Goal: Task Accomplishment & Management: Use online tool/utility

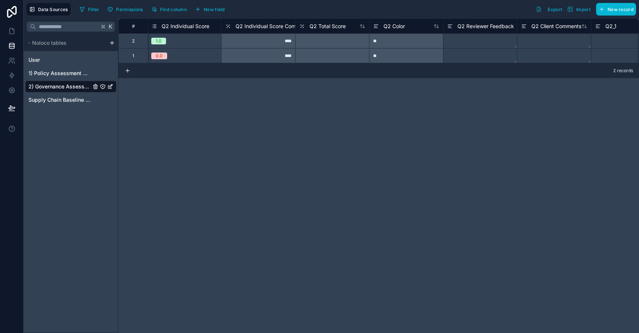
scroll to position [0, 208]
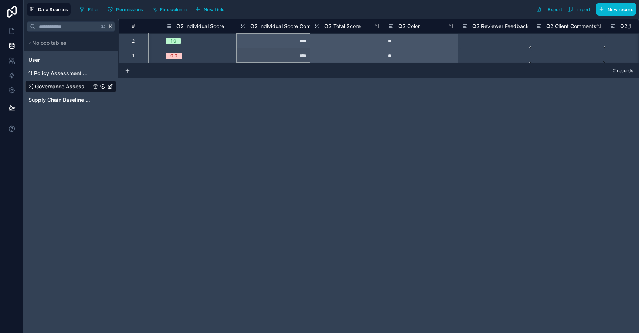
click at [280, 27] on span "Q2 Individual Score Convert" at bounding box center [284, 26] width 68 height 7
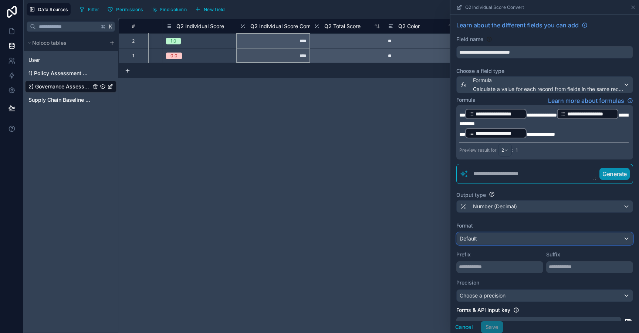
click at [496, 244] on div "Default" at bounding box center [544, 238] width 176 height 12
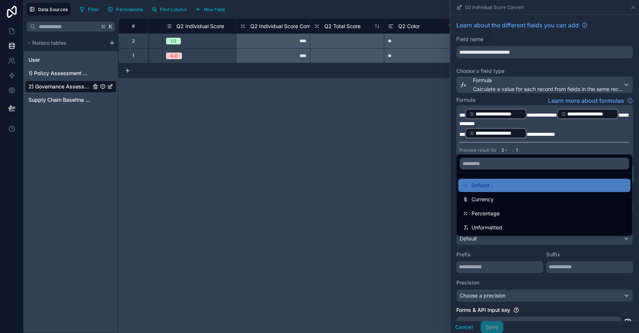
click at [495, 243] on div at bounding box center [544, 166] width 188 height 333
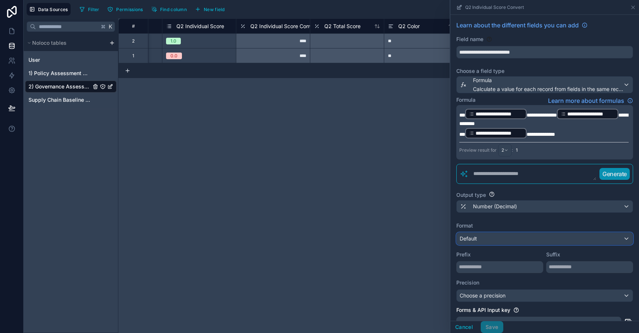
click at [493, 244] on div "Default" at bounding box center [544, 238] width 176 height 12
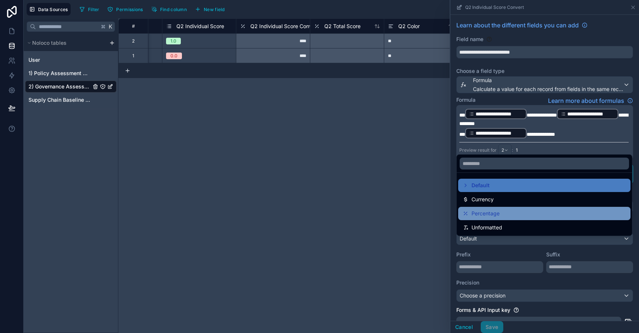
click at [492, 213] on span "Percentage" at bounding box center [485, 213] width 28 height 9
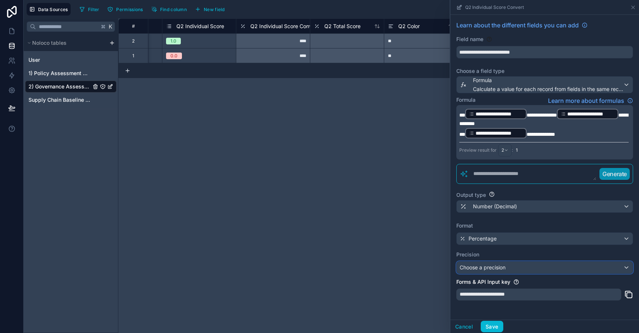
click at [480, 270] on span "Choose a precision" at bounding box center [482, 267] width 46 height 6
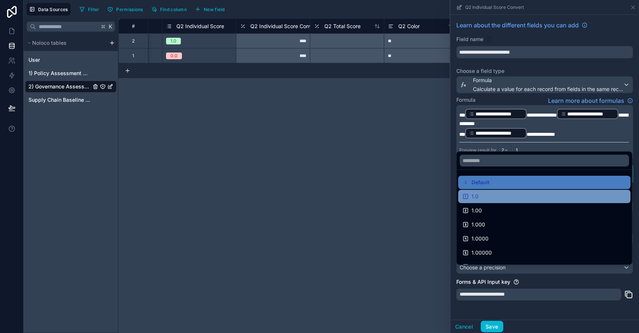
click at [482, 199] on div "1.0" at bounding box center [543, 196] width 163 height 9
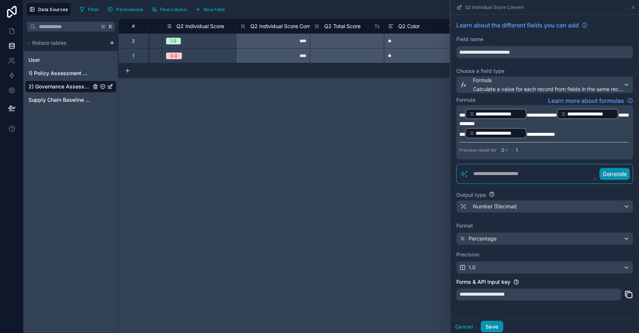
click at [491, 322] on button "Save" at bounding box center [491, 326] width 22 height 12
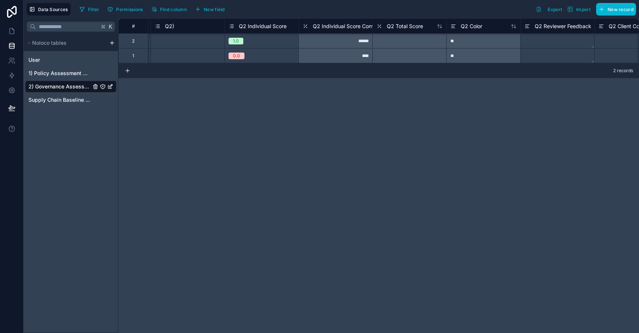
scroll to position [0, 146]
click at [337, 30] on div "Q2 Individual Score Convert" at bounding box center [341, 26] width 79 height 9
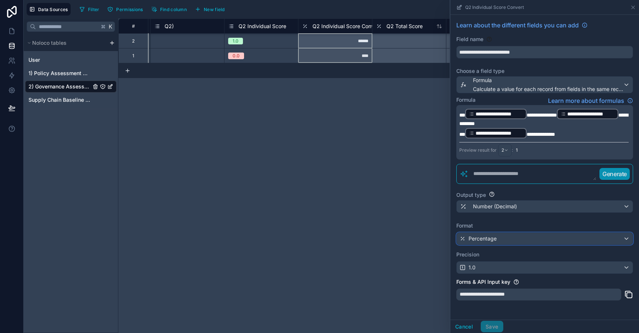
click at [488, 242] on span "Percentage" at bounding box center [482, 238] width 28 height 7
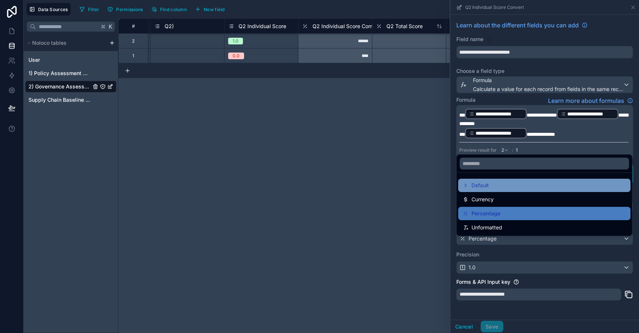
click at [487, 187] on span "Default" at bounding box center [479, 185] width 17 height 9
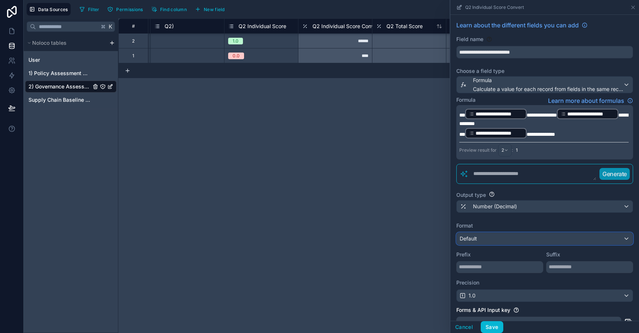
click at [483, 244] on div "Default" at bounding box center [544, 238] width 176 height 12
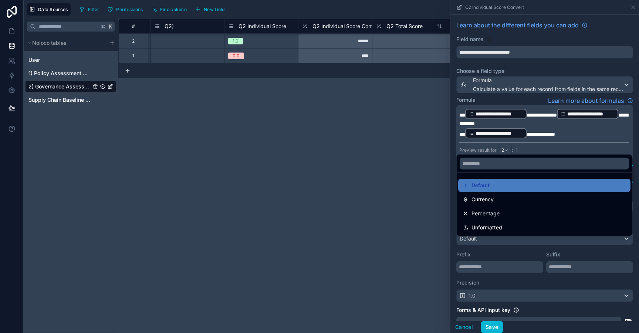
click at [431, 220] on div "# Survey ID Survey Connect Q2) Q2 Individual Score Q2 Individual Score Convert …" at bounding box center [378, 175] width 520 height 314
click at [492, 326] on div at bounding box center [544, 166] width 188 height 333
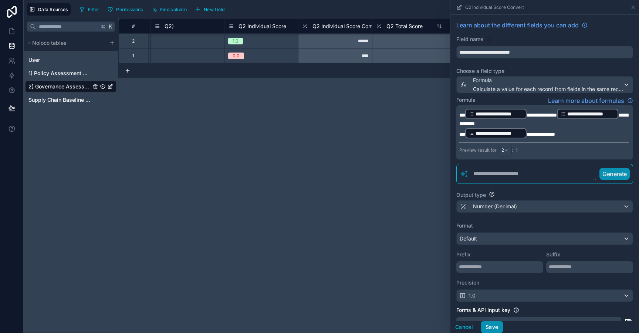
click at [492, 326] on button "Save" at bounding box center [491, 327] width 22 height 12
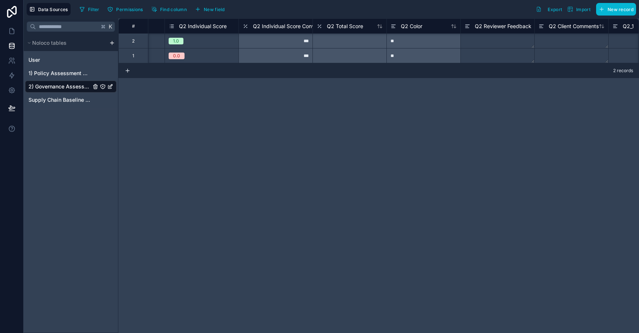
scroll to position [0, 210]
click at [329, 27] on span "Q2 Total Score" at bounding box center [340, 26] width 36 height 7
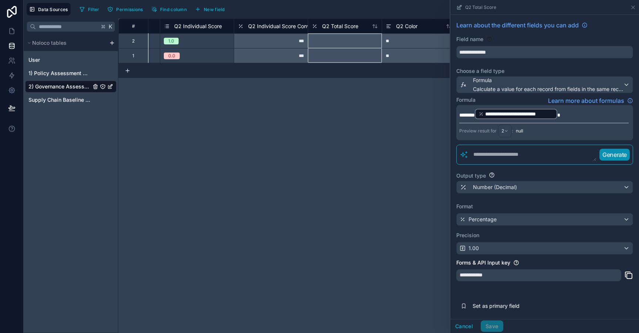
click at [578, 115] on p "**********" at bounding box center [543, 114] width 169 height 12
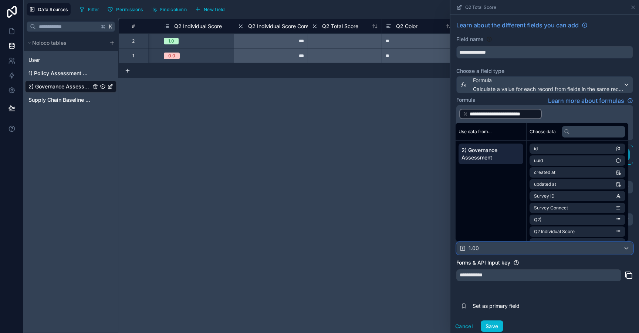
click at [511, 251] on div "1.00" at bounding box center [544, 248] width 176 height 12
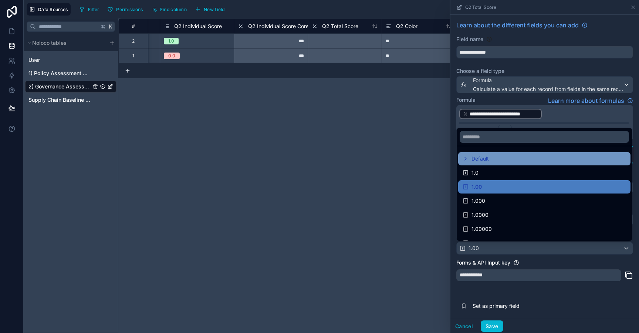
click at [506, 160] on div "Default" at bounding box center [543, 158] width 163 height 9
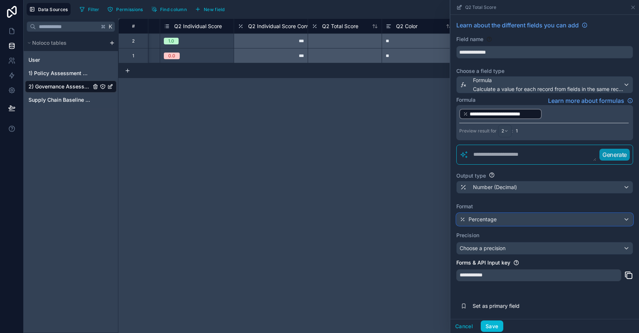
click at [496, 217] on div "Percentage" at bounding box center [544, 219] width 176 height 12
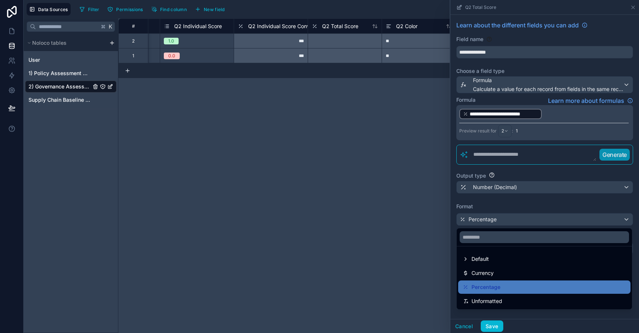
click at [496, 217] on div at bounding box center [544, 166] width 188 height 333
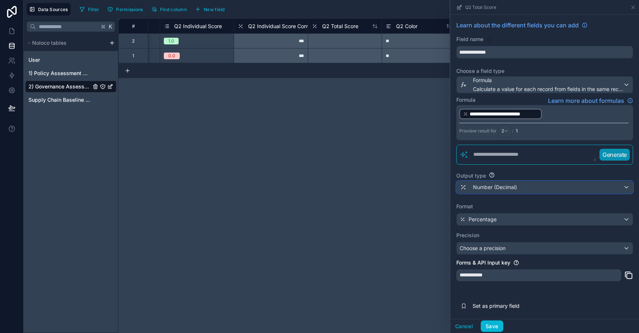
click at [474, 188] on span "Number (Decimal)" at bounding box center [495, 186] width 44 height 7
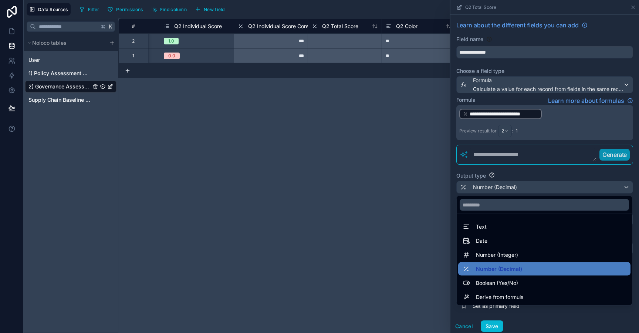
click at [474, 187] on div at bounding box center [544, 166] width 188 height 333
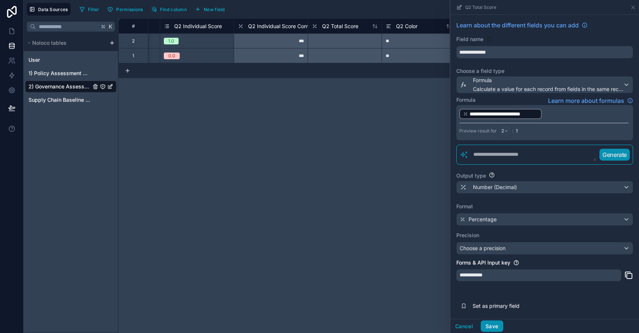
click at [493, 322] on button "Save" at bounding box center [491, 326] width 22 height 12
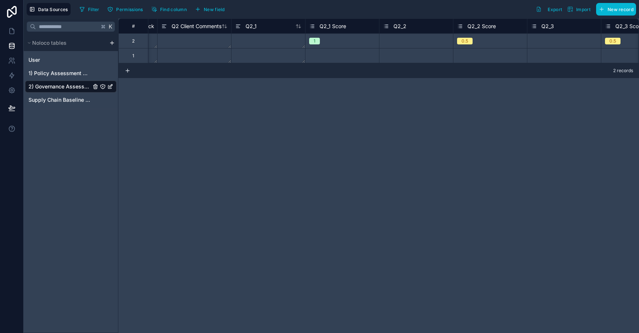
scroll to position [0, 590]
click at [331, 29] on span "Q2_1 Score" at bounding box center [325, 26] width 27 height 7
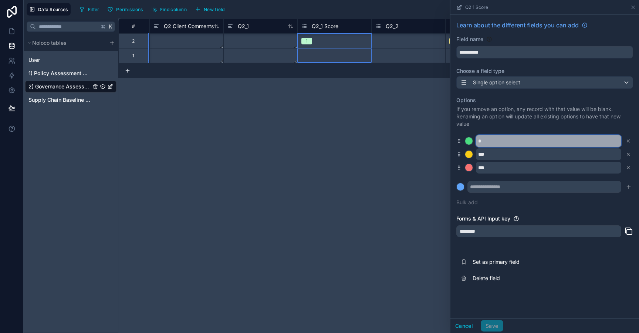
click at [484, 144] on input "*" at bounding box center [548, 141] width 145 height 12
type input "***"
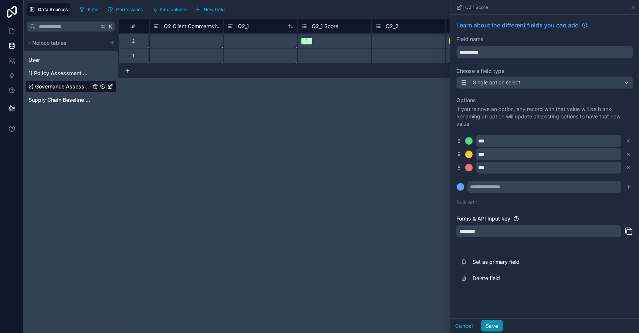
click at [497, 325] on button "Save" at bounding box center [491, 326] width 22 height 12
click at [402, 136] on div "# Survey ID Survey Connect Q2) Q2 Individual Score Q2 Individual Score Convert …" at bounding box center [378, 175] width 520 height 314
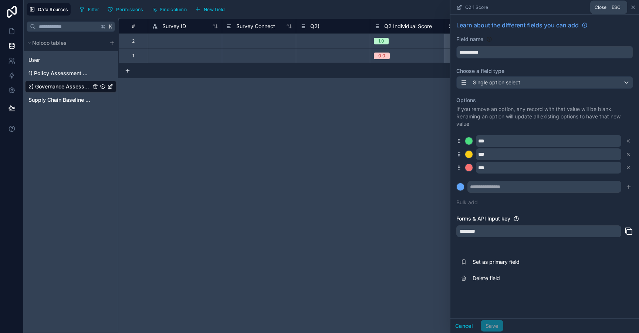
click at [631, 8] on icon at bounding box center [633, 7] width 6 height 6
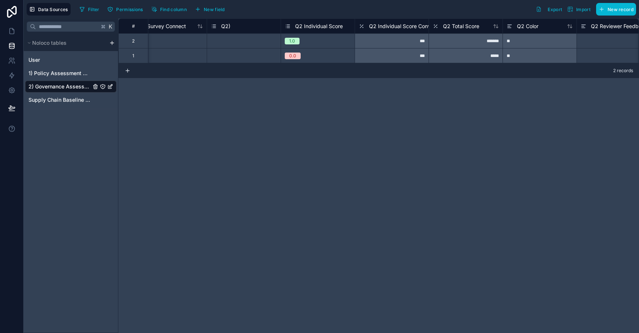
scroll to position [0, 92]
click at [399, 29] on span "Q2 Individual Score Convert" at bounding box center [400, 26] width 68 height 7
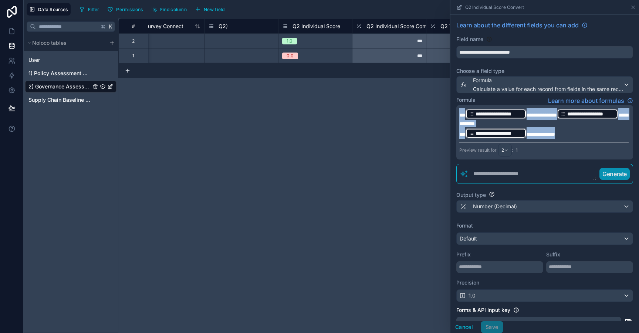
drag, startPoint x: 459, startPoint y: 113, endPoint x: 578, endPoint y: 148, distance: 124.0
click at [578, 148] on div "**********" at bounding box center [544, 132] width 177 height 54
copy div "**********"
click at [463, 329] on button "Cancel" at bounding box center [463, 327] width 27 height 12
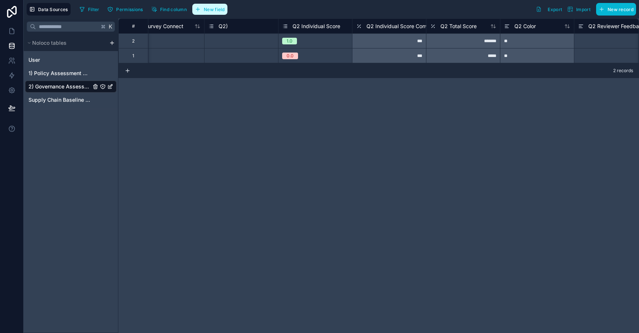
click at [214, 8] on span "New field" at bounding box center [214, 10] width 21 height 6
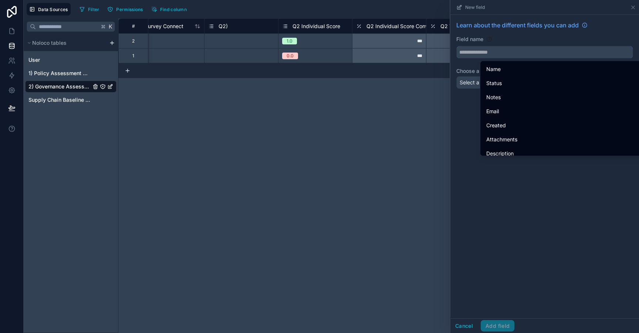
click at [480, 58] on input "text" at bounding box center [544, 52] width 176 height 12
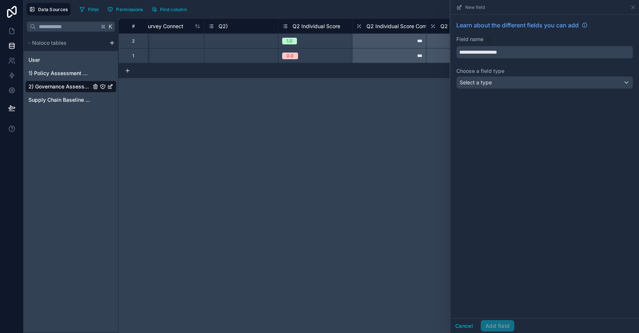
type input "**********"
click at [509, 82] on div "Select a type" at bounding box center [544, 83] width 176 height 12
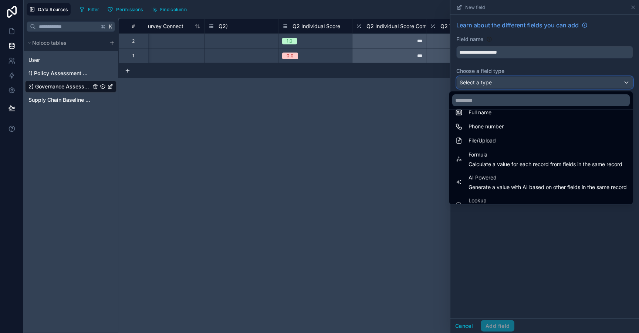
scroll to position [166, 0]
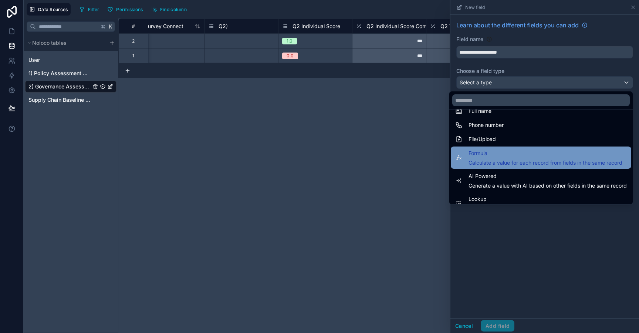
click at [497, 161] on span "Calculate a value for each record from fields in the same record" at bounding box center [545, 162] width 154 height 7
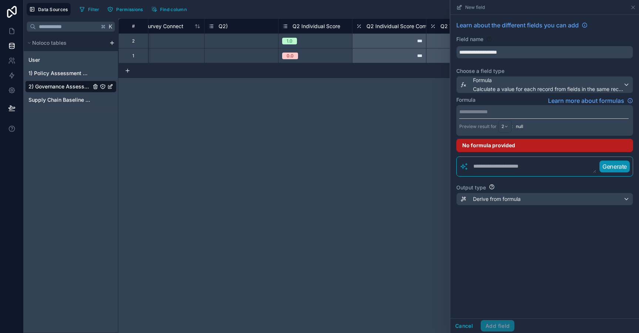
click at [483, 110] on p "**********" at bounding box center [543, 111] width 169 height 7
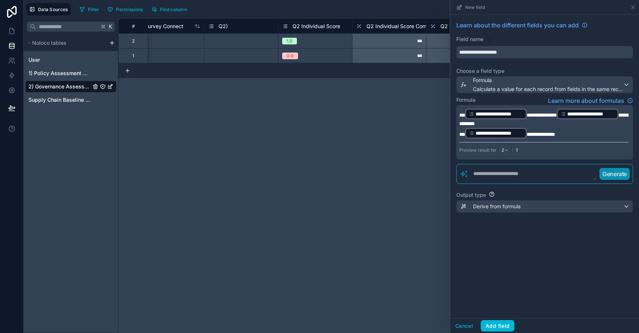
click at [528, 114] on span "**********" at bounding box center [541, 114] width 30 height 5
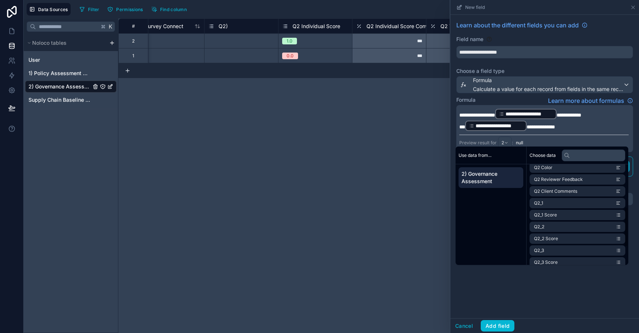
scroll to position [112, 0]
click at [560, 216] on li "Q2_1 Score" at bounding box center [577, 214] width 96 height 10
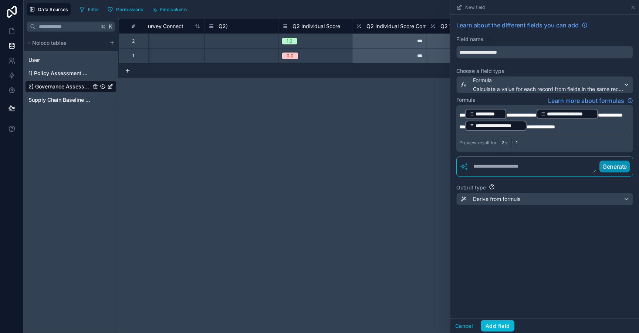
click at [600, 115] on span "**********" at bounding box center [610, 114] width 25 height 5
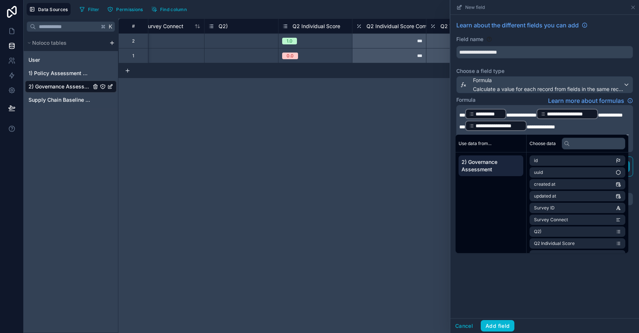
click at [598, 115] on span "**********" at bounding box center [610, 114] width 25 height 5
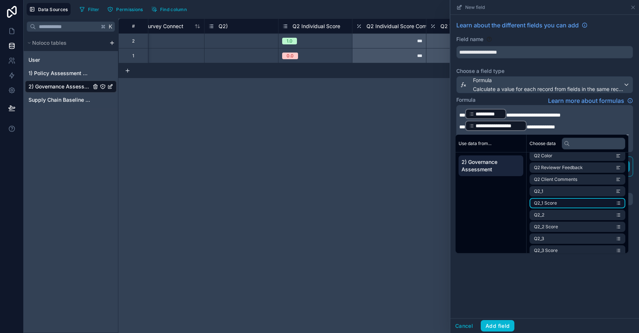
click at [573, 205] on li "Q2_1 Score" at bounding box center [577, 203] width 96 height 10
click at [527, 127] on span "**********" at bounding box center [540, 126] width 28 height 5
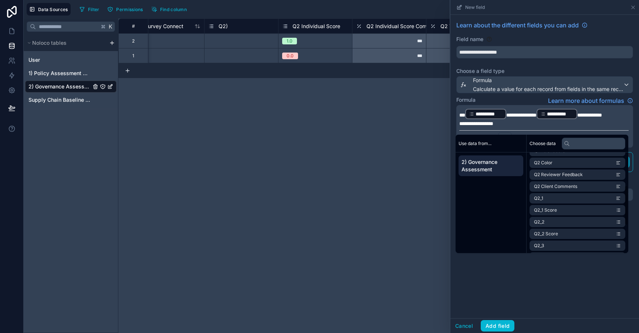
scroll to position [115, 0]
click at [557, 201] on li "Q2_1 Score" at bounding box center [577, 199] width 96 height 10
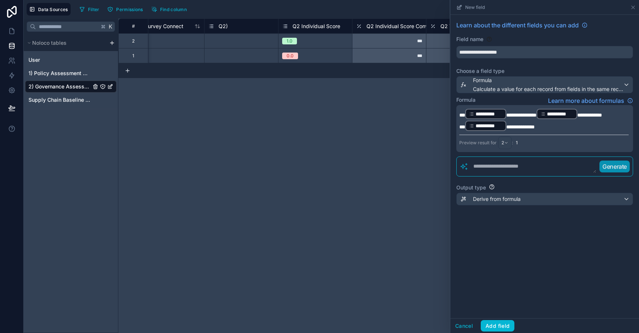
click at [537, 279] on div "**********" at bounding box center [544, 166] width 188 height 303
click at [517, 199] on span "Derive from formula" at bounding box center [497, 198] width 48 height 7
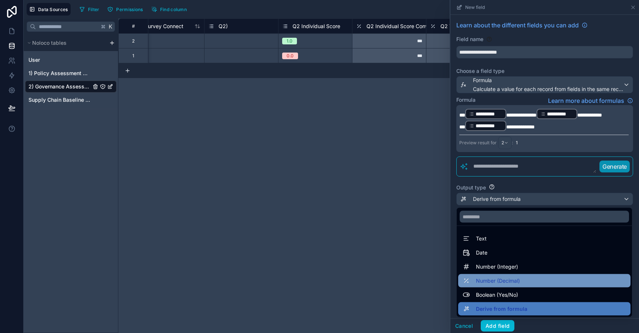
click at [513, 277] on span "Number (Decimal)" at bounding box center [498, 280] width 44 height 9
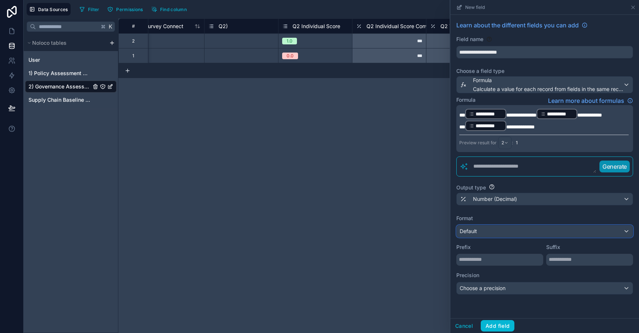
click at [497, 234] on div "Default" at bounding box center [544, 231] width 176 height 12
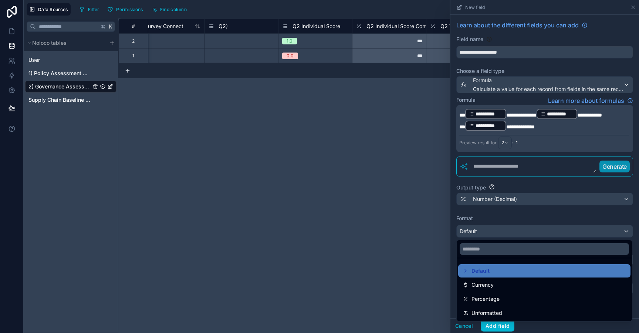
click at [504, 220] on div at bounding box center [544, 166] width 188 height 333
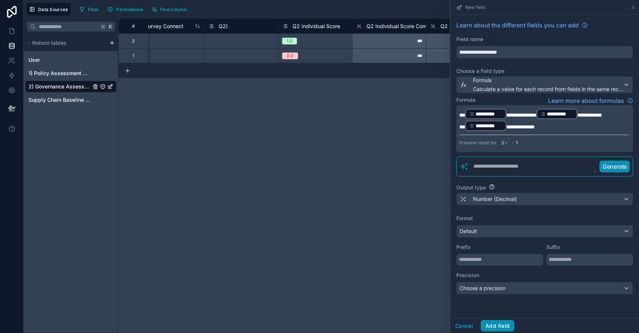
click at [499, 322] on button "Add field" at bounding box center [497, 326] width 34 height 12
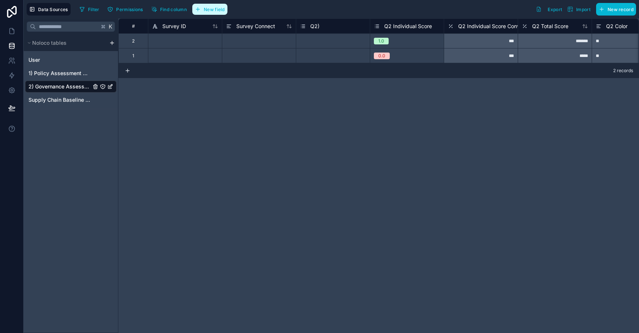
click at [222, 8] on span "New field" at bounding box center [214, 10] width 21 height 6
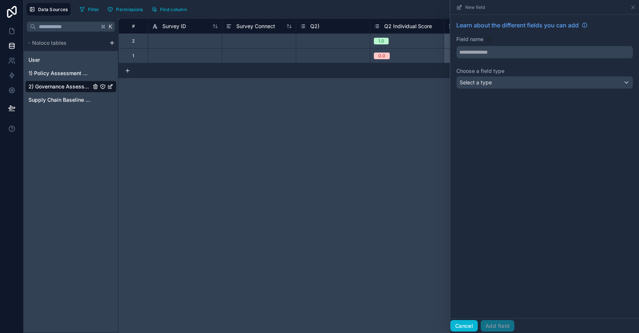
click at [462, 322] on button "Cancel" at bounding box center [463, 326] width 27 height 12
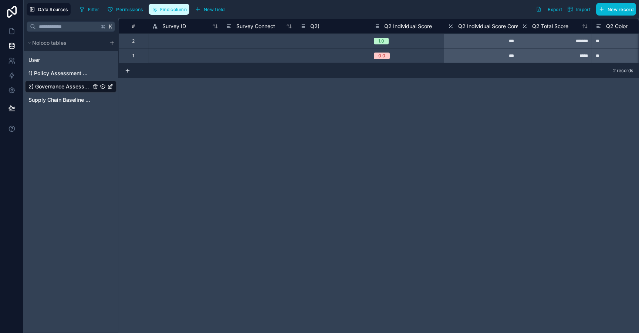
click at [173, 7] on span "Find column" at bounding box center [173, 10] width 27 height 6
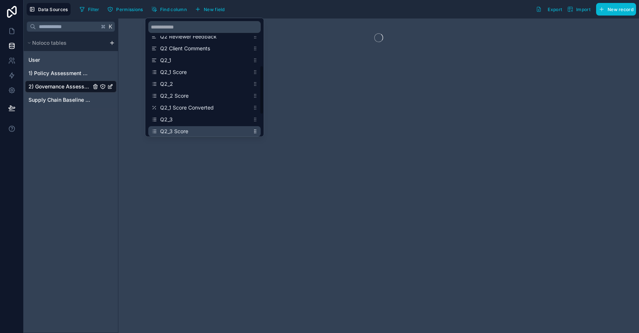
scroll to position [85, 0]
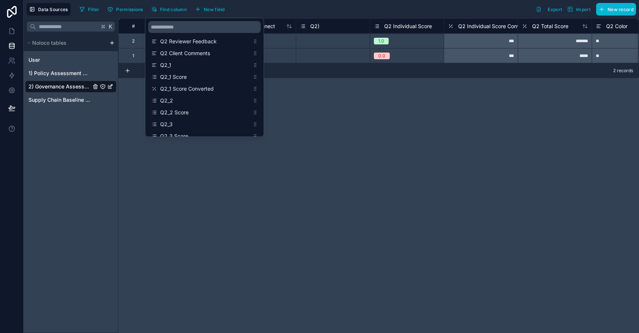
click at [317, 103] on div "# Survey ID Survey Connect Q2) Q2 Individual Score Q2 Individual Score Convert …" at bounding box center [378, 175] width 520 height 314
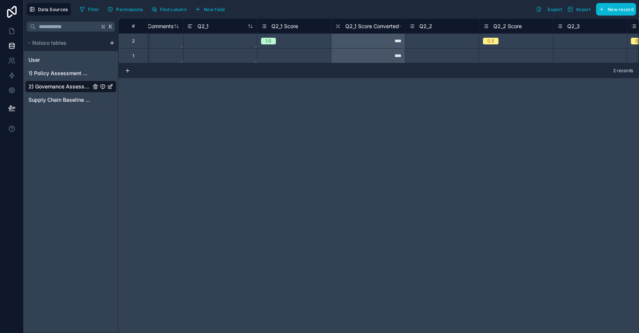
scroll to position [0, 631]
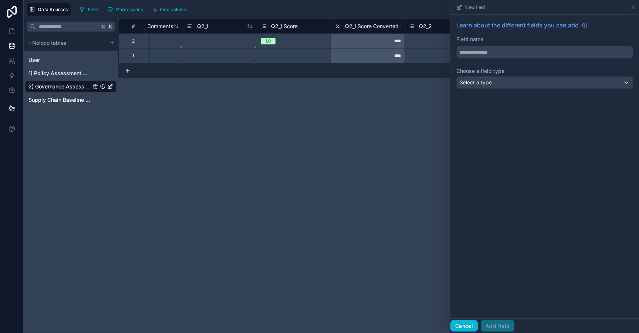
click at [468, 329] on button "Cancel" at bounding box center [463, 326] width 27 height 12
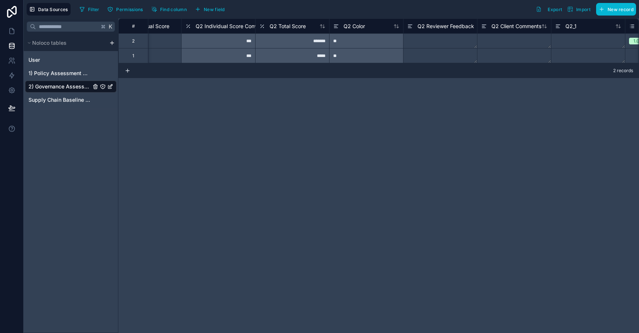
scroll to position [0, 259]
click at [283, 30] on span "Q2 Total Score" at bounding box center [291, 26] width 36 height 7
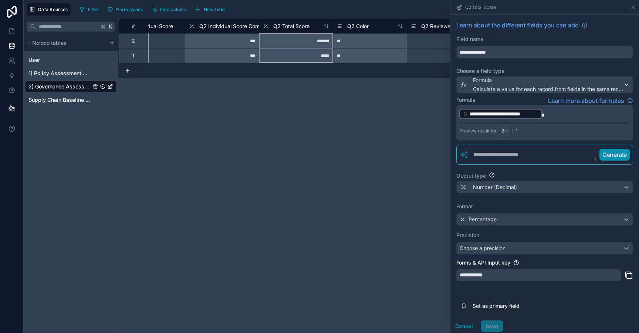
click at [564, 117] on p "**********" at bounding box center [543, 114] width 169 height 12
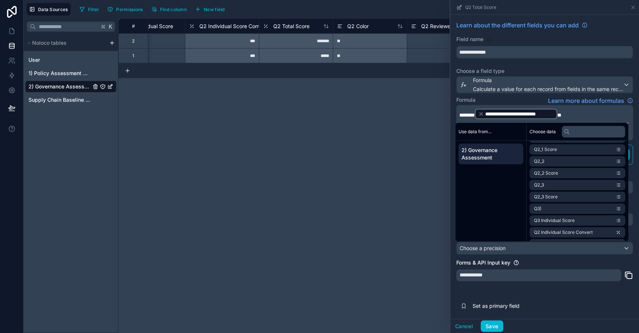
scroll to position [152, 0]
click at [591, 233] on li "Q2_1 Score Converted" at bounding box center [577, 233] width 96 height 10
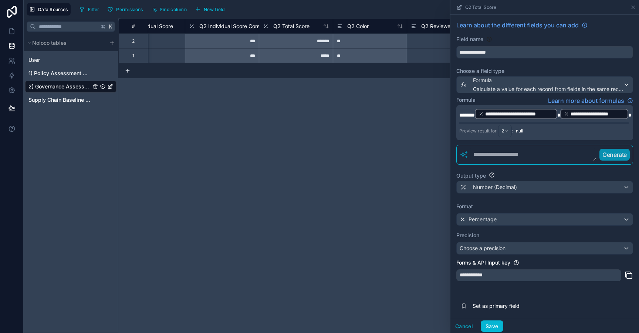
click at [550, 120] on p "**********" at bounding box center [543, 114] width 169 height 12
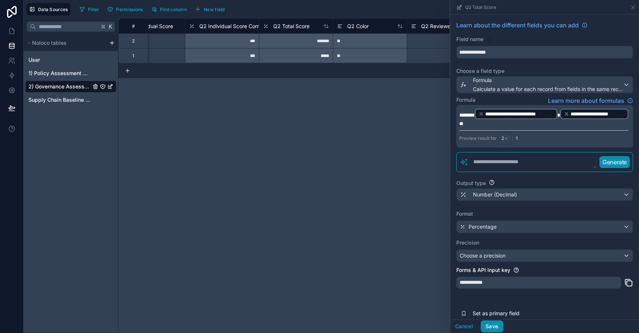
click at [492, 324] on button "Save" at bounding box center [491, 326] width 22 height 12
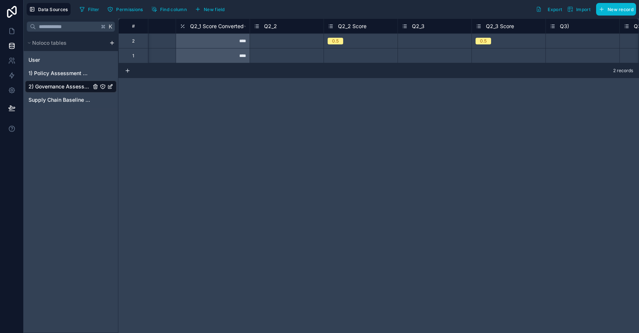
scroll to position [0, 786]
click at [215, 10] on span "New field" at bounding box center [214, 10] width 21 height 6
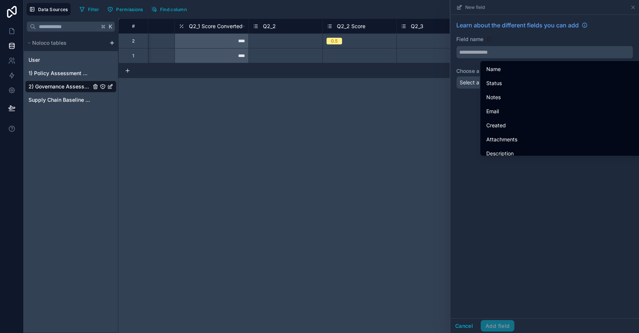
click at [507, 52] on input "text" at bounding box center [544, 52] width 176 height 12
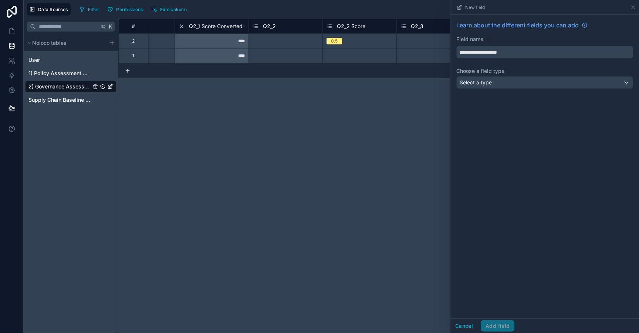
type input "**********"
click at [502, 86] on div "Select a type" at bounding box center [544, 83] width 176 height 12
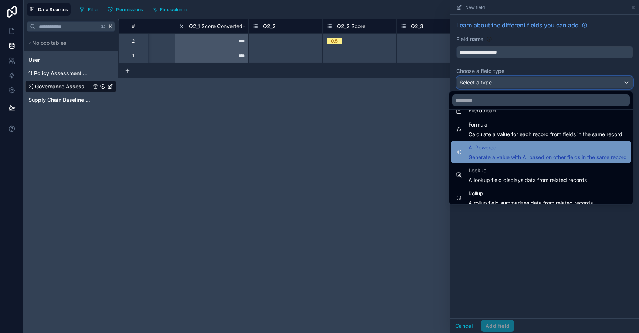
scroll to position [190, 0]
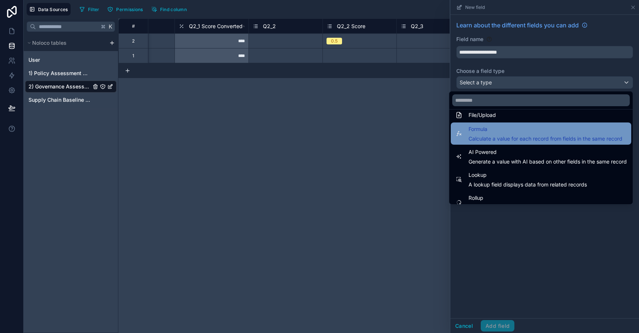
click at [506, 134] on div "Formula Calculate a value for each record from fields in the same record" at bounding box center [545, 134] width 154 height 18
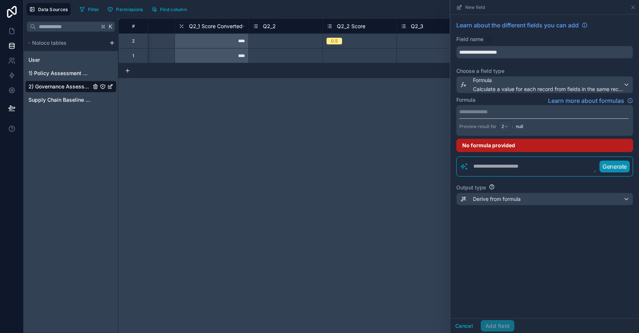
click at [483, 111] on p "**********" at bounding box center [543, 111] width 169 height 7
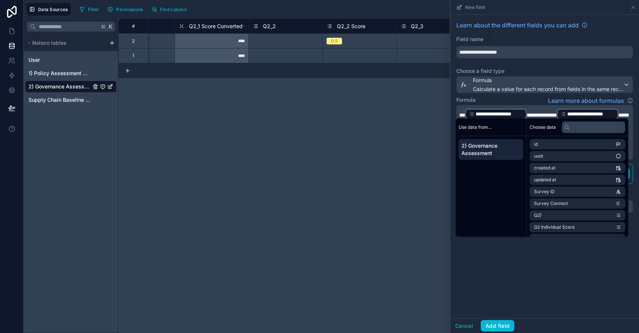
click at [526, 114] on span "**********" at bounding box center [541, 114] width 30 height 5
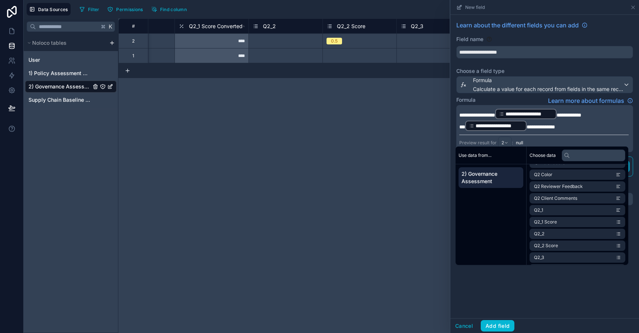
scroll to position [109, 0]
click at [563, 243] on li "Q2_2 Score" at bounding box center [577, 240] width 96 height 10
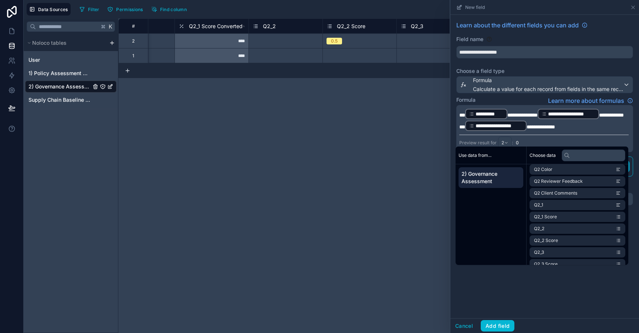
click at [600, 113] on span "**********" at bounding box center [611, 114] width 25 height 5
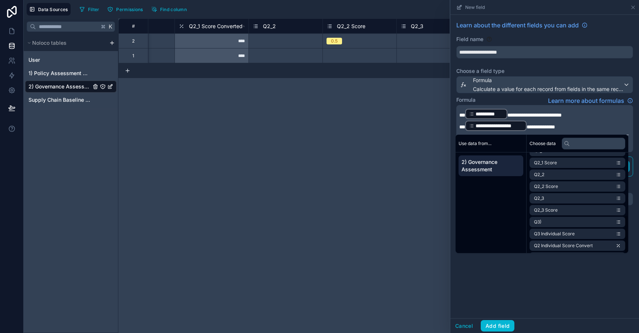
scroll to position [164, 0]
click at [572, 173] on li "Q2_2 Score" at bounding box center [577, 174] width 96 height 10
click at [527, 126] on span "**********" at bounding box center [540, 126] width 28 height 5
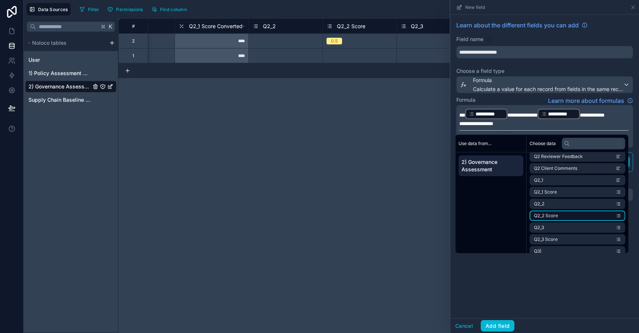
click at [543, 215] on span "Q2_2 Score" at bounding box center [546, 216] width 24 height 6
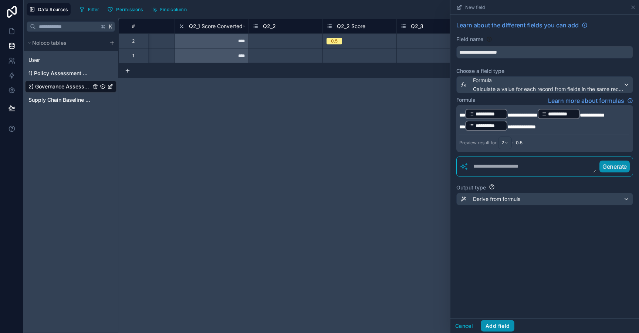
click at [492, 323] on button "Add field" at bounding box center [497, 326] width 34 height 12
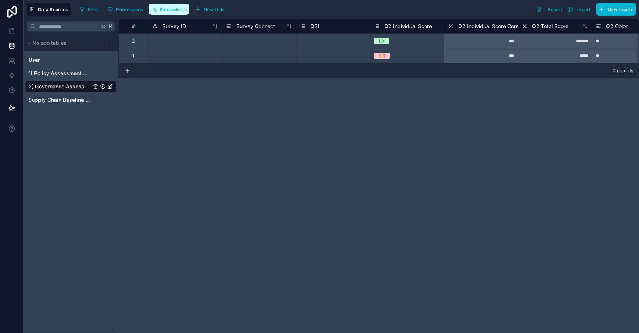
click at [181, 13] on button "Find column" at bounding box center [169, 9] width 41 height 11
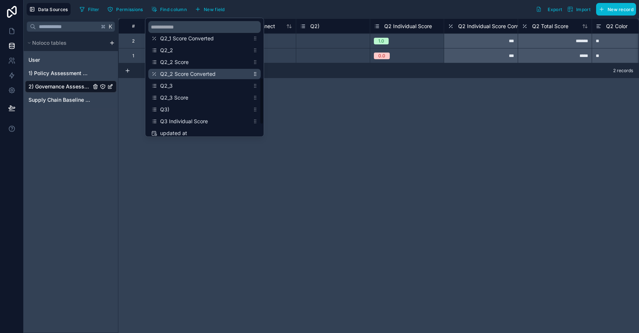
scroll to position [137, 0]
click at [362, 126] on div "# Survey ID Survey Connect Q2) Q2 Individual Score Q2 Individual Score Convert …" at bounding box center [378, 175] width 520 height 314
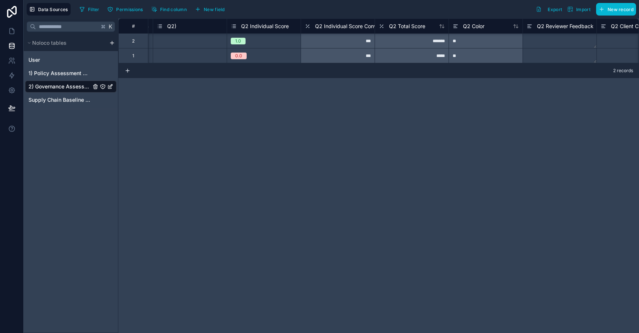
scroll to position [0, 0]
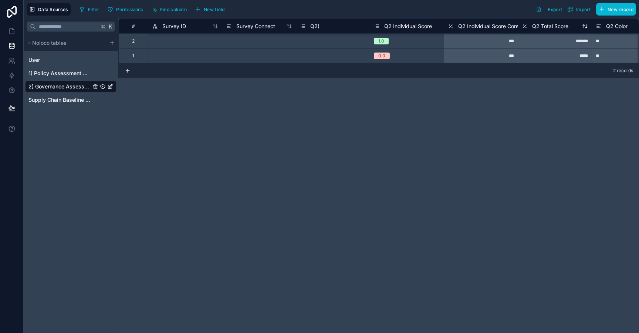
click at [554, 26] on span "Q2 Total Score" at bounding box center [550, 26] width 36 height 7
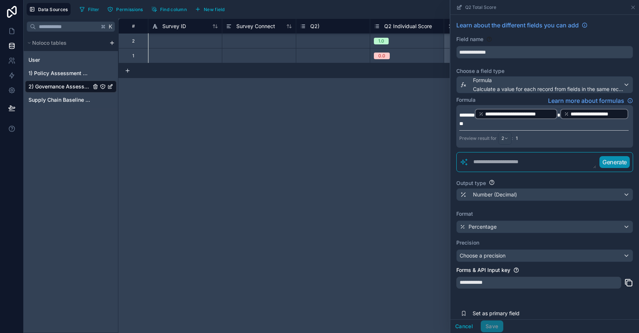
click at [463, 125] on span "*" at bounding box center [461, 123] width 4 height 5
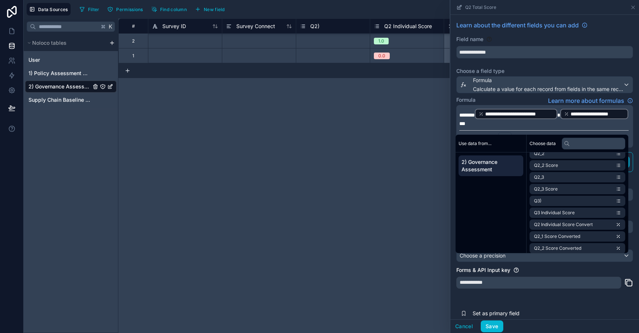
scroll to position [164, 0]
click at [575, 245] on span "Q2_2 Score Converted" at bounding box center [557, 245] width 47 height 6
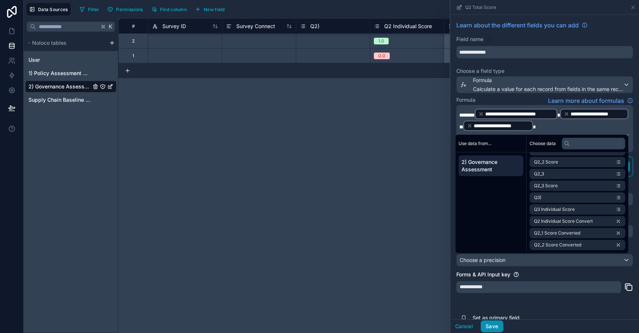
click at [497, 323] on button "Save" at bounding box center [491, 326] width 22 height 12
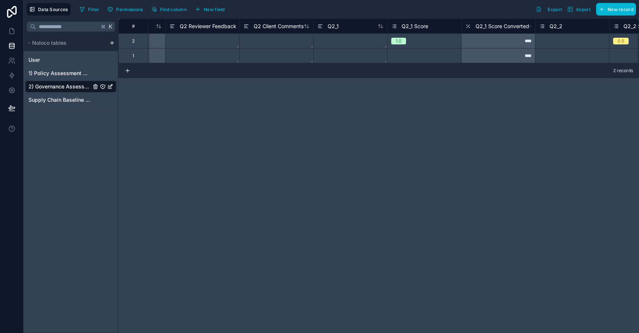
scroll to position [0, 502]
click at [410, 30] on span "Q2_1 Score" at bounding box center [412, 26] width 27 height 7
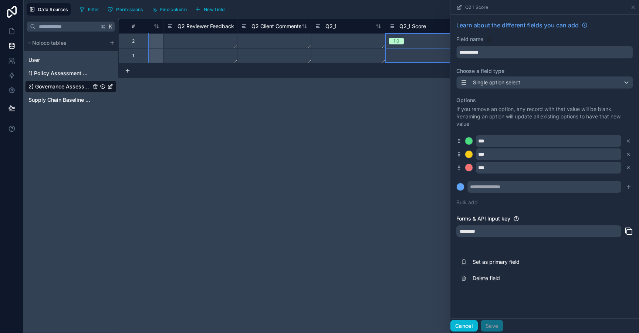
click at [468, 325] on button "Cancel" at bounding box center [463, 326] width 27 height 12
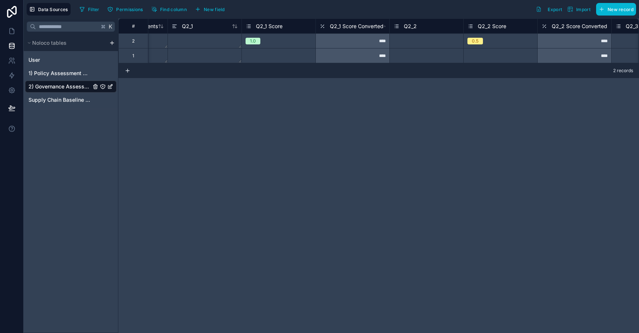
scroll to position [0, 666]
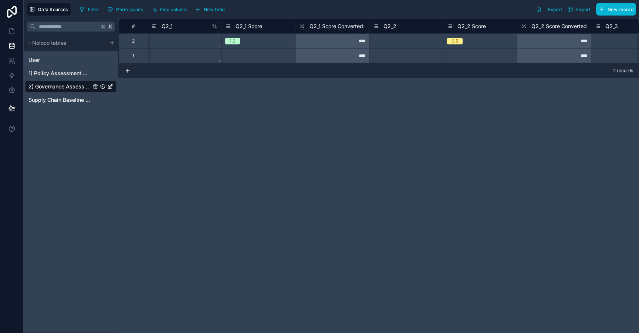
click at [474, 30] on div "Q2_2 Score" at bounding box center [466, 26] width 39 height 9
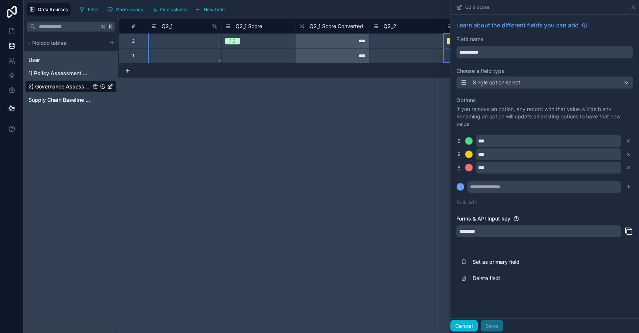
click at [466, 324] on button "Cancel" at bounding box center [463, 326] width 27 height 12
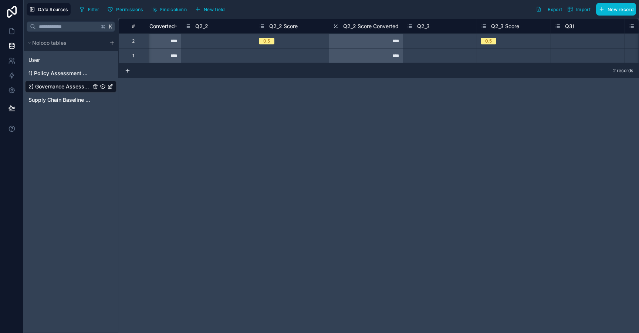
scroll to position [0, 974]
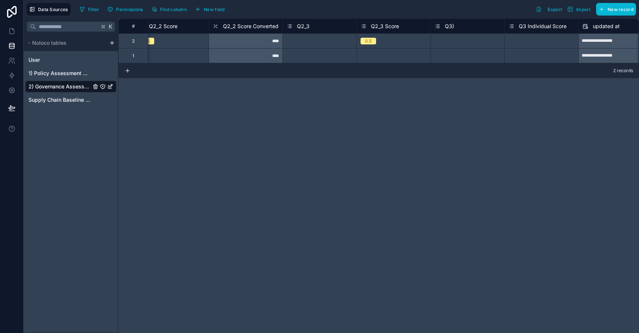
click at [397, 27] on span "Q2_3 Score" at bounding box center [385, 26] width 28 height 7
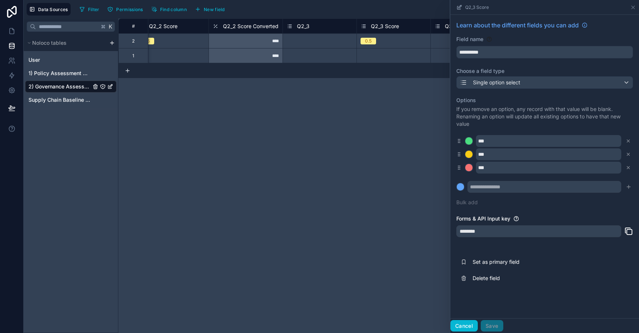
click at [469, 327] on button "Cancel" at bounding box center [463, 326] width 27 height 12
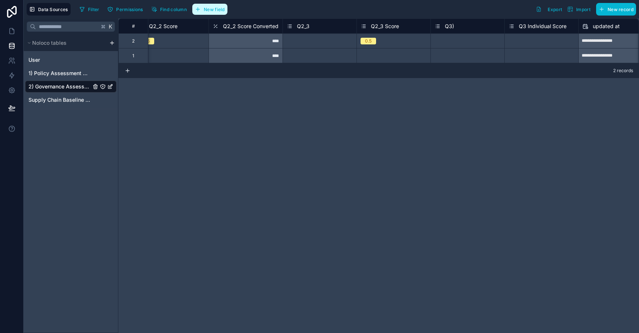
click at [218, 12] on button "New field" at bounding box center [209, 9] width 35 height 11
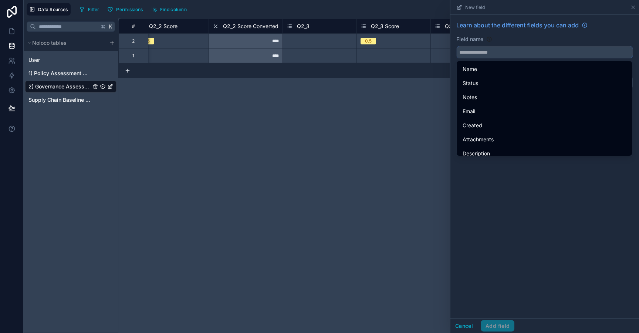
click at [490, 51] on input "text" at bounding box center [544, 52] width 176 height 12
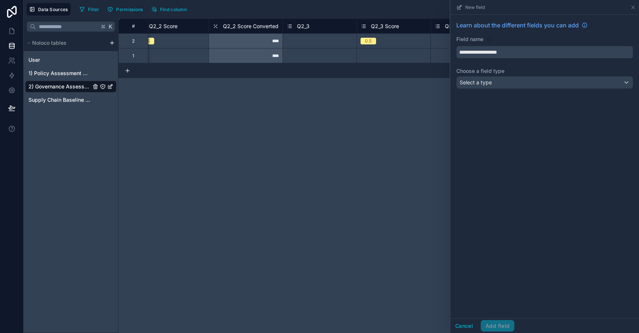
type input "**********"
click at [487, 86] on span "Select a type" at bounding box center [475, 82] width 32 height 7
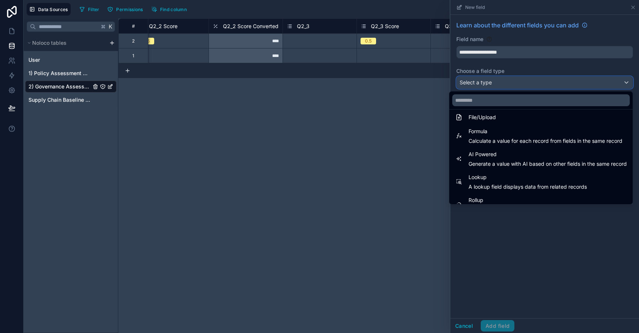
scroll to position [174, 0]
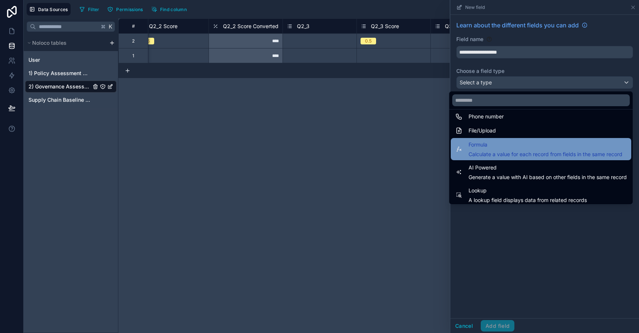
click at [487, 149] on span "Formula" at bounding box center [545, 144] width 154 height 9
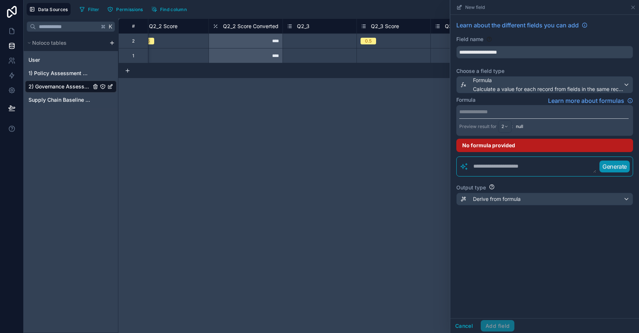
click at [477, 109] on p "**********" at bounding box center [543, 111] width 169 height 7
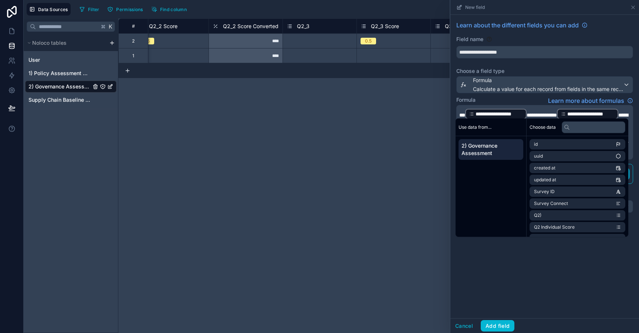
click at [527, 114] on span "**********" at bounding box center [541, 114] width 30 height 5
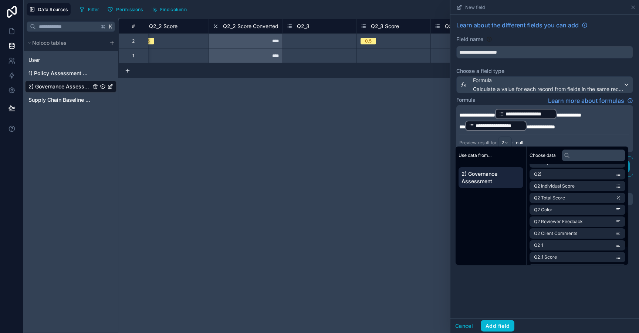
scroll to position [176, 0]
click at [563, 197] on li "Q2_3 Score" at bounding box center [577, 197] width 96 height 10
click at [601, 115] on span "**********" at bounding box center [611, 114] width 25 height 5
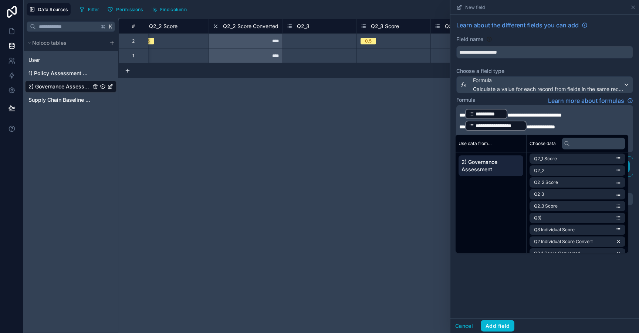
scroll to position [151, 0]
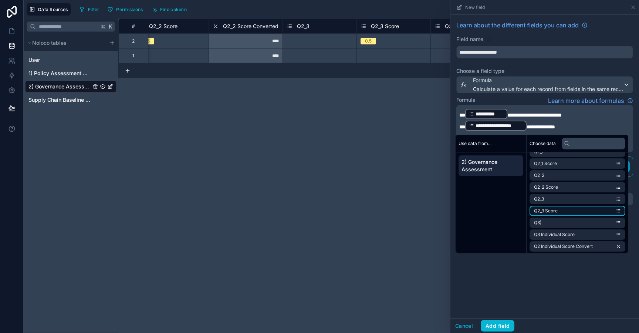
click at [583, 210] on li "Q2_3 Score" at bounding box center [577, 210] width 96 height 10
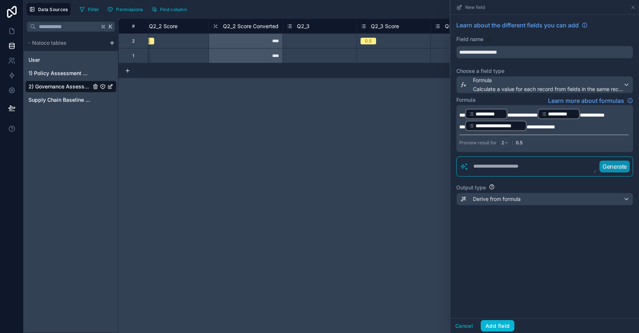
click at [526, 126] on span "**********" at bounding box center [540, 126] width 28 height 5
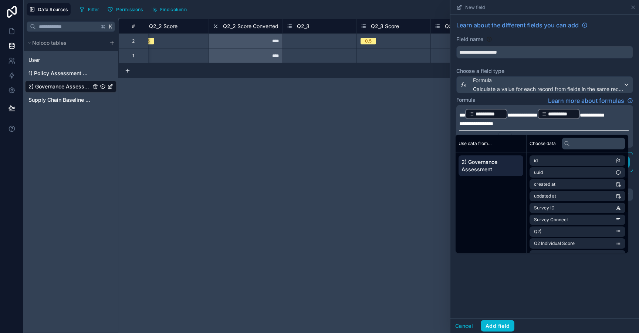
scroll to position [176, 0]
click at [550, 185] on span "Q2_3 Score" at bounding box center [546, 186] width 24 height 6
click at [491, 301] on div "**********" at bounding box center [544, 166] width 188 height 303
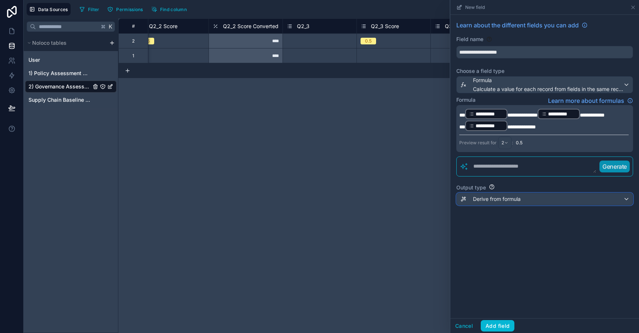
click at [496, 198] on span "Derive from formula" at bounding box center [497, 198] width 48 height 7
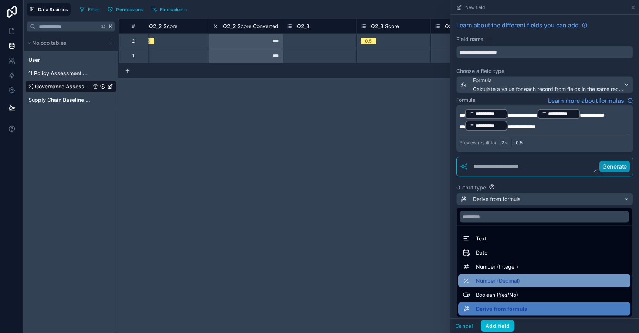
click at [492, 279] on span "Number (Decimal)" at bounding box center [498, 280] width 44 height 9
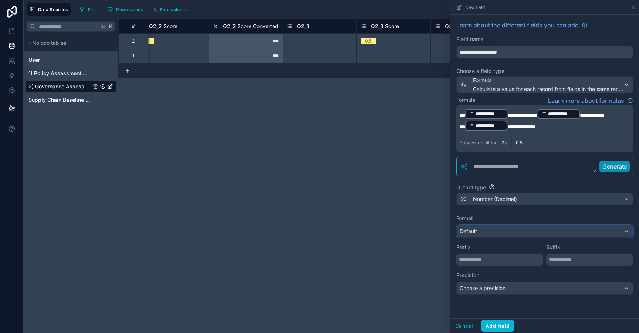
click at [500, 229] on div "Default" at bounding box center [544, 231] width 176 height 12
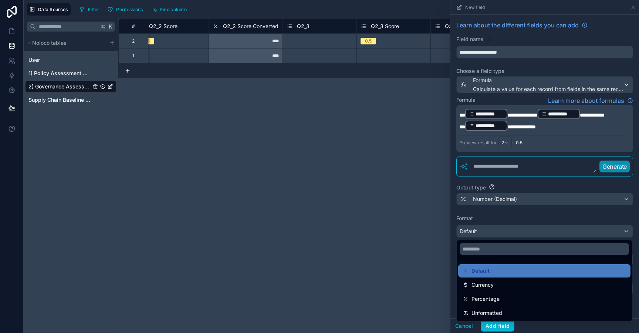
click at [500, 229] on div at bounding box center [544, 166] width 188 height 333
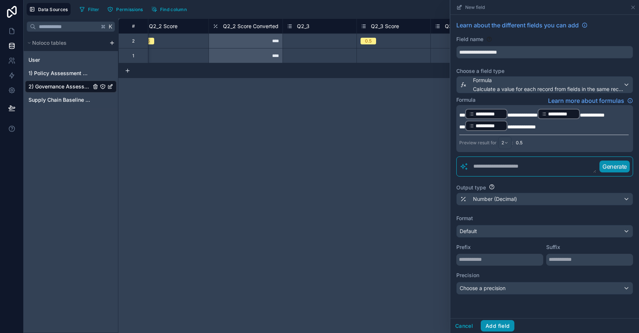
click at [499, 324] on button "Add field" at bounding box center [497, 326] width 34 height 12
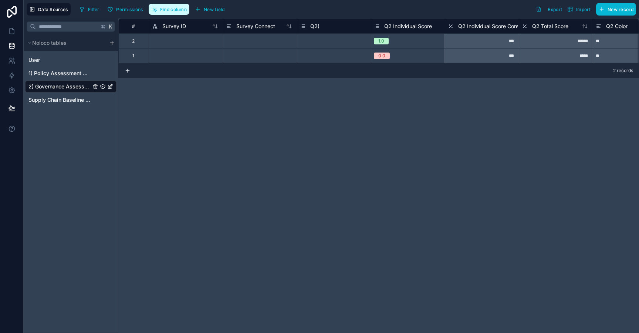
click at [180, 12] on span "Find column" at bounding box center [173, 10] width 27 height 6
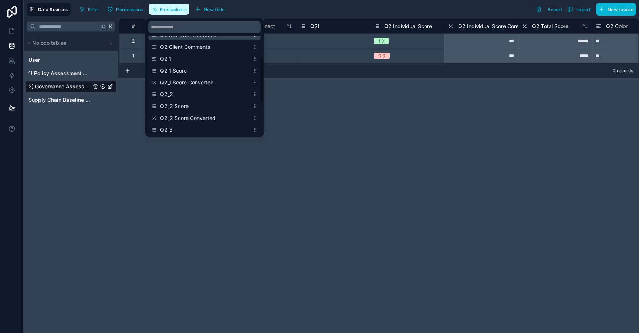
scroll to position [177, 0]
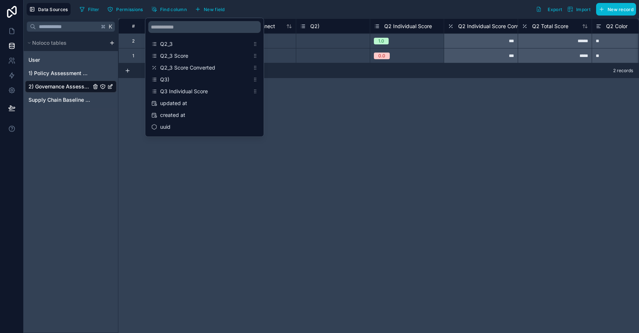
click at [347, 125] on div "# Survey ID Survey Connect Q2) Q2 Individual Score Q2 Individual Score Convert …" at bounding box center [378, 175] width 520 height 314
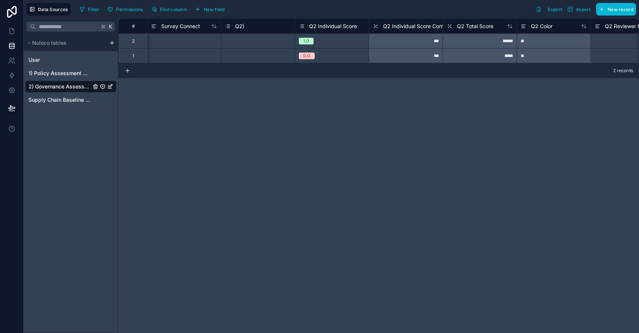
scroll to position [0, 88]
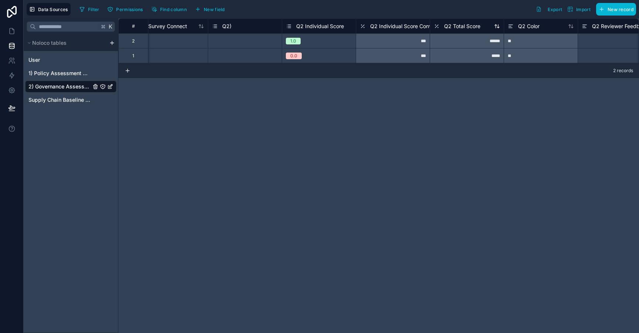
click at [466, 30] on span "Q2 Total Score" at bounding box center [462, 26] width 36 height 7
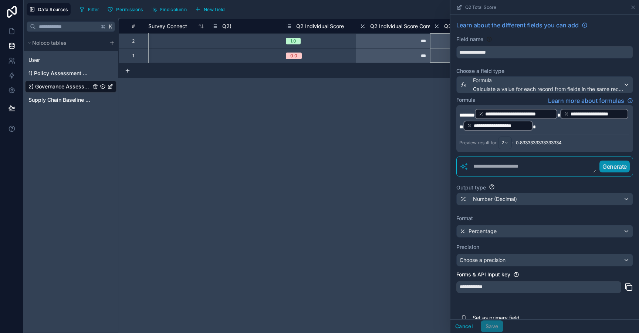
click at [612, 124] on p "**********" at bounding box center [543, 120] width 169 height 24
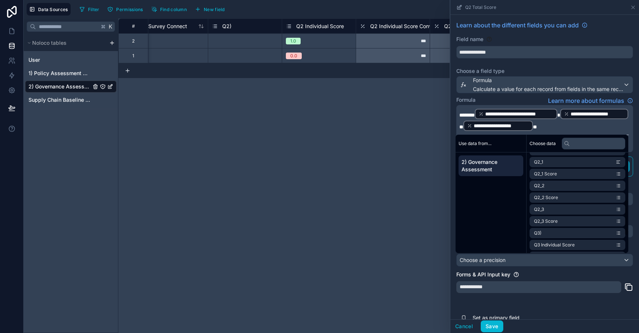
scroll to position [176, 0]
click at [559, 245] on span "Q2_3 Score Converted" at bounding box center [557, 245] width 47 height 6
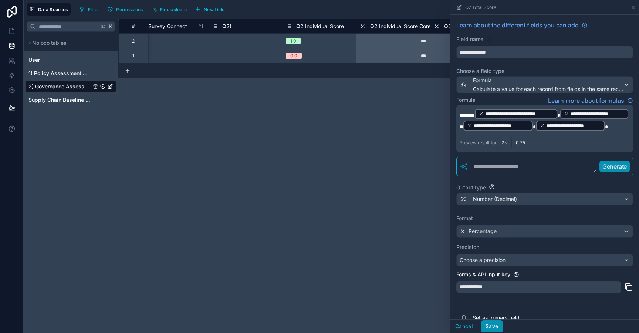
click at [490, 327] on button "Save" at bounding box center [491, 326] width 22 height 12
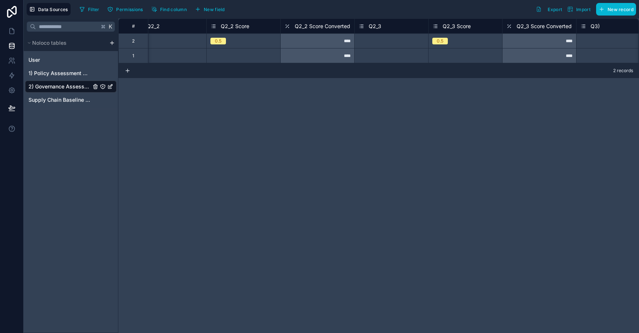
scroll to position [0, 906]
click at [455, 41] on div "0.5" at bounding box center [462, 41] width 74 height 8
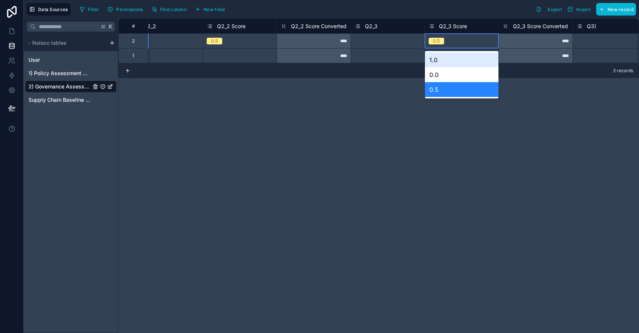
click at [449, 62] on div "1.0" at bounding box center [462, 59] width 74 height 15
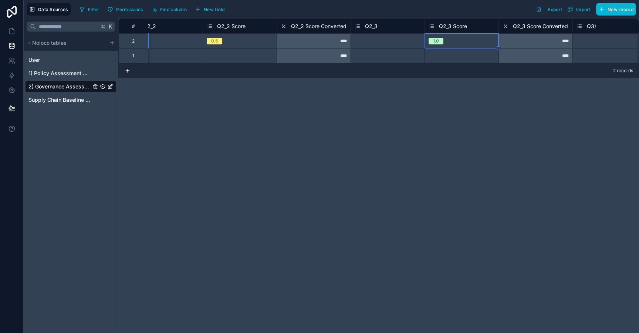
click at [449, 87] on div "# Q2_1 Score Q2_1 Score Converted Q2_2 Q2_2 Score Q2_2 Score Converted Q2_3 Q2_…" at bounding box center [378, 175] width 520 height 314
click at [533, 46] on div "****" at bounding box center [535, 40] width 74 height 15
click at [531, 27] on span "Q2_3 Score Converted" at bounding box center [540, 26] width 55 height 7
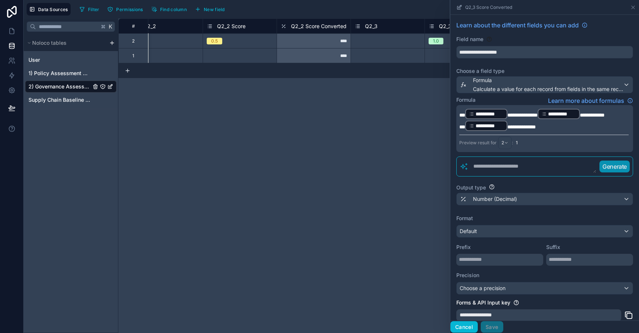
click at [462, 327] on button "Cancel" at bounding box center [463, 327] width 27 height 12
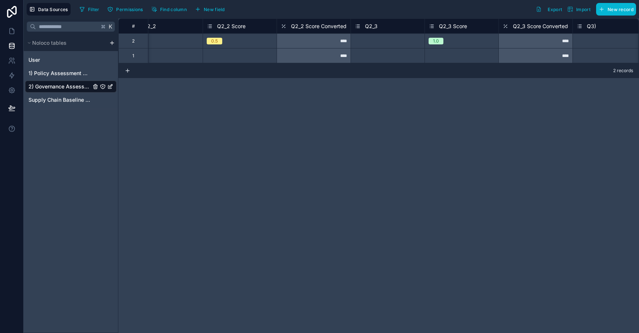
click at [247, 41] on div "0.5" at bounding box center [240, 41] width 74 height 8
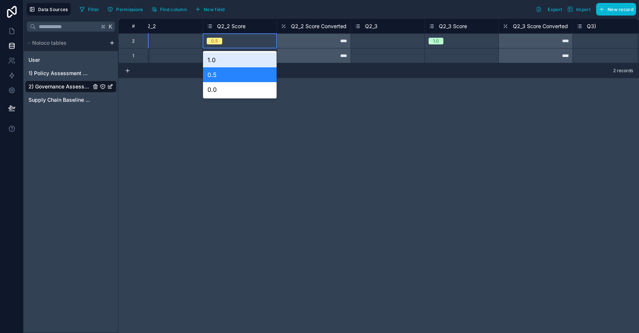
click at [237, 62] on div "1.0" at bounding box center [240, 59] width 74 height 15
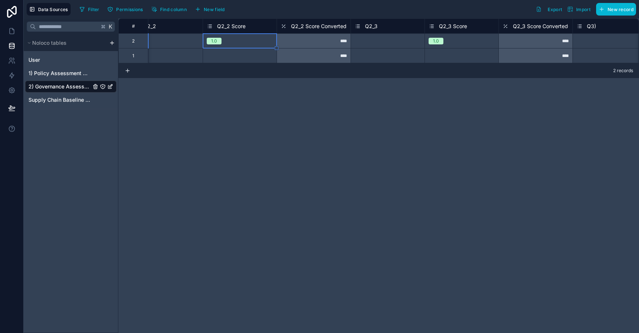
click at [271, 102] on div "# Q2_1 Score Q2_1 Score Converted Q2_2 Q2_2 Score Q2_2 Score Converted Q2_3 Q2_…" at bounding box center [378, 175] width 520 height 314
click at [320, 42] on div "****" at bounding box center [313, 40] width 74 height 15
click at [322, 24] on span "Q2_2 Score Converted" at bounding box center [318, 26] width 55 height 7
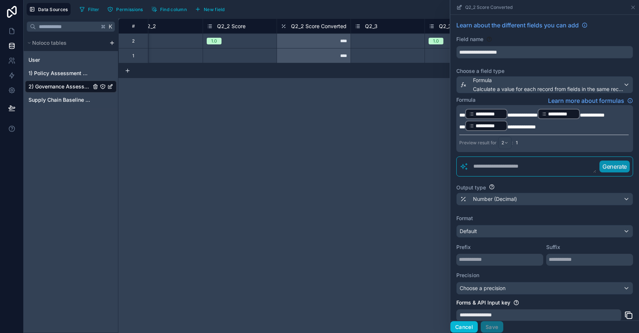
click at [470, 326] on button "Cancel" at bounding box center [463, 327] width 27 height 12
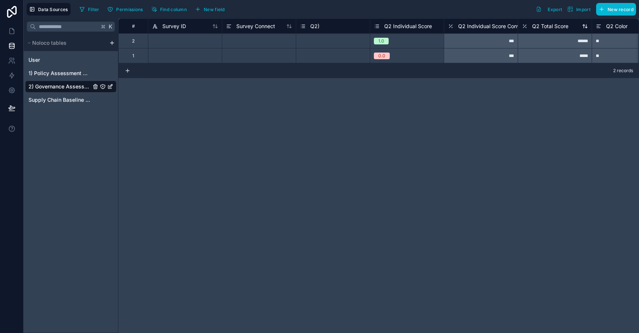
click at [559, 25] on span "Q2 Total Score" at bounding box center [550, 26] width 36 height 7
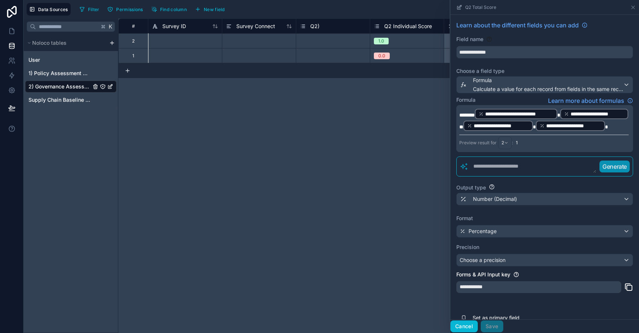
click at [471, 327] on button "Cancel" at bounding box center [463, 326] width 27 height 12
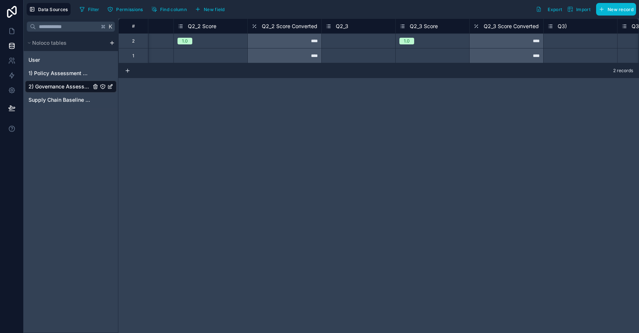
scroll to position [0, 931]
click at [63, 72] on span "1) Policy Assessment Questions" at bounding box center [59, 72] width 62 height 7
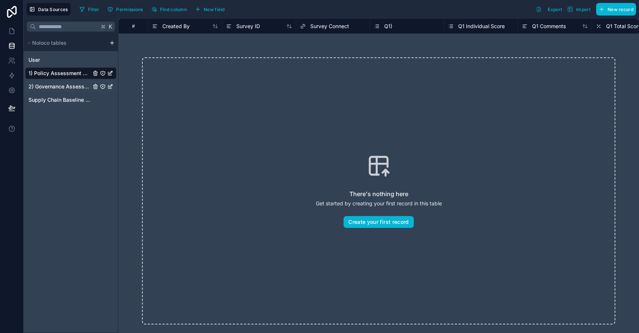
click at [63, 89] on span "2) Governance Assessment" at bounding box center [59, 86] width 62 height 7
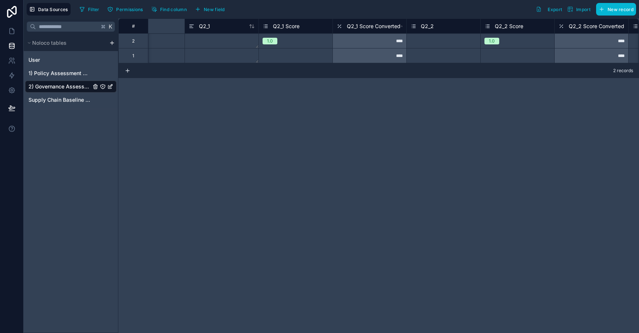
scroll to position [0, 598]
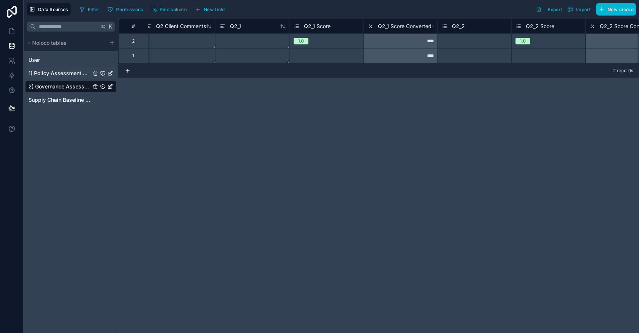
click at [70, 75] on span "1) Policy Assessment Questions" at bounding box center [59, 72] width 62 height 7
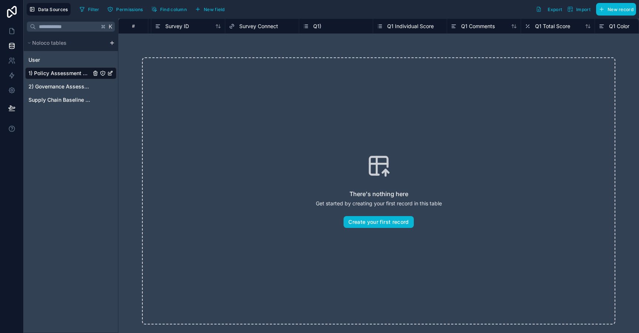
scroll to position [0, 74]
click at [211, 11] on span "New field" at bounding box center [214, 10] width 21 height 6
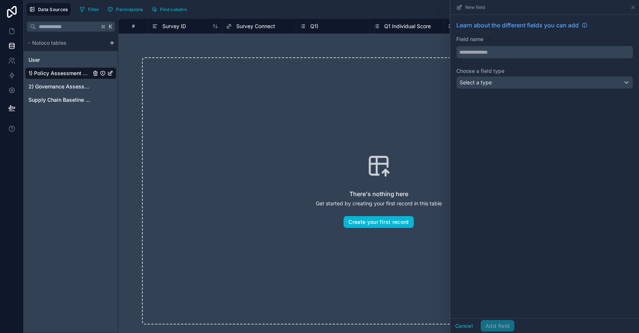
click at [488, 56] on input "text" at bounding box center [544, 52] width 176 height 12
type input "**********"
click at [482, 84] on span "Select a type" at bounding box center [475, 82] width 32 height 6
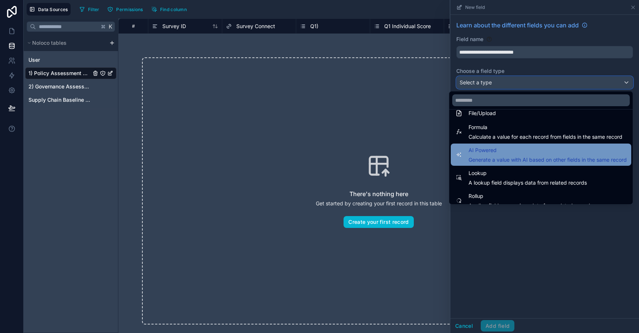
scroll to position [191, 0]
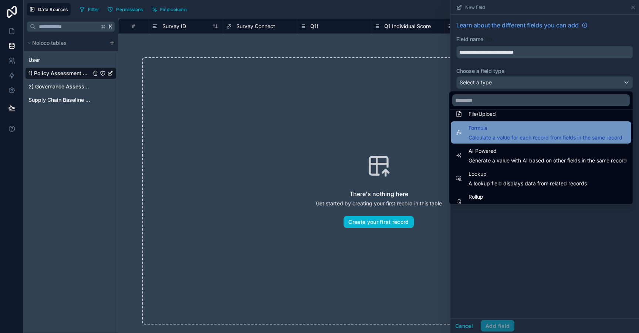
click at [500, 134] on div "Formula Calculate a value for each record from fields in the same record" at bounding box center [545, 132] width 154 height 18
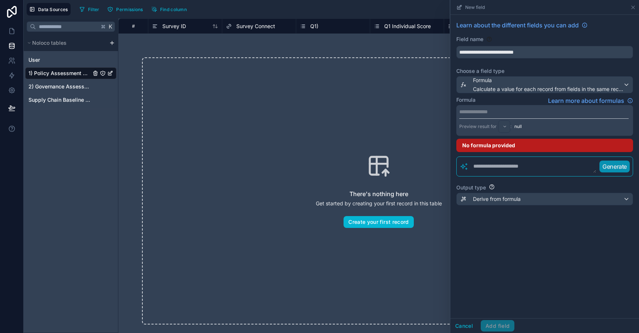
click at [505, 112] on p "**********" at bounding box center [543, 111] width 169 height 7
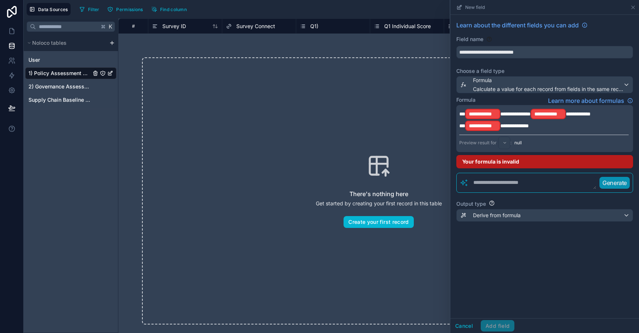
click at [500, 114] on span "**********" at bounding box center [515, 113] width 30 height 5
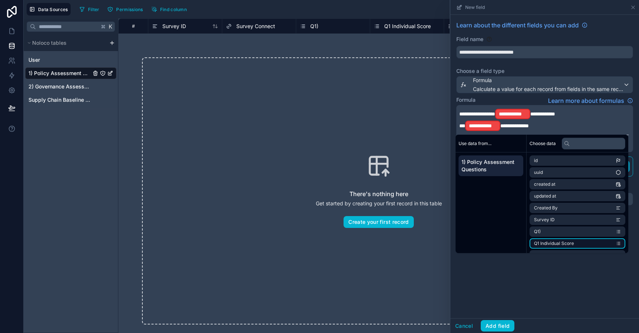
click at [555, 242] on span "Q1 Individual Score" at bounding box center [554, 243] width 40 height 6
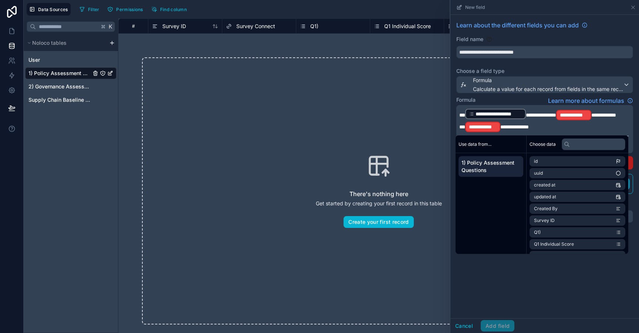
click at [594, 116] on span "**********" at bounding box center [603, 114] width 25 height 5
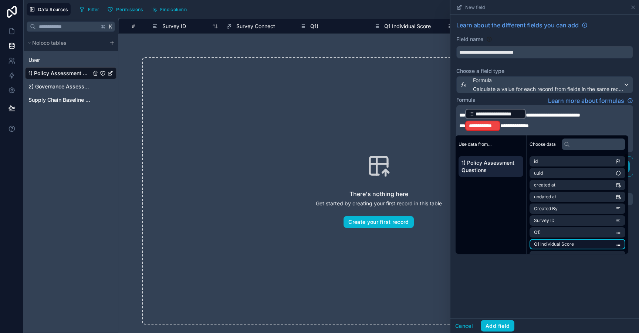
click at [567, 245] on span "Q1 Individual Score" at bounding box center [554, 244] width 40 height 6
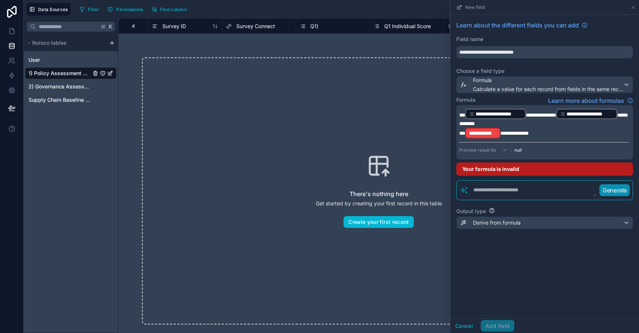
click at [502, 135] on span "**********" at bounding box center [514, 132] width 28 height 5
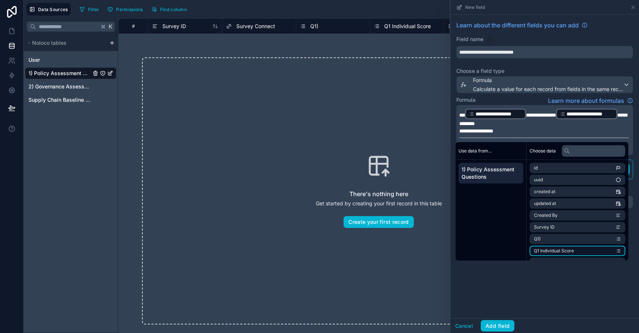
click at [552, 252] on span "Q1 Individual Score" at bounding box center [554, 251] width 40 height 6
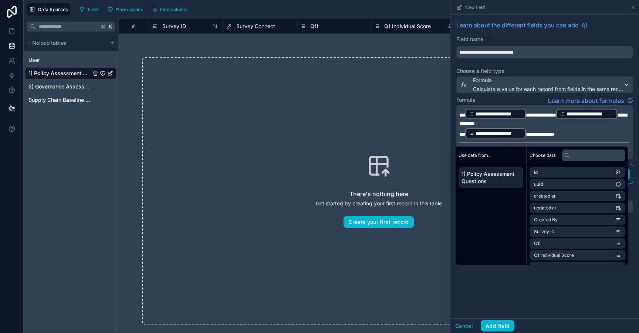
click at [539, 275] on div "**********" at bounding box center [544, 166] width 188 height 303
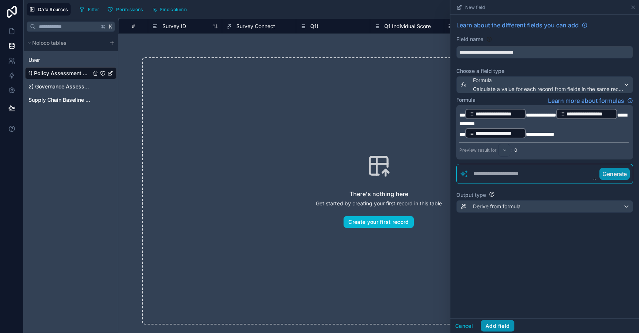
click at [496, 324] on button "Add field" at bounding box center [497, 326] width 34 height 12
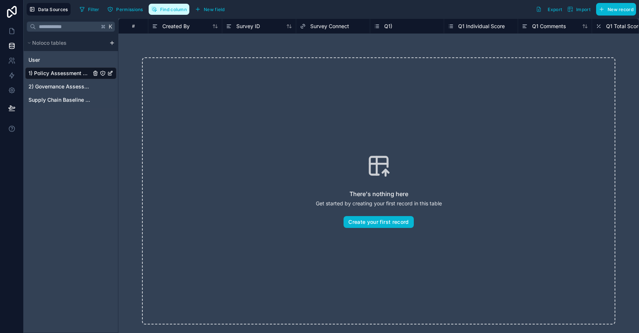
click at [178, 13] on button "Find column" at bounding box center [169, 9] width 41 height 11
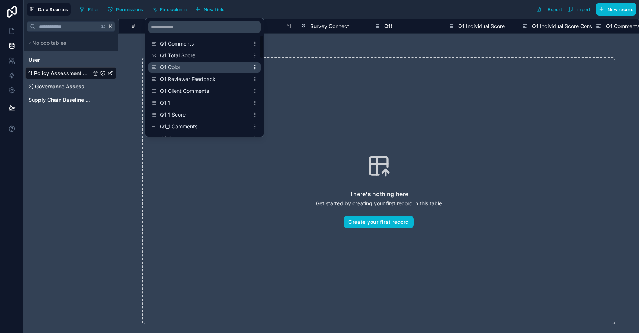
scroll to position [75, 0]
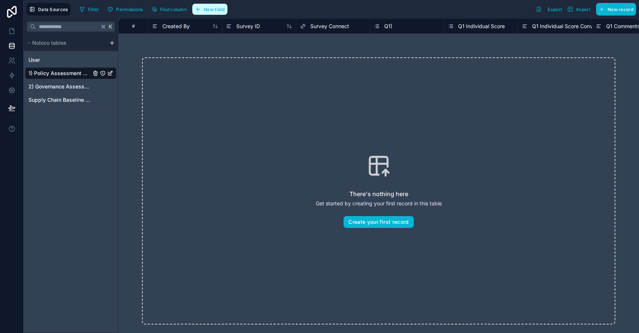
click at [222, 10] on span "New field" at bounding box center [214, 10] width 21 height 6
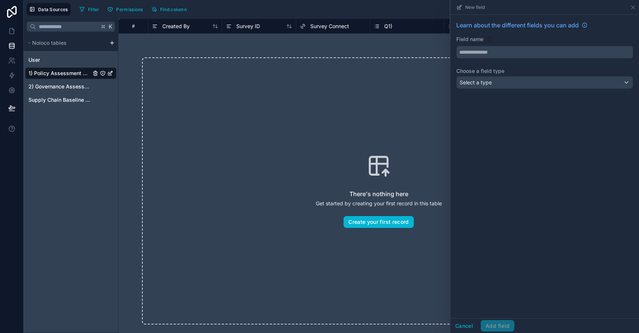
click at [486, 50] on input "text" at bounding box center [544, 52] width 176 height 12
type input "**********"
click at [502, 78] on div "Select a type" at bounding box center [544, 83] width 176 height 12
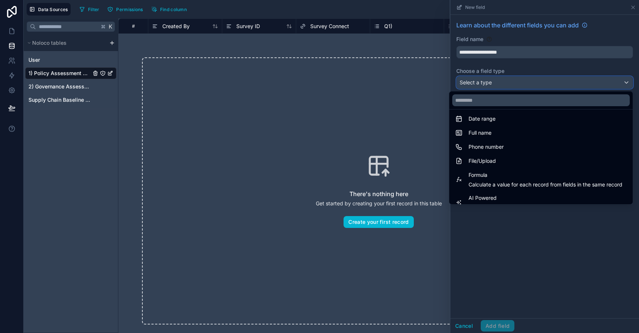
scroll to position [145, 0]
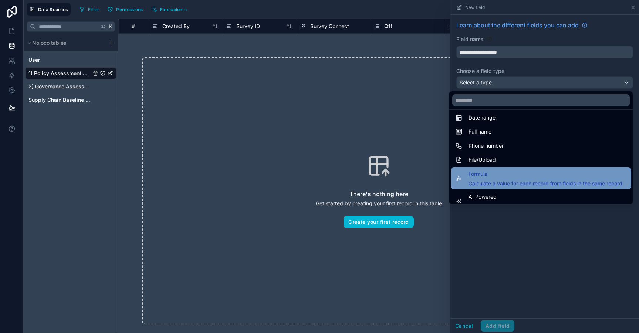
click at [492, 179] on div "Formula Calculate a value for each record from fields in the same record" at bounding box center [545, 178] width 154 height 18
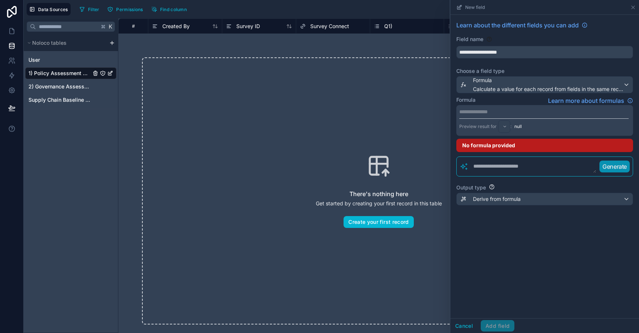
click at [485, 115] on p "**********" at bounding box center [543, 111] width 169 height 7
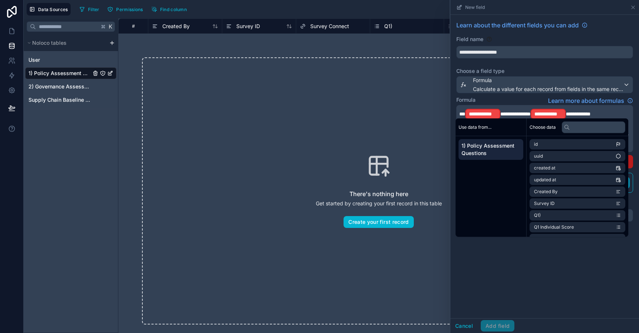
click at [500, 114] on span "**********" at bounding box center [515, 113] width 30 height 5
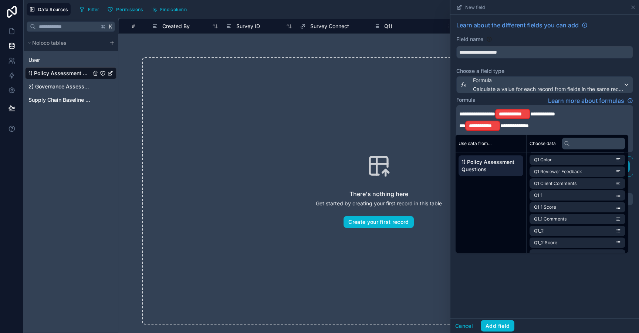
scroll to position [127, 0]
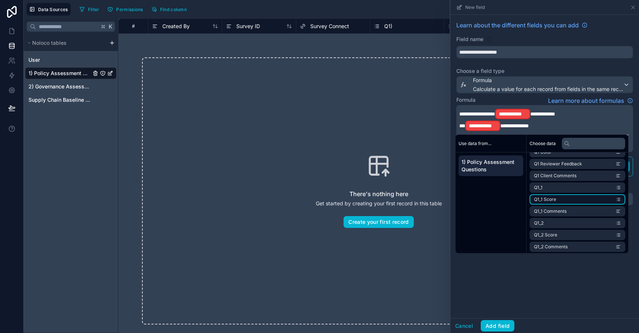
click at [558, 201] on li "Q1_1 Score" at bounding box center [577, 199] width 96 height 10
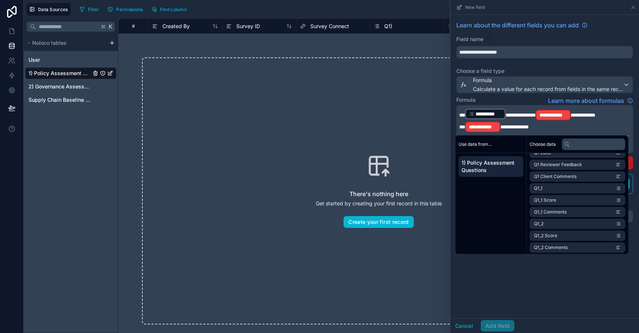
click at [572, 114] on span "**********" at bounding box center [582, 114] width 25 height 5
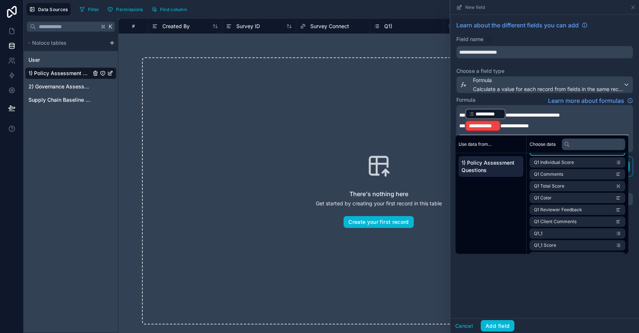
scroll to position [91, 0]
click at [567, 236] on li "Q1_1 Score" at bounding box center [577, 235] width 96 height 10
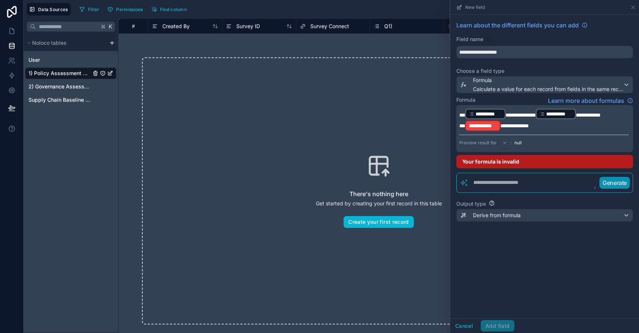
click at [500, 126] on span "**********" at bounding box center [514, 125] width 28 height 5
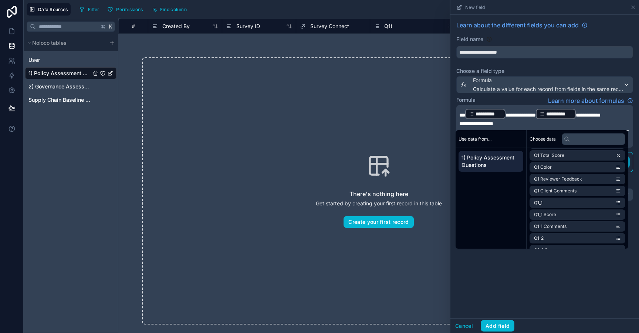
scroll to position [108, 0]
click at [561, 214] on li "Q1_1 Score" at bounding box center [577, 213] width 96 height 10
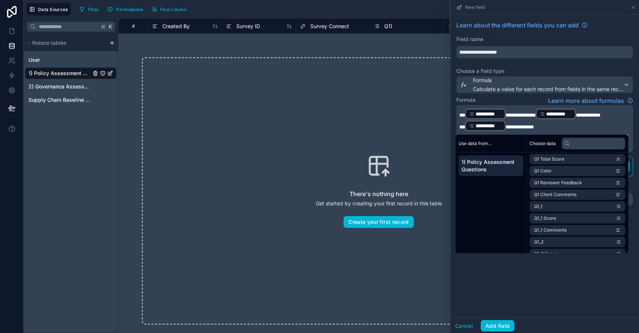
click at [499, 207] on div "Use data from... 1) Policy Assessment Questions" at bounding box center [490, 194] width 71 height 118
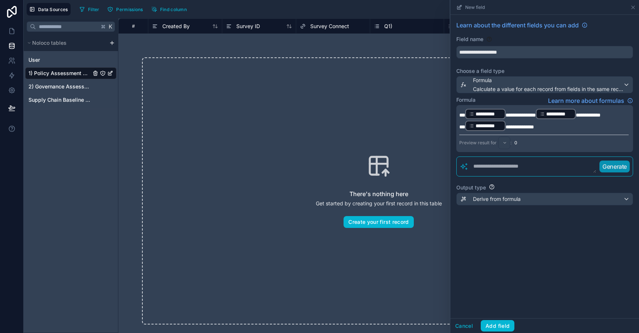
click at [502, 279] on div "**********" at bounding box center [544, 166] width 188 height 303
click at [501, 323] on button "Add field" at bounding box center [497, 326] width 34 height 12
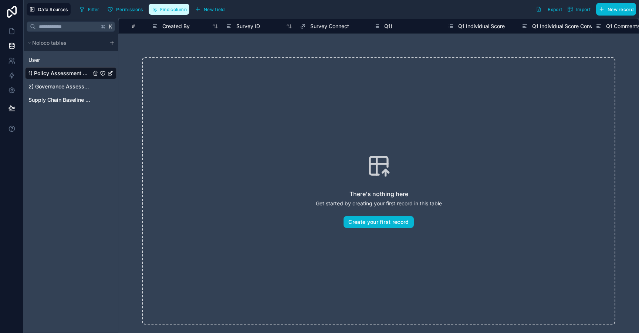
click at [182, 10] on span "Find column" at bounding box center [173, 10] width 27 height 6
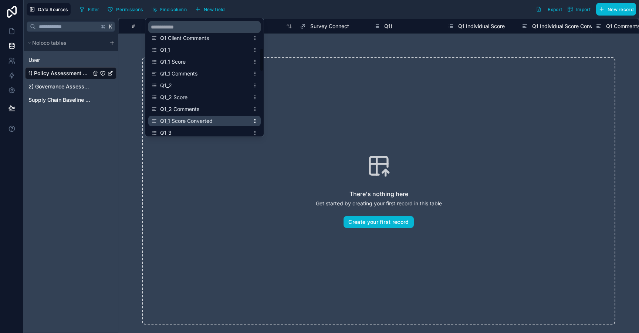
scroll to position [118, 0]
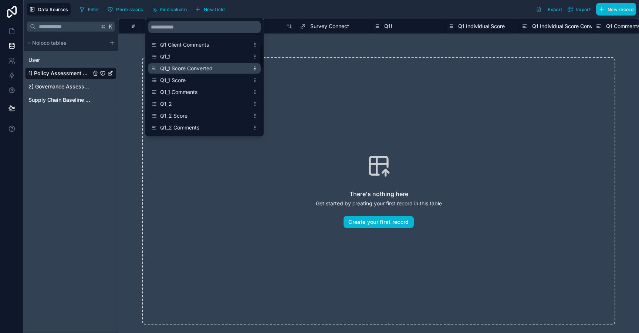
click at [257, 68] on icon "scrollable content" at bounding box center [254, 68] width 5 height 5
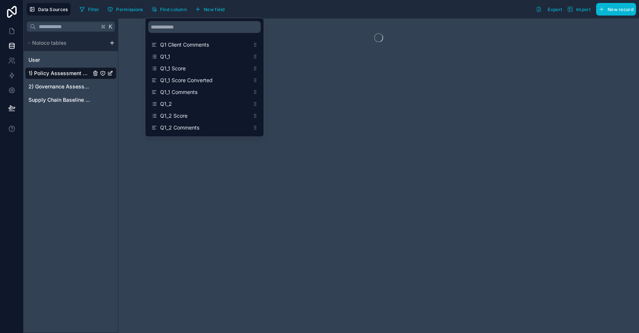
click at [307, 94] on div at bounding box center [378, 175] width 520 height 314
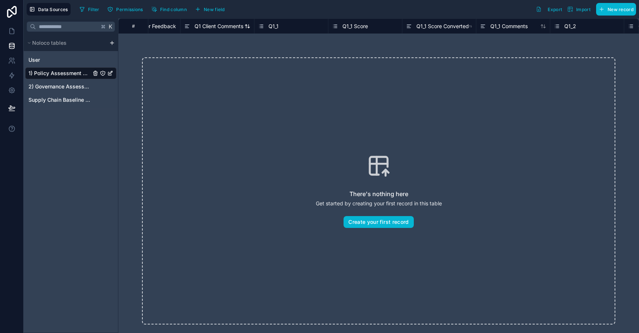
scroll to position [0, 724]
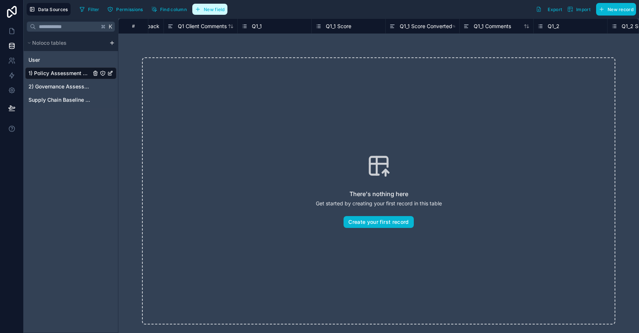
click at [216, 12] on span "New field" at bounding box center [214, 10] width 21 height 6
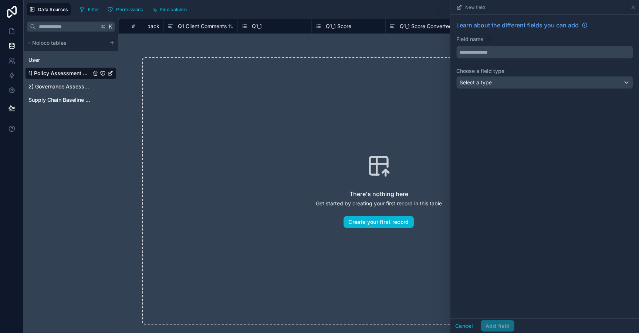
click at [492, 48] on input "text" at bounding box center [544, 52] width 176 height 12
type input "**********"
click at [489, 88] on div "Select a type" at bounding box center [544, 83] width 176 height 12
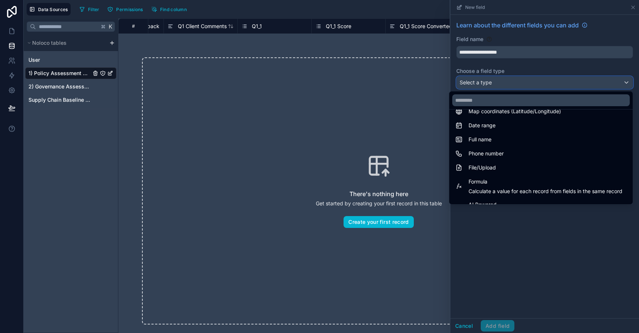
scroll to position [136, 0]
click at [489, 188] on span "Calculate a value for each record from fields in the same record" at bounding box center [545, 191] width 154 height 7
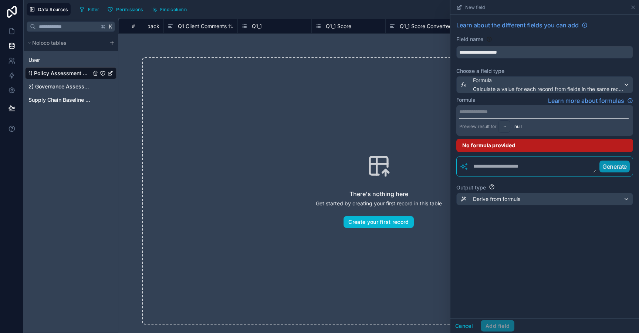
click at [481, 112] on p "**********" at bounding box center [543, 111] width 169 height 7
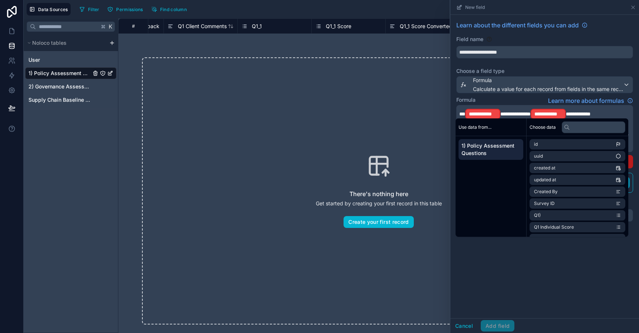
click at [501, 113] on span "**********" at bounding box center [515, 113] width 30 height 5
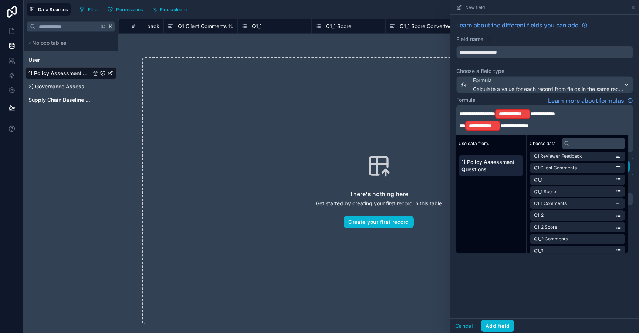
scroll to position [148, 0]
click at [565, 213] on li "Q1_2 Score" at bounding box center [577, 213] width 96 height 10
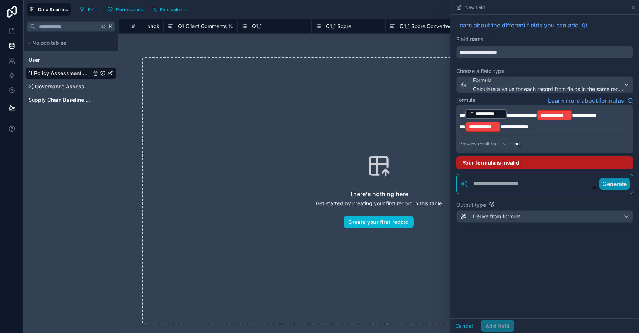
click at [573, 117] on span "**********" at bounding box center [584, 114] width 25 height 5
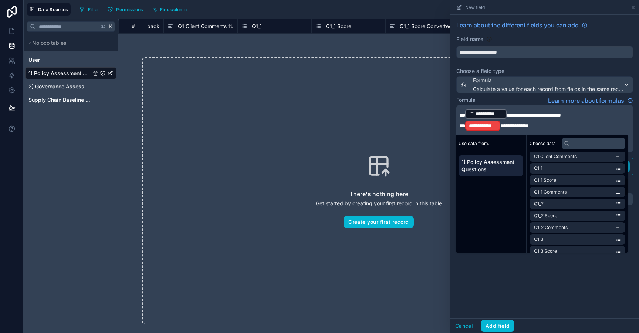
scroll to position [148, 0]
click at [555, 213] on span "Q1_2 Score" at bounding box center [545, 214] width 23 height 6
click at [500, 128] on span "**********" at bounding box center [514, 125] width 28 height 5
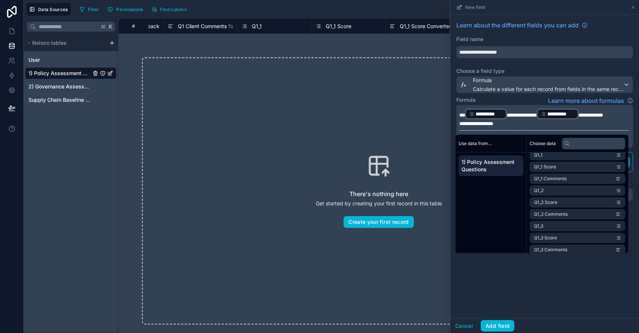
scroll to position [159, 0]
click at [548, 207] on li "Q1_2 Score" at bounding box center [577, 203] width 96 height 10
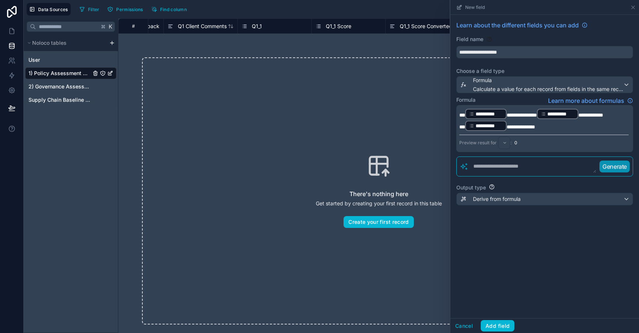
click at [536, 277] on div "**********" at bounding box center [544, 166] width 188 height 303
click at [500, 327] on button "Add field" at bounding box center [497, 326] width 34 height 12
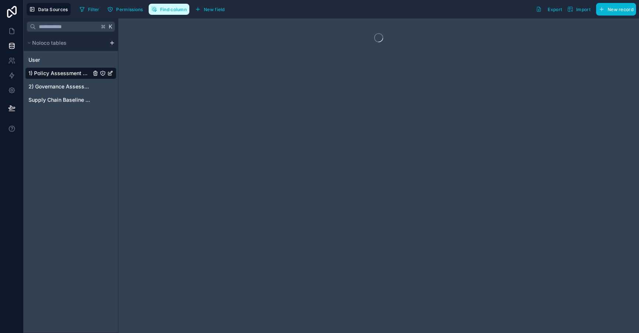
click at [172, 12] on span "Find column" at bounding box center [173, 10] width 27 height 6
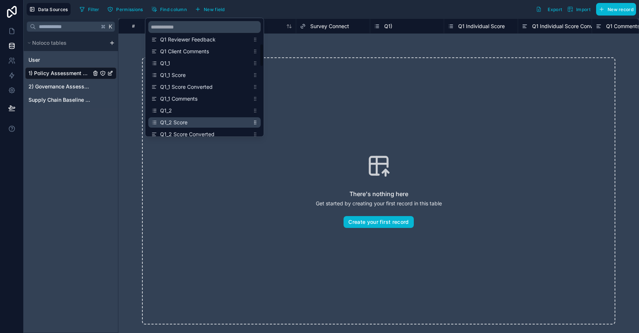
scroll to position [105, 0]
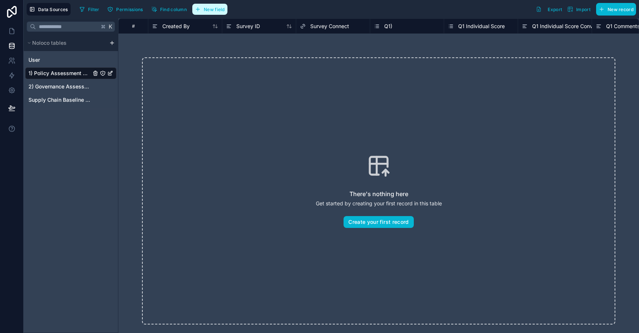
click at [215, 7] on span "New field" at bounding box center [214, 10] width 21 height 6
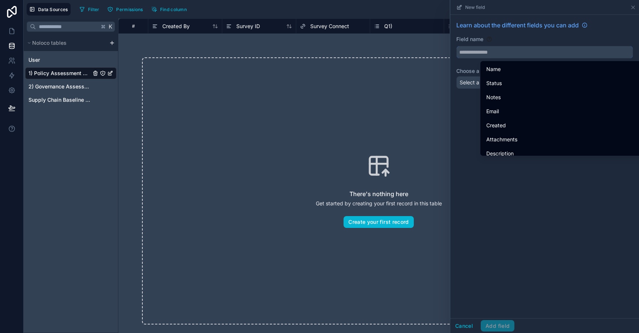
click at [478, 52] on input "text" at bounding box center [544, 52] width 176 height 12
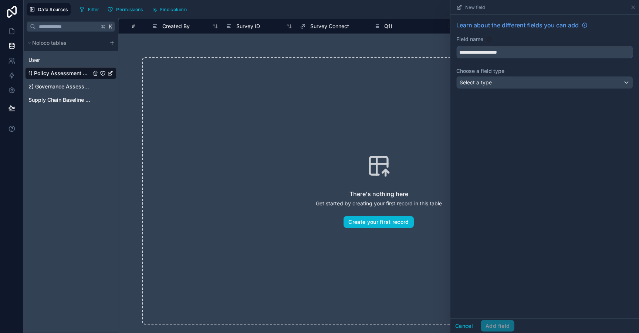
type input "**********"
click at [476, 81] on span "Select a type" at bounding box center [475, 82] width 32 height 6
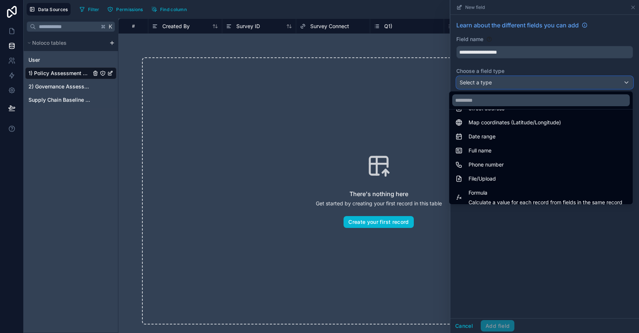
scroll to position [137, 0]
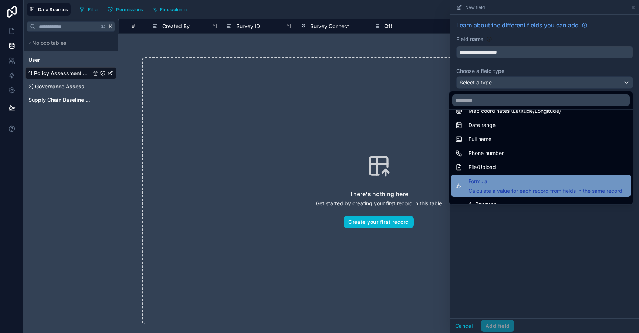
click at [491, 180] on span "Formula" at bounding box center [545, 181] width 154 height 9
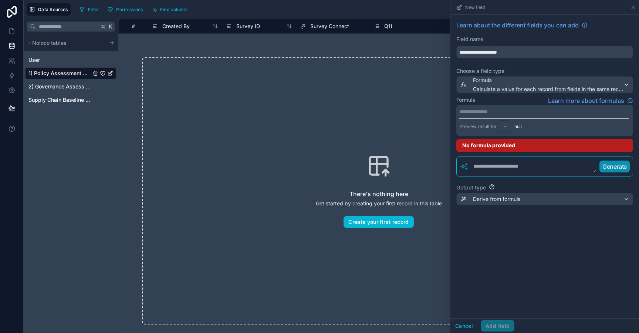
click at [475, 115] on p "**********" at bounding box center [543, 111] width 169 height 7
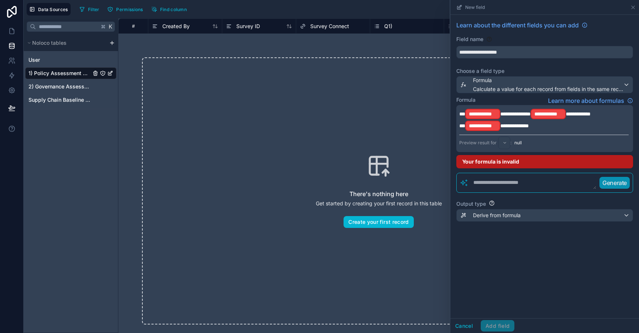
click at [500, 113] on span "**********" at bounding box center [515, 113] width 30 height 5
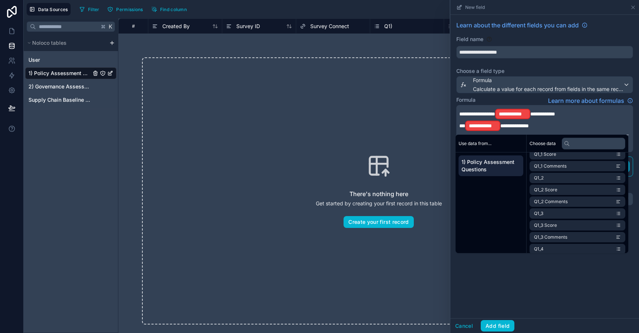
scroll to position [170, 0]
click at [560, 228] on li "Q1_3 Score" at bounding box center [577, 226] width 96 height 10
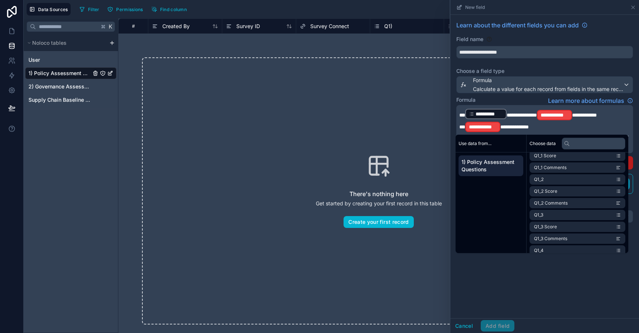
click at [573, 116] on span "**********" at bounding box center [584, 114] width 25 height 5
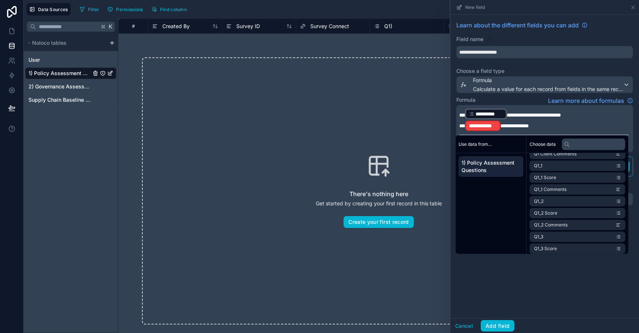
scroll to position [150, 0]
click at [561, 247] on li "Q1_3 Score" at bounding box center [577, 247] width 96 height 10
click at [501, 126] on span "**********" at bounding box center [514, 125] width 28 height 5
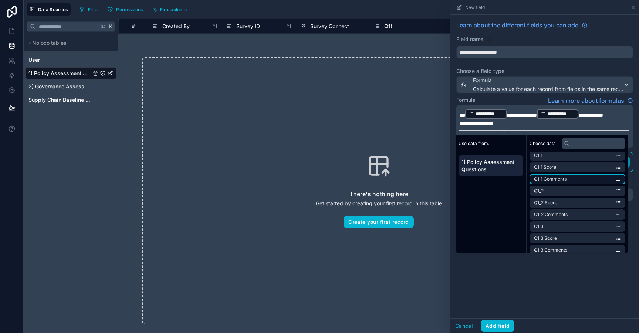
scroll to position [166, 0]
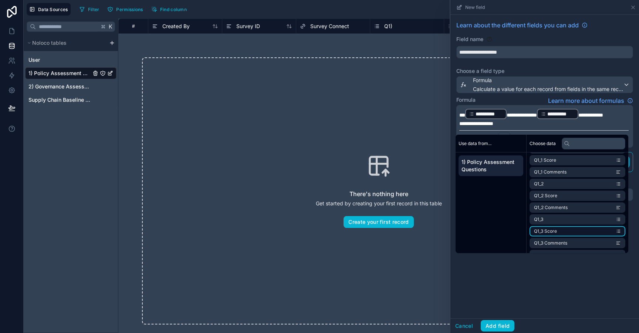
click at [555, 233] on span "Q1_3 Score" at bounding box center [545, 231] width 23 height 6
click at [497, 325] on button "Add field" at bounding box center [497, 326] width 34 height 12
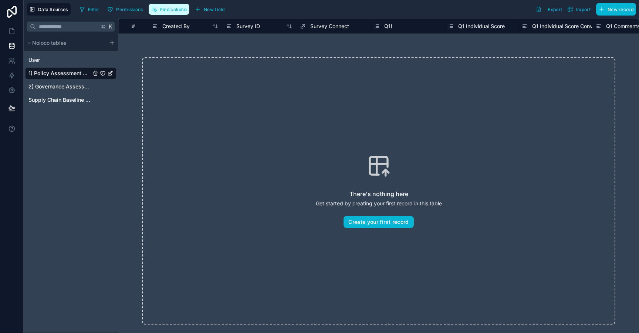
click at [182, 11] on span "Find column" at bounding box center [173, 10] width 27 height 6
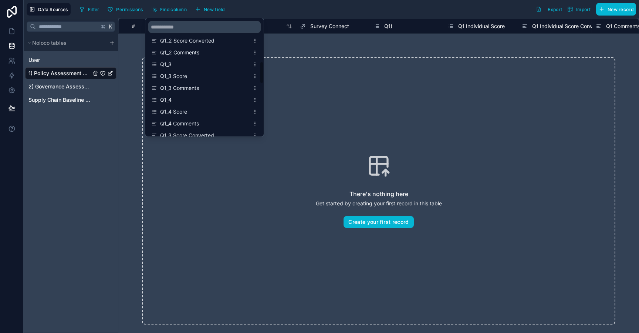
scroll to position [205, 0]
click at [334, 47] on div "There's nothing here Get started by creating your first record in this table Cr…" at bounding box center [378, 191] width 520 height 314
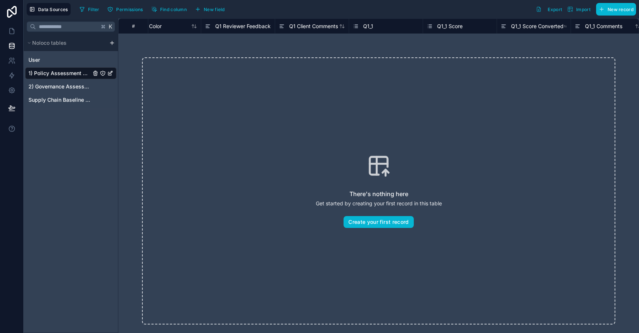
scroll to position [0, 620]
click at [445, 26] on span "Q1_1 Score" at bounding box center [442, 26] width 26 height 7
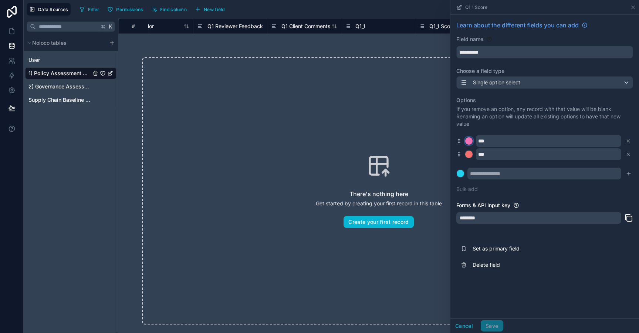
click at [470, 142] on div at bounding box center [468, 140] width 7 height 7
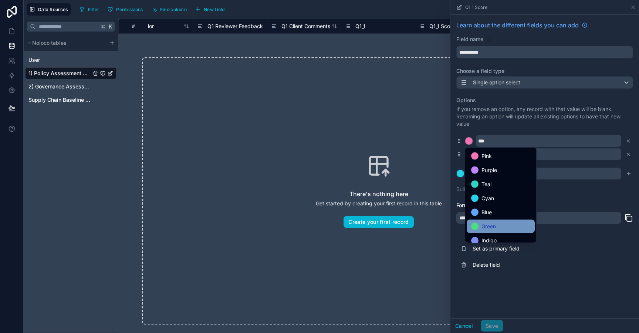
click at [498, 225] on div "Green" at bounding box center [500, 226] width 59 height 9
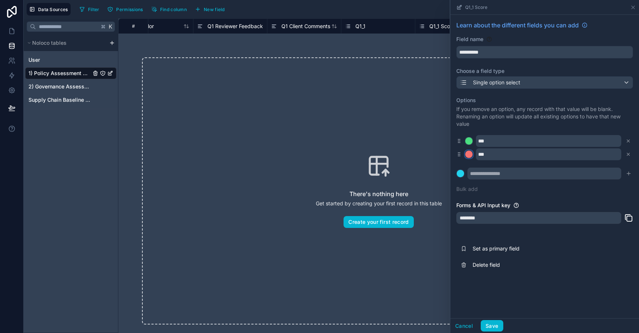
click at [470, 155] on div at bounding box center [468, 153] width 7 height 7
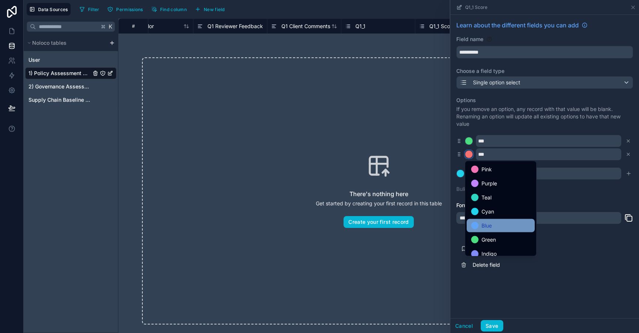
scroll to position [62, 0]
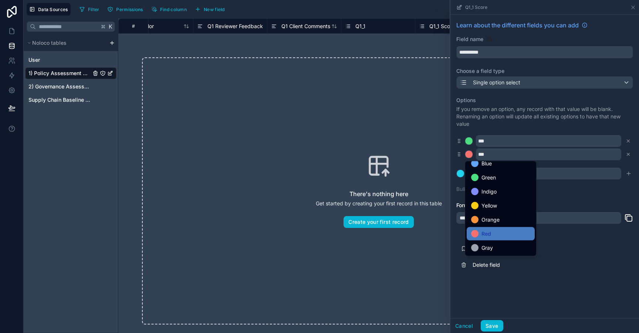
click at [503, 281] on div at bounding box center [544, 166] width 188 height 333
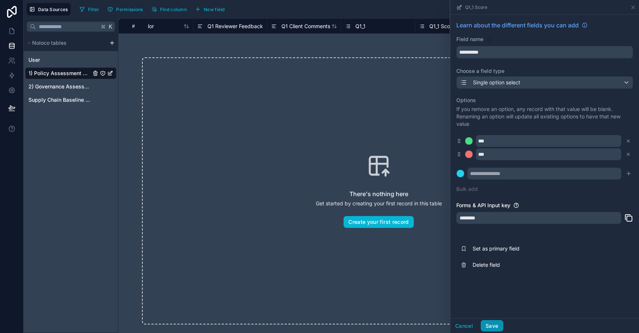
click at [492, 325] on button "Save" at bounding box center [491, 326] width 22 height 12
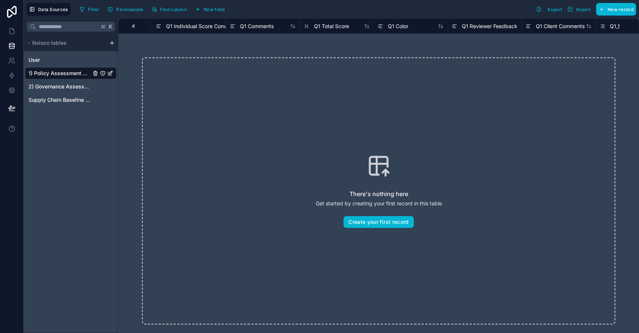
scroll to position [0, 366]
click at [397, 24] on span "Q1 Color" at bounding box center [397, 26] width 20 height 7
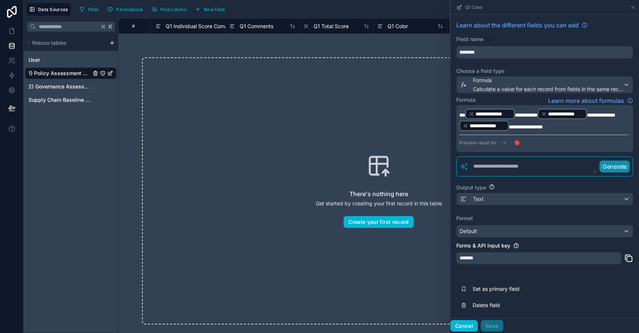
click at [463, 326] on button "Cancel" at bounding box center [463, 326] width 27 height 12
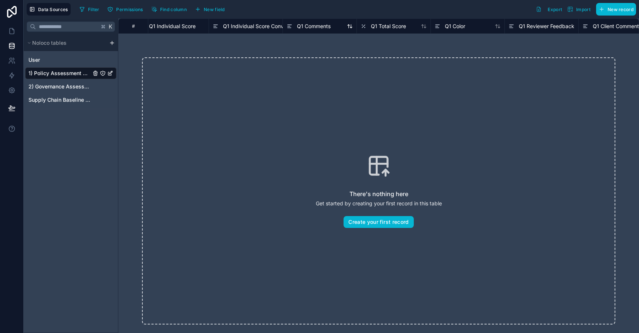
scroll to position [0, 292]
click at [200, 27] on span "Q1 Individual Score" at bounding box center [189, 26] width 47 height 7
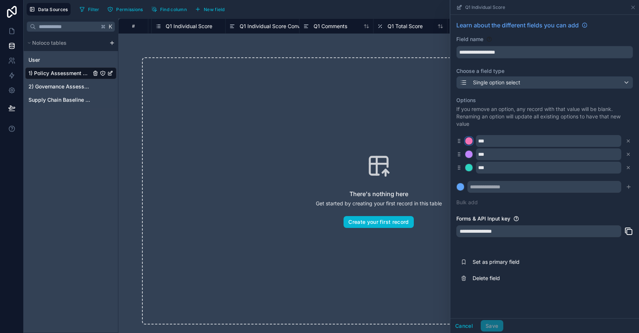
click at [471, 143] on div at bounding box center [468, 140] width 7 height 7
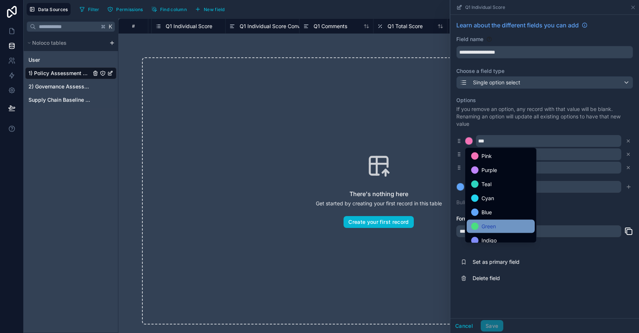
click at [486, 228] on span "Green" at bounding box center [488, 226] width 14 height 9
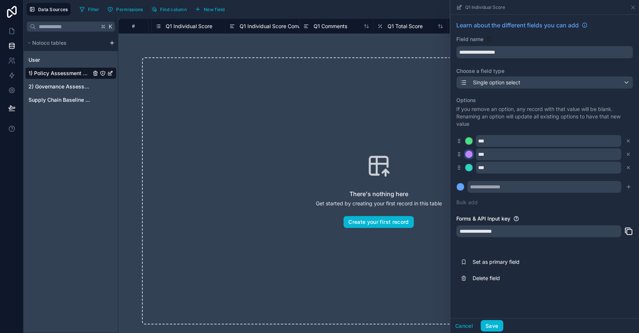
click at [470, 154] on div at bounding box center [468, 153] width 7 height 7
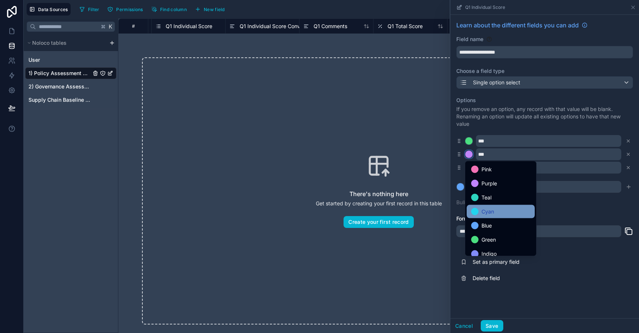
scroll to position [62, 0]
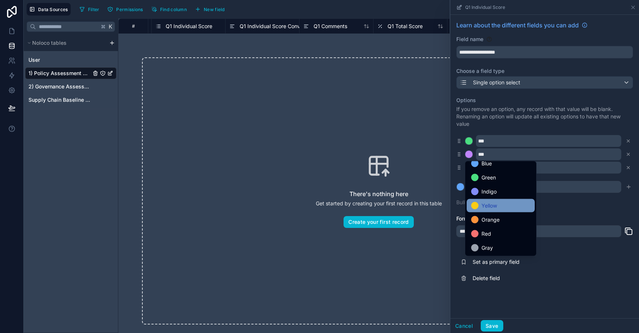
click at [487, 206] on span "Yellow" at bounding box center [489, 205] width 16 height 9
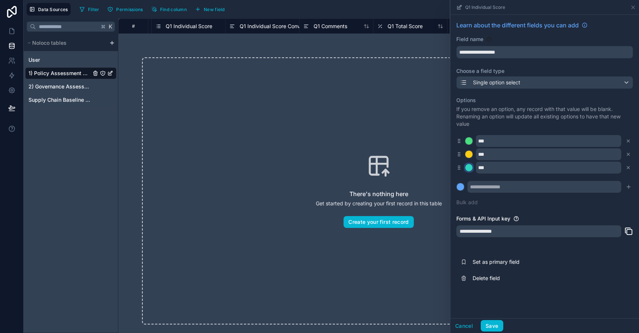
click at [467, 166] on div at bounding box center [468, 167] width 7 height 7
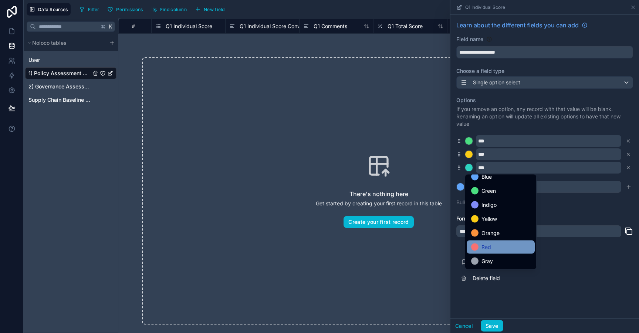
click at [493, 248] on div "Red" at bounding box center [500, 246] width 59 height 9
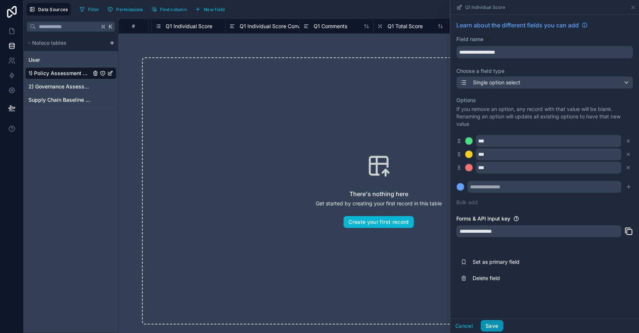
click at [493, 328] on button "Save" at bounding box center [491, 326] width 22 height 12
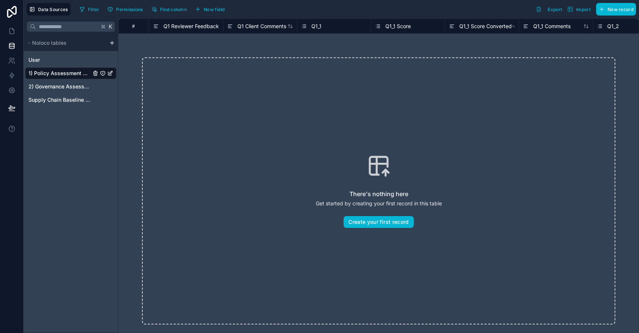
scroll to position [0, 678]
click at [389, 27] on span "Q1_1 Score" at bounding box center [384, 26] width 26 height 7
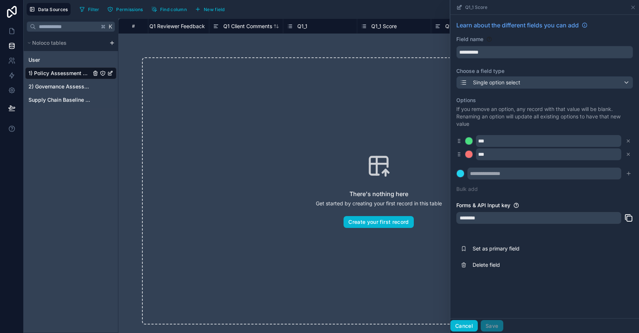
click at [468, 324] on button "Cancel" at bounding box center [463, 326] width 27 height 12
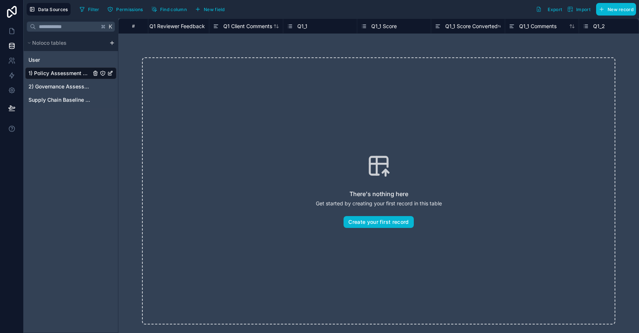
click at [462, 29] on span "Q1_1 Score Converted" at bounding box center [471, 26] width 52 height 7
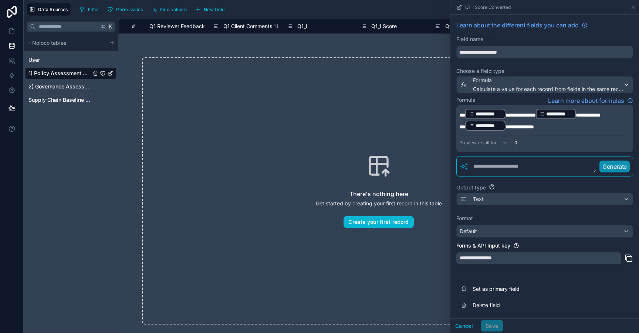
click at [542, 129] on p "**********" at bounding box center [543, 126] width 169 height 12
click at [607, 117] on p "**********" at bounding box center [543, 114] width 169 height 12
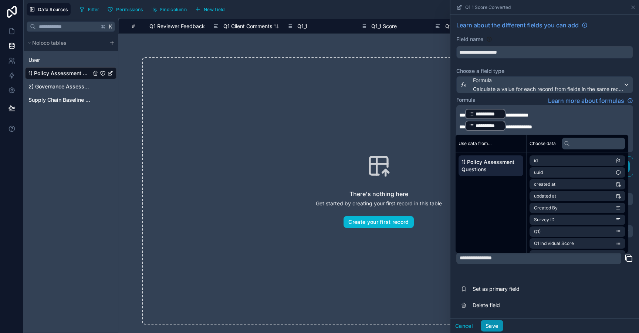
click at [493, 321] on button "Save" at bounding box center [491, 326] width 22 height 12
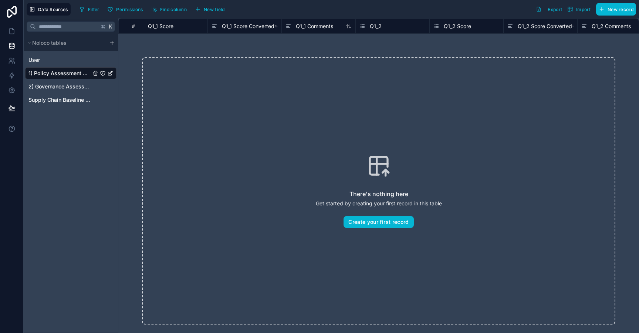
scroll to position [0, 909]
click at [455, 26] on span "Q1_2 Score" at bounding box center [449, 26] width 27 height 7
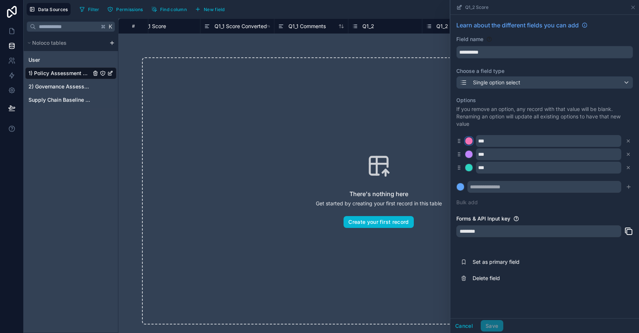
click at [472, 140] on div at bounding box center [468, 140] width 7 height 7
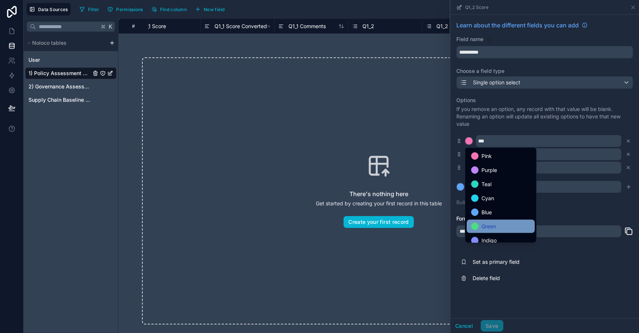
click at [492, 222] on span "Green" at bounding box center [488, 226] width 14 height 9
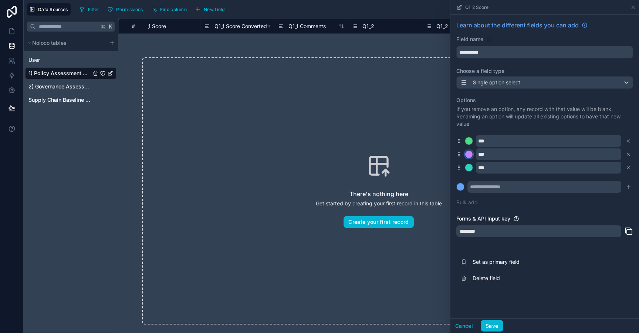
click at [469, 154] on div at bounding box center [468, 153] width 7 height 7
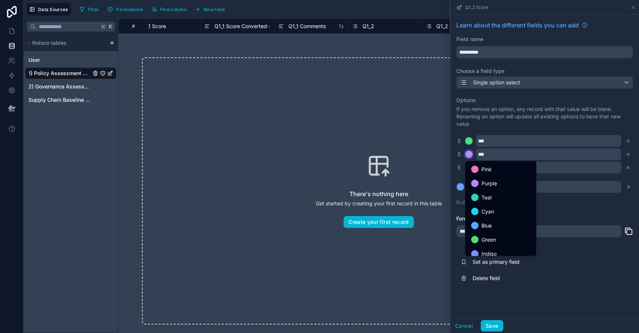
scroll to position [62, 0]
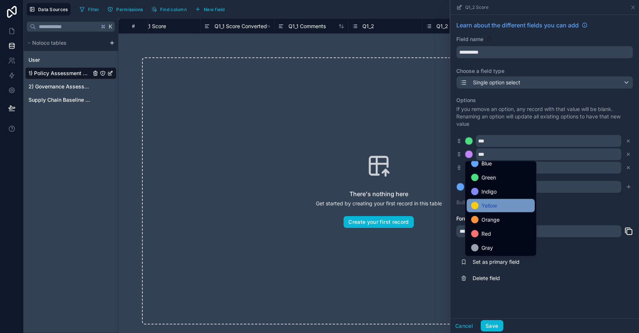
click at [487, 205] on span "Yellow" at bounding box center [489, 205] width 16 height 9
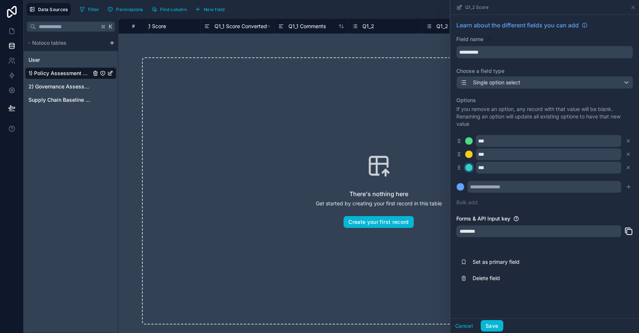
click at [470, 170] on div at bounding box center [468, 167] width 7 height 7
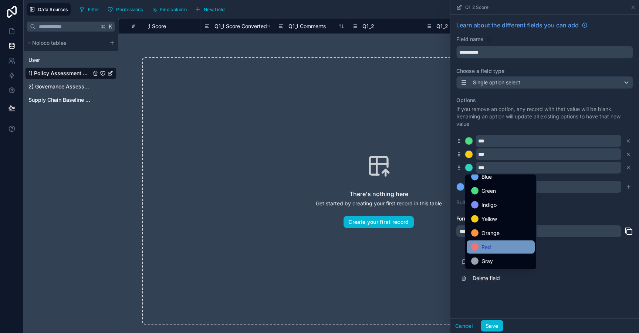
click at [491, 250] on div "Red" at bounding box center [500, 246] width 59 height 9
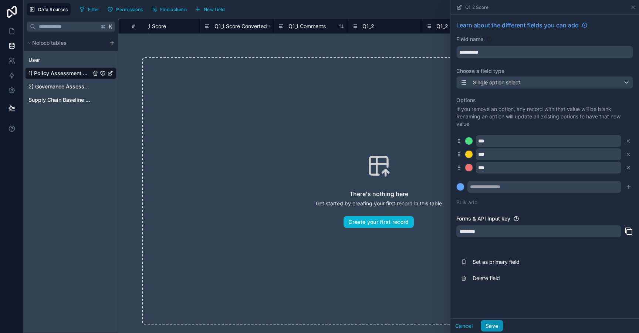
click at [488, 322] on button "Save" at bounding box center [491, 326] width 22 height 12
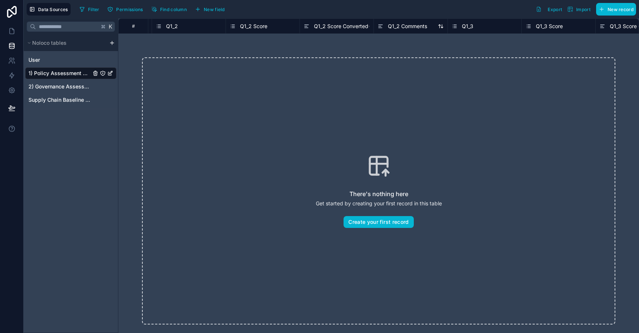
scroll to position [0, 1107]
click at [343, 24] on span "Q1_2 Score Converted" at bounding box center [339, 26] width 54 height 7
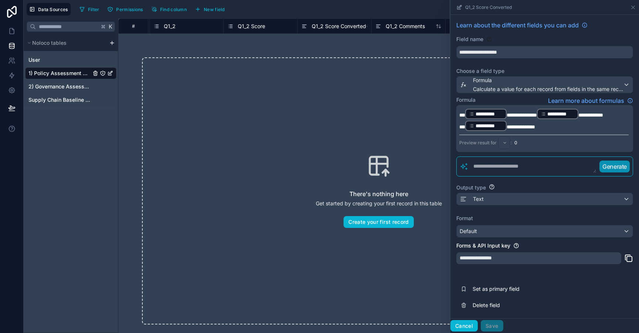
click at [470, 324] on button "Cancel" at bounding box center [463, 326] width 27 height 12
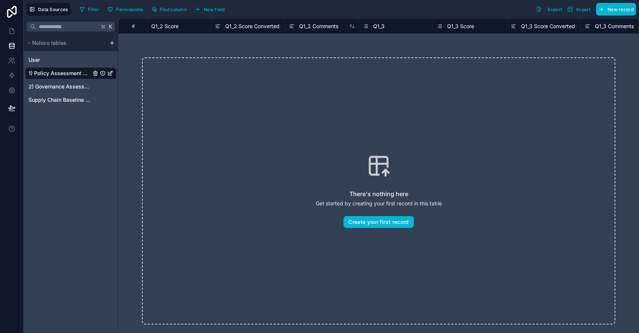
scroll to position [0, 1194]
click at [472, 26] on span "Q1_3 Score" at bounding box center [459, 26] width 27 height 7
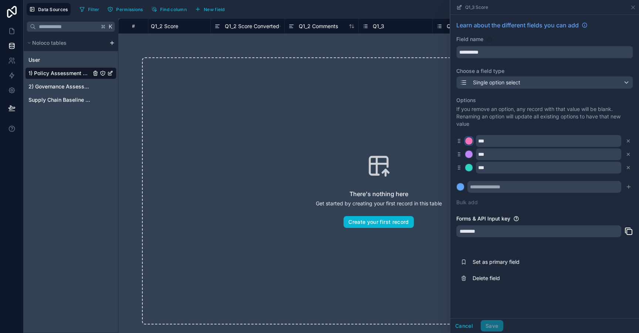
click at [469, 141] on div at bounding box center [468, 140] width 7 height 7
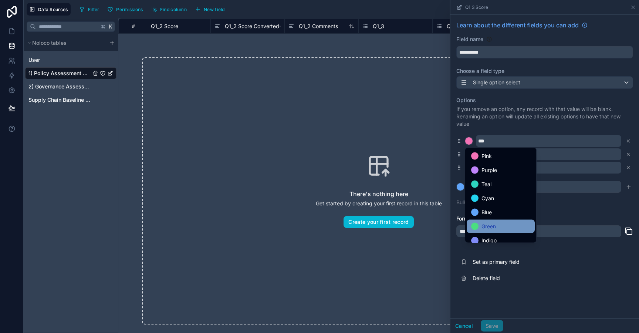
click at [477, 230] on div "Green" at bounding box center [500, 226] width 59 height 9
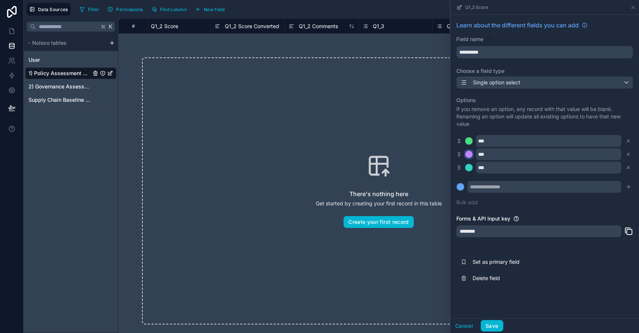
click at [469, 154] on div at bounding box center [468, 153] width 7 height 7
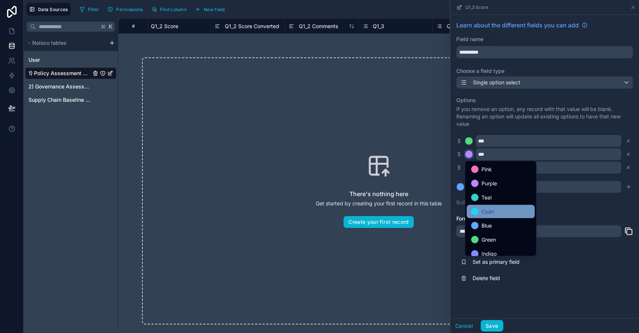
scroll to position [62, 0]
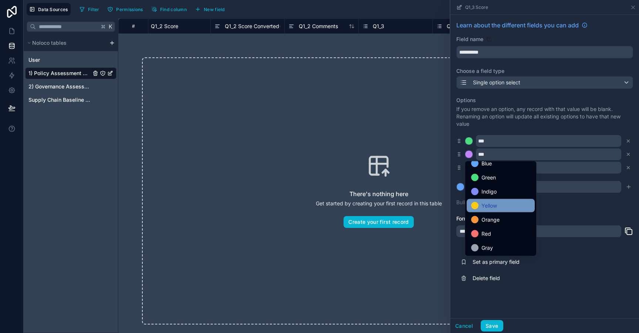
click at [500, 204] on div "Yellow" at bounding box center [500, 205] width 59 height 9
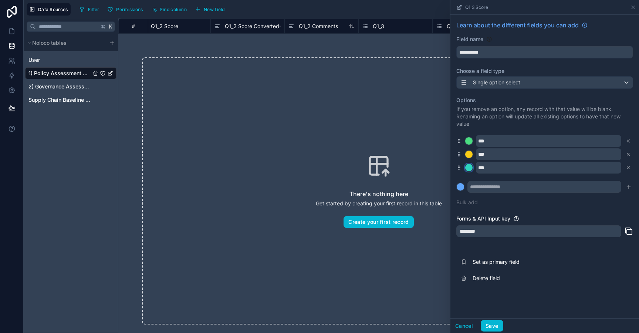
click at [469, 168] on div at bounding box center [468, 167] width 7 height 7
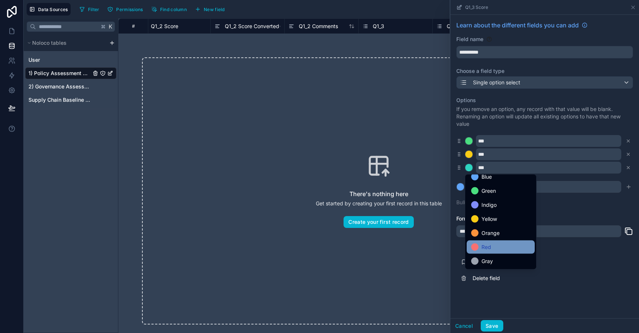
click at [511, 250] on div "Red" at bounding box center [500, 246] width 59 height 9
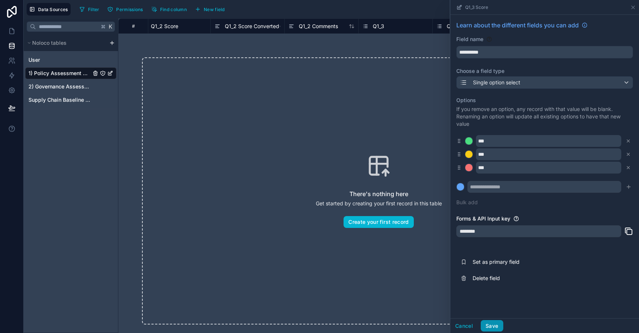
click at [489, 325] on button "Save" at bounding box center [491, 326] width 22 height 12
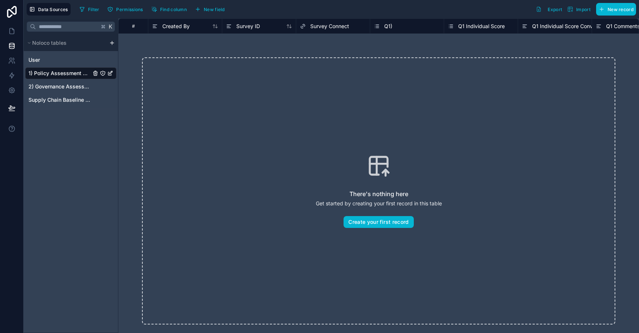
click at [390, 26] on span "Q1)" at bounding box center [388, 26] width 8 height 7
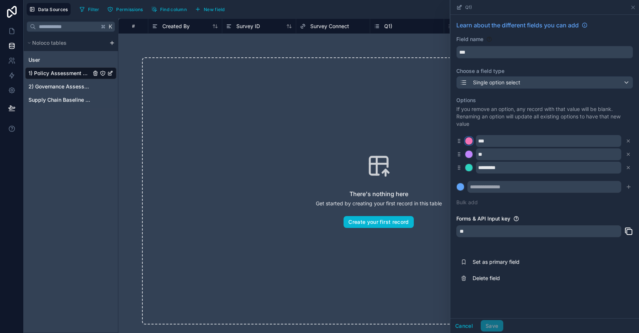
click at [470, 144] on div at bounding box center [468, 140] width 7 height 7
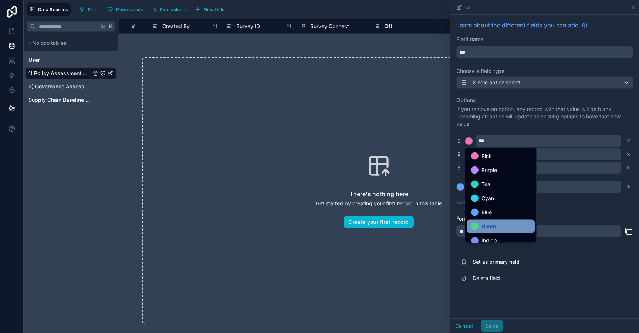
click at [480, 228] on div "Green" at bounding box center [500, 226] width 59 height 9
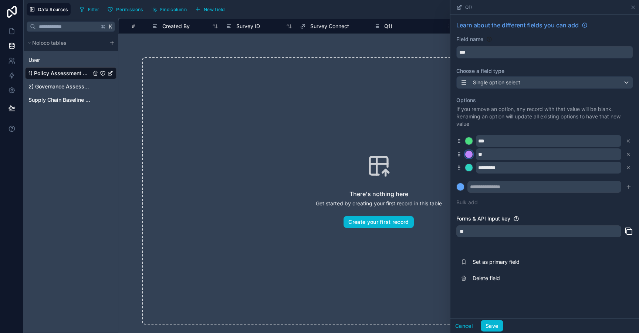
click at [469, 152] on div at bounding box center [468, 153] width 7 height 7
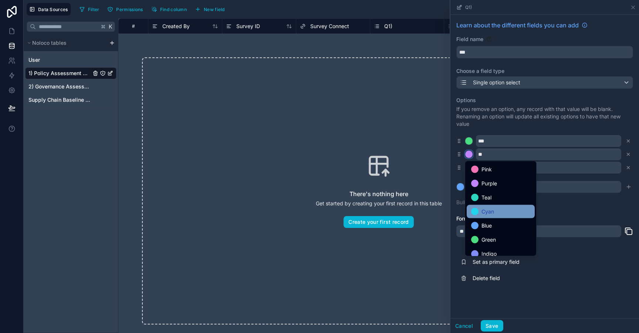
scroll to position [62, 0]
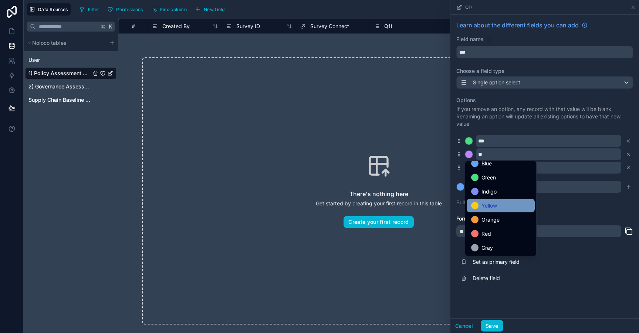
click at [487, 201] on span "Yellow" at bounding box center [489, 205] width 16 height 9
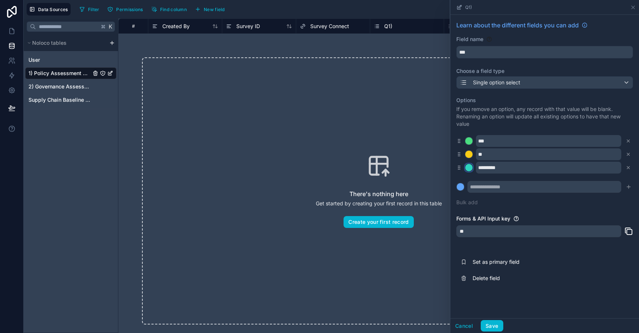
click at [469, 167] on div at bounding box center [468, 167] width 7 height 7
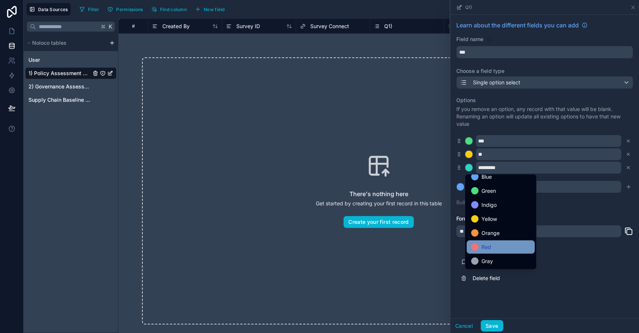
click at [492, 245] on div "Red" at bounding box center [500, 246] width 59 height 9
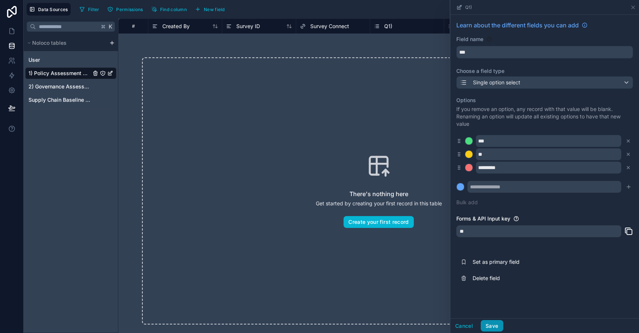
click at [491, 323] on button "Save" at bounding box center [491, 326] width 22 height 12
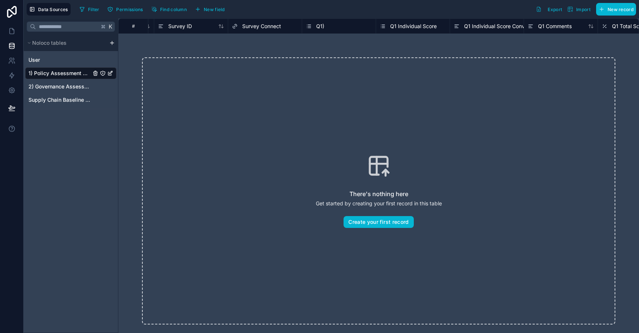
scroll to position [0, 580]
click at [403, 24] on span "Q1_1" at bounding box center [400, 26] width 10 height 7
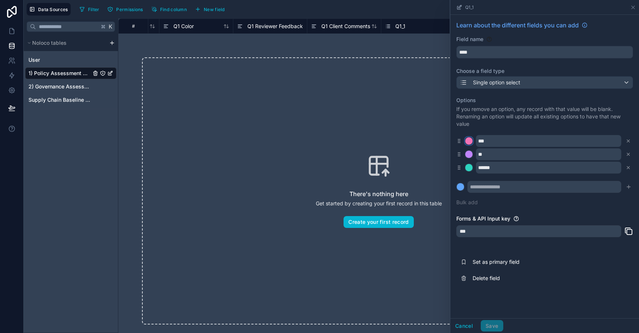
click at [467, 141] on div at bounding box center [468, 140] width 7 height 7
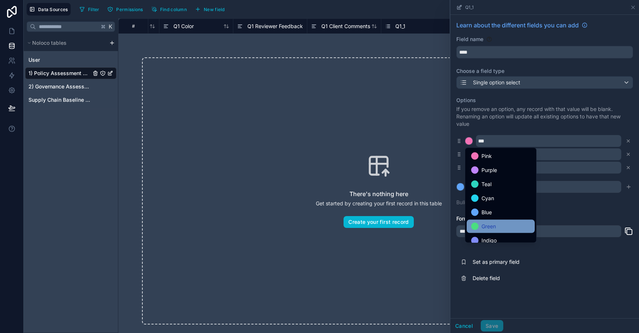
click at [480, 228] on div "Green" at bounding box center [500, 226] width 59 height 9
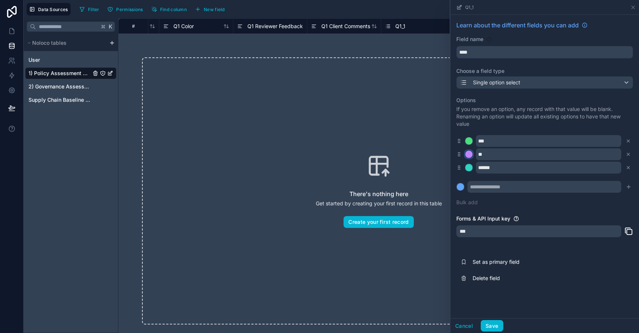
click at [471, 153] on div at bounding box center [468, 153] width 7 height 7
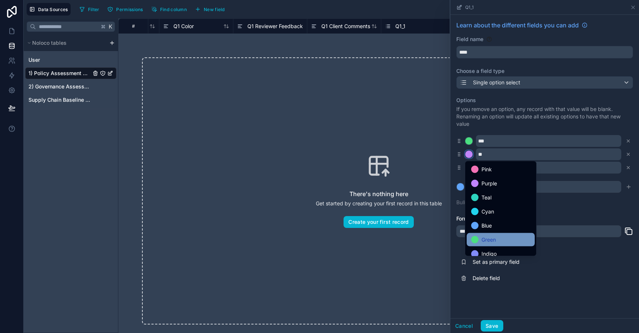
scroll to position [62, 0]
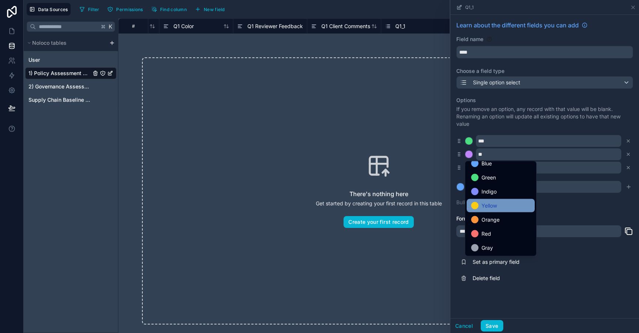
click at [484, 202] on span "Yellow" at bounding box center [489, 205] width 16 height 9
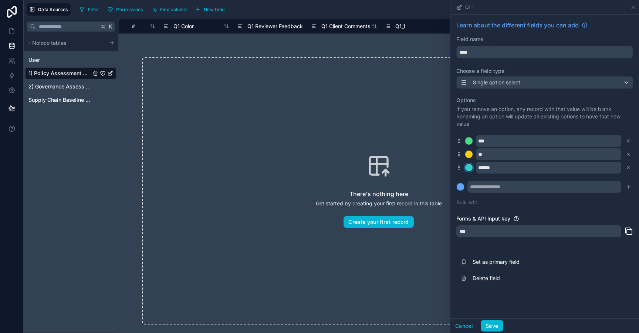
click at [468, 168] on div at bounding box center [468, 167] width 7 height 7
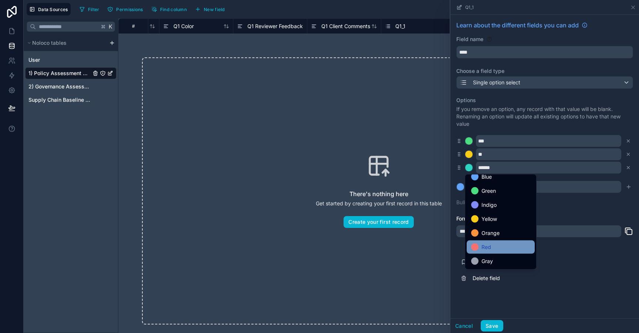
click at [492, 250] on div "Red" at bounding box center [500, 246] width 59 height 9
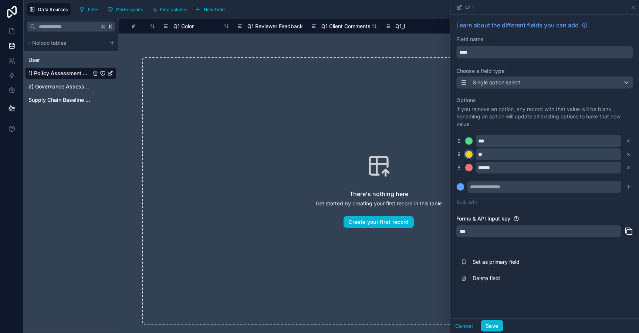
click at [472, 153] on div at bounding box center [468, 153] width 7 height 7
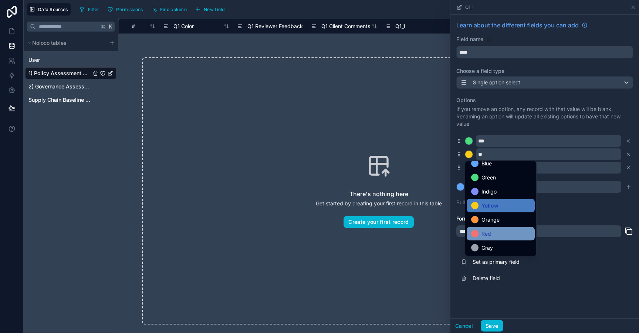
click at [481, 237] on span "Red" at bounding box center [486, 233] width 10 height 9
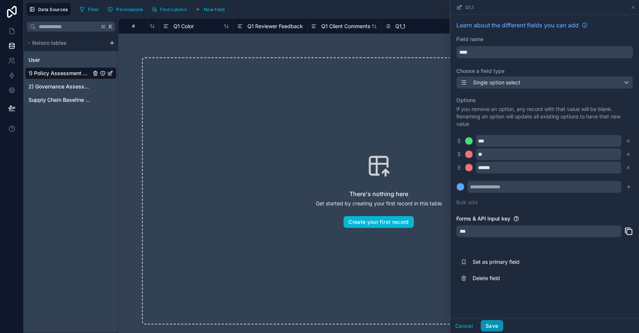
click at [491, 323] on button "Save" at bounding box center [491, 326] width 22 height 12
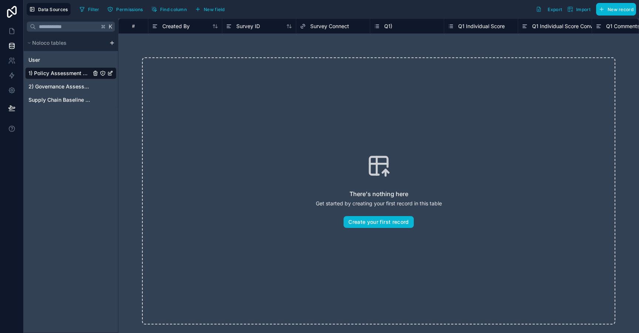
click at [392, 24] on span "Q1)" at bounding box center [388, 26] width 8 height 7
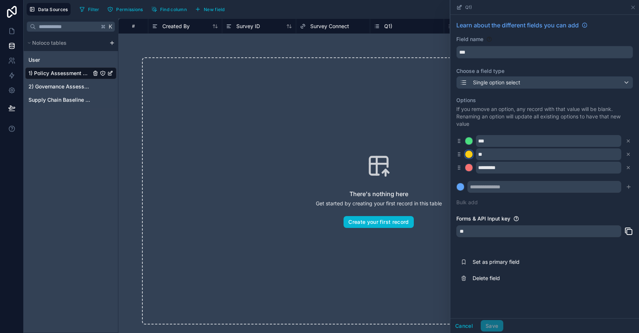
click at [469, 156] on div at bounding box center [468, 153] width 7 height 7
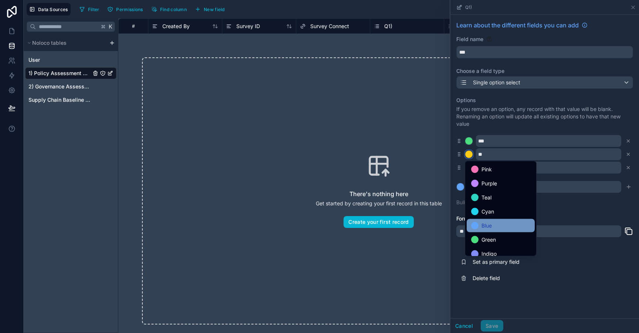
scroll to position [62, 0]
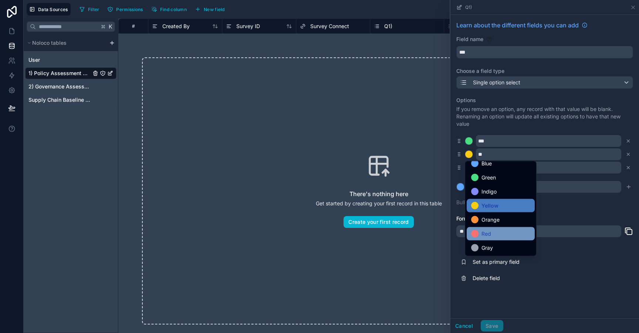
click at [478, 231] on div "Red" at bounding box center [500, 233] width 59 height 9
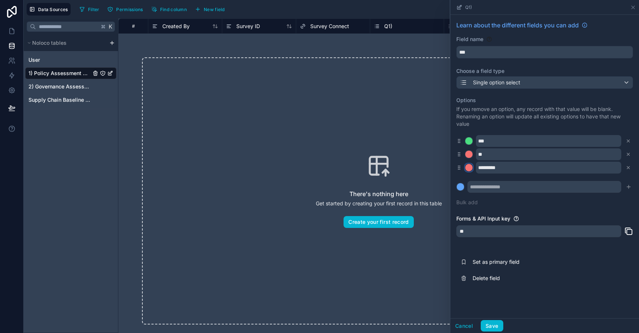
click at [467, 169] on div at bounding box center [468, 167] width 7 height 7
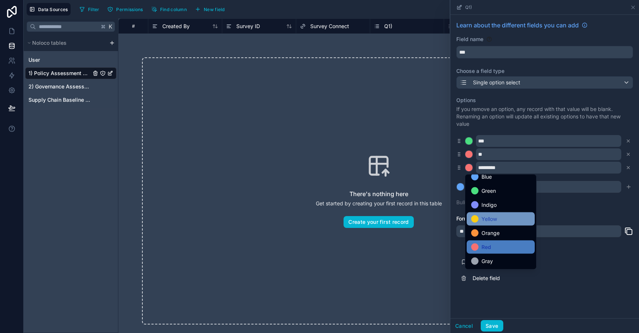
click at [476, 220] on div at bounding box center [474, 218] width 7 height 7
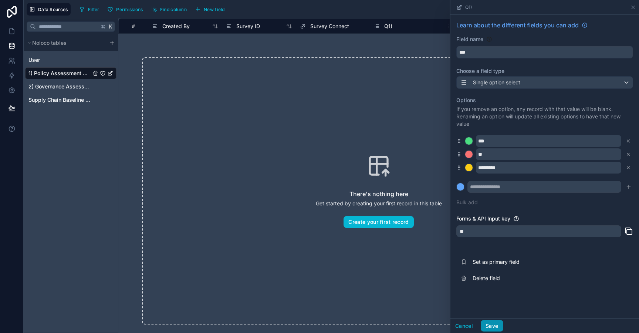
click at [487, 329] on button "Save" at bounding box center [491, 326] width 22 height 12
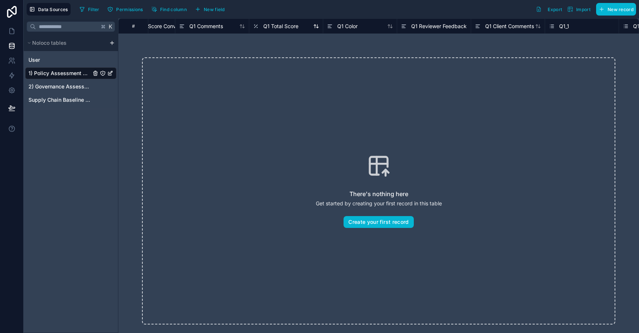
scroll to position [0, 417]
click at [562, 27] on span "Q1_1" at bounding box center [563, 26] width 10 height 7
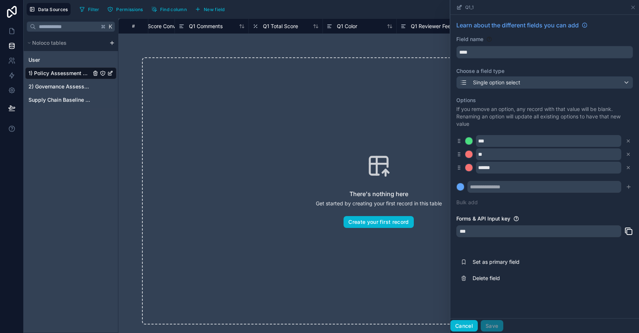
click at [469, 326] on button "Cancel" at bounding box center [463, 326] width 27 height 12
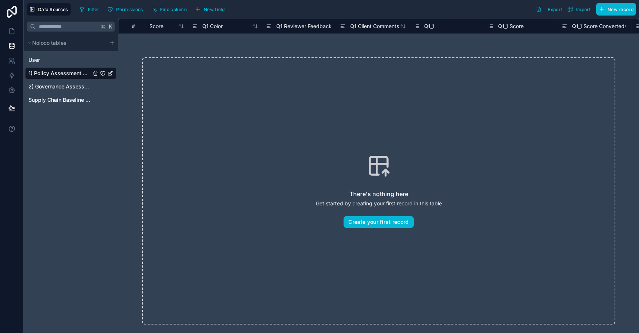
scroll to position [0, 555]
click at [506, 26] on span "Q1_1 Score" at bounding box center [508, 26] width 26 height 7
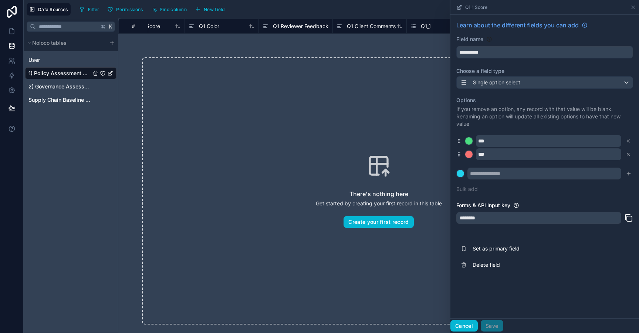
click at [468, 327] on button "Cancel" at bounding box center [463, 326] width 27 height 12
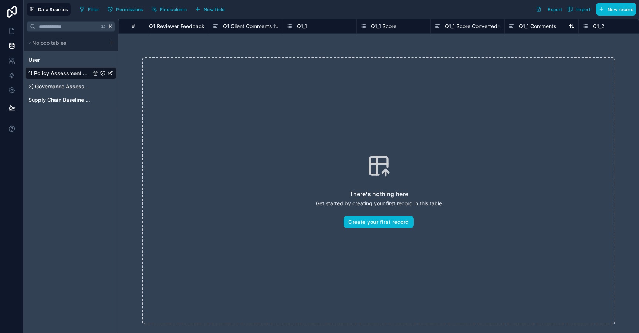
scroll to position [0, 682]
click at [467, 24] on span "Q1_1 Score Converted" at bounding box center [468, 26] width 52 height 7
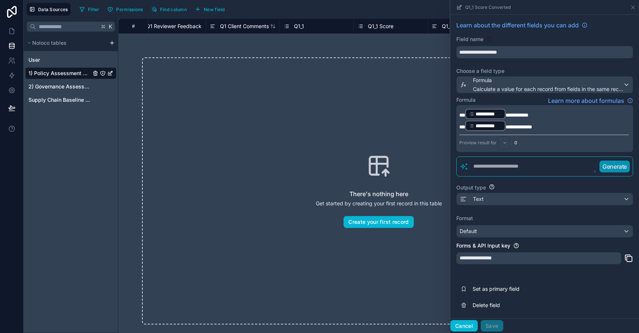
click at [463, 326] on button "Cancel" at bounding box center [463, 326] width 27 height 12
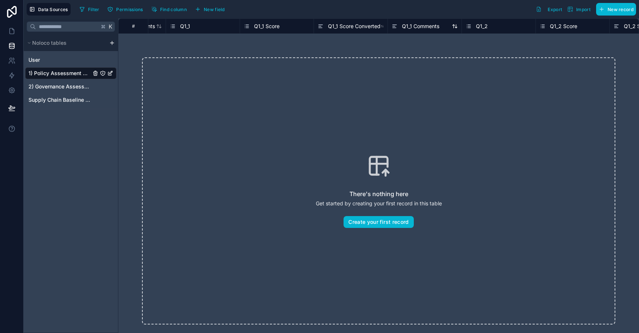
scroll to position [0, 799]
click at [476, 24] on span "Q1_2" at bounding box center [478, 26] width 12 height 7
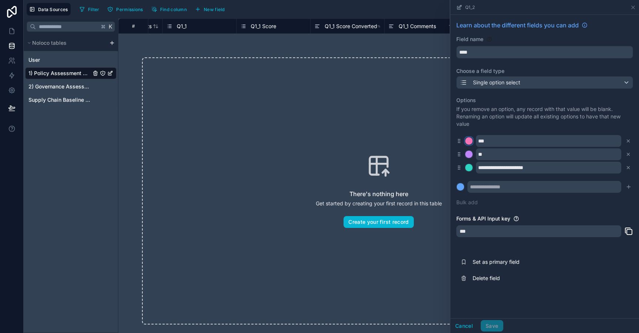
click at [470, 138] on div at bounding box center [468, 140] width 7 height 7
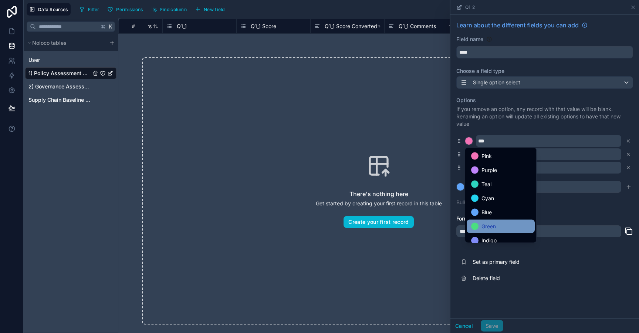
click at [490, 220] on div "Green" at bounding box center [500, 226] width 68 height 13
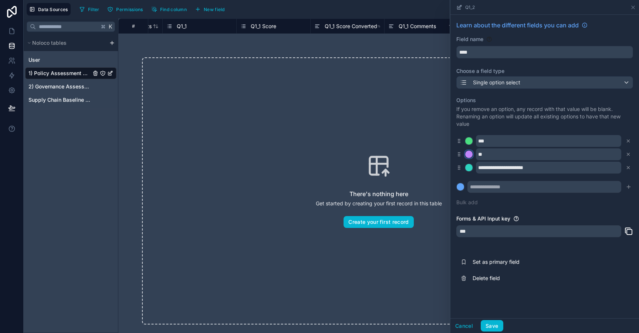
click at [470, 155] on div at bounding box center [468, 153] width 7 height 7
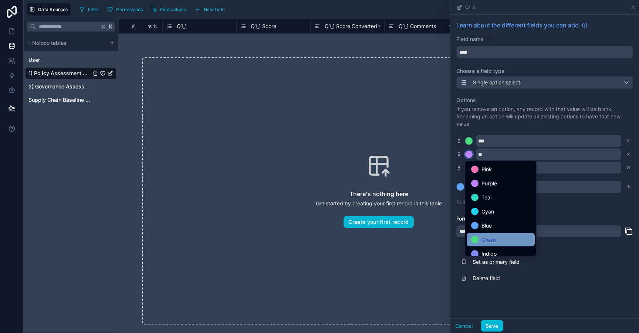
scroll to position [62, 0]
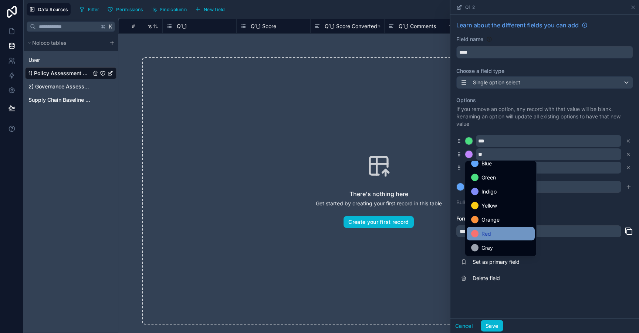
click at [492, 234] on div "Red" at bounding box center [500, 233] width 59 height 9
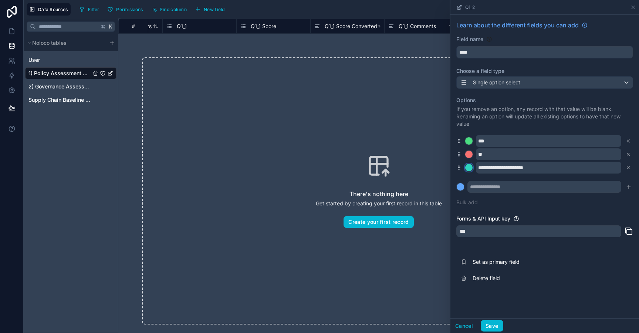
click at [469, 166] on div at bounding box center [468, 167] width 7 height 7
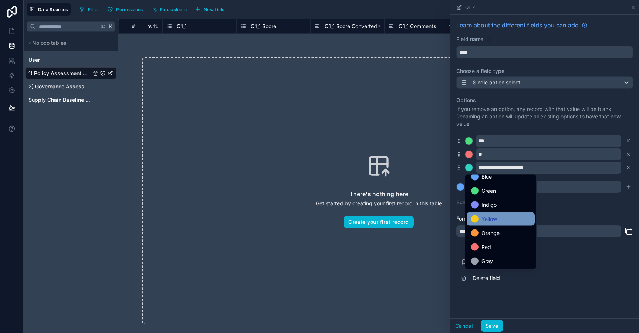
click at [486, 220] on span "Yellow" at bounding box center [489, 218] width 16 height 9
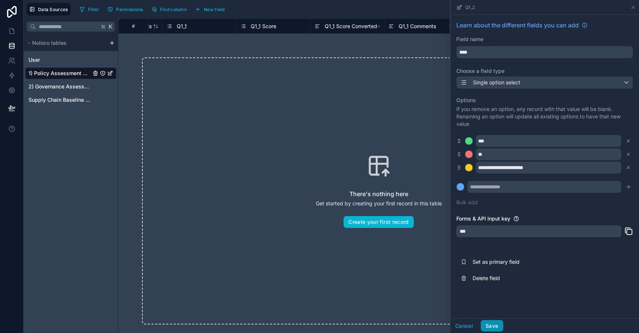
click at [489, 327] on button "Save" at bounding box center [491, 326] width 22 height 12
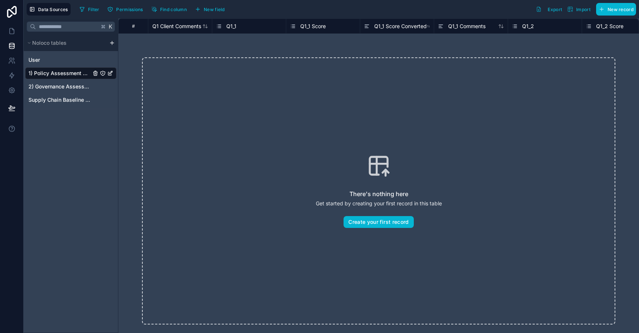
scroll to position [0, 750]
click at [318, 27] on span "Q1_1 Score" at bounding box center [312, 26] width 26 height 7
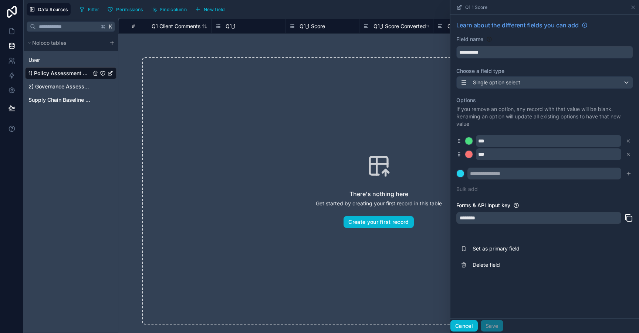
click at [466, 329] on button "Cancel" at bounding box center [463, 326] width 27 height 12
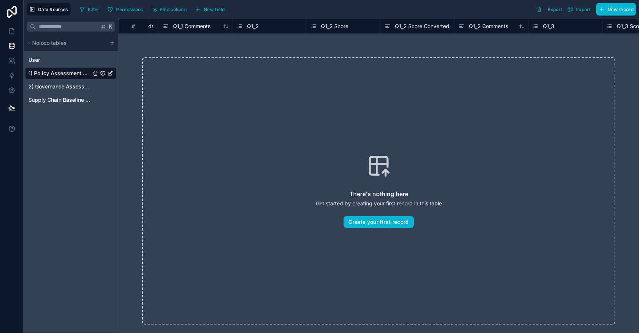
scroll to position [0, 1049]
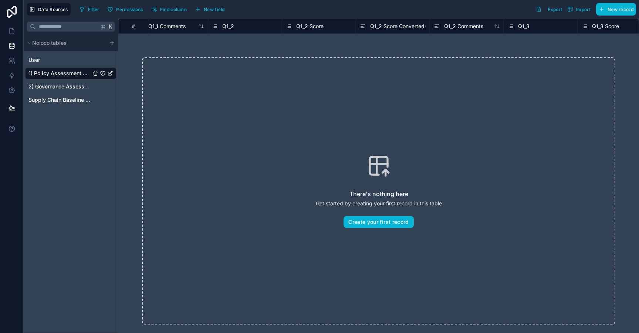
click at [395, 26] on span "Q1_2 Score Converted" at bounding box center [397, 26] width 54 height 7
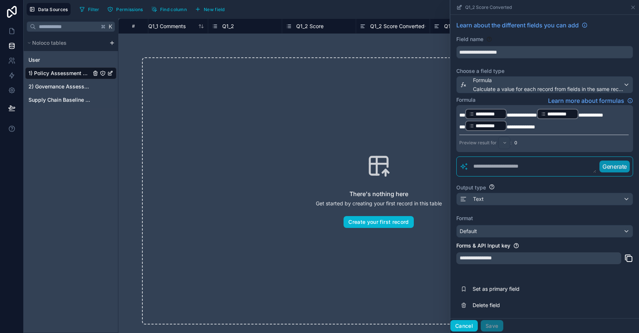
click at [467, 324] on button "Cancel" at bounding box center [463, 326] width 27 height 12
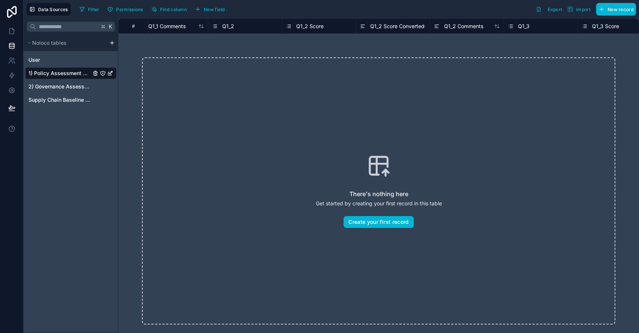
click at [233, 26] on span "Q1_2" at bounding box center [228, 26] width 12 height 7
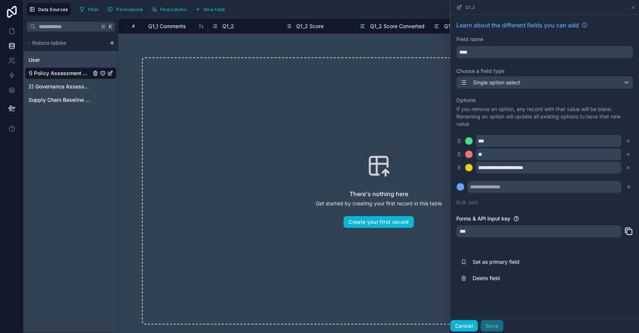
click at [468, 325] on button "Cancel" at bounding box center [463, 326] width 27 height 12
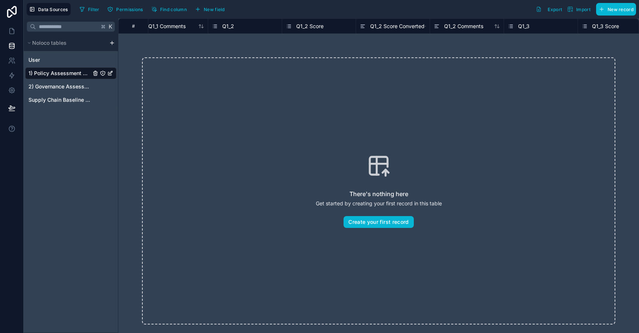
click at [527, 27] on span "Q1_3" at bounding box center [523, 26] width 11 height 7
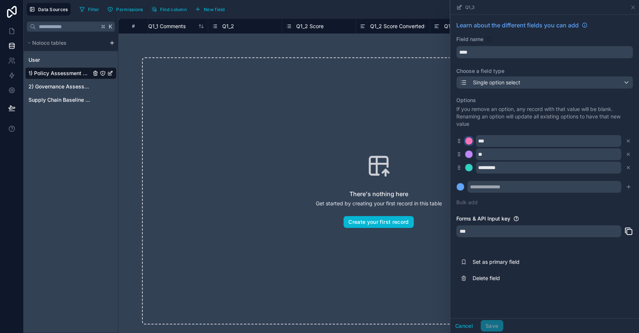
click at [469, 140] on div at bounding box center [468, 140] width 7 height 7
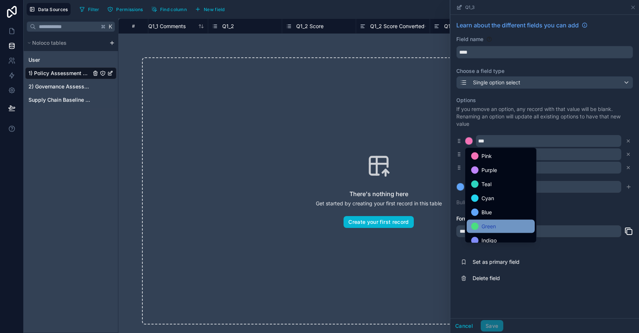
click at [481, 227] on div "Green" at bounding box center [500, 226] width 59 height 9
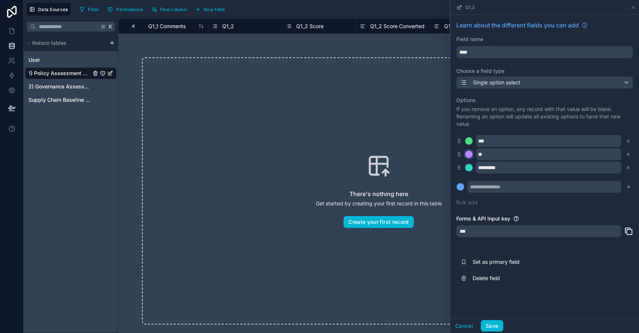
click at [471, 156] on div at bounding box center [468, 153] width 7 height 7
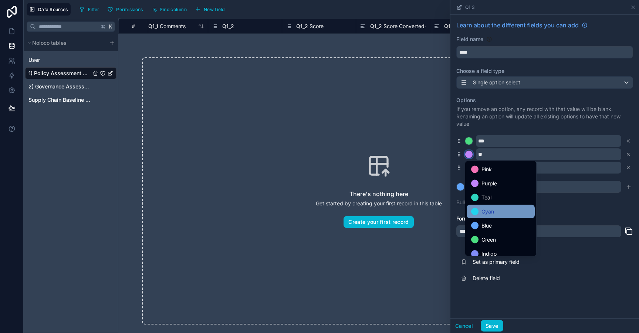
scroll to position [62, 0]
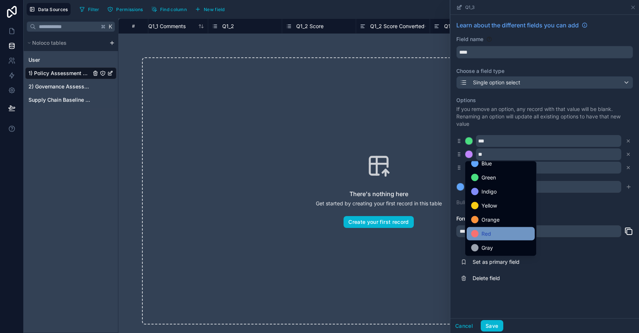
click at [484, 232] on span "Red" at bounding box center [486, 233] width 10 height 9
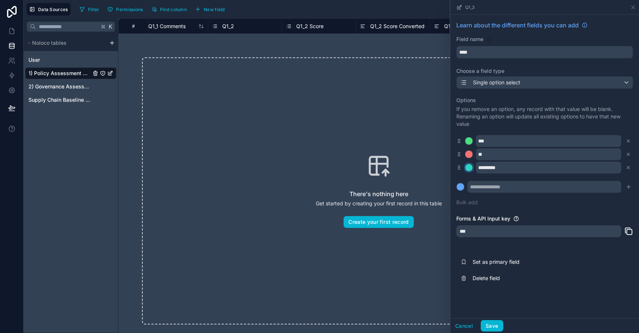
click at [470, 170] on div at bounding box center [468, 167] width 7 height 7
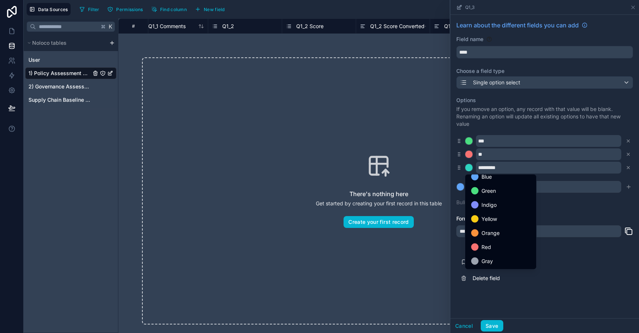
click at [482, 225] on ul "Pink Purple Teal Cyan Blue Green Indigo Yellow Orange Red Gray" at bounding box center [500, 221] width 71 height 95
click at [482, 220] on span "Yellow" at bounding box center [489, 218] width 16 height 9
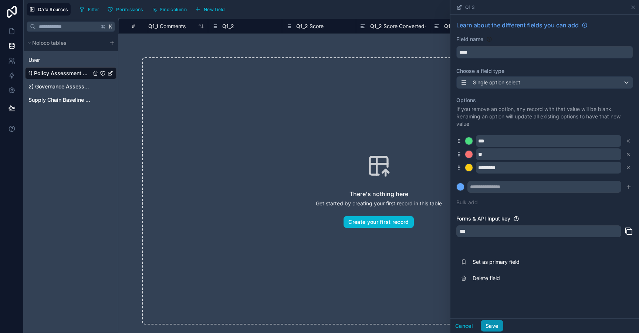
click at [490, 324] on button "Save" at bounding box center [491, 326] width 22 height 12
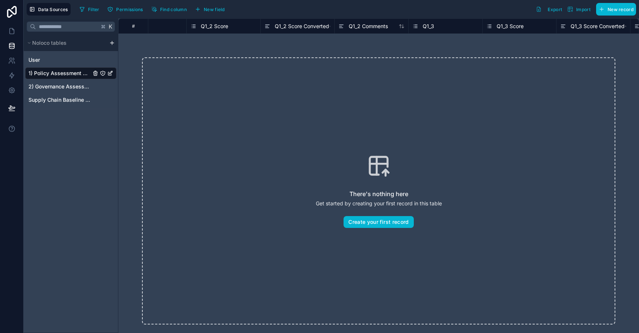
scroll to position [0, 1146]
click at [519, 24] on span "Q1_3 Score" at bounding box center [508, 26] width 27 height 7
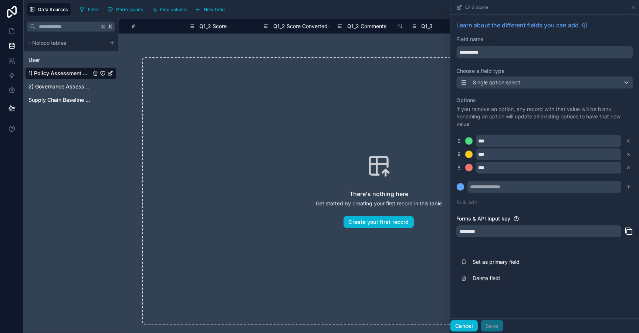
click at [470, 330] on button "Cancel" at bounding box center [463, 326] width 27 height 12
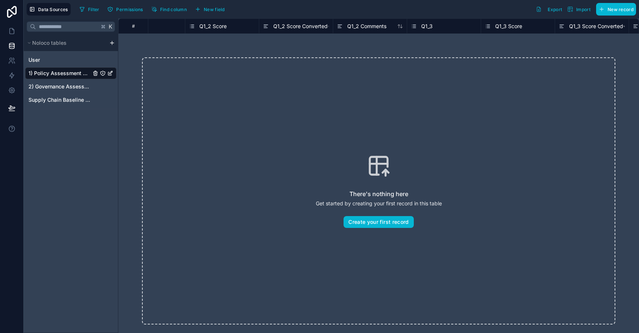
click at [597, 26] on span "Q1_3 Score Converted" at bounding box center [596, 26] width 54 height 7
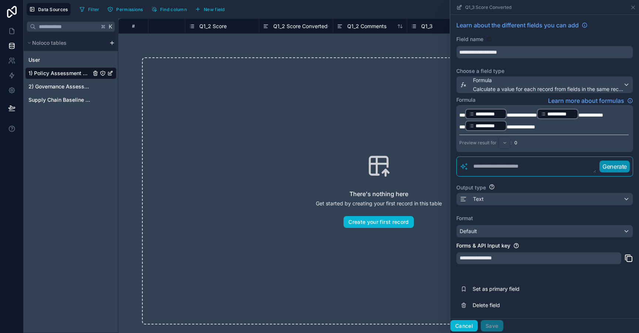
click at [462, 327] on button "Cancel" at bounding box center [463, 326] width 27 height 12
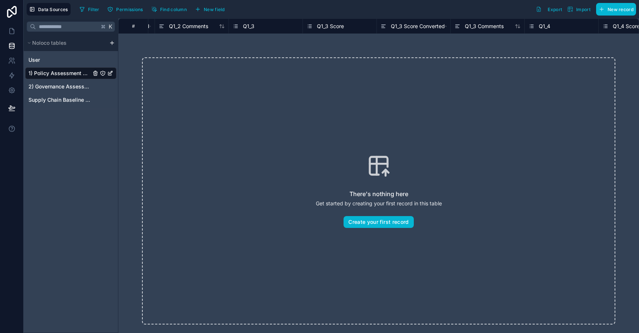
scroll to position [0, 1325]
click at [544, 26] on span "Q1_4" at bounding box center [542, 26] width 11 height 7
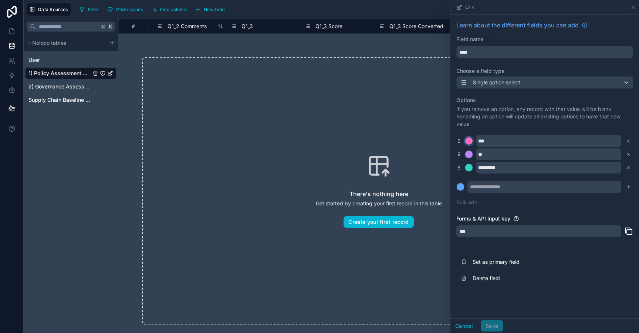
click at [467, 140] on div at bounding box center [468, 140] width 7 height 7
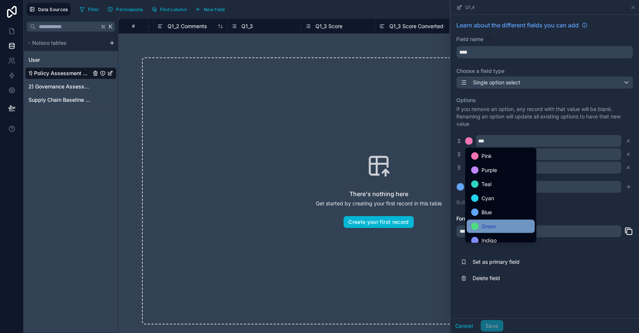
click at [486, 227] on span "Green" at bounding box center [488, 226] width 14 height 9
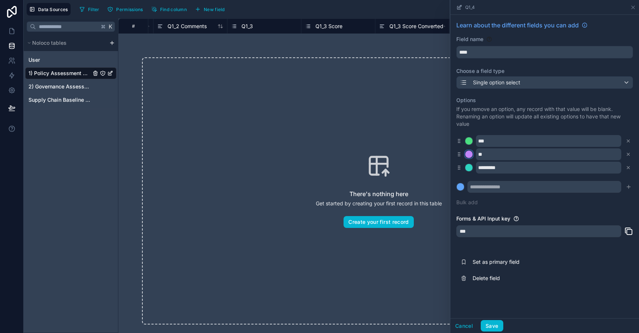
click at [467, 153] on div at bounding box center [468, 153] width 7 height 7
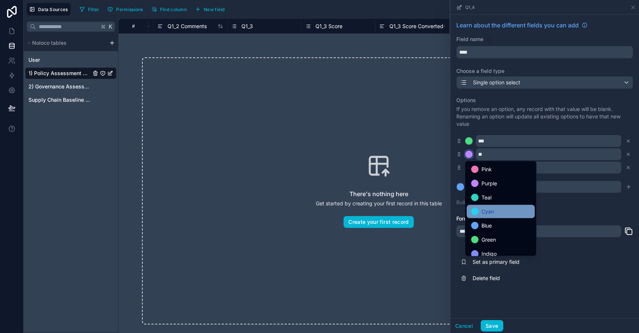
scroll to position [62, 0]
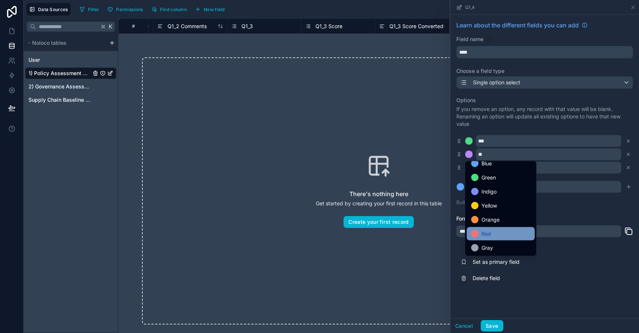
click at [491, 235] on div "Red" at bounding box center [500, 233] width 59 height 9
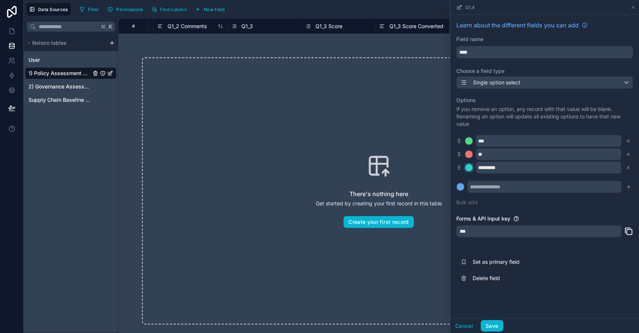
click at [471, 168] on div at bounding box center [468, 167] width 7 height 7
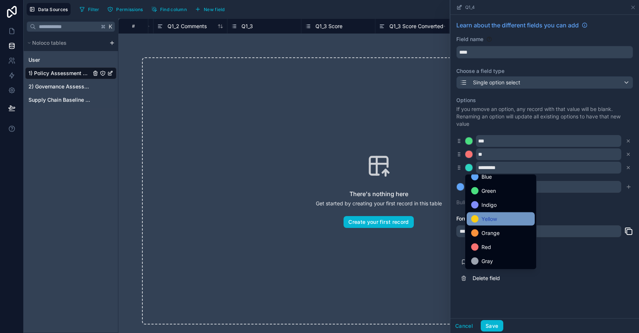
click at [508, 220] on div "Yellow" at bounding box center [500, 218] width 59 height 9
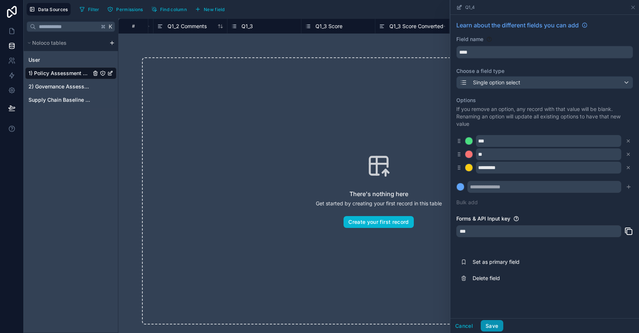
click at [488, 325] on button "Save" at bounding box center [491, 326] width 22 height 12
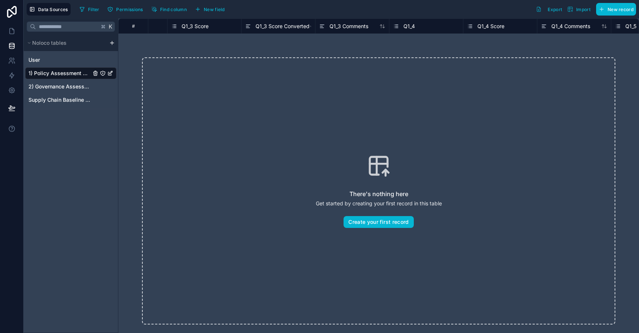
scroll to position [0, 1461]
click at [489, 26] on span "Q1_4 Score" at bounding box center [488, 26] width 27 height 7
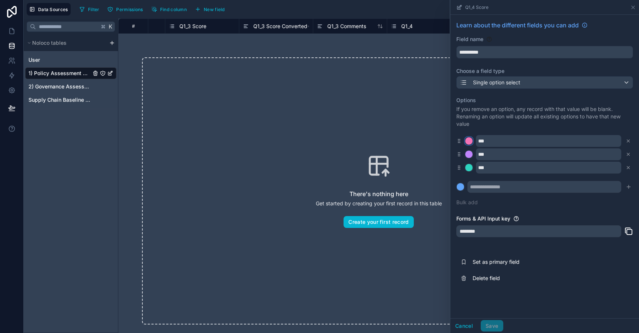
click at [469, 144] on div at bounding box center [468, 140] width 7 height 7
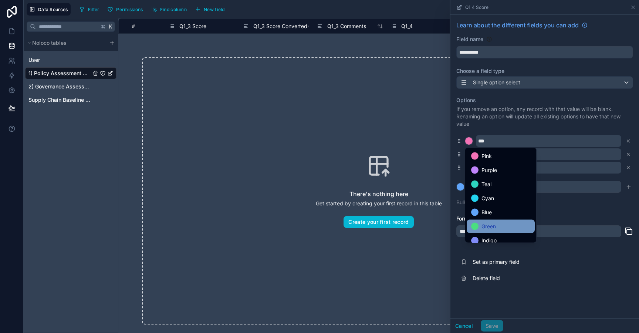
click at [482, 230] on span "Green" at bounding box center [488, 226] width 14 height 9
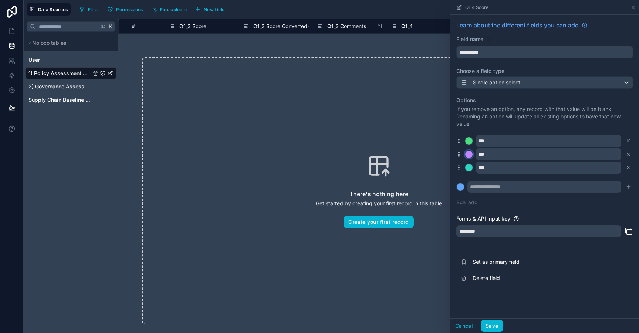
click at [470, 152] on div at bounding box center [468, 153] width 7 height 7
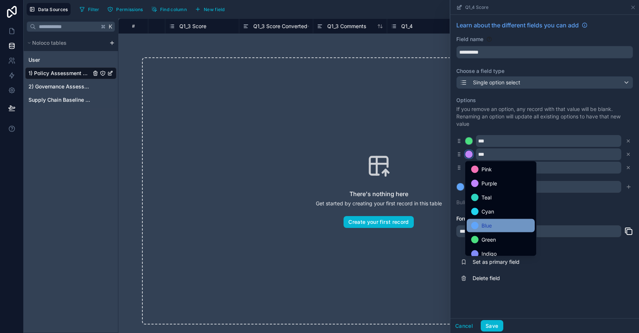
scroll to position [62, 0]
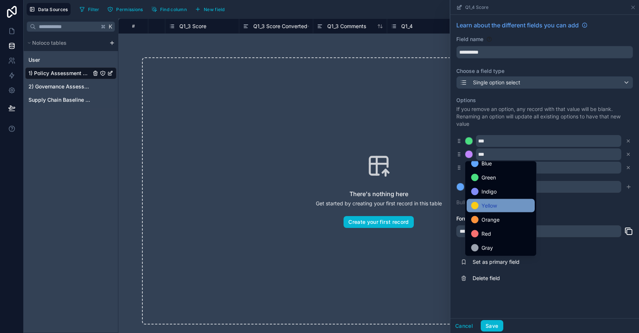
click at [484, 211] on div "Yellow" at bounding box center [500, 205] width 68 height 13
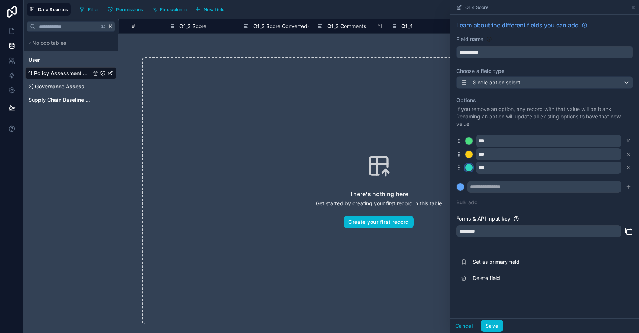
click at [468, 168] on div at bounding box center [468, 167] width 7 height 7
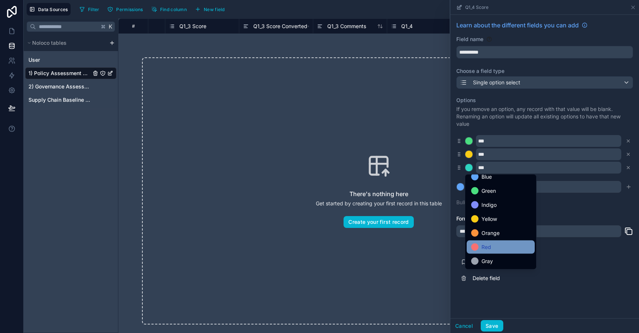
click at [490, 245] on span "Red" at bounding box center [486, 246] width 10 height 9
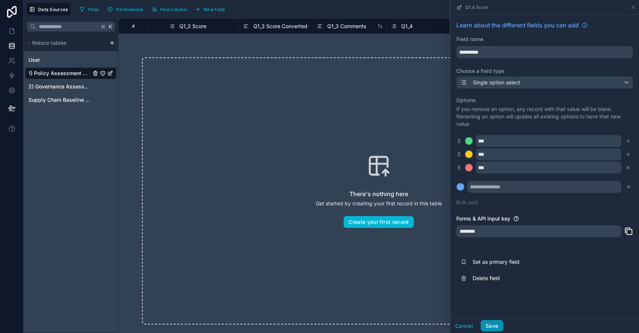
click at [487, 329] on button "Save" at bounding box center [491, 326] width 22 height 12
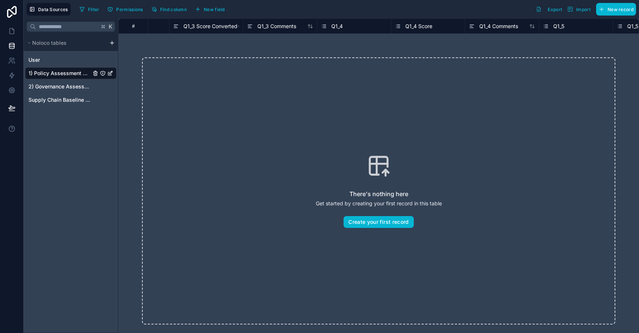
scroll to position [0, 1533]
click at [560, 27] on span "Q1_5" at bounding box center [556, 26] width 11 height 7
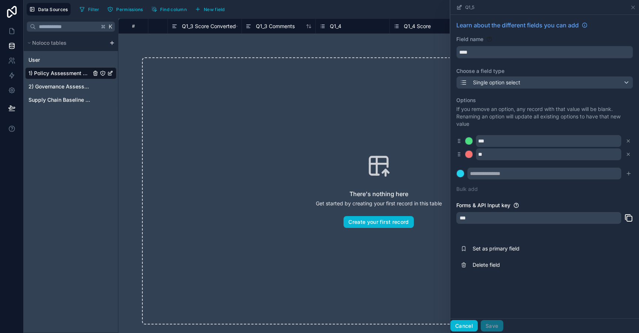
click at [458, 326] on button "Cancel" at bounding box center [463, 326] width 27 height 12
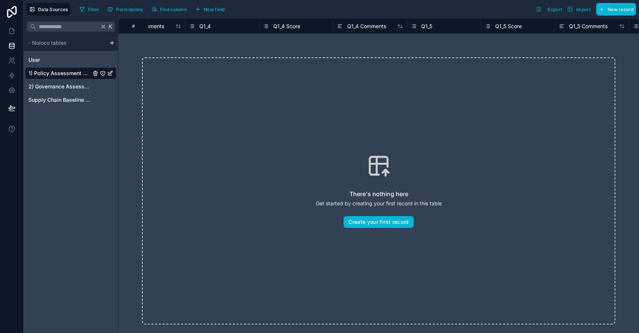
scroll to position [0, 1664]
click at [506, 24] on span "Q1_5 Score" at bounding box center [507, 26] width 27 height 7
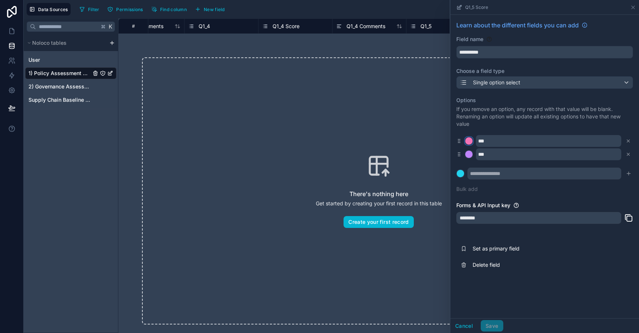
click at [470, 142] on div at bounding box center [468, 140] width 7 height 7
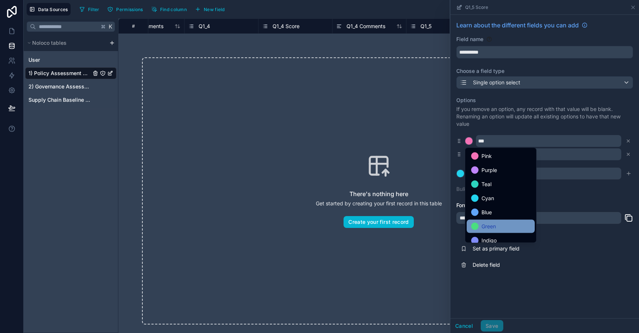
click at [480, 228] on div "Green" at bounding box center [500, 226] width 59 height 9
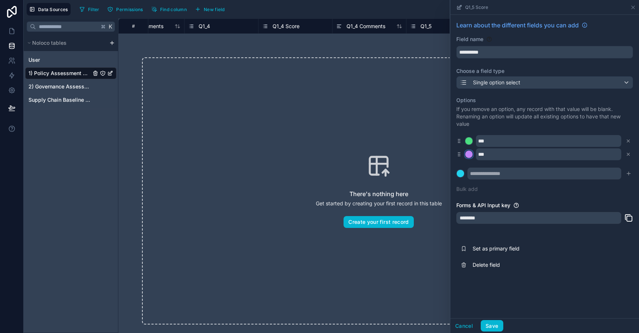
click at [468, 153] on div at bounding box center [468, 153] width 7 height 7
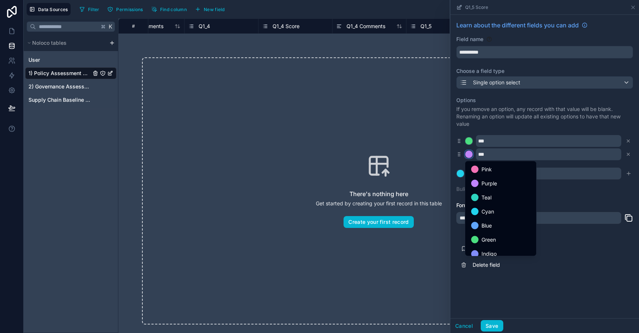
scroll to position [62, 0]
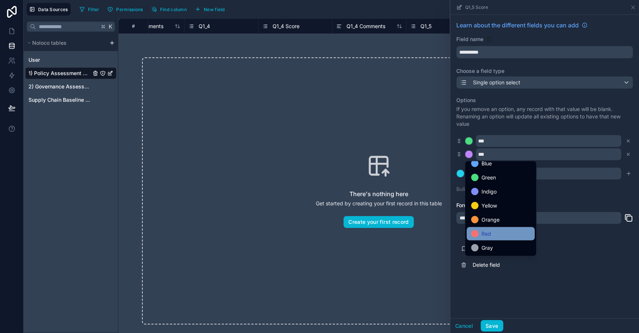
click at [485, 238] on div "Red" at bounding box center [500, 233] width 68 height 13
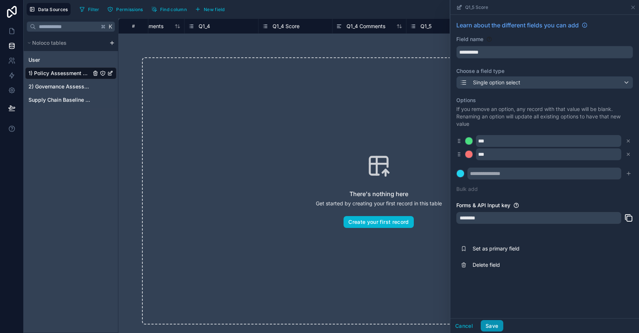
click at [489, 325] on button "Save" at bounding box center [491, 326] width 22 height 12
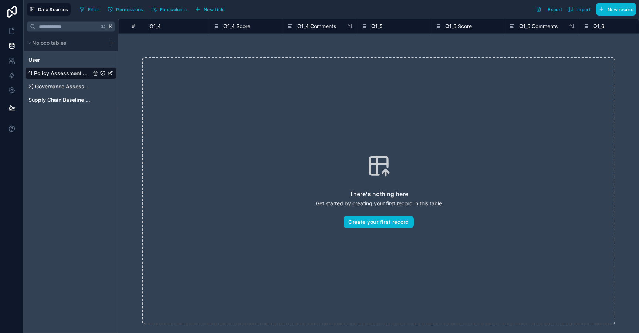
scroll to position [0, 1713]
click at [464, 23] on span "Q1_5 Score" at bounding box center [458, 26] width 27 height 7
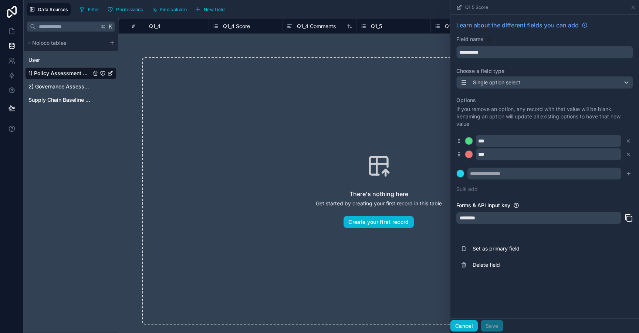
click at [467, 323] on button "Cancel" at bounding box center [463, 326] width 27 height 12
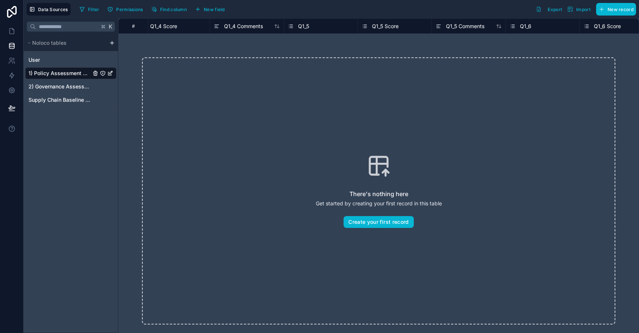
scroll to position [0, 1806]
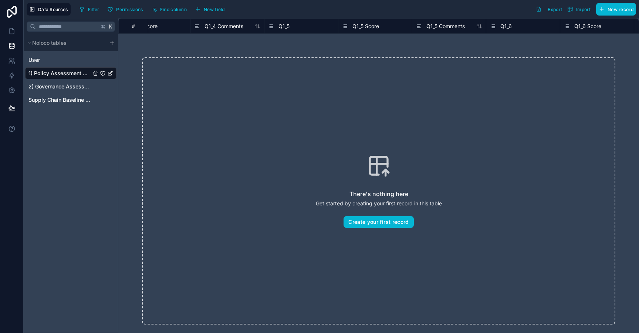
click at [503, 26] on span "Q1_6" at bounding box center [505, 26] width 11 height 7
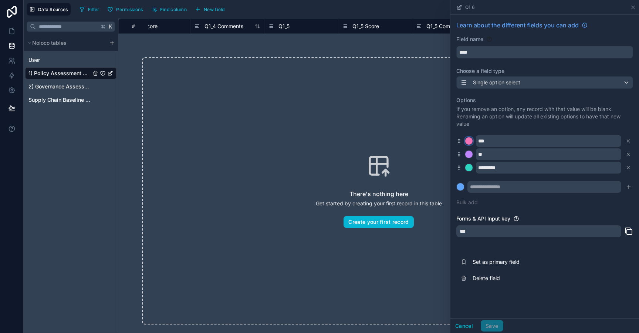
click at [472, 140] on button at bounding box center [469, 141] width 8 height 8
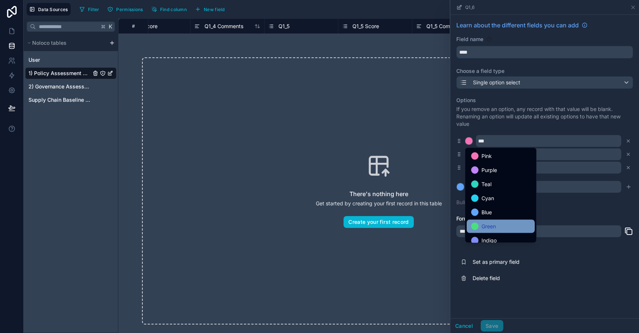
click at [480, 229] on div "Green" at bounding box center [500, 226] width 59 height 9
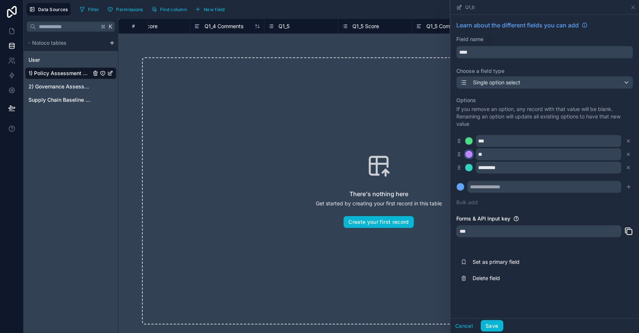
click at [471, 158] on button at bounding box center [469, 154] width 8 height 8
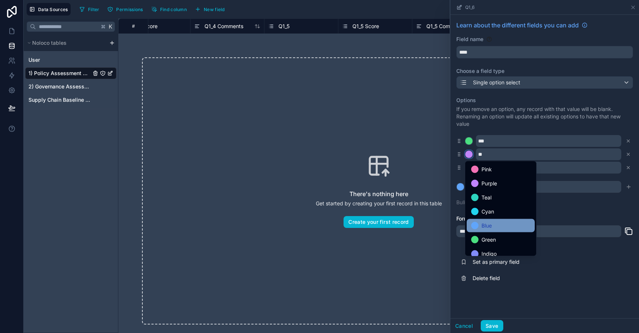
scroll to position [62, 0]
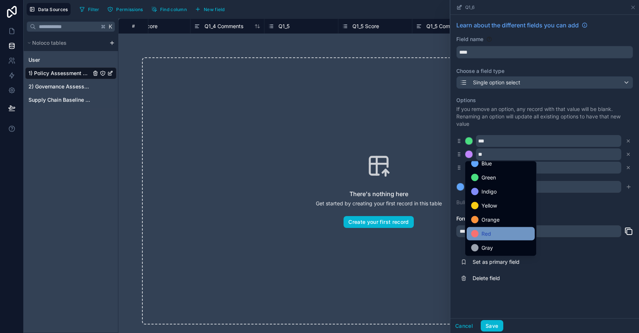
click at [489, 233] on span "Red" at bounding box center [486, 233] width 10 height 9
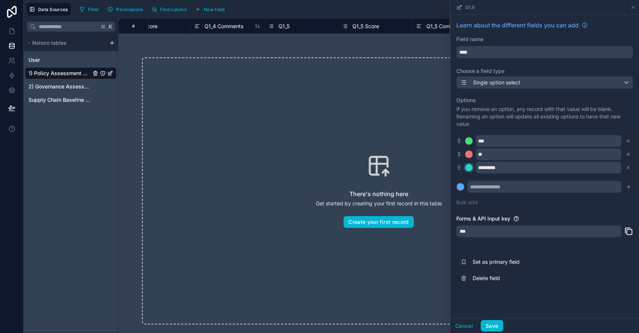
click at [469, 164] on div at bounding box center [468, 167] width 7 height 7
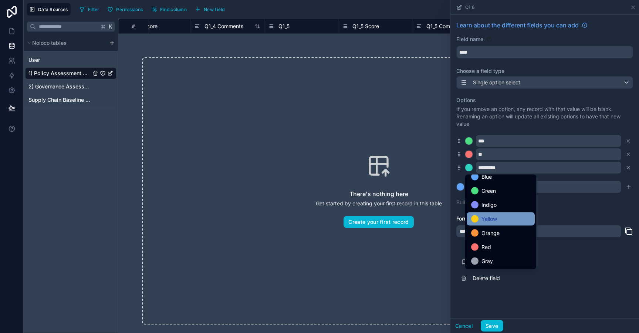
click at [493, 218] on span "Yellow" at bounding box center [489, 218] width 16 height 9
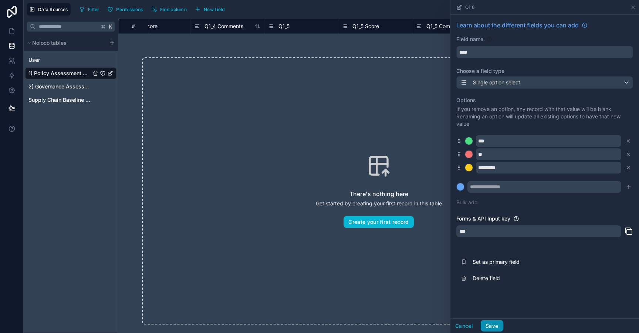
click at [493, 326] on button "Save" at bounding box center [491, 326] width 22 height 12
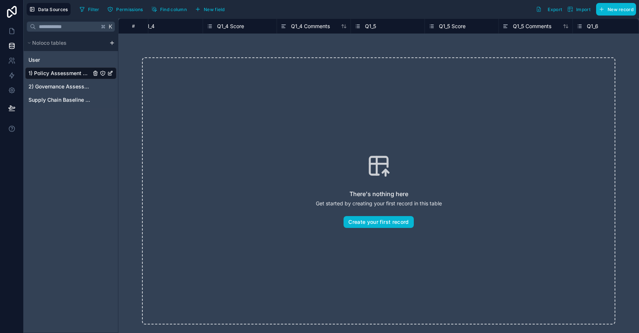
scroll to position [0, 1724]
click at [461, 24] on span "Q1_5 Score" at bounding box center [447, 26] width 27 height 7
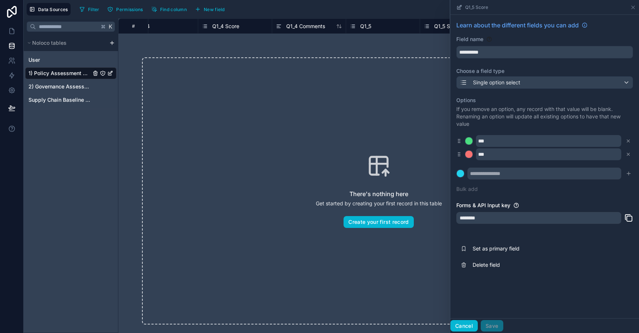
click at [465, 322] on button "Cancel" at bounding box center [463, 326] width 27 height 12
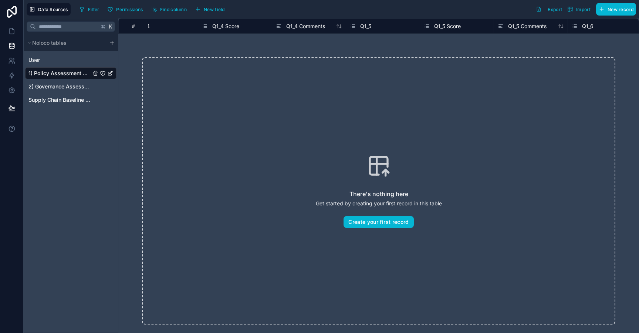
click at [365, 25] on span "Q1_5" at bounding box center [365, 26] width 11 height 7
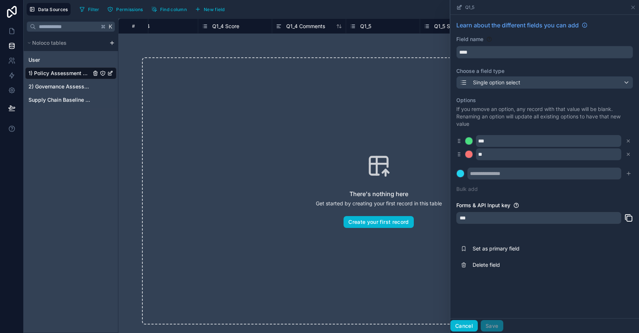
click at [466, 324] on button "Cancel" at bounding box center [463, 326] width 27 height 12
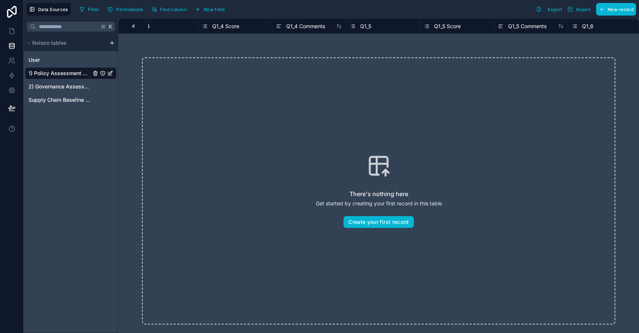
click at [589, 31] on div "# Q1_3 Score Converted Q1_3 Comments Q1_4 Q1_4 Score Q1_4 Comments Q1_5 Q1_5 Sc…" at bounding box center [378, 25] width 520 height 15
click at [583, 26] on span "Q1_6" at bounding box center [583, 26] width 11 height 7
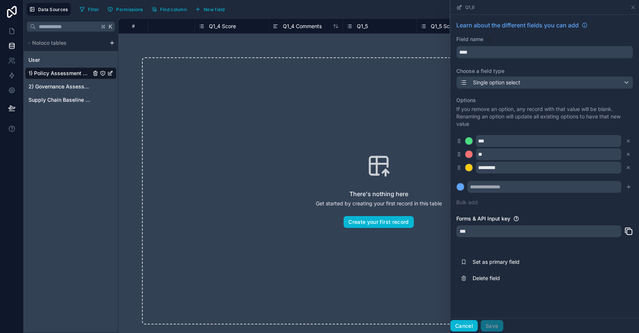
click at [461, 325] on button "Cancel" at bounding box center [463, 326] width 27 height 12
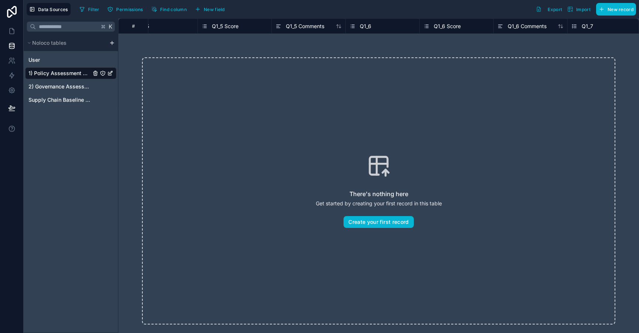
scroll to position [0, 1949]
click at [441, 22] on div "Q1_6 Score" at bounding box center [438, 26] width 37 height 9
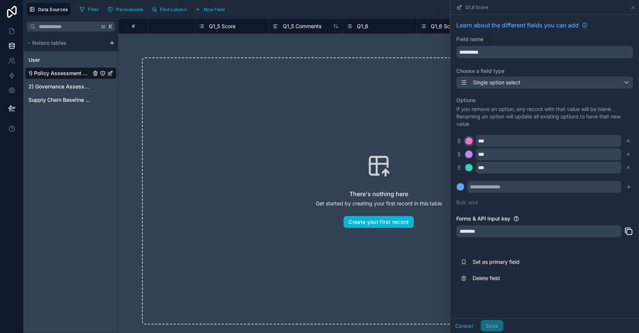
click at [470, 142] on div at bounding box center [468, 140] width 7 height 7
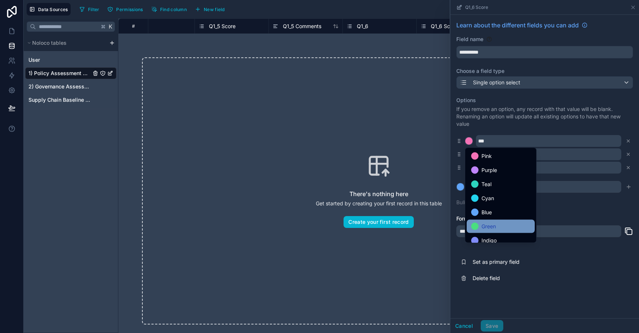
click at [484, 224] on span "Green" at bounding box center [488, 226] width 14 height 9
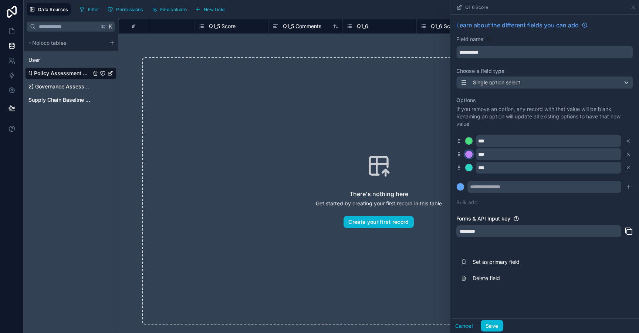
click at [469, 153] on div at bounding box center [468, 153] width 7 height 7
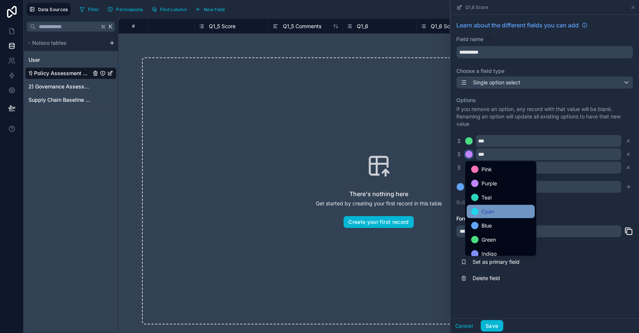
scroll to position [62, 0]
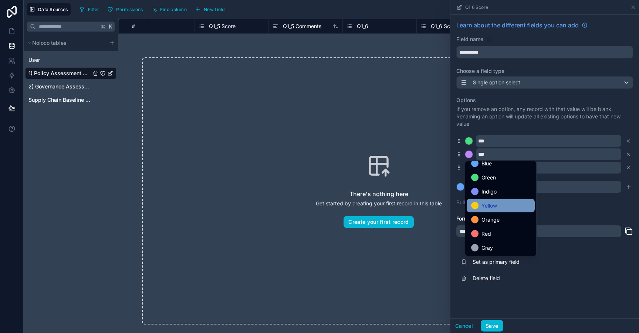
click at [491, 210] on div "Yellow" at bounding box center [500, 205] width 68 height 13
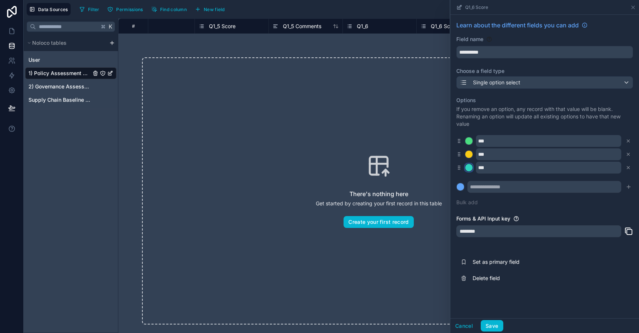
click at [468, 167] on div at bounding box center [468, 167] width 7 height 7
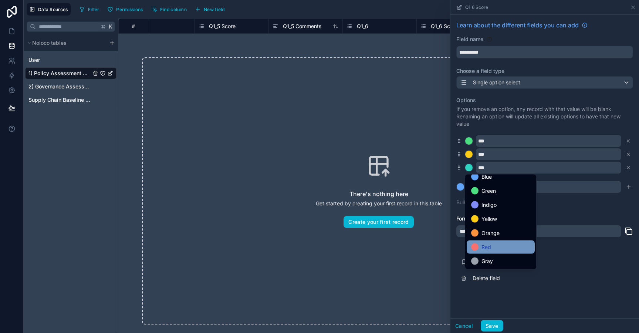
click at [499, 244] on div "Red" at bounding box center [500, 246] width 59 height 9
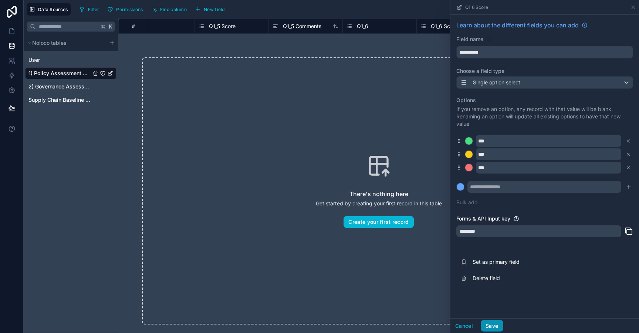
click at [490, 325] on button "Save" at bounding box center [491, 326] width 22 height 12
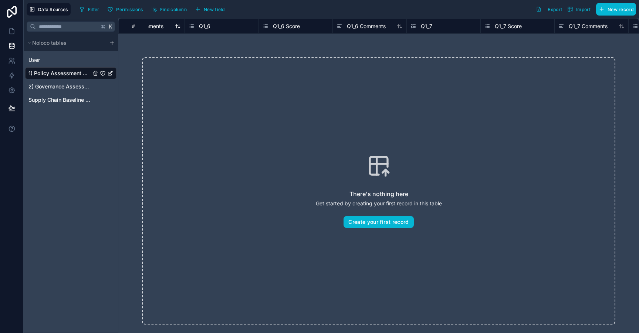
scroll to position [0, 2111]
click at [426, 24] on span "Q1_7" at bounding box center [421, 26] width 11 height 7
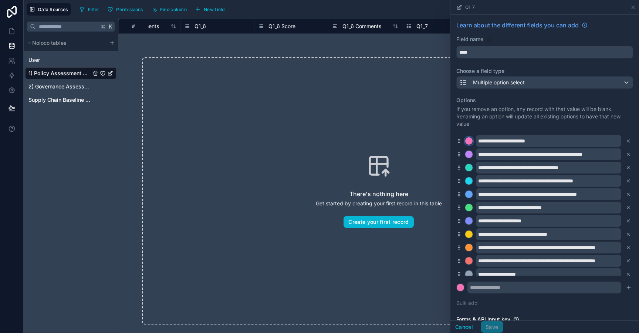
click at [468, 143] on div at bounding box center [468, 140] width 7 height 7
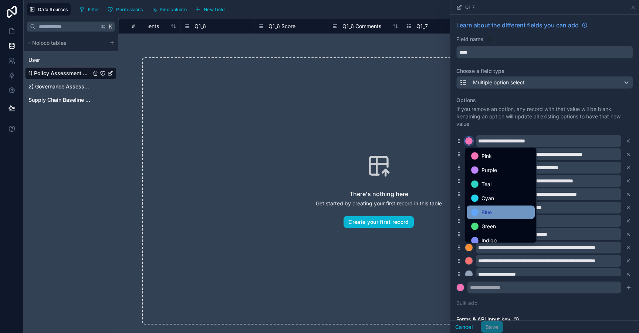
scroll to position [62, 0]
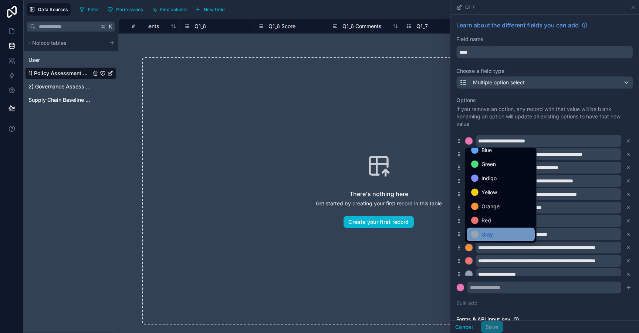
click at [491, 237] on span "Gray" at bounding box center [486, 234] width 11 height 9
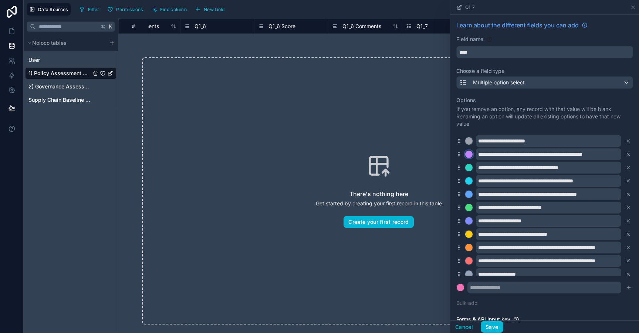
click at [471, 155] on div at bounding box center [468, 153] width 7 height 7
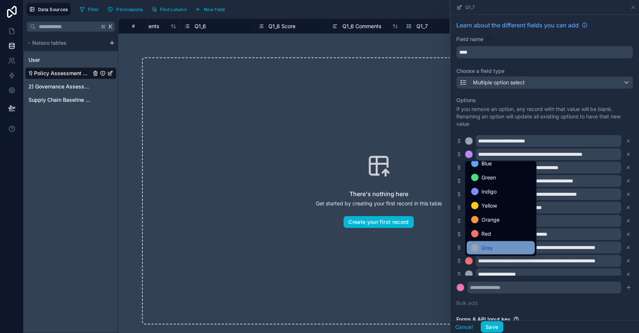
click at [489, 250] on span "Gray" at bounding box center [486, 247] width 11 height 9
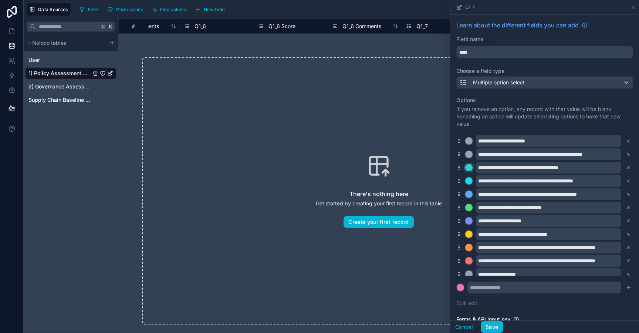
click at [470, 164] on button at bounding box center [469, 167] width 8 height 8
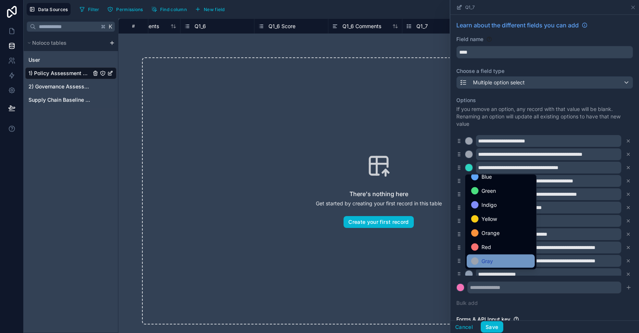
click at [493, 263] on span "Gray" at bounding box center [486, 260] width 11 height 9
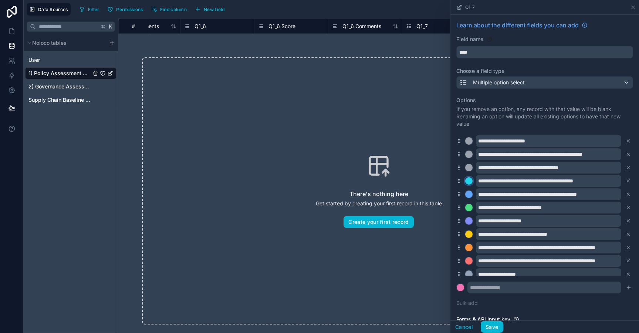
click at [469, 182] on div at bounding box center [468, 180] width 7 height 7
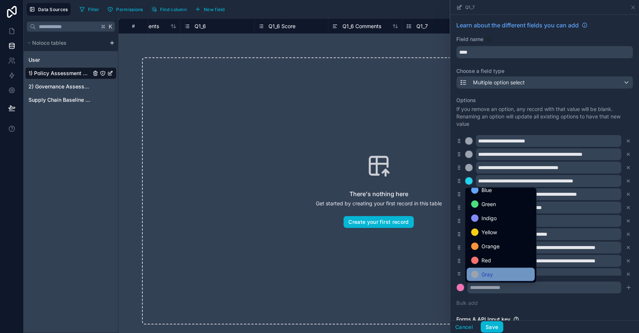
click at [495, 272] on div "Gray" at bounding box center [500, 274] width 59 height 9
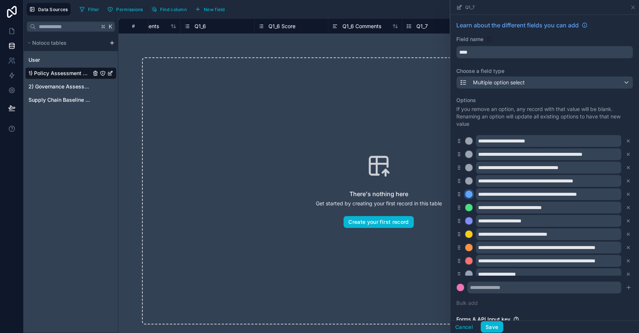
click at [468, 196] on div at bounding box center [468, 193] width 7 height 7
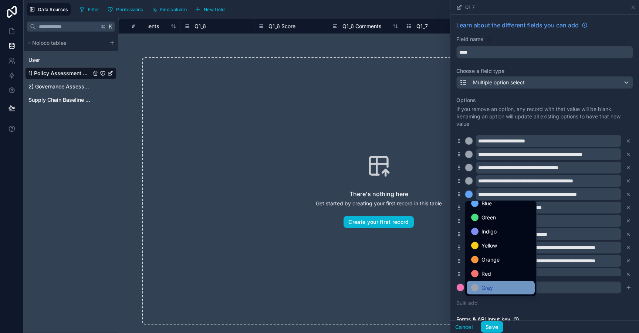
click at [495, 288] on div "Gray" at bounding box center [500, 287] width 59 height 9
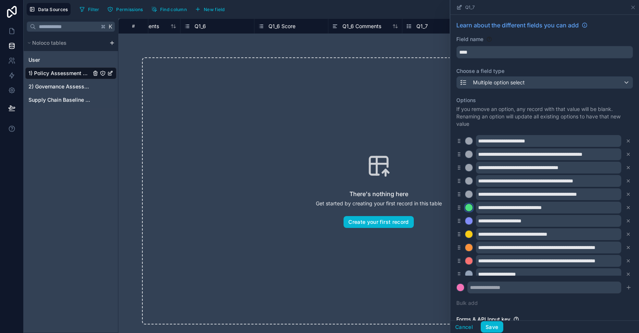
click at [471, 209] on div at bounding box center [468, 207] width 7 height 7
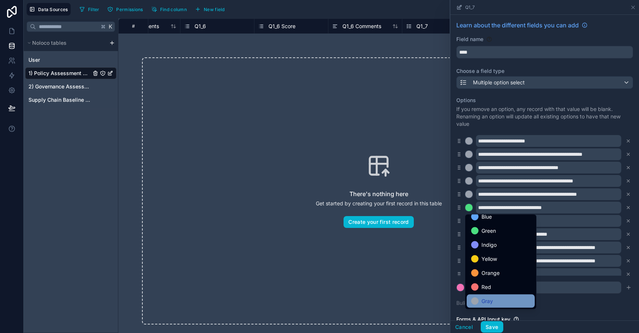
click at [487, 300] on span "Gray" at bounding box center [486, 300] width 11 height 9
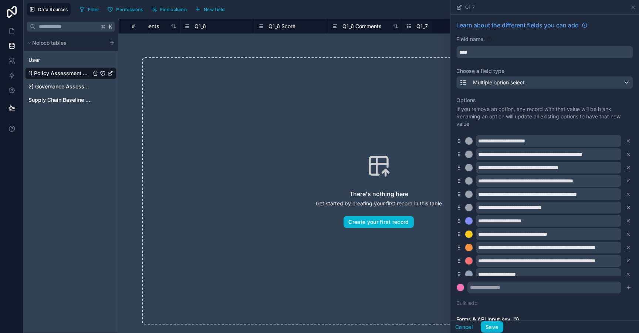
click at [468, 217] on div "**********" at bounding box center [544, 221] width 177 height 12
click at [471, 221] on div at bounding box center [468, 220] width 7 height 7
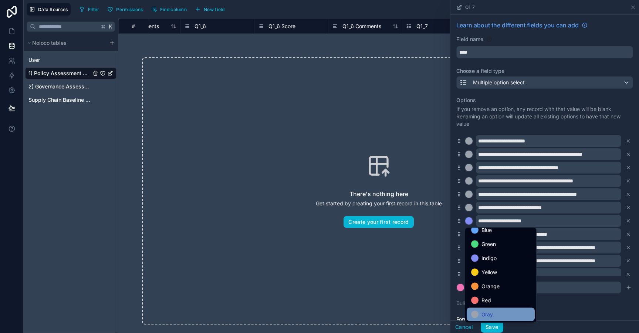
click at [491, 315] on span "Gray" at bounding box center [486, 314] width 11 height 9
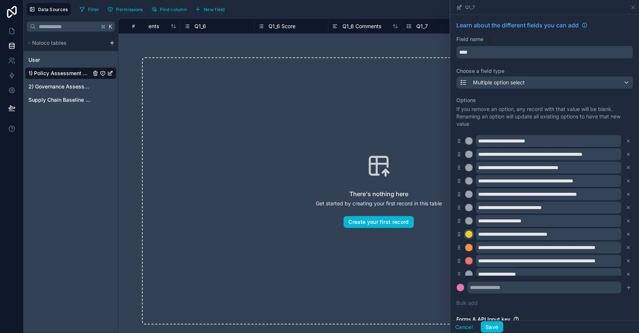
click at [470, 234] on div at bounding box center [468, 233] width 7 height 7
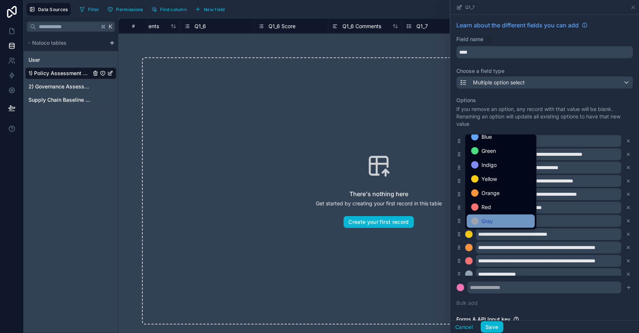
click at [492, 216] on div "Gray" at bounding box center [500, 220] width 68 height 13
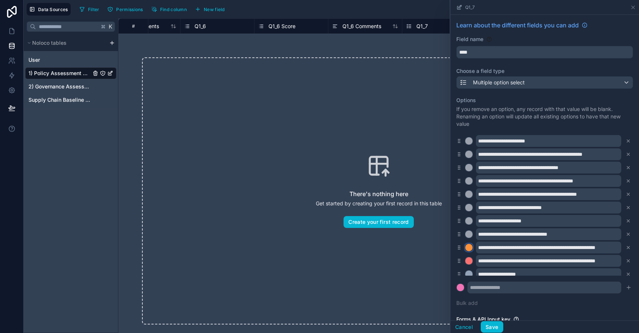
click at [467, 250] on div at bounding box center [468, 247] width 7 height 7
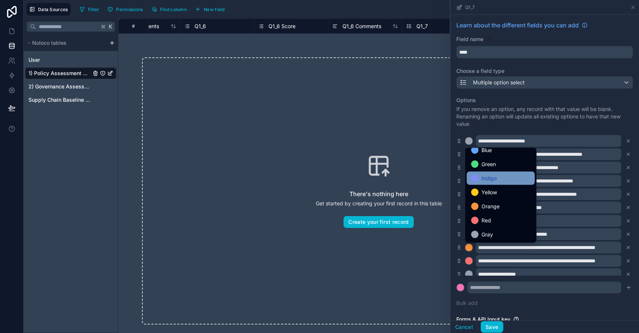
click at [487, 238] on div "Gray" at bounding box center [500, 234] width 68 height 13
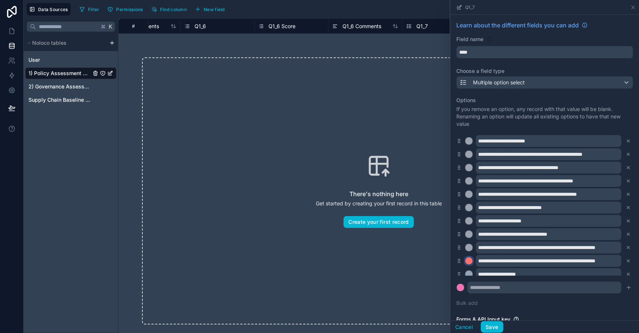
click at [468, 261] on div at bounding box center [468, 260] width 7 height 7
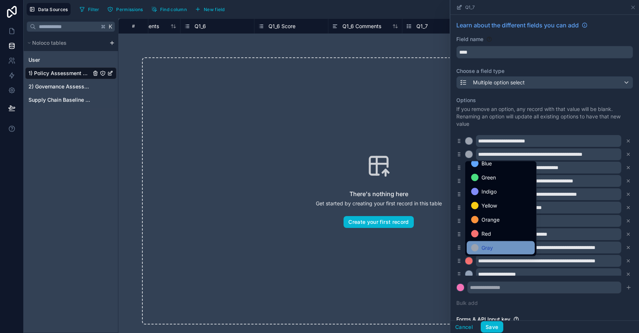
click at [486, 249] on span "Gray" at bounding box center [486, 247] width 11 height 9
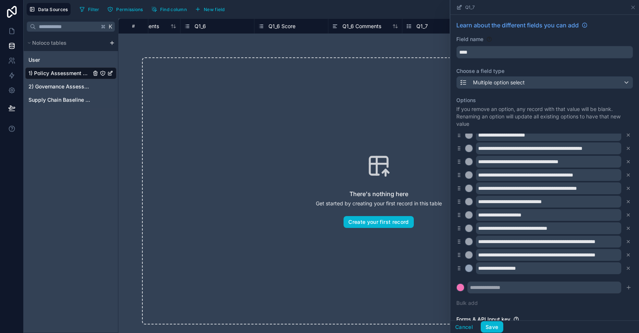
scroll to position [0, 0]
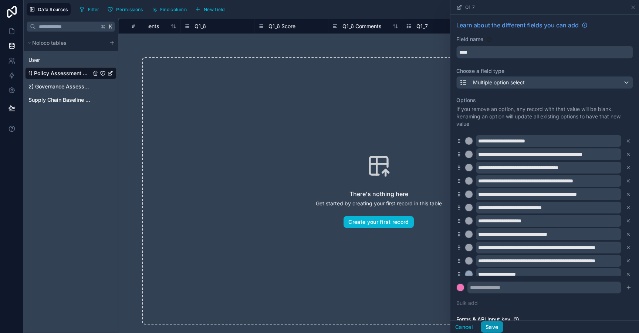
click at [493, 328] on button "Save" at bounding box center [491, 327] width 22 height 12
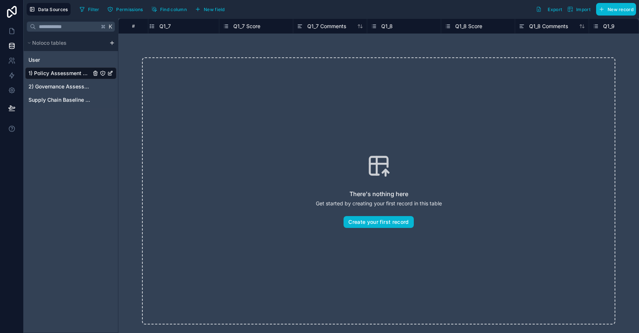
scroll to position [0, 2366]
click at [253, 26] on span "Q1_7 Score" at bounding box center [248, 26] width 27 height 7
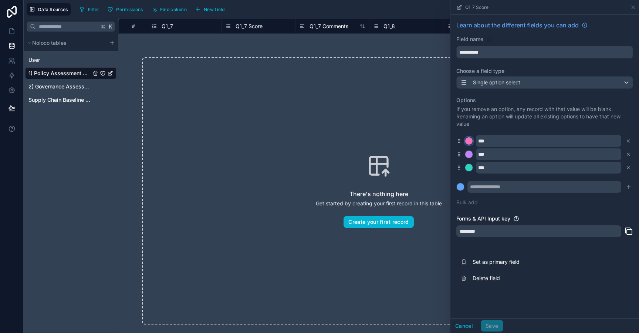
click at [468, 141] on div at bounding box center [468, 140] width 7 height 7
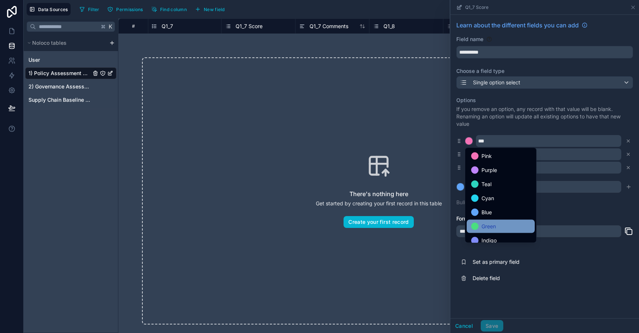
click at [488, 227] on span "Green" at bounding box center [488, 226] width 14 height 9
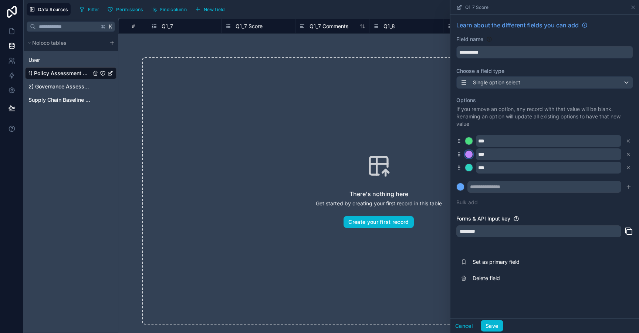
click at [470, 152] on div at bounding box center [468, 153] width 7 height 7
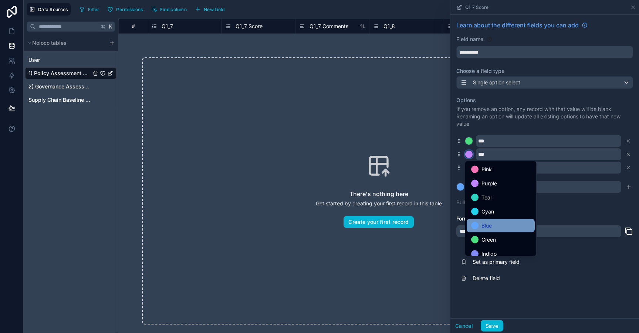
scroll to position [62, 0]
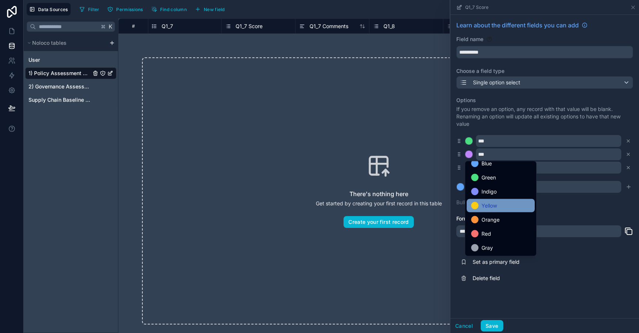
click at [490, 200] on div "Yellow" at bounding box center [500, 205] width 68 height 13
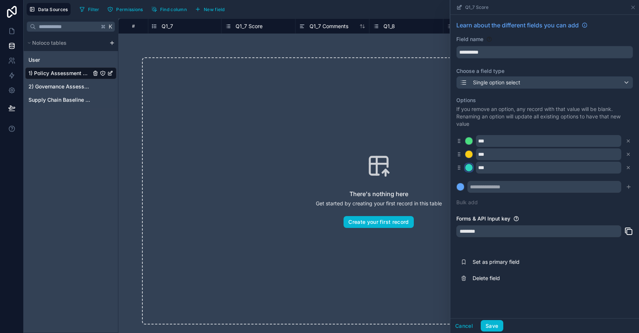
click at [472, 169] on div at bounding box center [468, 167] width 7 height 7
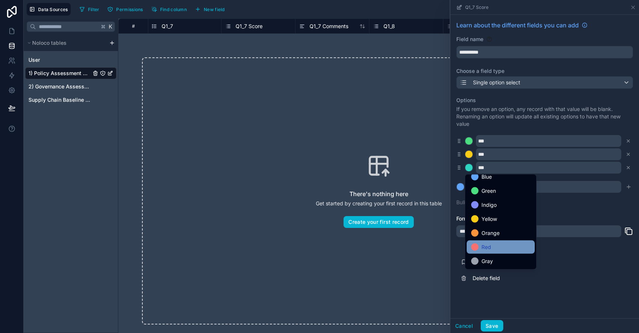
click at [503, 248] on div "Red" at bounding box center [500, 246] width 59 height 9
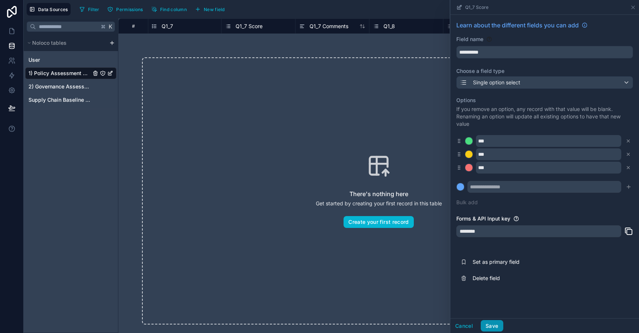
click at [490, 328] on button "Save" at bounding box center [491, 326] width 22 height 12
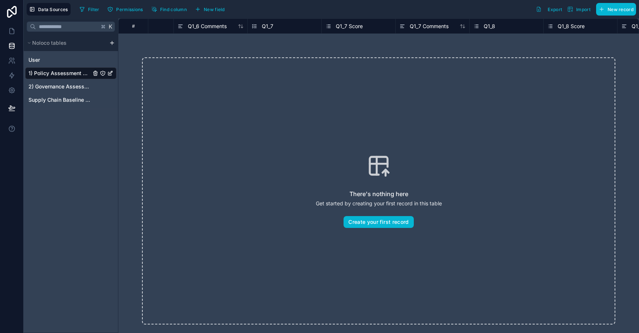
scroll to position [0, 2279]
click at [473, 26] on span "Q1_8" at bounding box center [476, 26] width 11 height 7
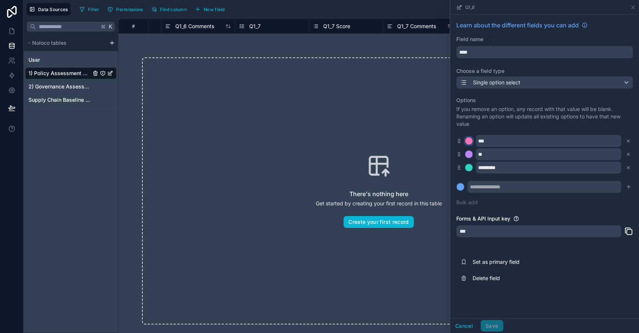
click at [468, 143] on div at bounding box center [468, 140] width 7 height 7
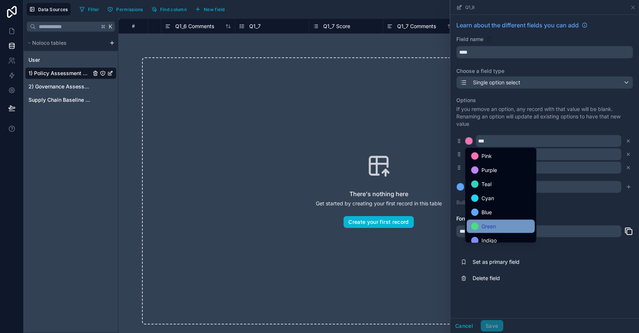
click at [483, 227] on span "Green" at bounding box center [488, 226] width 14 height 9
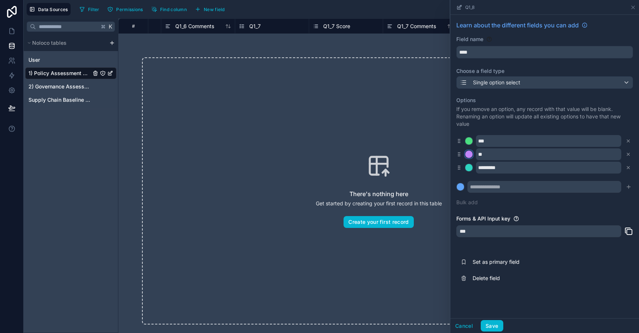
click at [467, 158] on button at bounding box center [469, 154] width 8 height 8
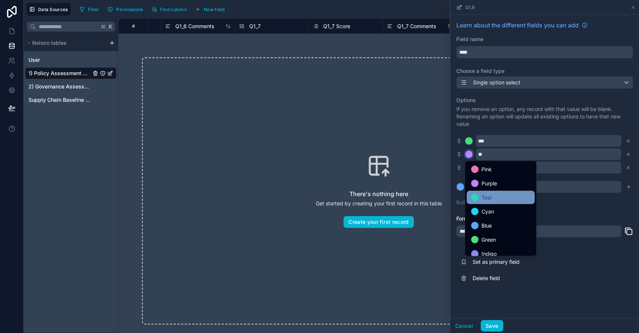
scroll to position [62, 0]
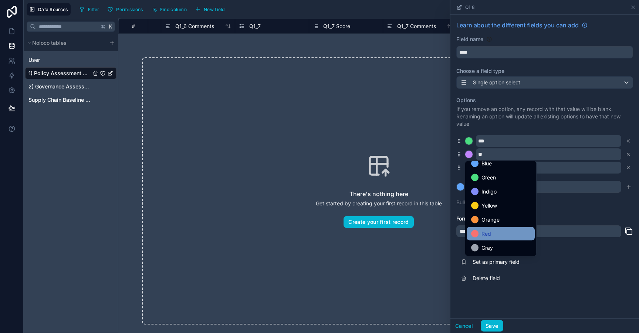
click at [496, 234] on div "Red" at bounding box center [500, 233] width 59 height 9
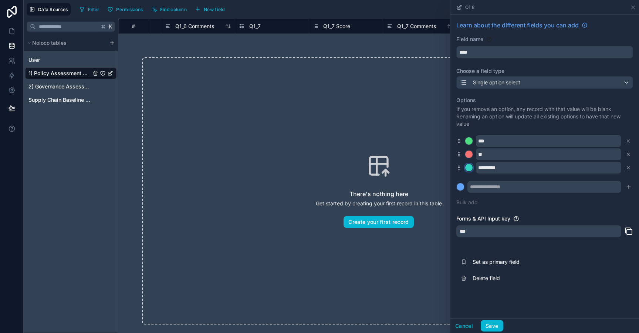
click at [469, 171] on button at bounding box center [469, 167] width 8 height 8
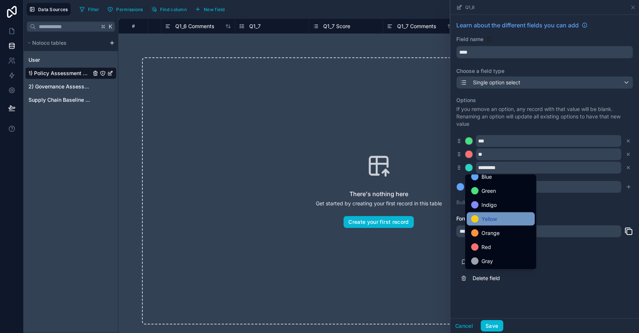
click at [499, 220] on div "Yellow" at bounding box center [500, 218] width 59 height 9
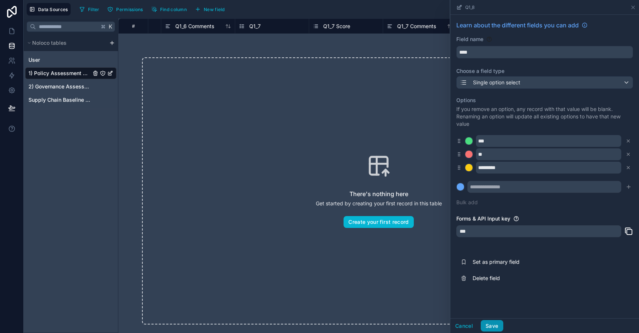
click at [492, 323] on button "Save" at bounding box center [491, 326] width 22 height 12
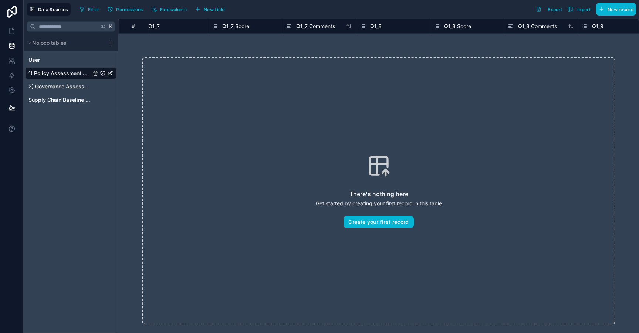
scroll to position [0, 2416]
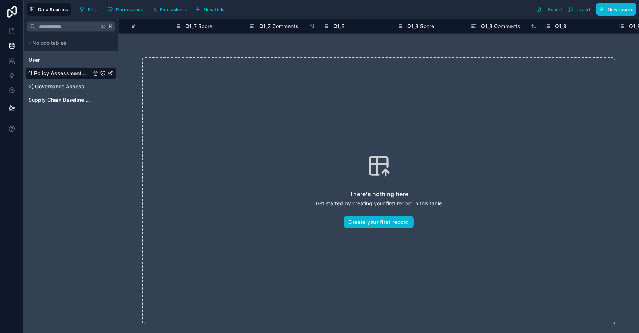
click at [419, 24] on span "Q1_8 Score" at bounding box center [420, 26] width 27 height 7
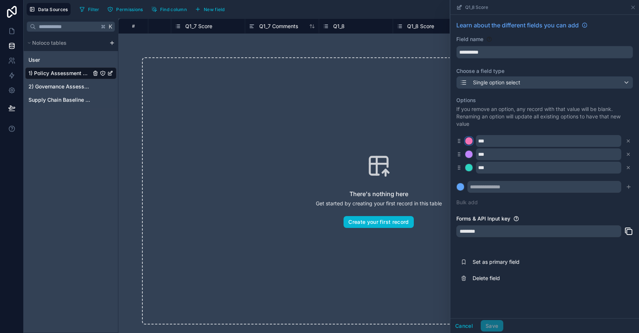
click at [469, 142] on div at bounding box center [468, 140] width 7 height 7
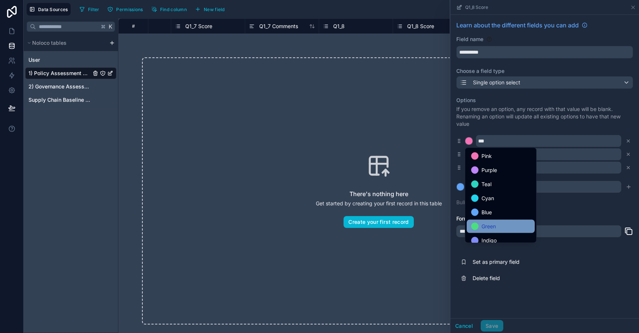
click at [487, 230] on span "Green" at bounding box center [488, 226] width 14 height 9
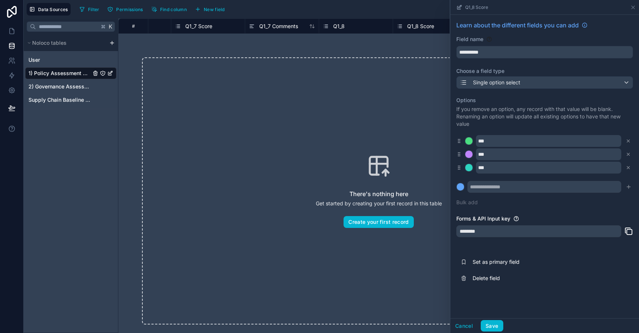
click at [472, 151] on div at bounding box center [469, 154] width 8 height 8
click at [468, 155] on div at bounding box center [468, 153] width 7 height 7
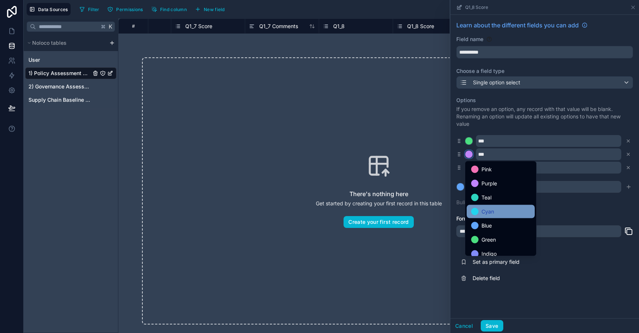
scroll to position [62, 0]
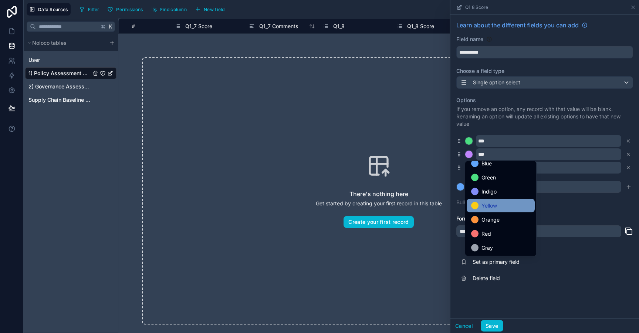
click at [493, 208] on span "Yellow" at bounding box center [489, 205] width 16 height 9
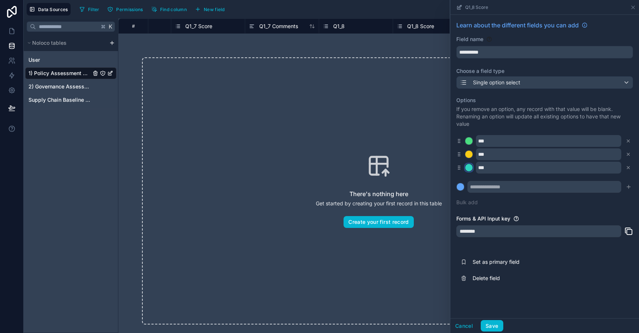
click at [468, 166] on div at bounding box center [468, 167] width 7 height 7
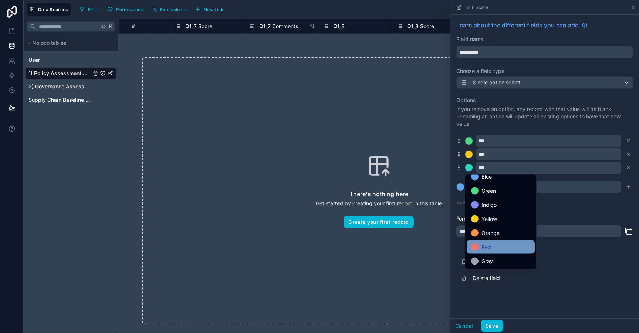
click at [501, 252] on div "Red" at bounding box center [500, 246] width 68 height 13
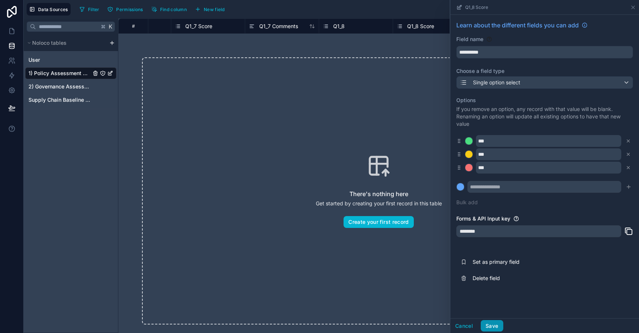
click at [489, 324] on button "Save" at bounding box center [491, 326] width 22 height 12
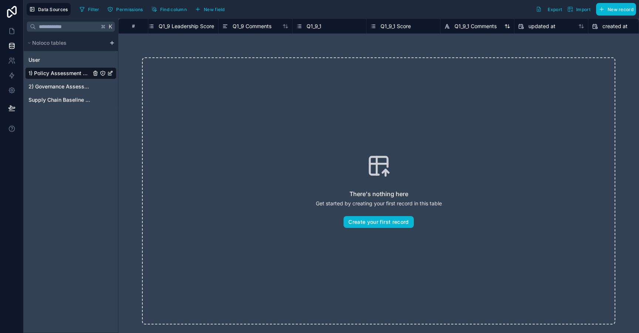
scroll to position [0, 2938]
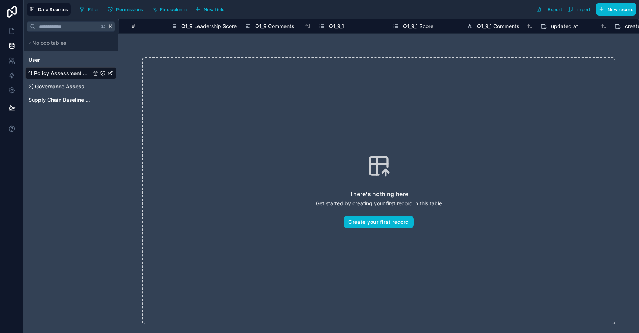
click at [435, 27] on div "Q1_9_1 Score" at bounding box center [426, 26] width 66 height 9
click at [425, 21] on div "Q1_9_1 Score" at bounding box center [425, 25] width 74 height 15
click at [424, 24] on span "Q1_9_1 Score" at bounding box center [418, 26] width 30 height 7
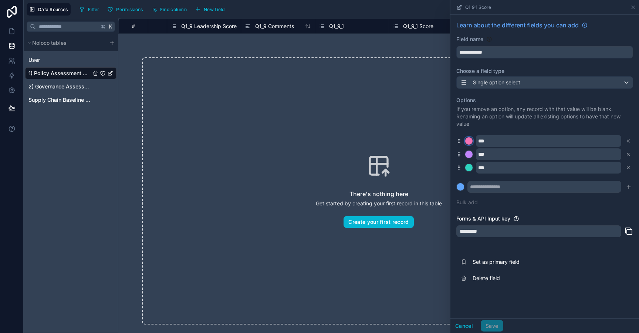
click at [466, 140] on div at bounding box center [468, 140] width 7 height 7
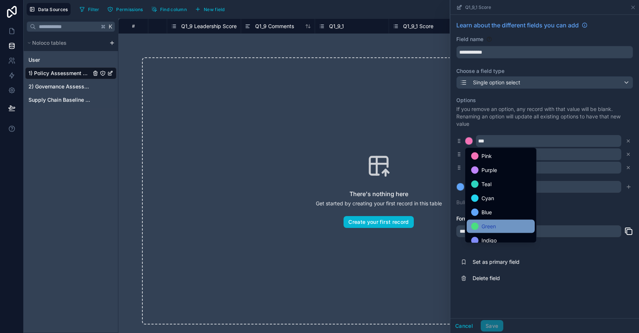
click at [489, 225] on span "Green" at bounding box center [488, 226] width 14 height 9
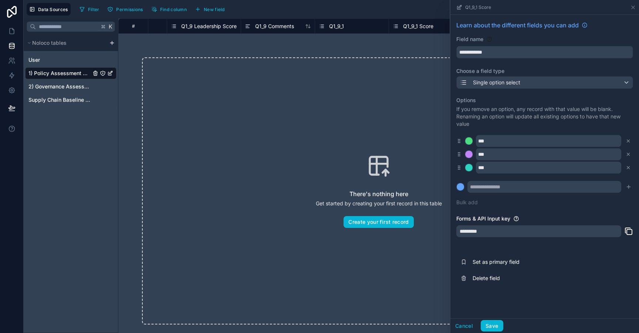
click at [471, 150] on div "***" at bounding box center [544, 154] width 177 height 12
click at [469, 154] on div at bounding box center [468, 153] width 7 height 7
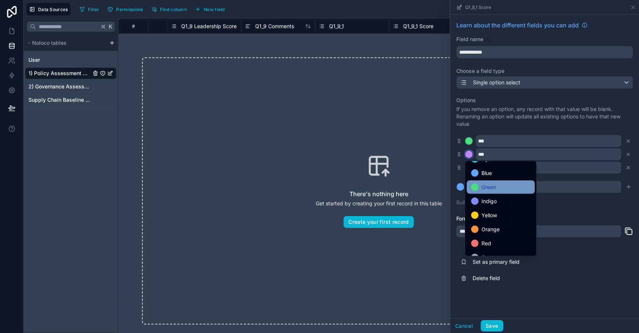
scroll to position [62, 0]
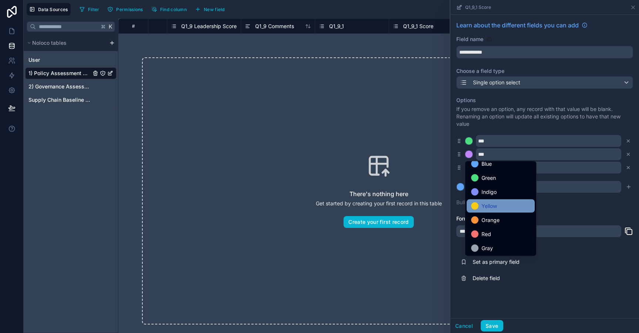
click at [492, 210] on span "Yellow" at bounding box center [489, 205] width 16 height 9
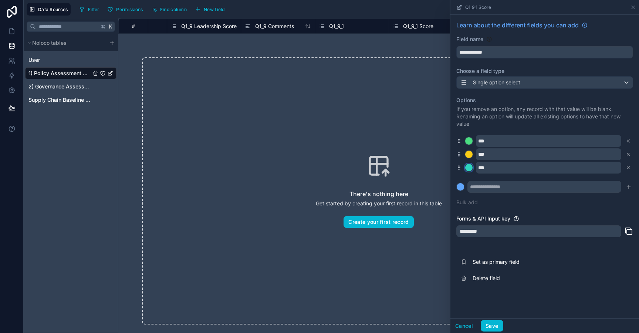
click at [469, 169] on div at bounding box center [468, 167] width 7 height 7
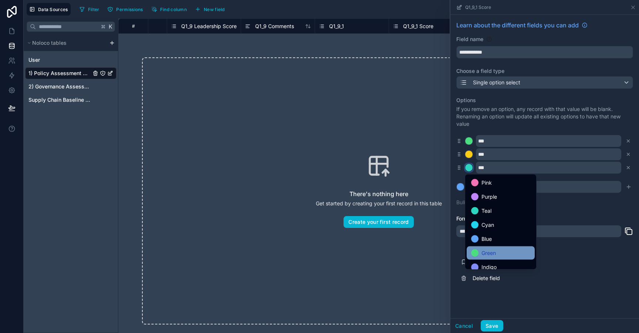
scroll to position [62, 0]
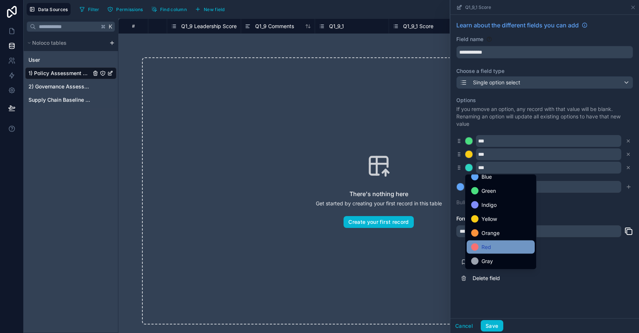
click at [504, 252] on div "Red" at bounding box center [500, 246] width 68 height 13
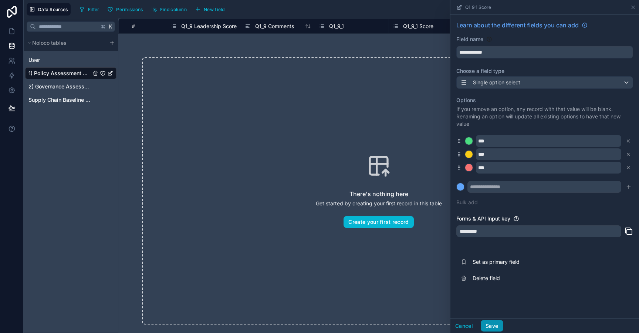
click at [497, 326] on button "Save" at bounding box center [491, 326] width 22 height 12
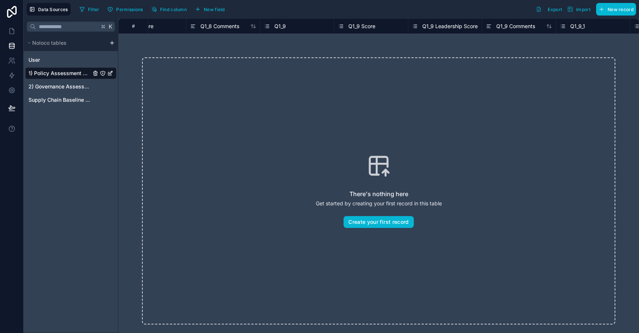
scroll to position [0, 3058]
click at [218, 27] on span "Q1_9_1" at bounding box center [216, 26] width 15 height 7
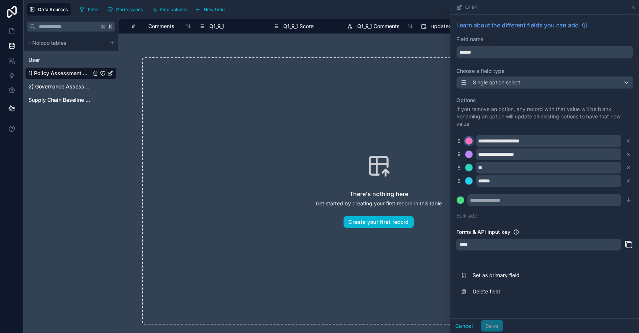
click at [470, 141] on div at bounding box center [468, 140] width 7 height 7
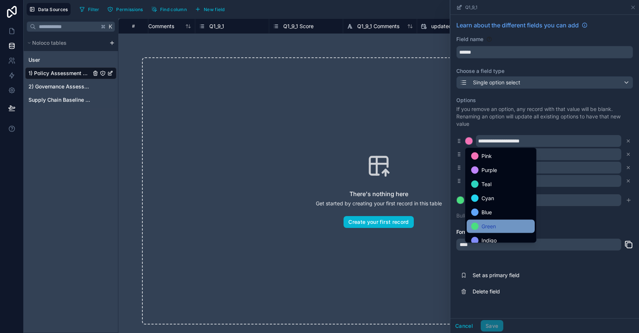
click at [479, 228] on div "Green" at bounding box center [500, 226] width 59 height 9
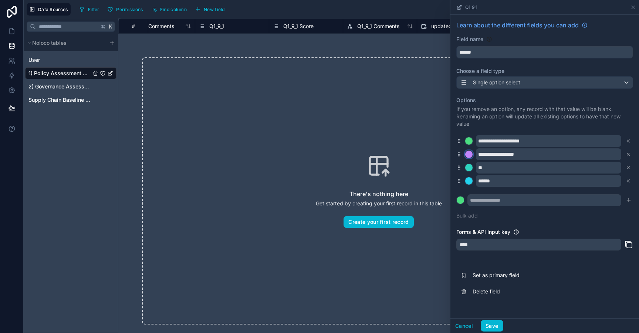
click at [471, 156] on div at bounding box center [468, 153] width 7 height 7
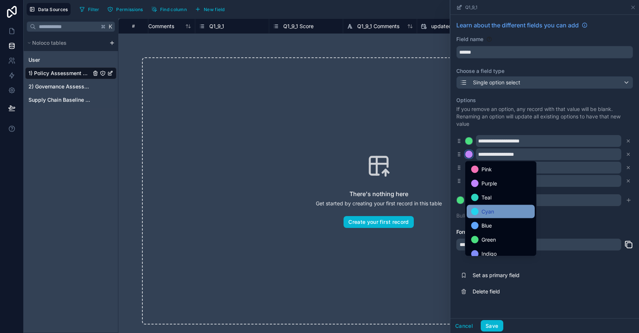
scroll to position [62, 0]
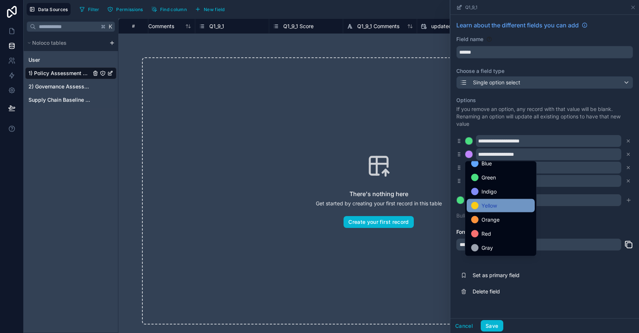
click at [483, 206] on span "Yellow" at bounding box center [489, 205] width 16 height 9
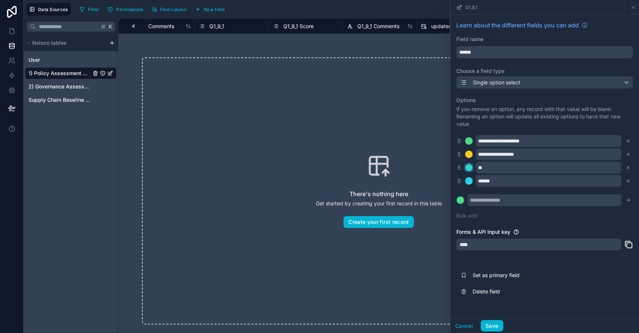
click at [468, 167] on div at bounding box center [468, 167] width 7 height 7
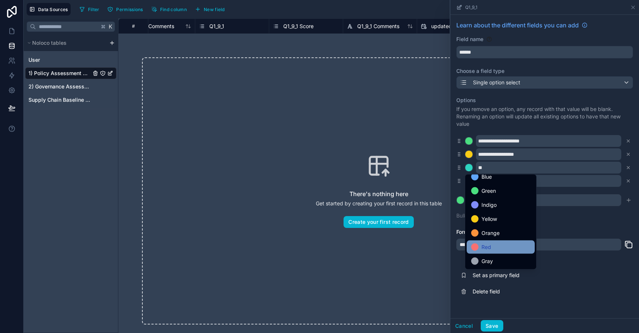
click at [489, 246] on span "Red" at bounding box center [486, 246] width 10 height 9
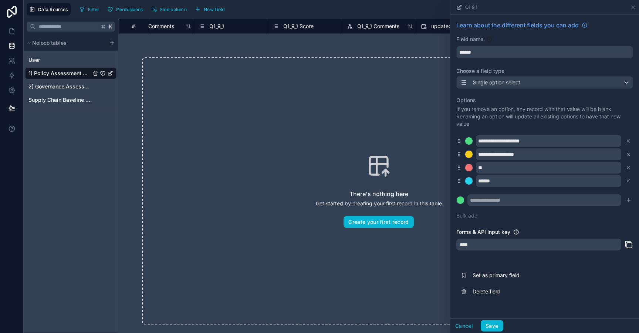
click at [469, 177] on div "******" at bounding box center [544, 181] width 177 height 12
click at [468, 182] on div at bounding box center [468, 180] width 7 height 7
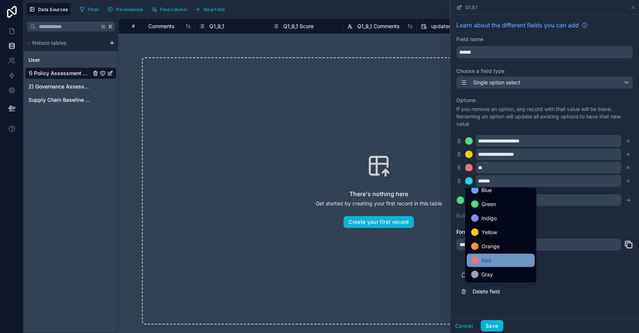
click at [499, 259] on div "Red" at bounding box center [500, 260] width 59 height 9
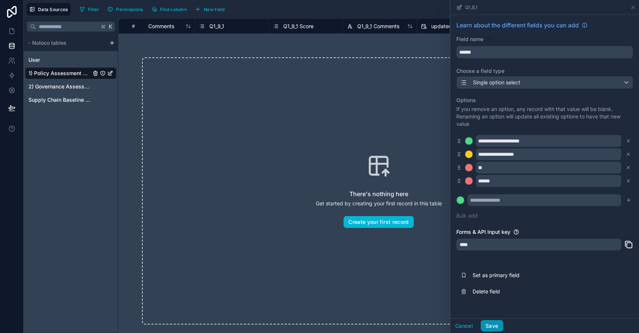
click at [494, 327] on button "Save" at bounding box center [491, 326] width 22 height 12
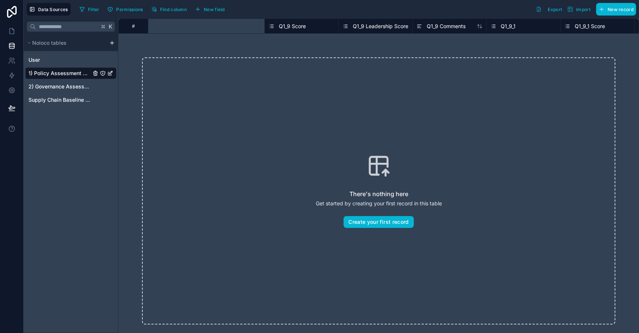
scroll to position [0, 3058]
click at [221, 27] on span "Q1_9_1" at bounding box center [216, 26] width 15 height 7
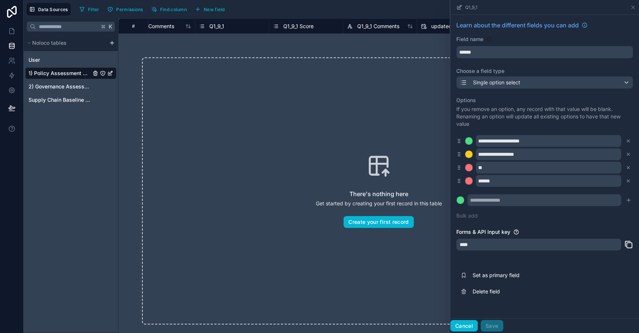
click at [462, 323] on button "Cancel" at bounding box center [463, 326] width 27 height 12
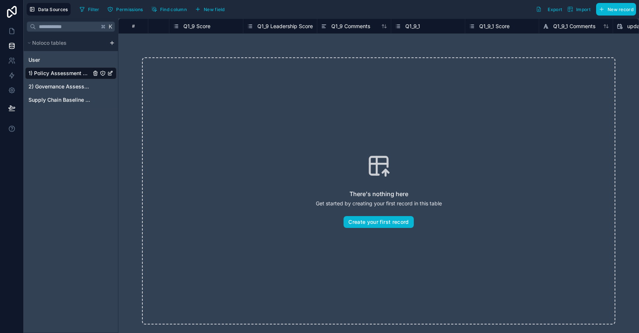
scroll to position [0, 2856]
click at [278, 23] on span "Q1_9 Leadership Score" at bounding box center [290, 26] width 55 height 7
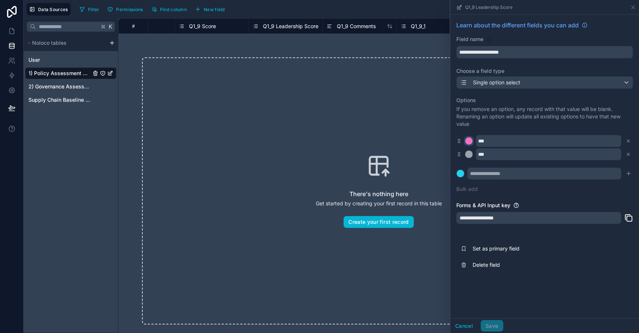
click at [470, 142] on div at bounding box center [468, 140] width 7 height 7
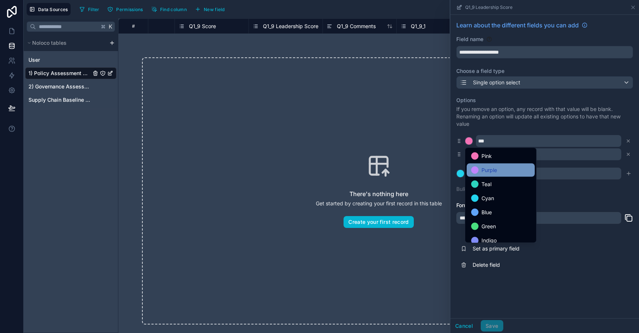
click at [497, 174] on div "Purple" at bounding box center [500, 170] width 59 height 9
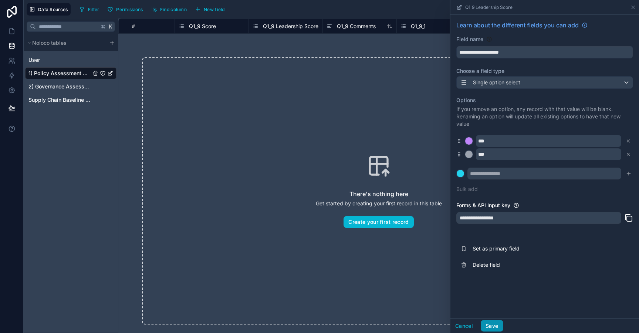
click at [496, 330] on button "Save" at bounding box center [491, 326] width 22 height 12
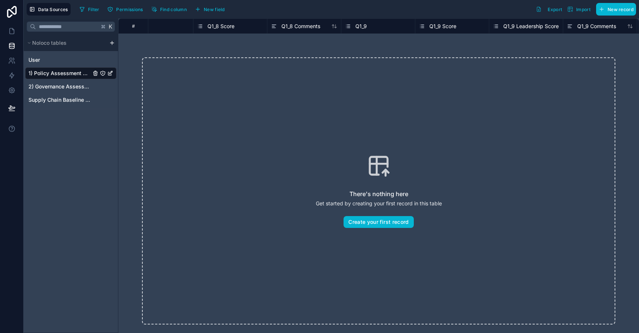
scroll to position [0, 2616]
click at [445, 24] on span "Q1_9 Score" at bounding box center [442, 26] width 27 height 7
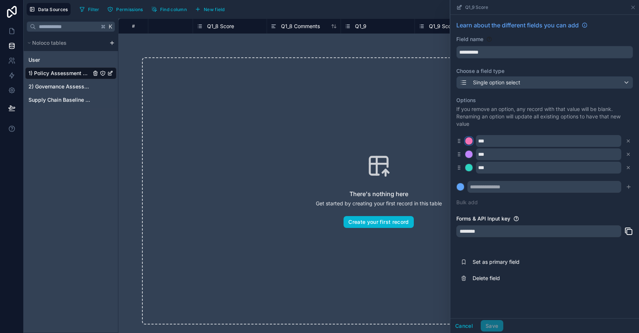
click at [471, 143] on div at bounding box center [468, 140] width 7 height 7
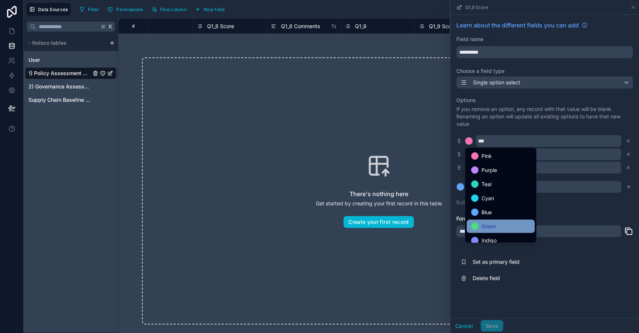
click at [489, 226] on span "Green" at bounding box center [488, 226] width 14 height 9
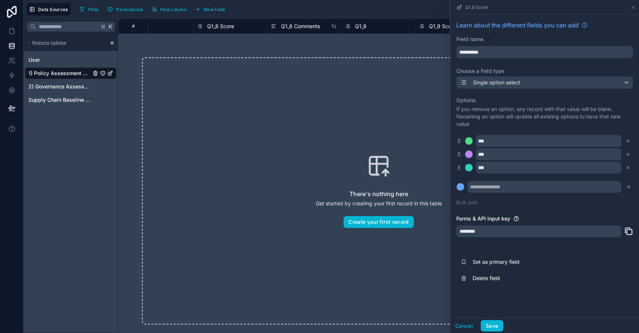
click at [473, 152] on div "***" at bounding box center [544, 154] width 177 height 12
click at [471, 157] on div at bounding box center [468, 153] width 7 height 7
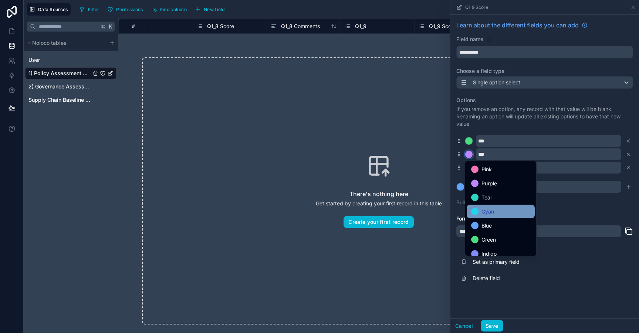
scroll to position [62, 0]
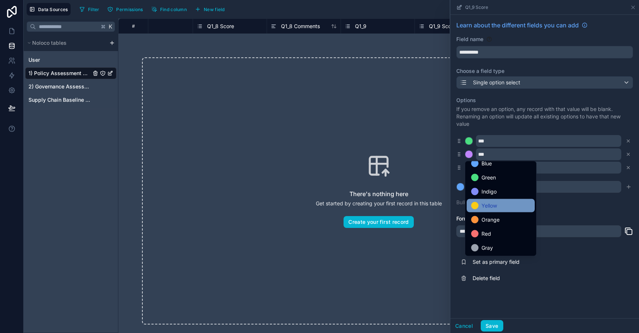
click at [489, 204] on span "Yellow" at bounding box center [489, 205] width 16 height 9
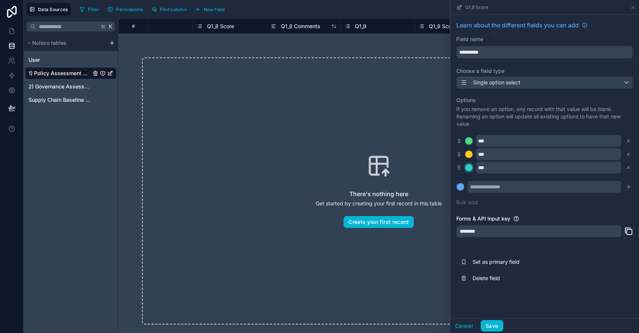
click at [470, 167] on div at bounding box center [468, 167] width 7 height 7
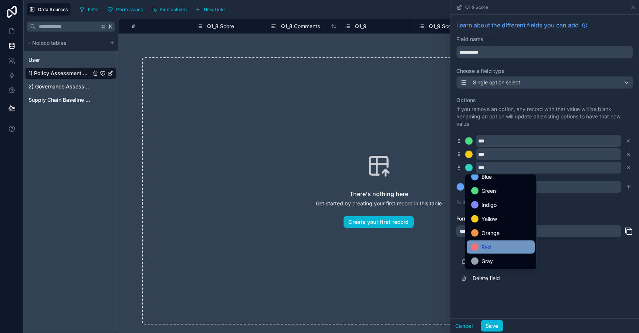
click at [496, 252] on div "Red" at bounding box center [500, 246] width 68 height 13
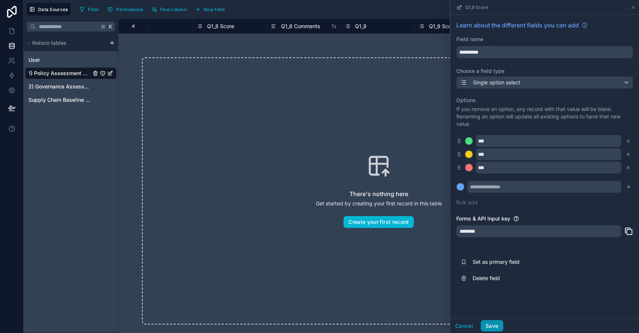
click at [492, 327] on button "Save" at bounding box center [491, 326] width 22 height 12
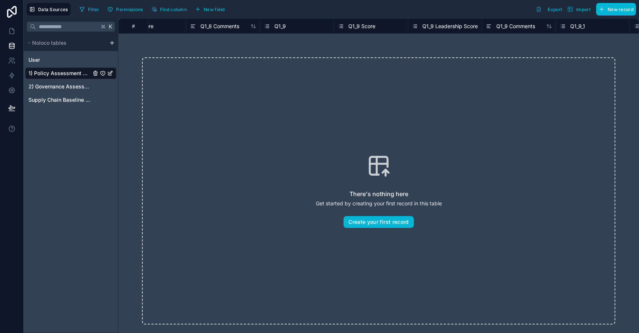
scroll to position [0, 2689]
click at [291, 27] on span "Q1_9" at bounding box center [287, 26] width 11 height 7
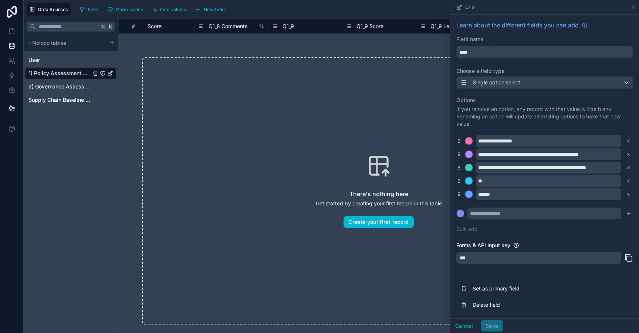
click at [470, 137] on div "**********" at bounding box center [544, 141] width 177 height 12
click at [470, 140] on div at bounding box center [468, 140] width 7 height 7
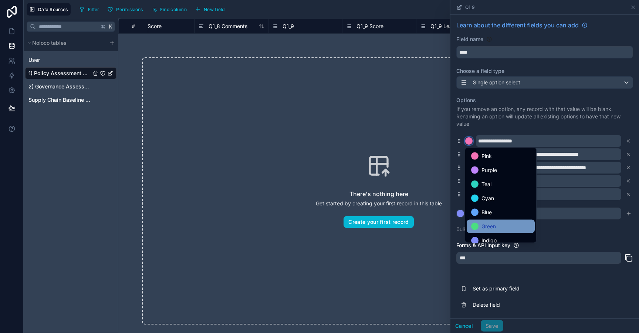
scroll to position [62, 0]
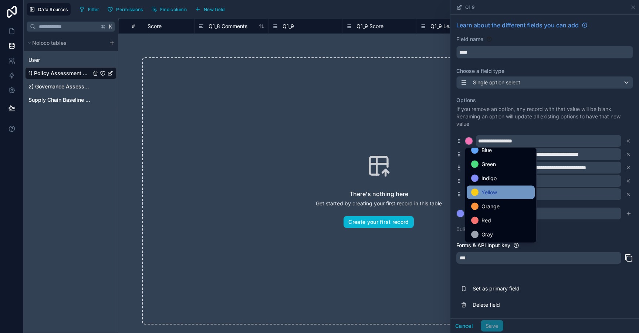
click at [495, 195] on span "Yellow" at bounding box center [489, 192] width 16 height 9
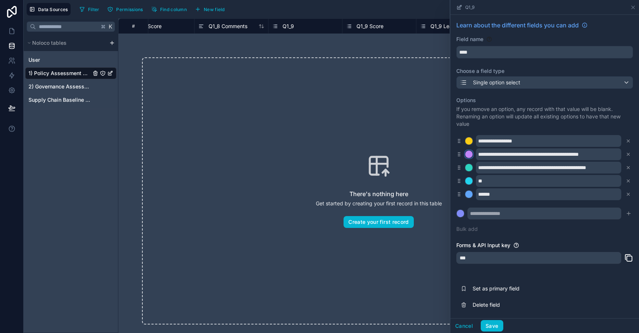
click at [466, 155] on div at bounding box center [468, 153] width 7 height 7
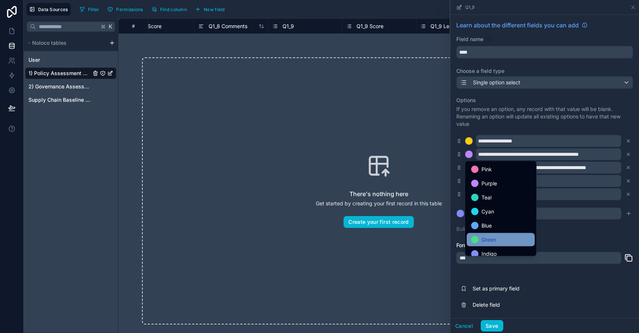
click at [489, 237] on span "Green" at bounding box center [488, 239] width 14 height 9
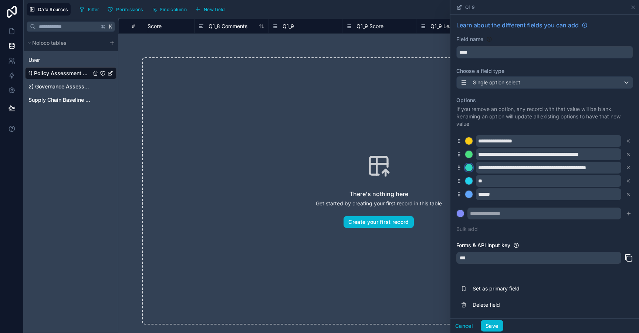
click at [469, 167] on div at bounding box center [468, 167] width 7 height 7
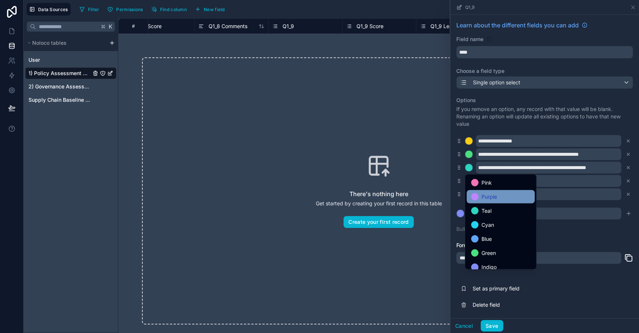
click at [489, 197] on span "Purple" at bounding box center [489, 196] width 16 height 9
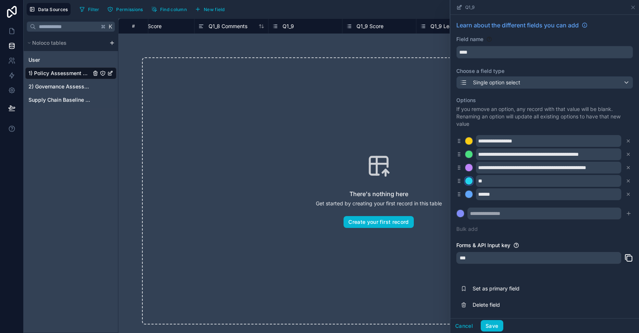
click at [470, 178] on div at bounding box center [468, 180] width 7 height 7
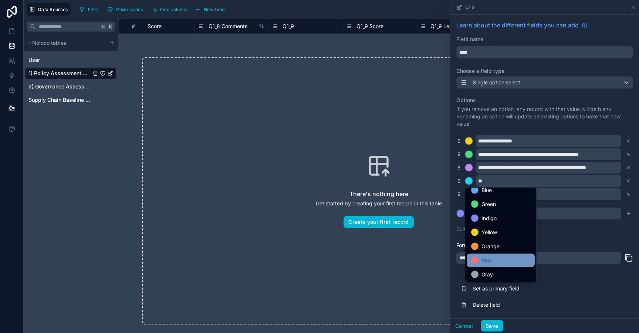
click at [487, 258] on span "Red" at bounding box center [486, 260] width 10 height 9
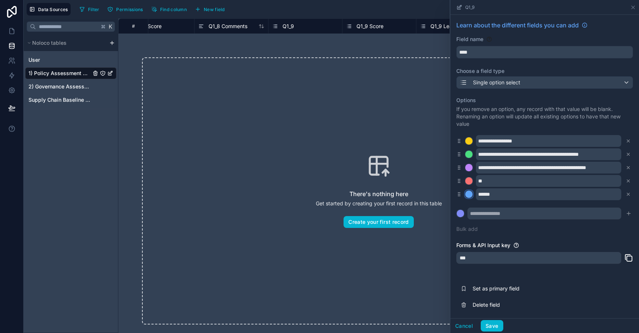
click at [469, 197] on div at bounding box center [468, 193] width 7 height 7
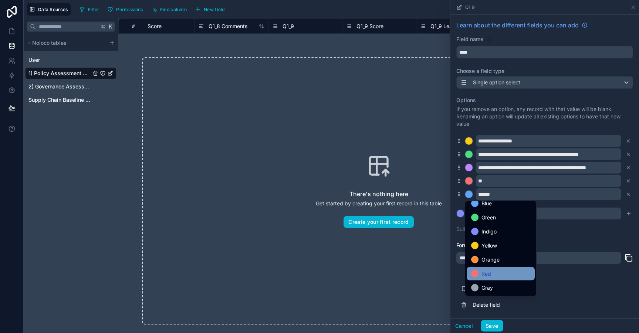
click at [490, 273] on span "Red" at bounding box center [486, 273] width 10 height 9
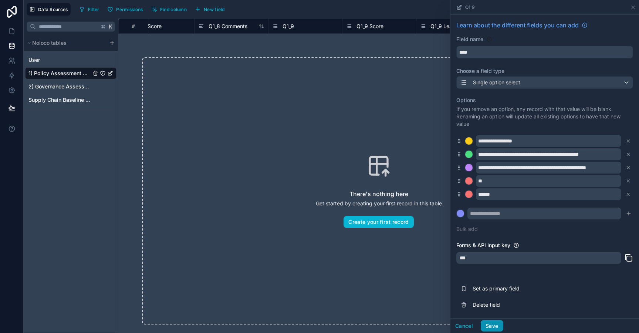
click at [489, 325] on button "Save" at bounding box center [491, 326] width 22 height 12
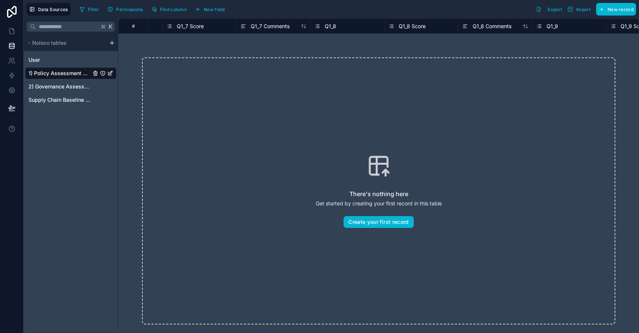
scroll to position [0, 2420]
click at [421, 24] on span "Q1_8 Score" at bounding box center [416, 26] width 27 height 7
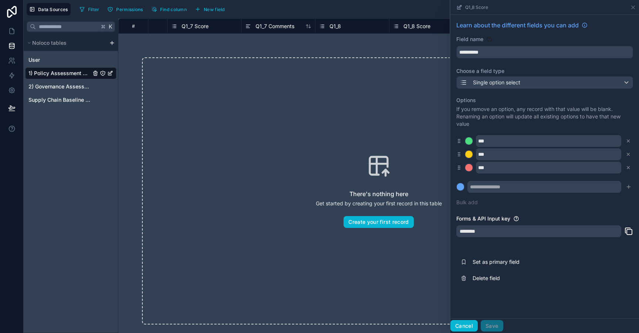
click at [469, 320] on button "Cancel" at bounding box center [463, 326] width 27 height 12
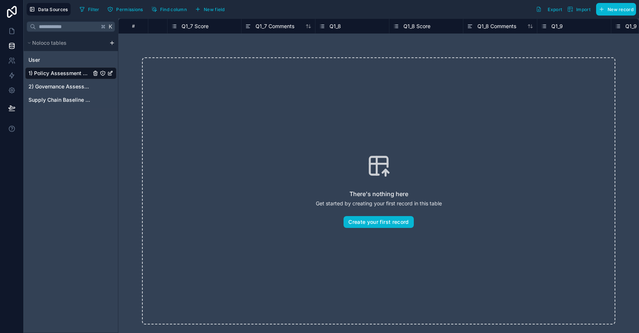
click at [341, 25] on span "Q1_8" at bounding box center [334, 26] width 11 height 7
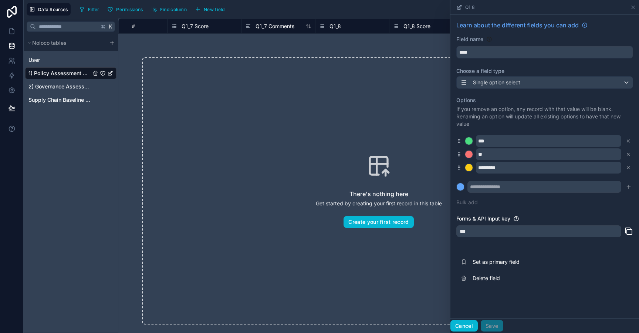
click at [470, 321] on button "Cancel" at bounding box center [463, 326] width 27 height 12
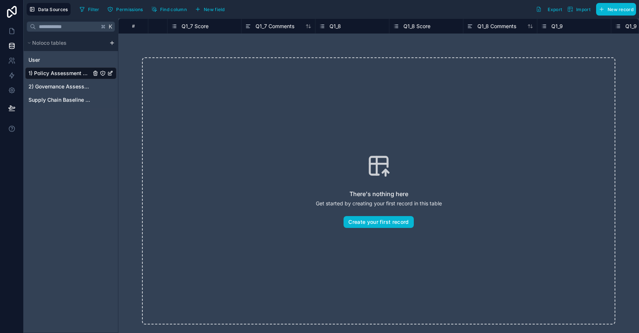
click at [206, 27] on span "Q1_7 Score" at bounding box center [194, 26] width 27 height 7
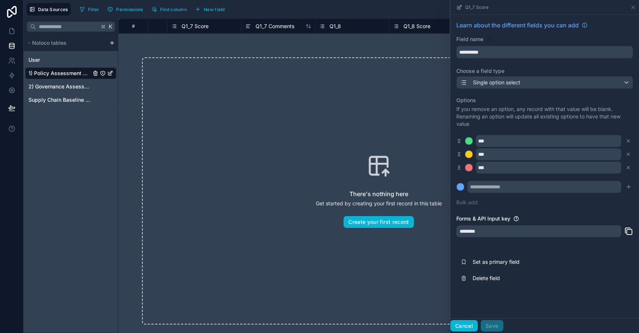
click at [471, 321] on button "Cancel" at bounding box center [463, 326] width 27 height 12
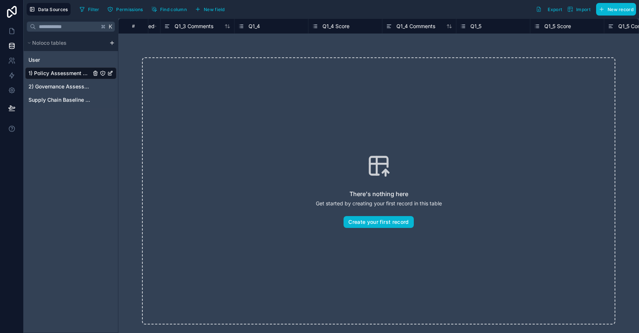
scroll to position [0, 1618]
click at [215, 10] on span "New field" at bounding box center [214, 10] width 21 height 6
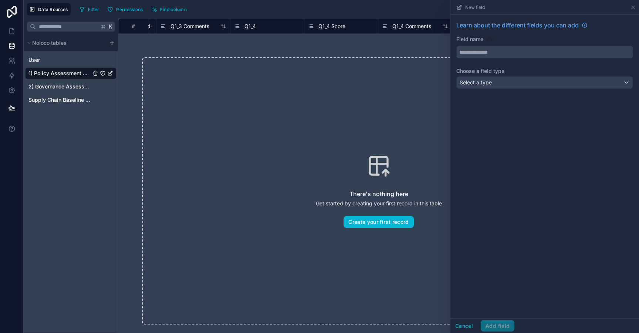
click at [464, 54] on input "text" at bounding box center [544, 52] width 176 height 12
type input "**********"
click at [486, 84] on span "Select a type" at bounding box center [475, 82] width 32 height 6
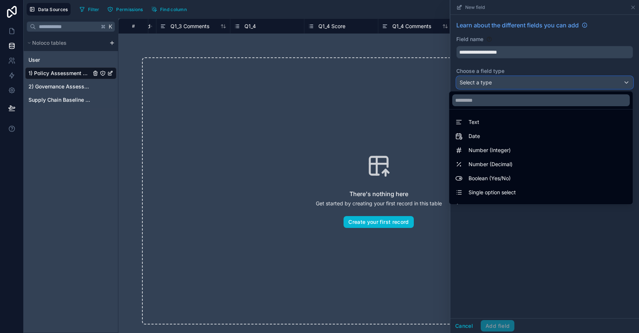
scroll to position [214, 0]
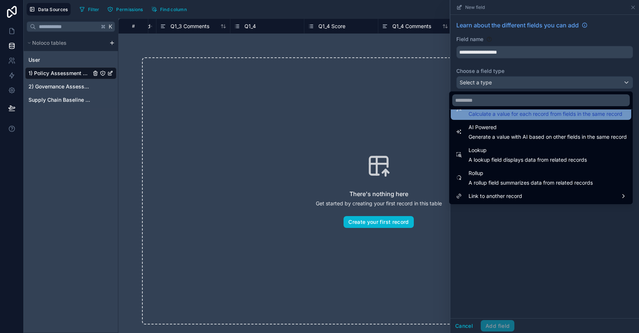
click at [501, 115] on span "Calculate a value for each record from fields in the same record" at bounding box center [545, 113] width 154 height 7
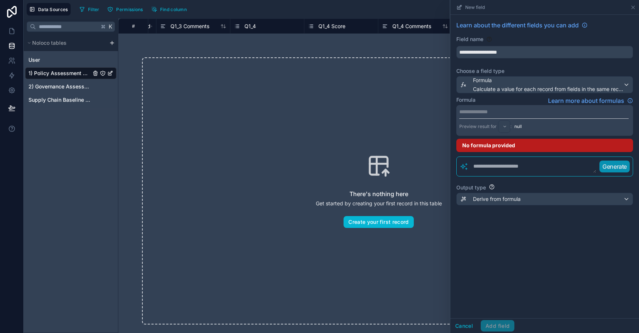
click at [496, 113] on p "**********" at bounding box center [543, 111] width 169 height 7
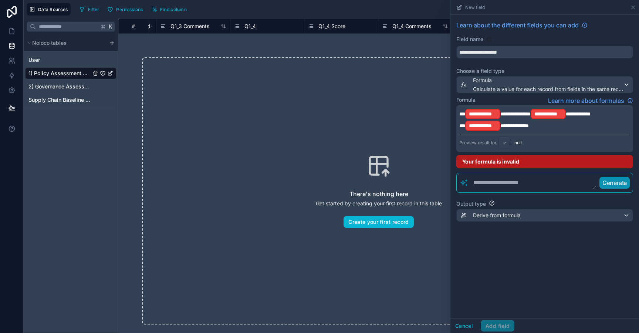
click at [501, 114] on span "**********" at bounding box center [515, 113] width 30 height 5
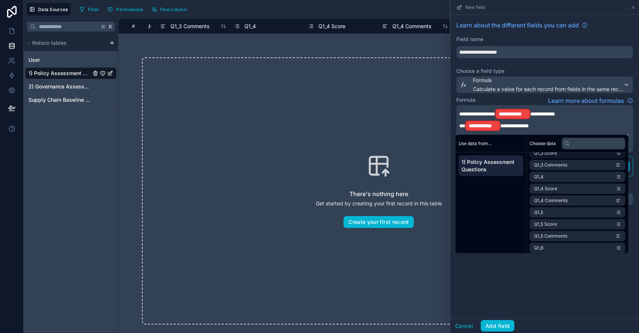
scroll to position [241, 0]
click at [561, 191] on li "Q1_4 Score" at bounding box center [577, 191] width 96 height 10
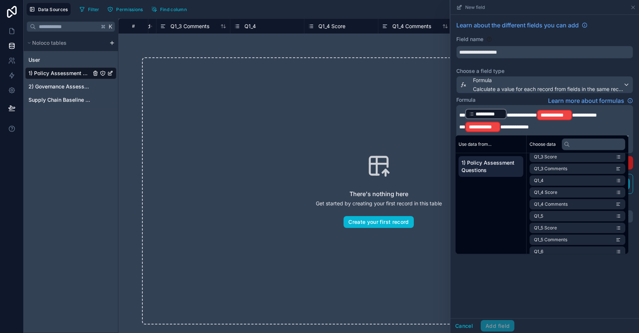
click at [572, 113] on span "**********" at bounding box center [584, 114] width 25 height 5
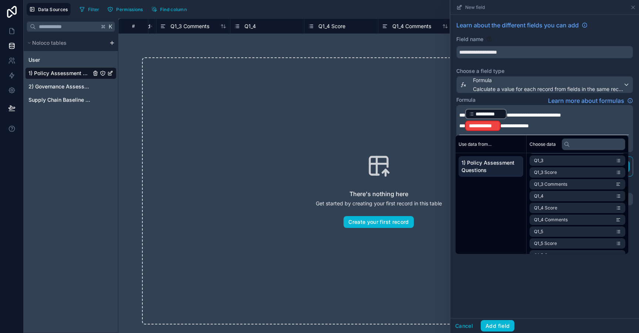
scroll to position [228, 0]
click at [575, 206] on li "Q1_4 Score" at bounding box center [577, 205] width 96 height 10
click at [499, 126] on div "**********" at bounding box center [482, 125] width 35 height 10
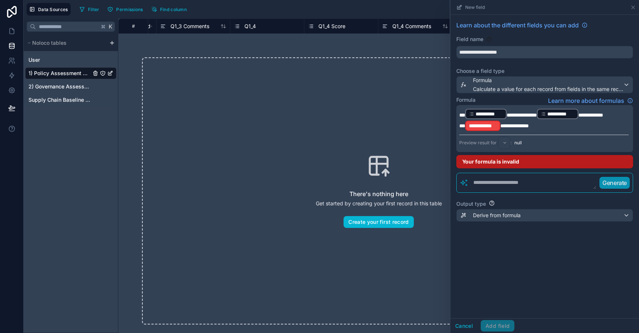
click at [500, 127] on span "**********" at bounding box center [514, 125] width 28 height 5
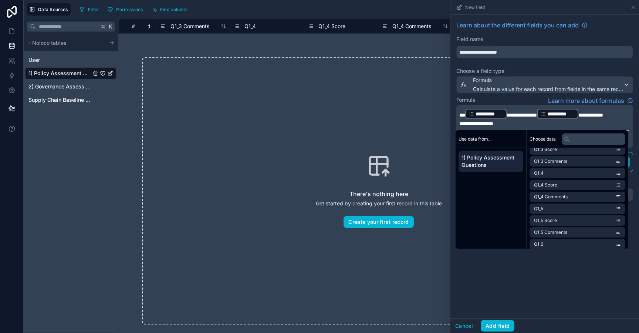
scroll to position [230, 0]
click at [583, 197] on li "Q1_4 Score" at bounding box center [577, 198] width 96 height 10
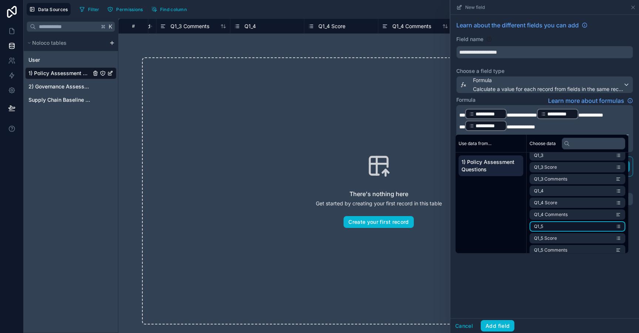
scroll to position [472, 0]
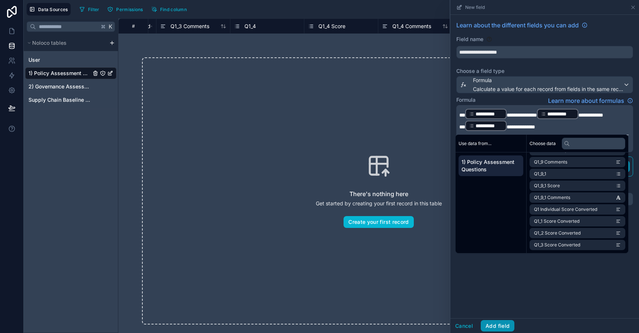
click at [499, 323] on button "Add field" at bounding box center [497, 326] width 34 height 12
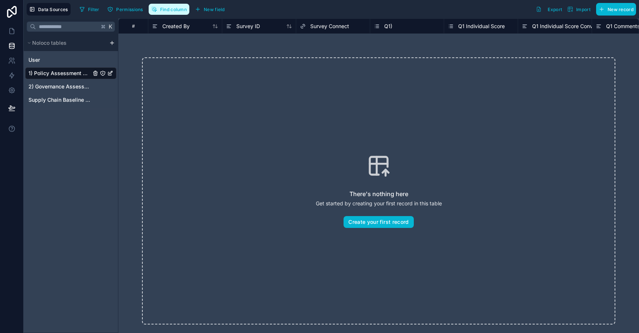
click at [172, 8] on span "Find column" at bounding box center [173, 10] width 27 height 6
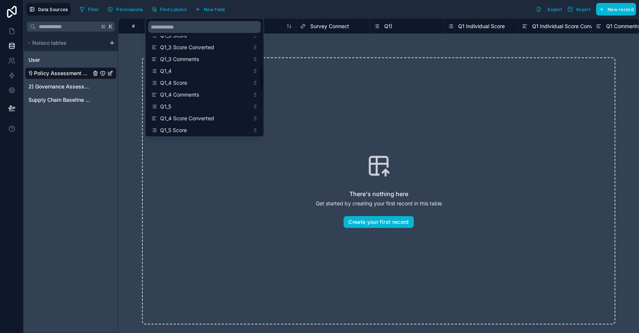
scroll to position [234, 0]
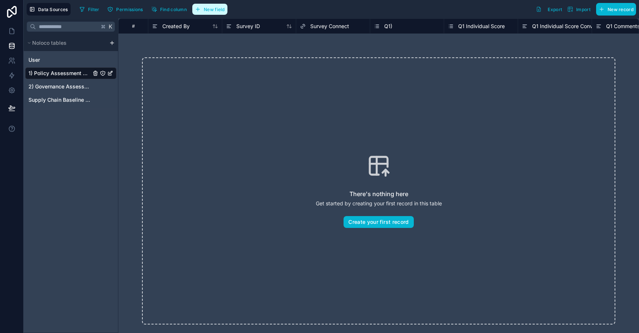
click at [221, 9] on span "New field" at bounding box center [214, 10] width 21 height 6
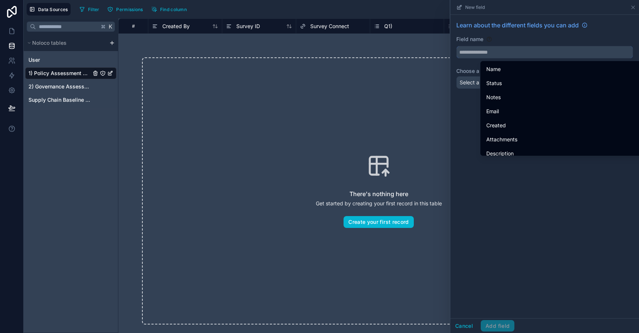
click at [501, 55] on input "text" at bounding box center [544, 52] width 176 height 12
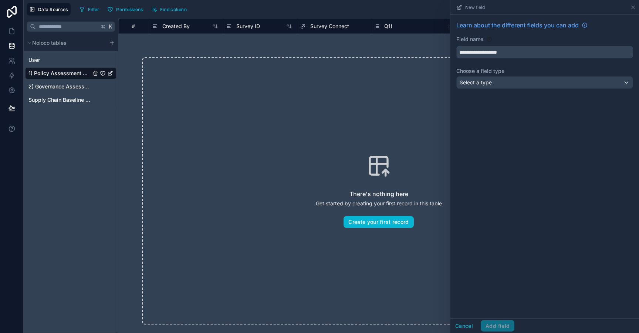
type input "**********"
click at [482, 88] on div "Select a type" at bounding box center [544, 83] width 176 height 12
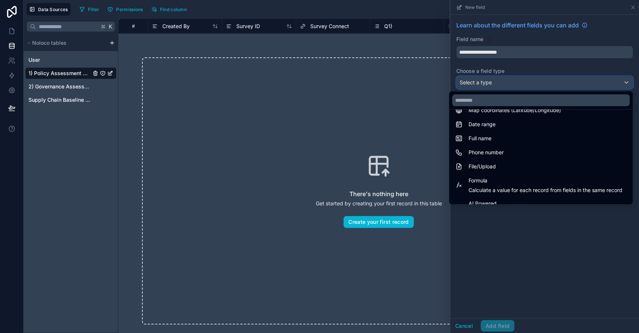
scroll to position [153, 0]
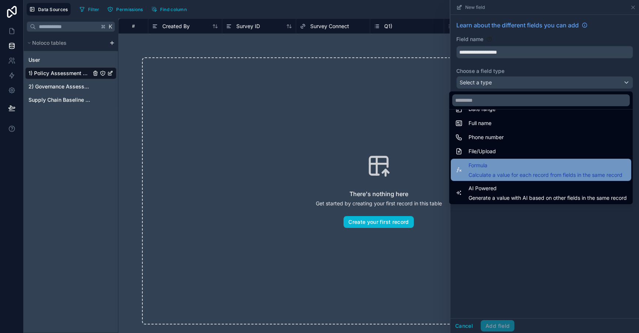
click at [494, 167] on span "Formula" at bounding box center [545, 165] width 154 height 9
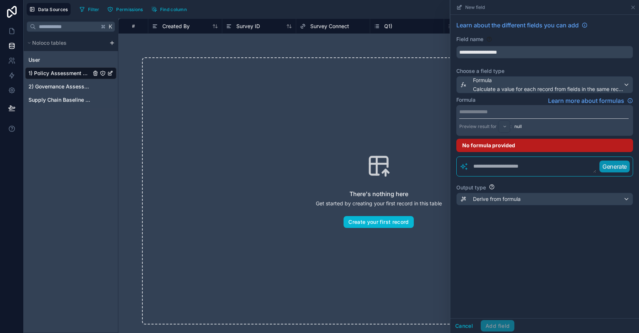
click at [486, 115] on p "**********" at bounding box center [543, 111] width 169 height 7
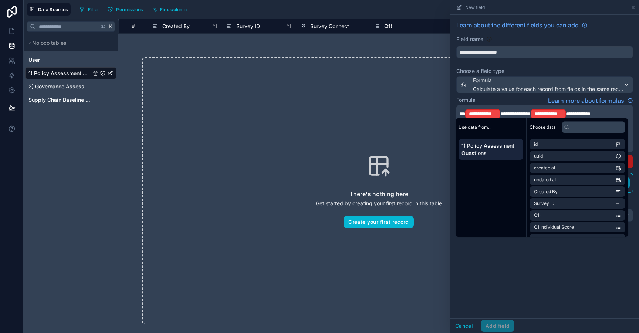
click at [500, 112] on span "**********" at bounding box center [515, 113] width 30 height 5
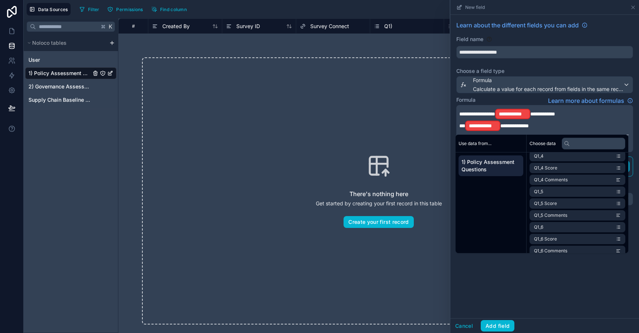
scroll to position [282, 0]
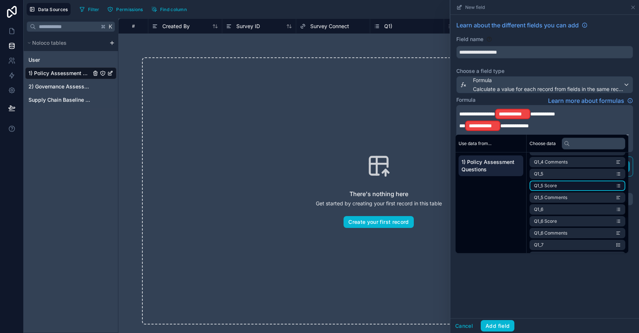
click at [583, 190] on li "Q1_5 Score" at bounding box center [577, 185] width 96 height 10
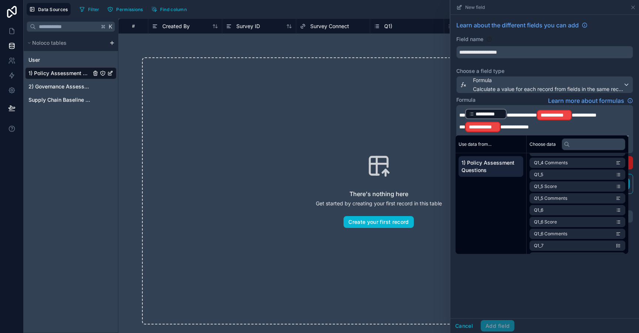
click at [572, 116] on span "**********" at bounding box center [583, 114] width 25 height 5
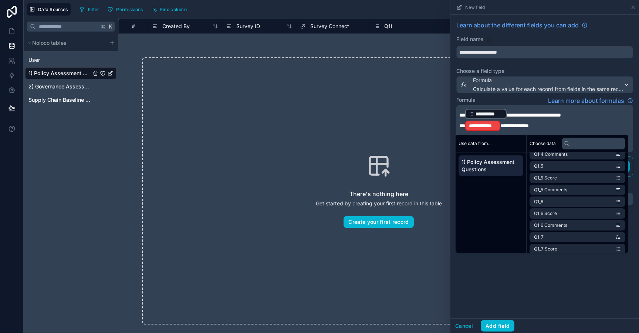
scroll to position [284, 0]
click at [575, 186] on li "Q1_5 Score" at bounding box center [577, 184] width 96 height 10
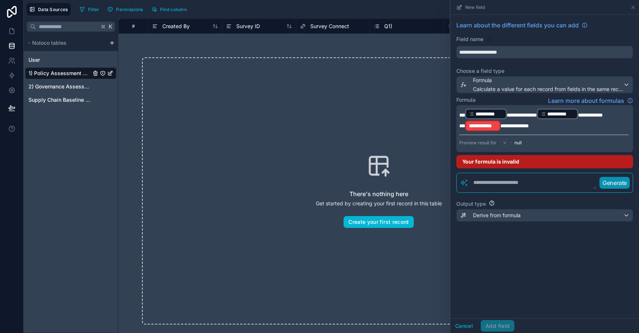
click at [500, 127] on span "**********" at bounding box center [514, 125] width 28 height 5
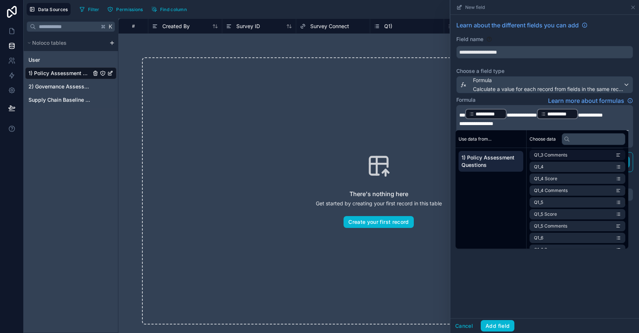
scroll to position [250, 0]
click at [560, 217] on li "Q1_5 Score" at bounding box center [577, 213] width 96 height 10
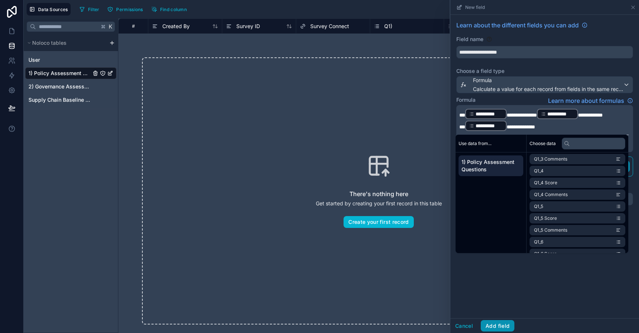
click at [501, 326] on button "Add field" at bounding box center [497, 326] width 34 height 12
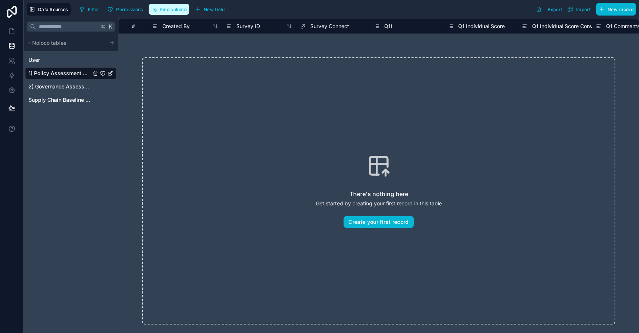
click at [177, 11] on span "Find column" at bounding box center [173, 10] width 27 height 6
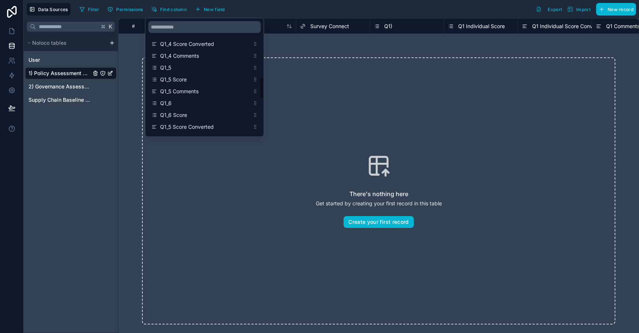
scroll to position [290, 0]
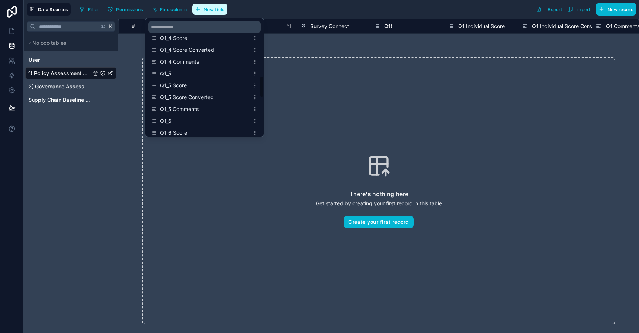
click at [213, 5] on button "New field" at bounding box center [209, 9] width 35 height 11
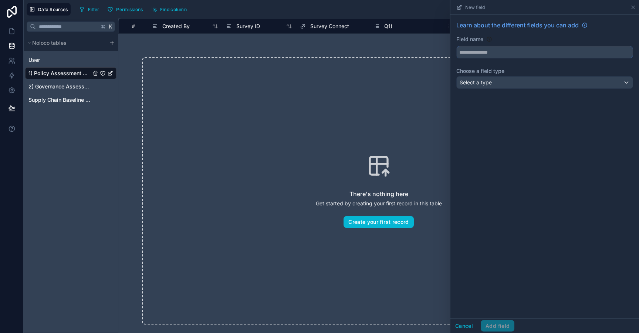
click at [469, 54] on input "text" at bounding box center [544, 52] width 176 height 12
type input "**********"
click at [478, 82] on span "Select a type" at bounding box center [475, 82] width 32 height 6
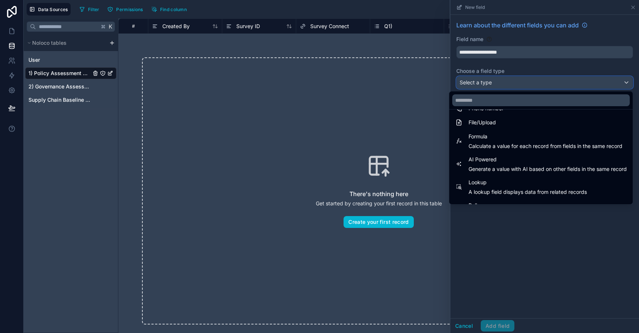
scroll to position [176, 0]
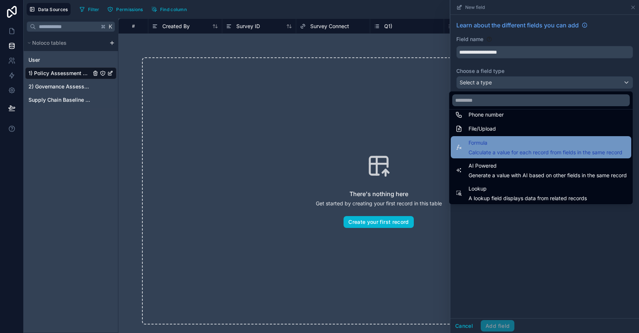
click at [495, 147] on span "Formula" at bounding box center [545, 142] width 154 height 9
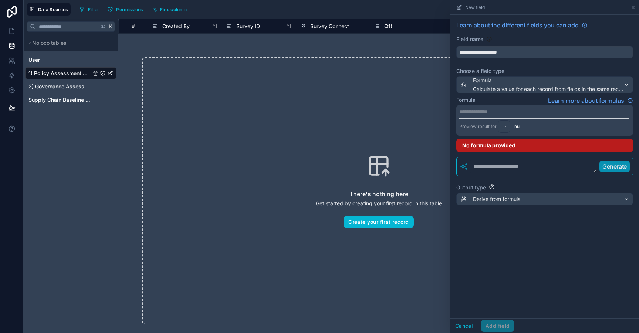
click at [503, 111] on p "**********" at bounding box center [543, 111] width 169 height 7
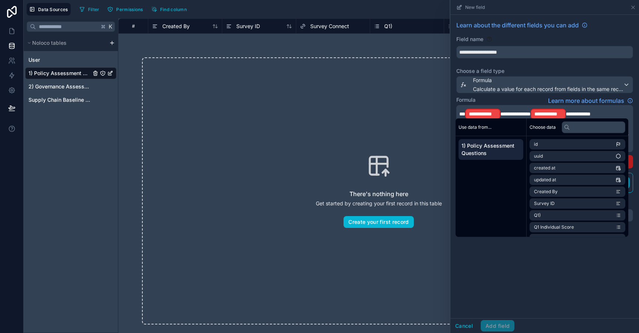
click at [500, 114] on span "**********" at bounding box center [515, 113] width 30 height 5
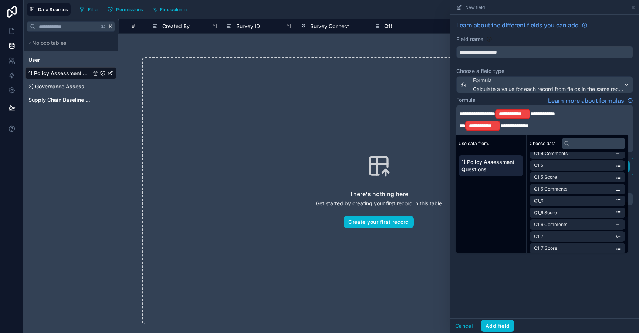
scroll to position [292, 0]
click at [571, 213] on li "Q1_6 Score" at bounding box center [577, 212] width 96 height 10
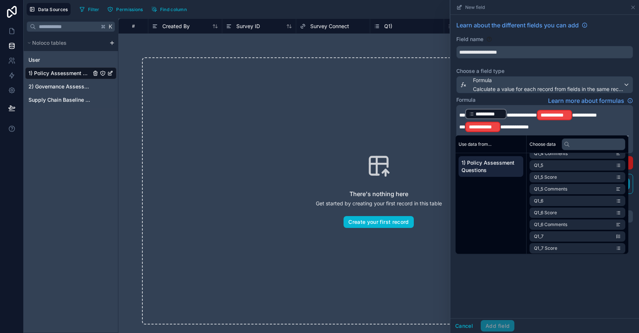
click at [573, 115] on span "**********" at bounding box center [584, 114] width 25 height 5
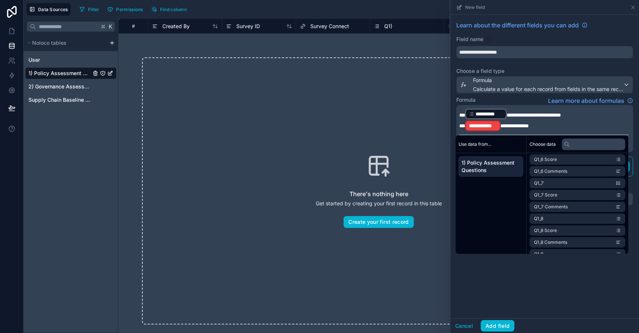
scroll to position [338, 0]
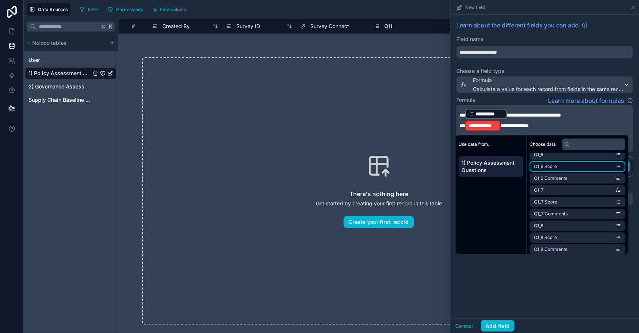
click at [559, 169] on li "Q1_6 Score" at bounding box center [577, 166] width 96 height 10
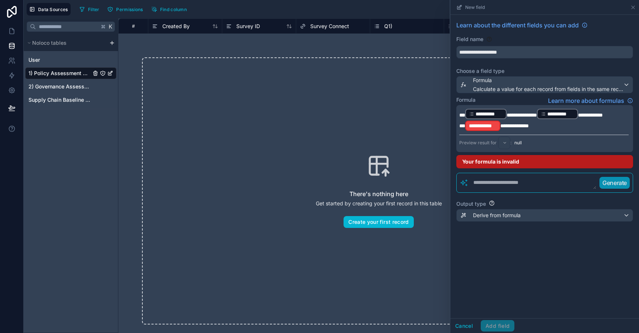
click at [500, 126] on span "**********" at bounding box center [514, 125] width 28 height 5
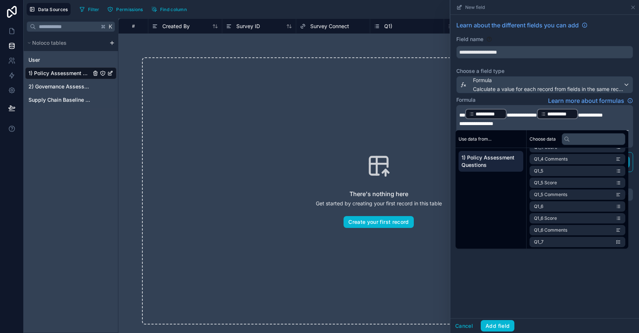
scroll to position [280, 0]
click at [569, 221] on li "Q1_6 Score" at bounding box center [577, 219] width 96 height 10
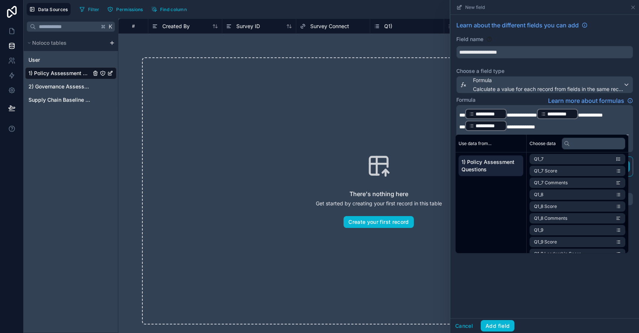
scroll to position [366, 0]
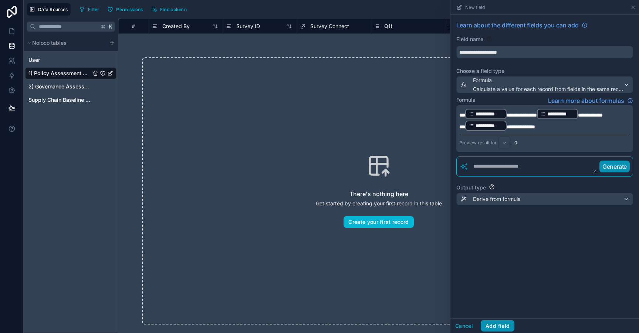
click at [499, 329] on button "Add field" at bounding box center [497, 326] width 34 height 12
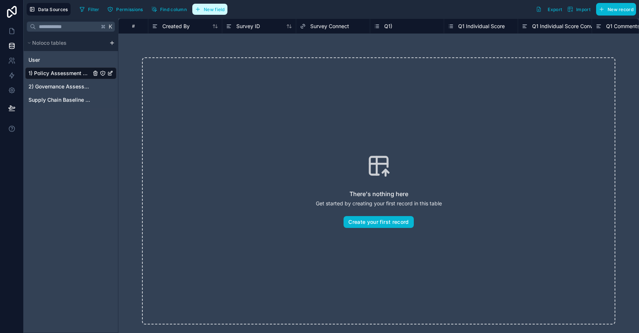
click at [206, 8] on span "New field" at bounding box center [214, 10] width 21 height 6
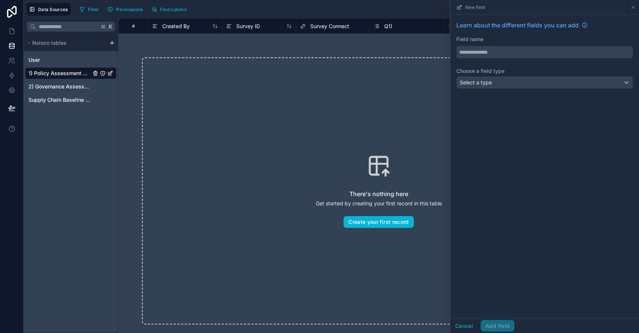
click at [476, 57] on input "text" at bounding box center [544, 52] width 176 height 12
type input "**********"
click at [475, 81] on span "Select a type" at bounding box center [475, 82] width 32 height 6
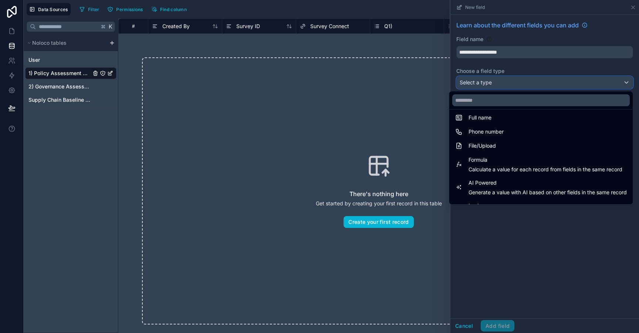
scroll to position [166, 0]
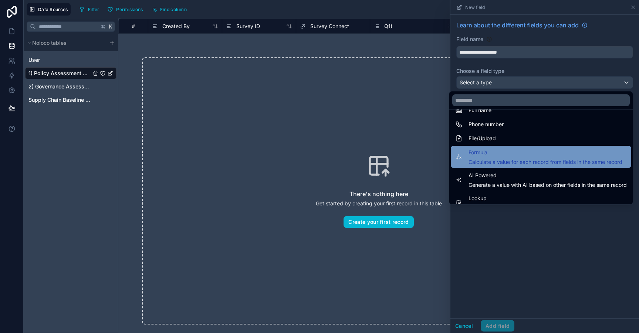
click at [504, 164] on span "Calculate a value for each record from fields in the same record" at bounding box center [545, 161] width 154 height 7
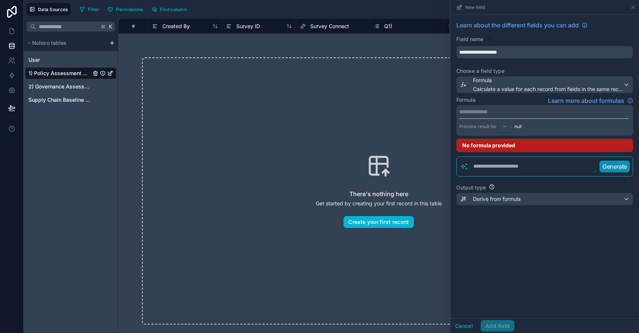
click at [482, 111] on p "**********" at bounding box center [543, 111] width 169 height 7
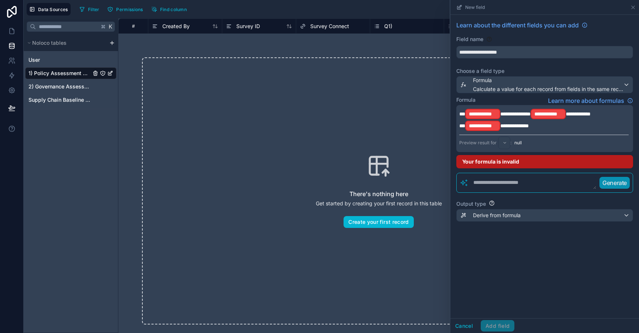
click at [500, 113] on span "**********" at bounding box center [515, 113] width 30 height 5
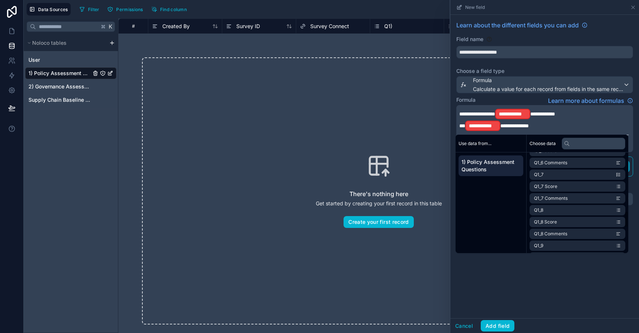
scroll to position [340, 0]
click at [574, 201] on li "Q1_7 Score" at bounding box center [577, 199] width 96 height 10
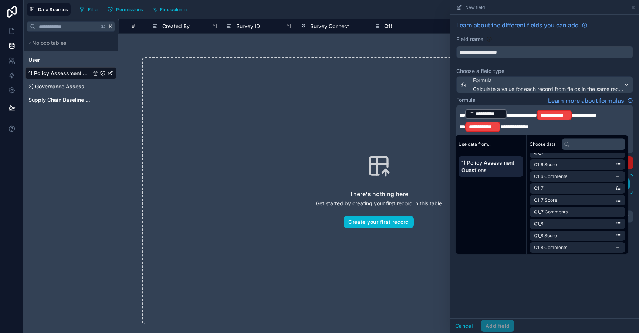
click at [573, 117] on span "**********" at bounding box center [583, 114] width 25 height 5
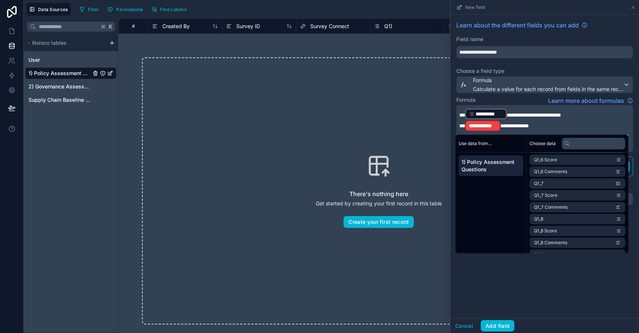
scroll to position [338, 0]
click at [590, 202] on li "Q1_7 Score" at bounding box center [577, 201] width 96 height 10
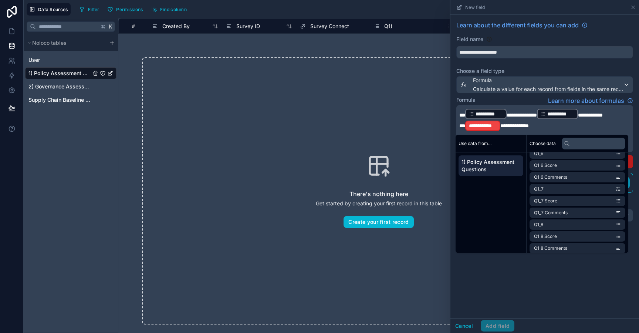
click at [501, 128] on span "**********" at bounding box center [514, 125] width 28 height 5
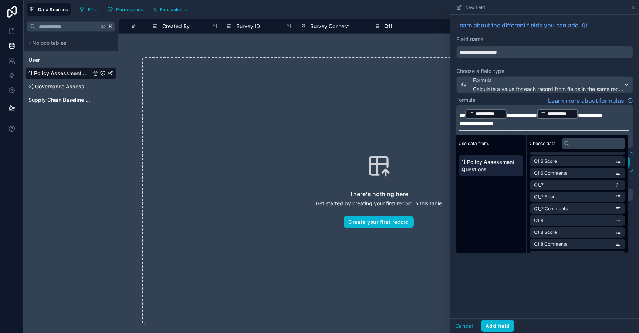
scroll to position [333, 0]
click at [552, 206] on span "Q1_7 Score" at bounding box center [545, 206] width 23 height 6
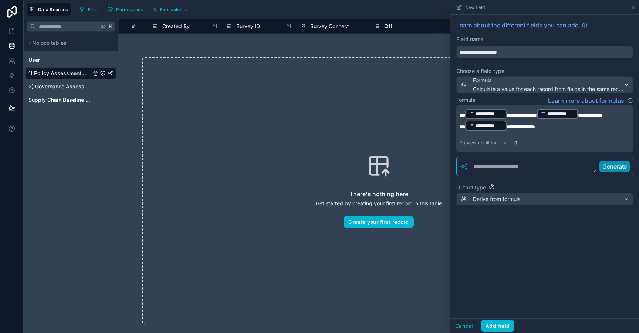
click at [543, 266] on div "**********" at bounding box center [544, 166] width 188 height 303
click at [501, 323] on button "Add field" at bounding box center [497, 326] width 34 height 12
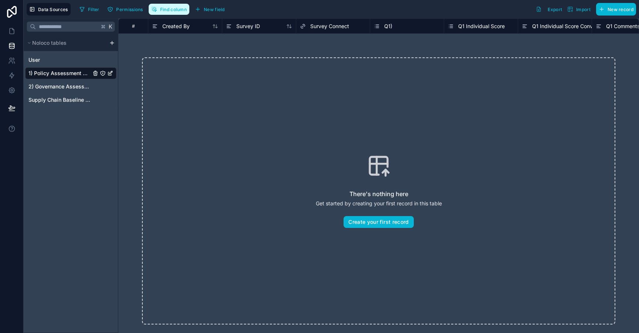
click at [182, 14] on button "Find column" at bounding box center [169, 9] width 41 height 11
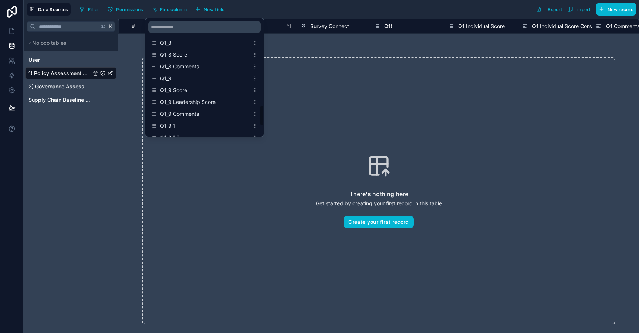
scroll to position [463, 0]
click at [218, 11] on span "New field" at bounding box center [214, 10] width 21 height 6
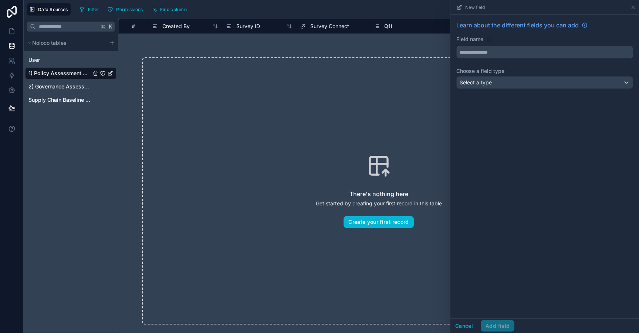
click at [487, 51] on input "text" at bounding box center [544, 52] width 176 height 12
type input "**********"
click at [487, 80] on span "Select a type" at bounding box center [475, 82] width 32 height 6
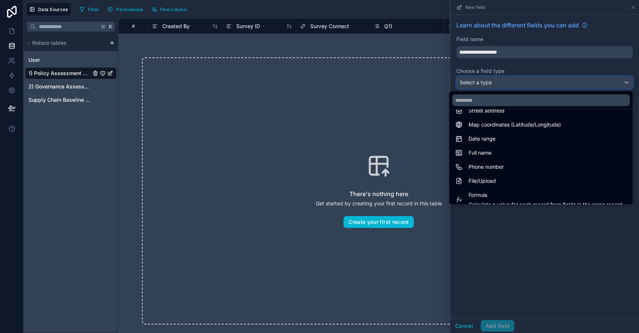
scroll to position [140, 0]
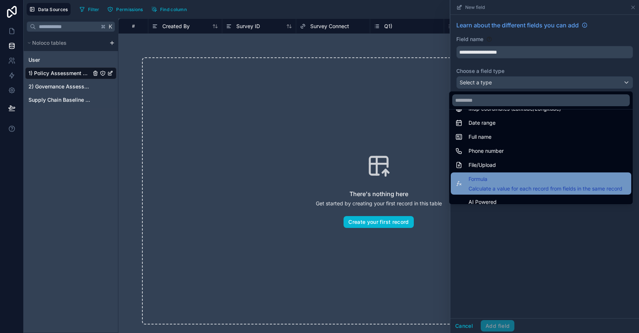
click at [497, 178] on span "Formula" at bounding box center [545, 178] width 154 height 9
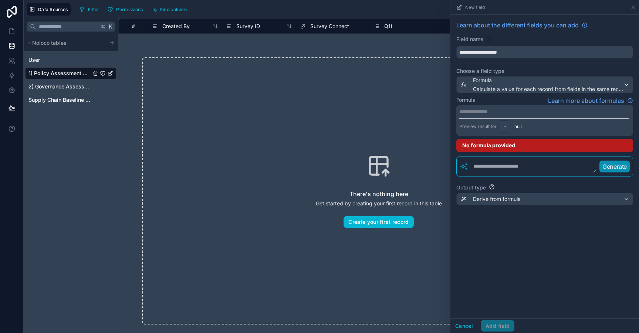
click at [478, 111] on p "**********" at bounding box center [543, 111] width 169 height 7
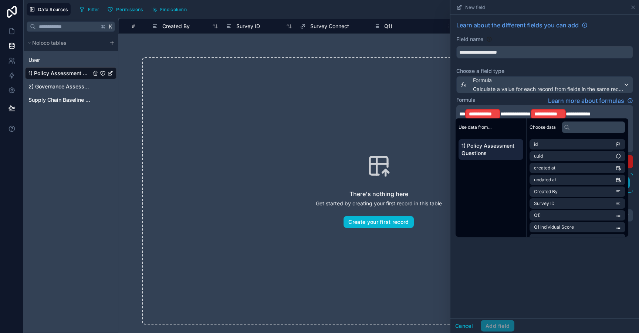
click at [501, 115] on span "**********" at bounding box center [515, 113] width 30 height 5
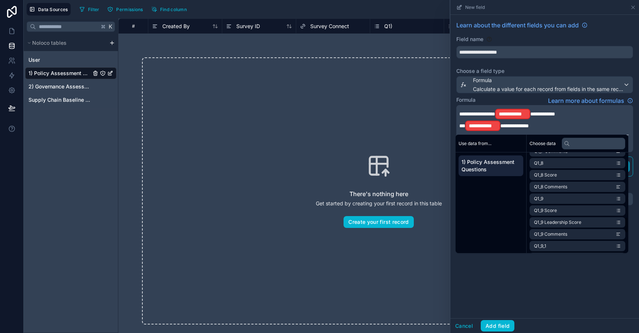
scroll to position [389, 0]
click at [567, 187] on li "Q1_8 Score" at bounding box center [577, 185] width 96 height 10
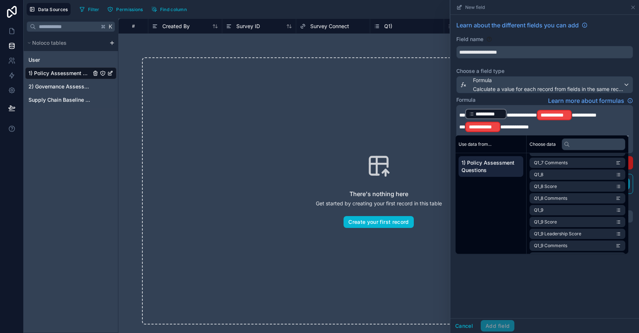
click at [572, 114] on span "**********" at bounding box center [583, 114] width 25 height 5
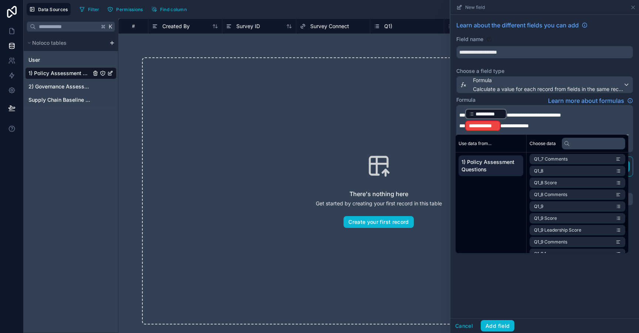
scroll to position [381, 0]
click at [573, 195] on li "Q1_8 Score" at bounding box center [577, 193] width 96 height 10
click at [501, 125] on span "**********" at bounding box center [514, 125] width 28 height 5
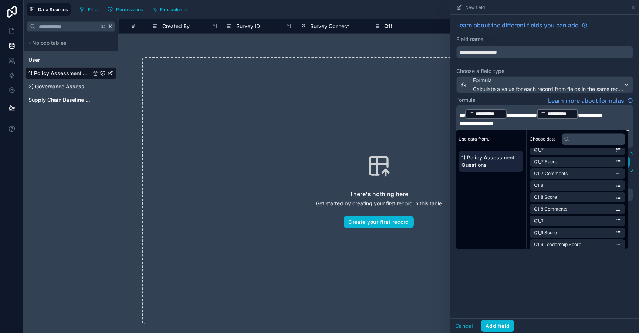
scroll to position [375, 0]
click at [547, 197] on span "Q1_8 Score" at bounding box center [545, 195] width 23 height 6
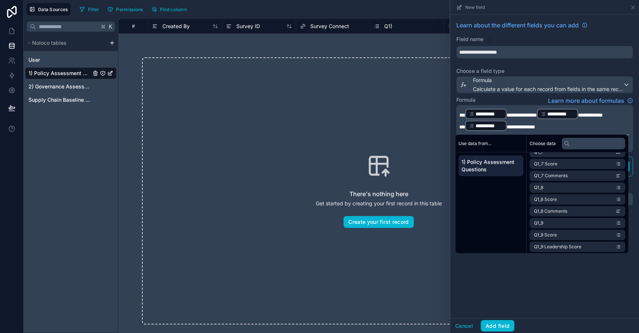
click at [507, 287] on div "**********" at bounding box center [544, 166] width 188 height 303
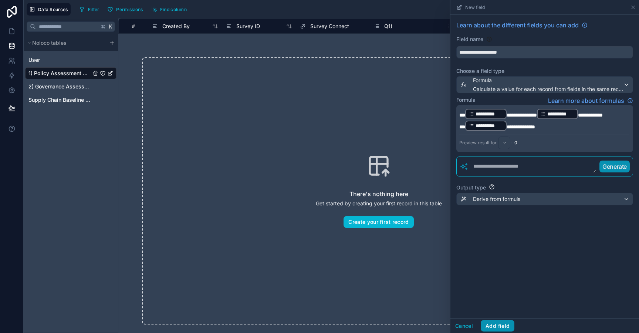
click at [503, 324] on button "Add field" at bounding box center [497, 326] width 34 height 12
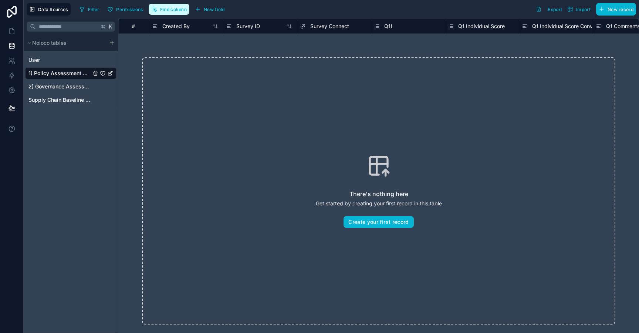
click at [177, 13] on button "Find column" at bounding box center [169, 9] width 41 height 11
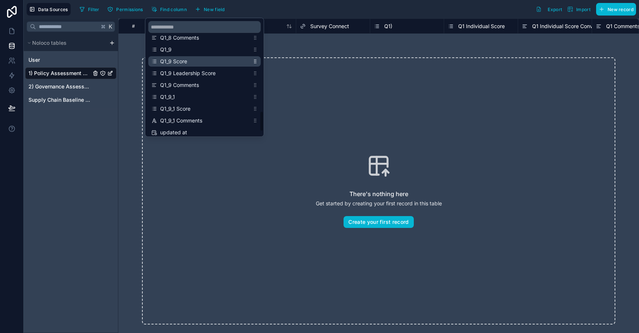
scroll to position [504, 0]
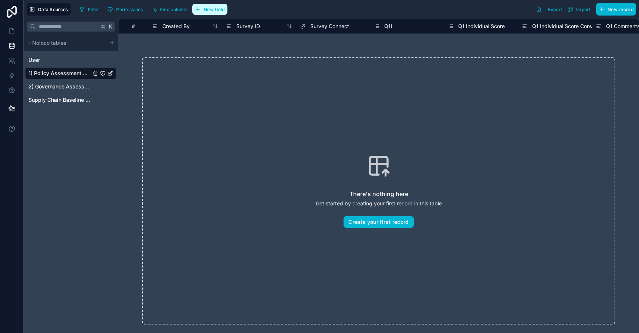
click at [215, 8] on span "New field" at bounding box center [214, 10] width 21 height 6
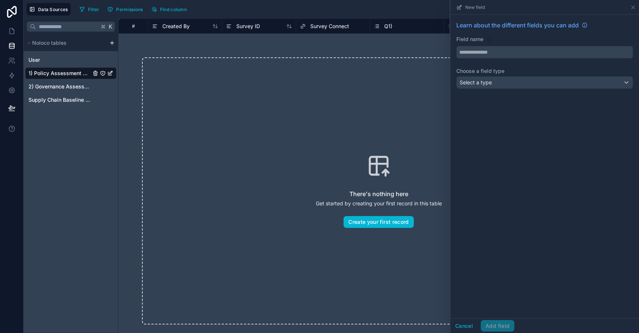
click at [473, 55] on input "text" at bounding box center [544, 52] width 176 height 12
type input "**********"
click at [486, 85] on span "Select a type" at bounding box center [475, 82] width 32 height 6
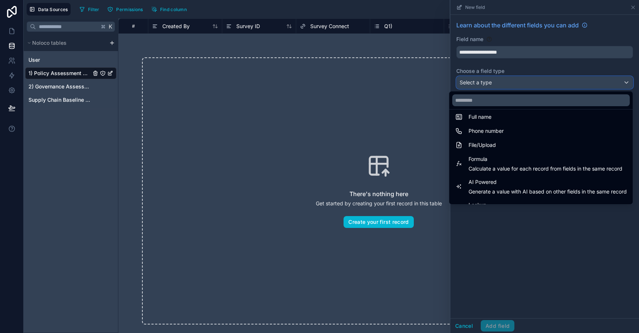
scroll to position [161, 0]
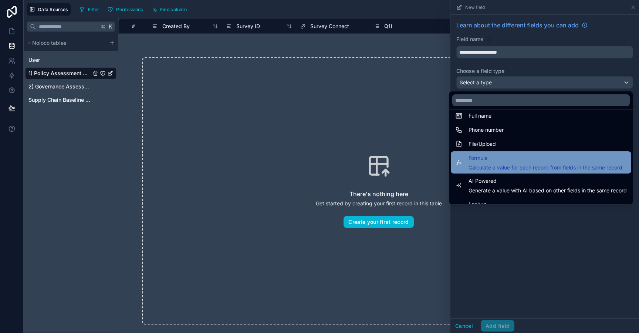
click at [503, 167] on span "Calculate a value for each record from fields in the same record" at bounding box center [545, 167] width 154 height 7
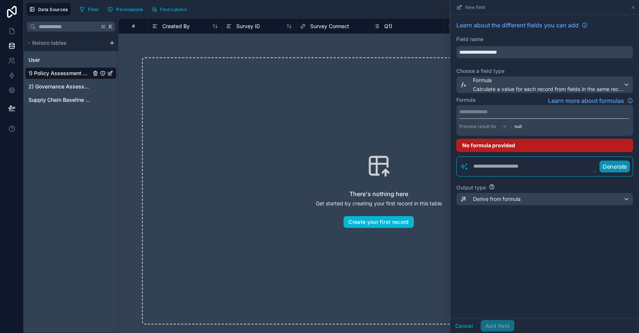
click at [482, 111] on p "**********" at bounding box center [543, 111] width 169 height 7
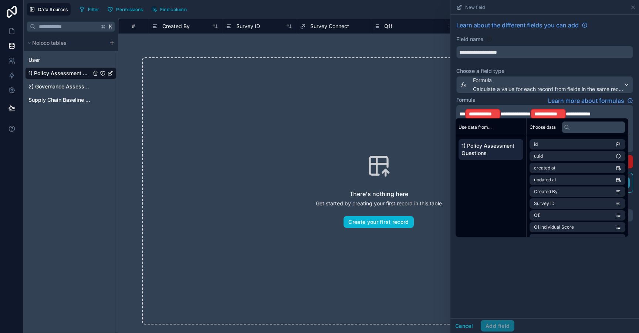
click at [500, 115] on span "**********" at bounding box center [515, 113] width 30 height 5
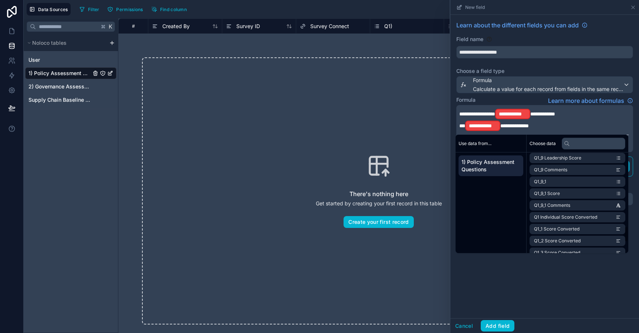
scroll to position [455, 0]
click at [563, 154] on li "Q1_9 Score" at bounding box center [577, 155] width 96 height 10
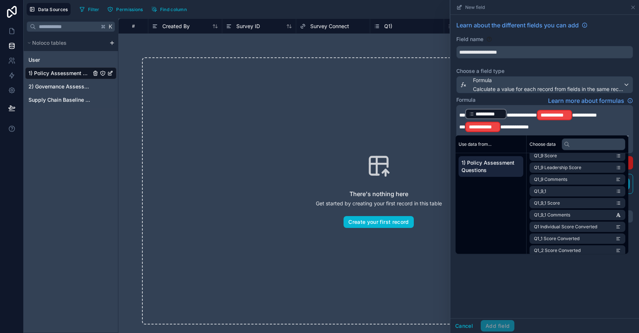
click at [573, 116] on span "**********" at bounding box center [584, 114] width 25 height 5
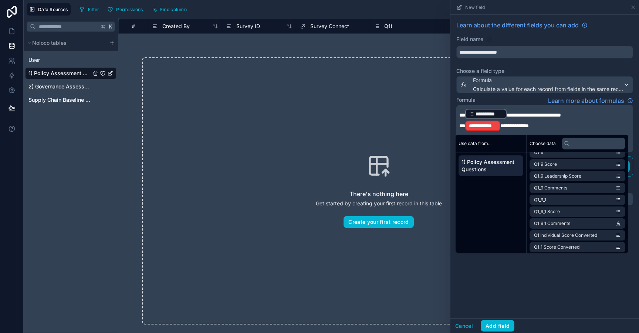
scroll to position [436, 0]
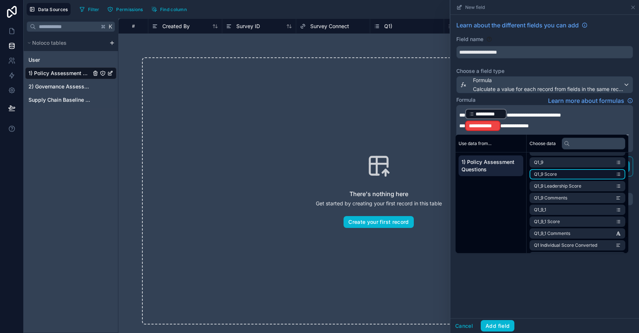
click at [571, 176] on li "Q1_9 Score" at bounding box center [577, 174] width 96 height 10
click at [501, 126] on span "**********" at bounding box center [514, 125] width 28 height 5
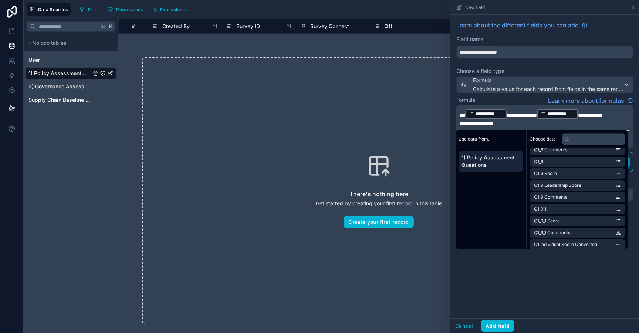
scroll to position [426, 0]
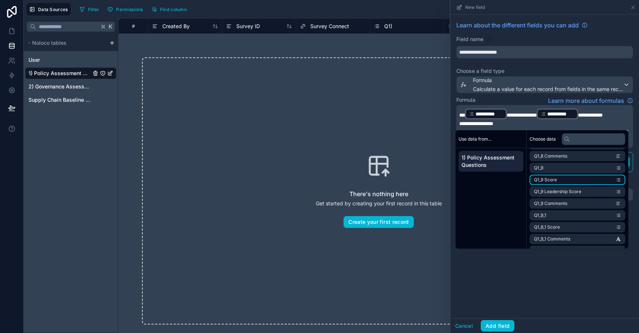
click at [547, 180] on span "Q1_9 Score" at bounding box center [545, 180] width 23 height 6
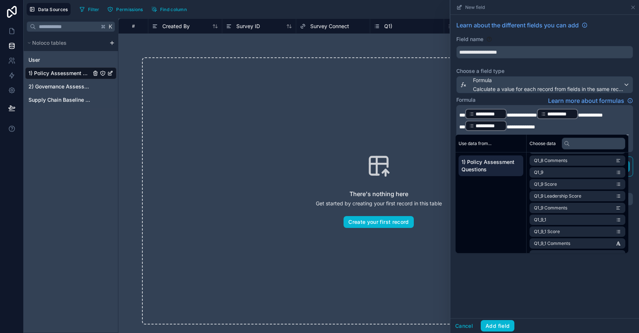
click at [519, 298] on div "**********" at bounding box center [544, 166] width 188 height 303
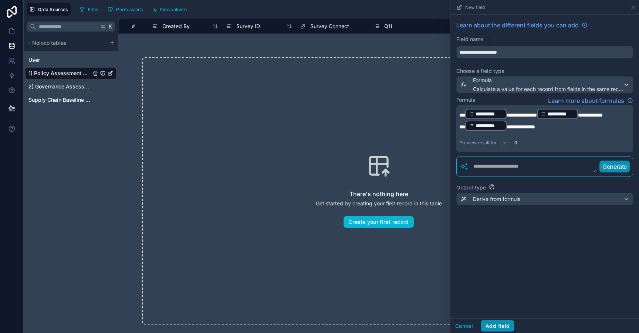
click at [503, 330] on button "Add field" at bounding box center [497, 326] width 34 height 12
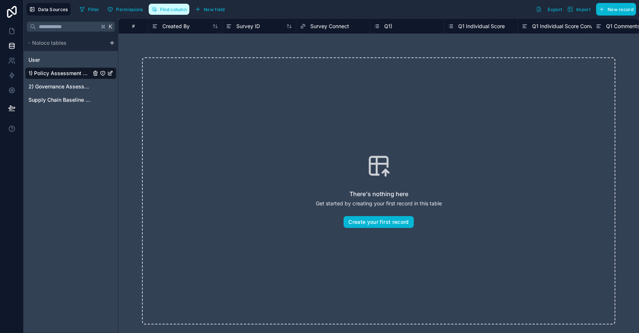
click at [182, 10] on span "Find column" at bounding box center [173, 10] width 27 height 6
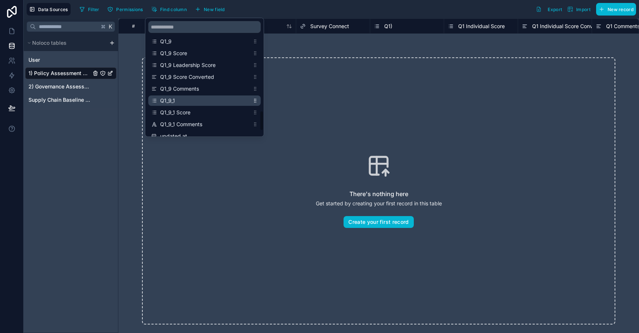
scroll to position [507, 0]
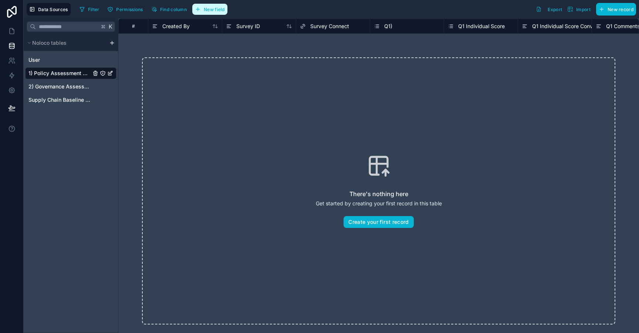
click at [214, 9] on span "New field" at bounding box center [214, 10] width 21 height 6
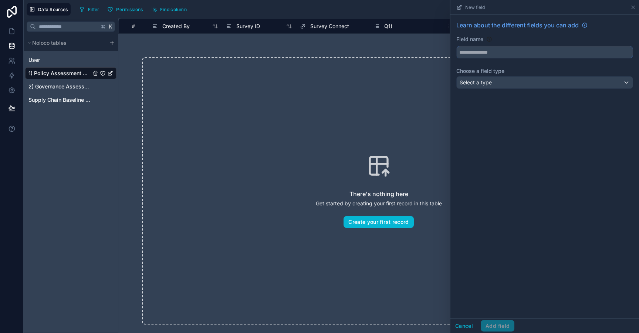
click at [484, 51] on input "text" at bounding box center [544, 52] width 176 height 12
type input "**********"
click at [488, 76] on button "Select a type" at bounding box center [544, 82] width 177 height 13
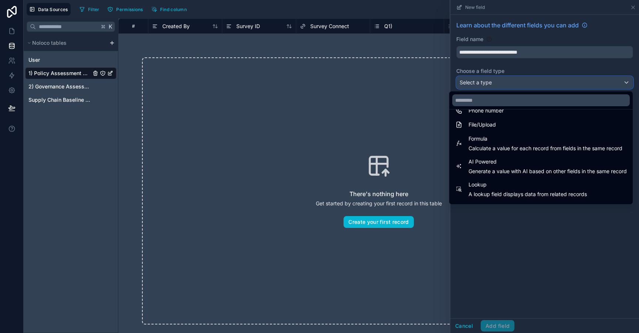
scroll to position [179, 0]
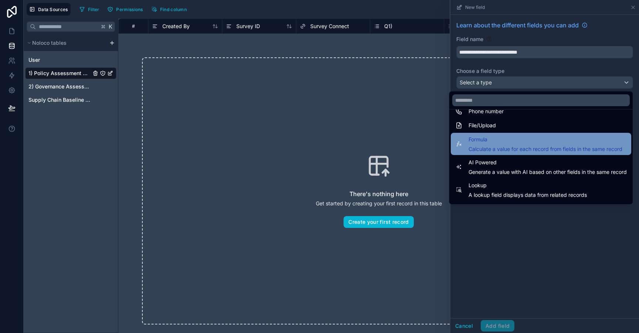
click at [498, 143] on span "Formula" at bounding box center [545, 139] width 154 height 9
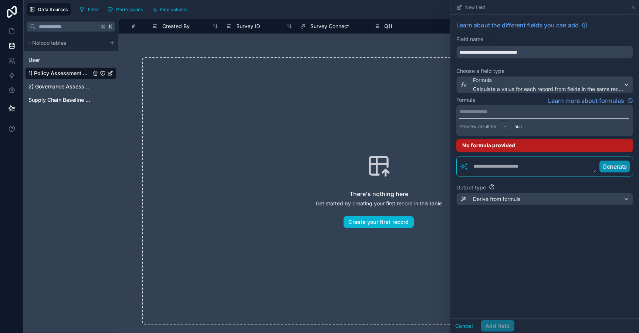
click at [491, 114] on p "**********" at bounding box center [543, 111] width 169 height 7
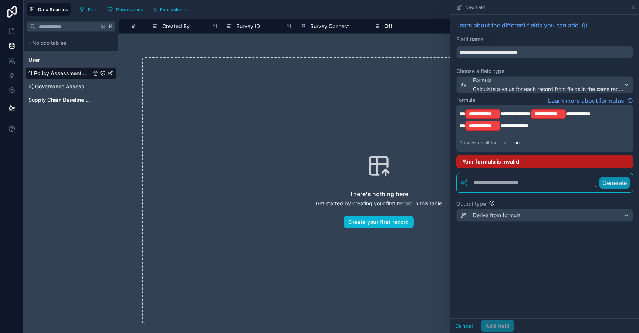
click at [501, 113] on span "**********" at bounding box center [515, 113] width 30 height 5
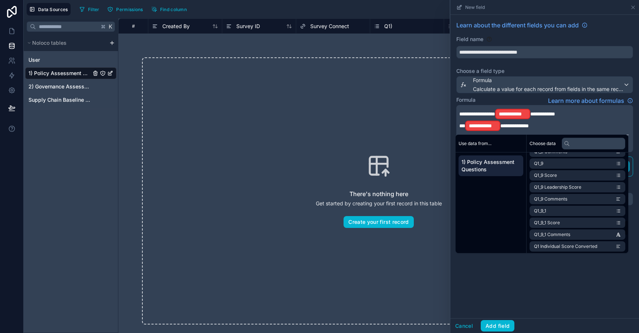
scroll to position [434, 0]
click at [561, 189] on span "Q1_9 Leadership Score" at bounding box center [557, 188] width 47 height 6
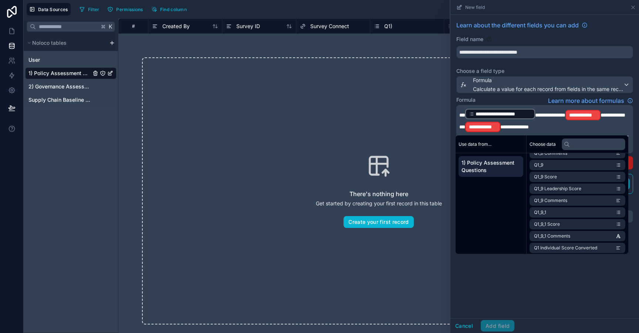
click at [603, 114] on span "**********" at bounding box center [612, 114] width 25 height 5
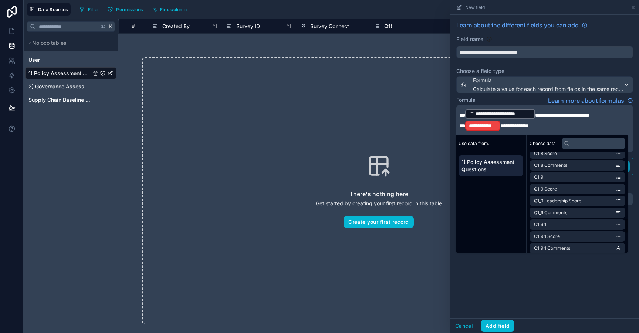
scroll to position [411, 0]
click at [576, 211] on span "Q1_9 Leadership Score" at bounding box center [557, 211] width 47 height 6
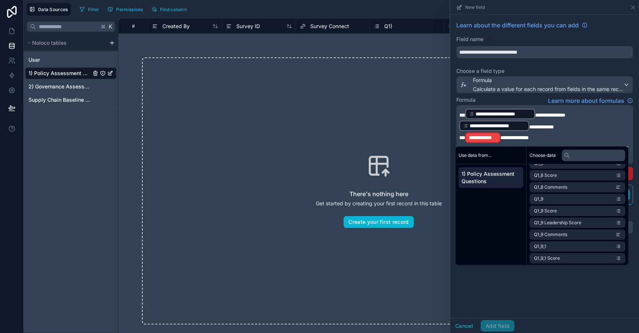
click at [501, 137] on span "**********" at bounding box center [514, 137] width 28 height 5
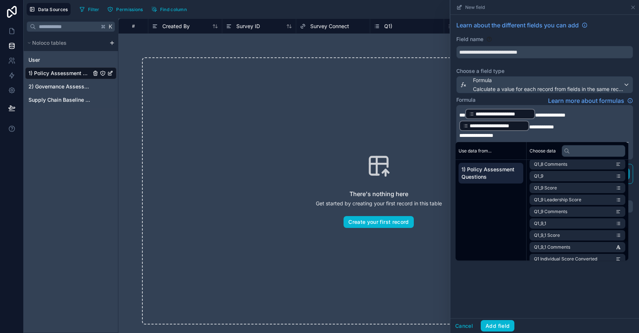
scroll to position [421, 0]
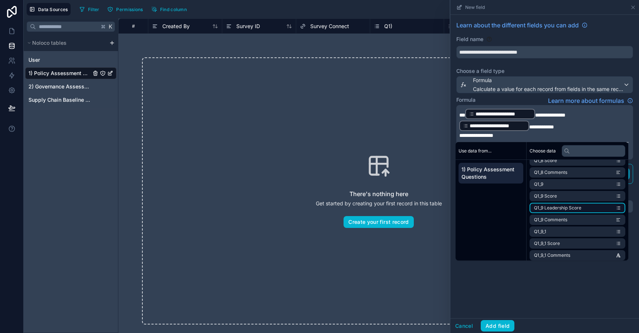
click at [572, 210] on span "Q1_9 Leadership Score" at bounding box center [557, 208] width 47 height 6
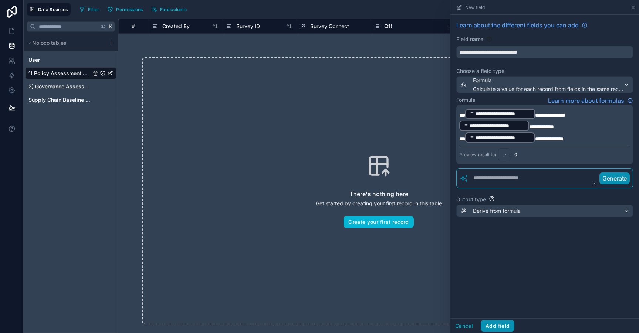
click at [497, 321] on button "Add field" at bounding box center [497, 326] width 34 height 12
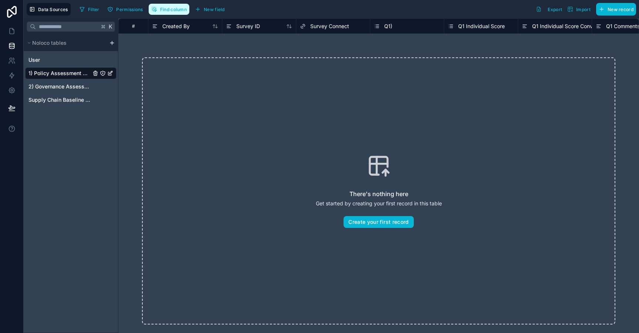
click at [181, 8] on span "Find column" at bounding box center [173, 10] width 27 height 6
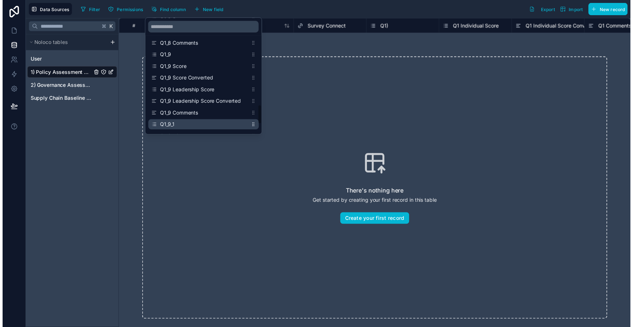
scroll to position [499, 0]
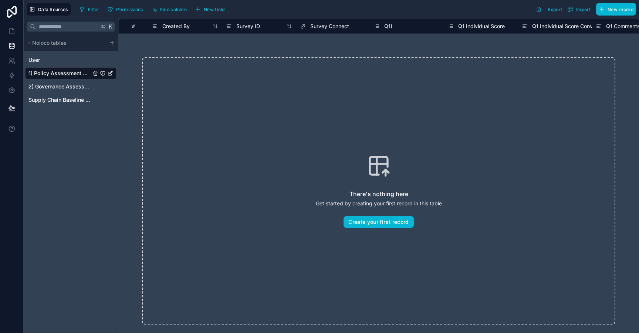
click at [307, 46] on div "There's nothing here Get started by creating your first record in this table Cr…" at bounding box center [378, 191] width 520 height 314
click at [54, 73] on span "1) Policy Assessment Questions" at bounding box center [59, 72] width 62 height 7
click at [52, 86] on span "2) Governance Assessment" at bounding box center [59, 86] width 62 height 7
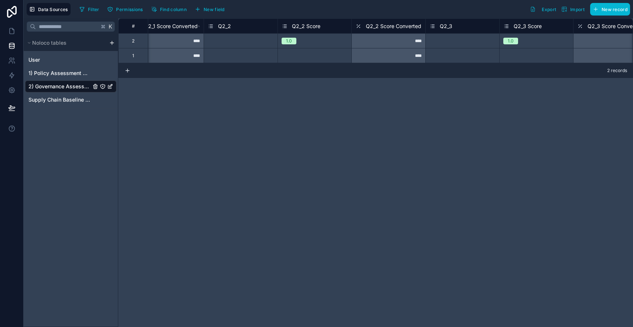
scroll to position [0, 325]
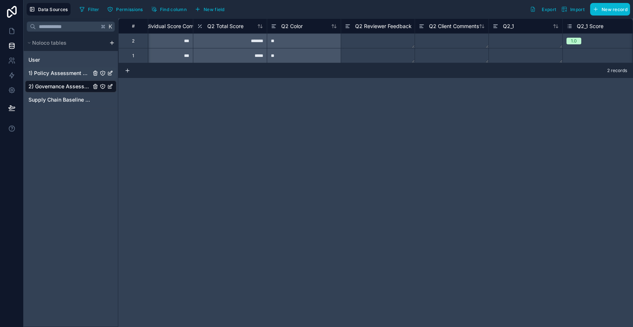
click at [58, 72] on span "1) Policy Assessment Questions" at bounding box center [59, 72] width 62 height 7
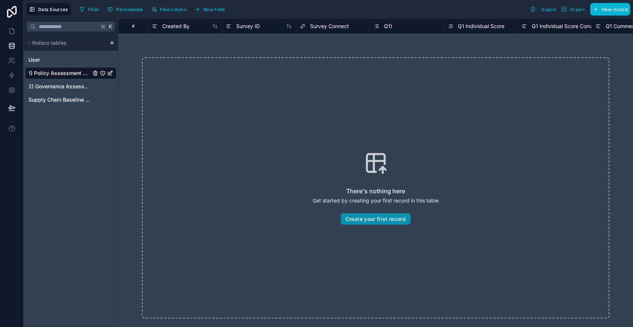
click at [378, 222] on button "Create your first record" at bounding box center [376, 219] width 70 height 12
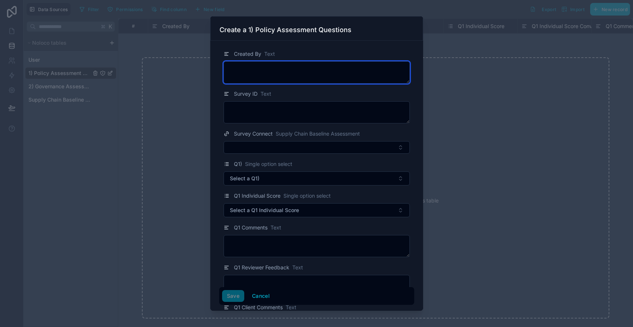
click at [279, 71] on textarea at bounding box center [317, 72] width 186 height 22
type textarea "****"
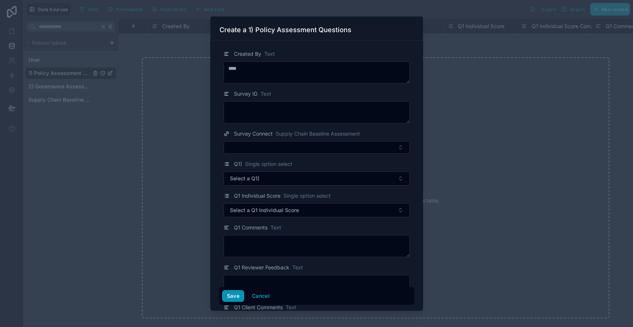
click at [235, 296] on button "Save" at bounding box center [233, 296] width 22 height 12
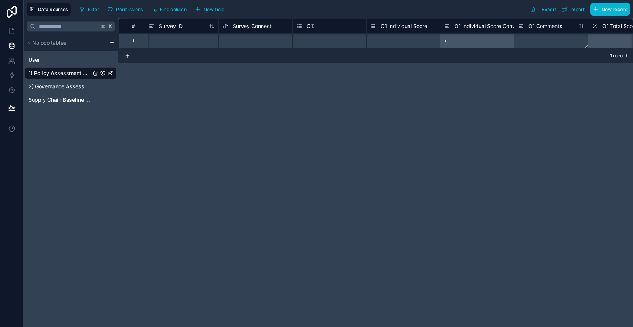
scroll to position [0, 77]
click at [389, 39] on div "Select a Q1 Individual Score" at bounding box center [399, 41] width 58 height 6
click at [421, 40] on div "Select a Q1 Individual Score" at bounding box center [399, 41] width 58 height 6
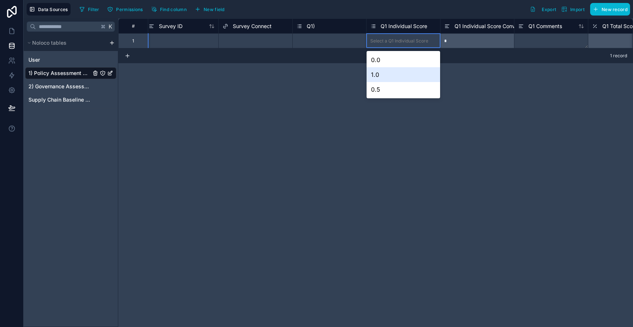
click at [385, 78] on div "1.0" at bounding box center [404, 74] width 74 height 15
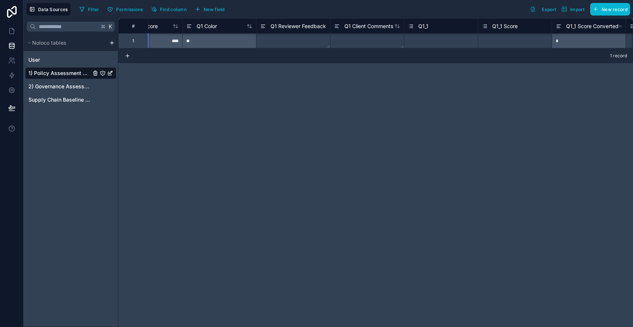
scroll to position [0, 558]
click at [214, 9] on span "New field" at bounding box center [214, 10] width 21 height 6
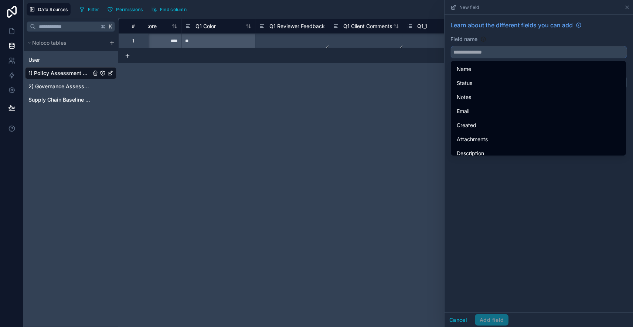
click at [487, 51] on input "text" at bounding box center [539, 52] width 176 height 12
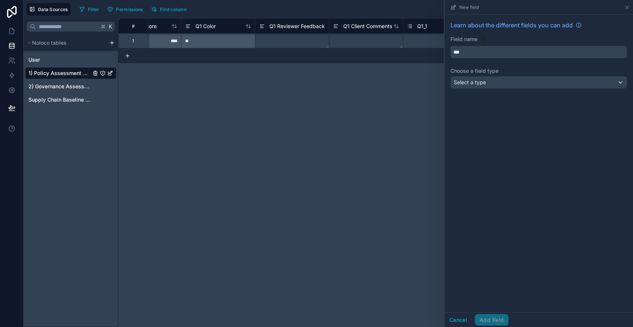
type input "***"
click at [484, 79] on span "Select a type" at bounding box center [470, 82] width 32 height 7
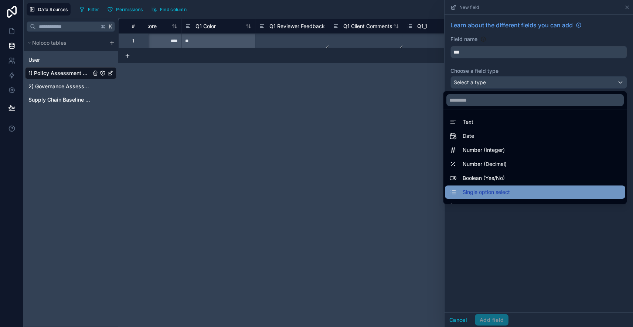
click at [480, 187] on div "Single option select" at bounding box center [535, 192] width 180 height 13
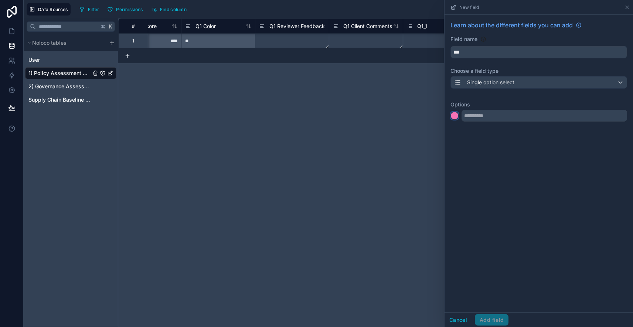
click at [456, 116] on div at bounding box center [454, 115] width 7 height 7
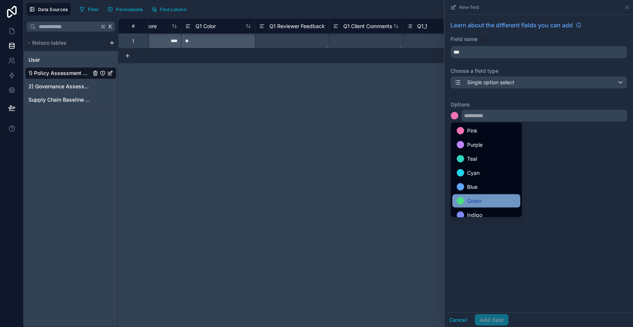
click at [482, 197] on span "Green" at bounding box center [474, 201] width 14 height 9
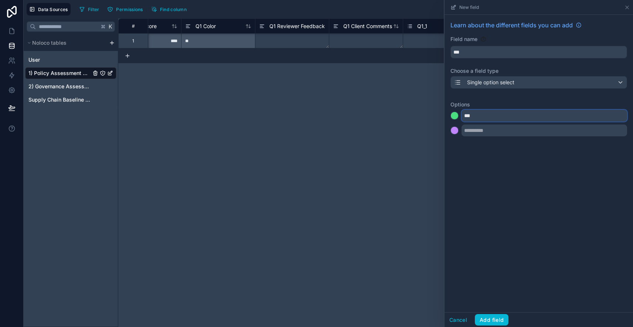
type input "***"
click at [455, 129] on div at bounding box center [454, 130] width 7 height 7
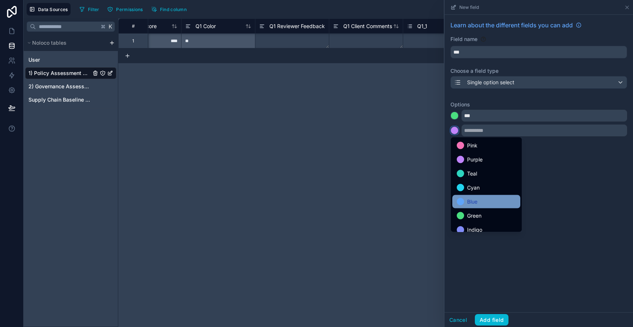
scroll to position [62, 0]
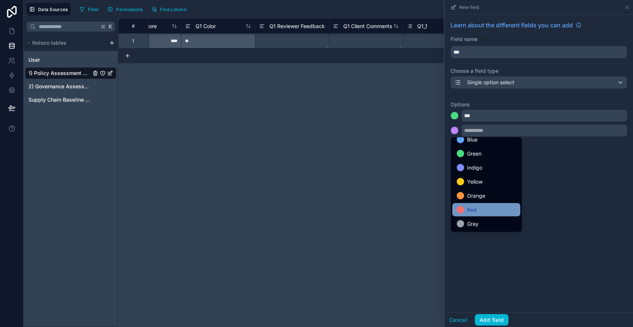
click at [472, 213] on span "Red" at bounding box center [472, 209] width 10 height 9
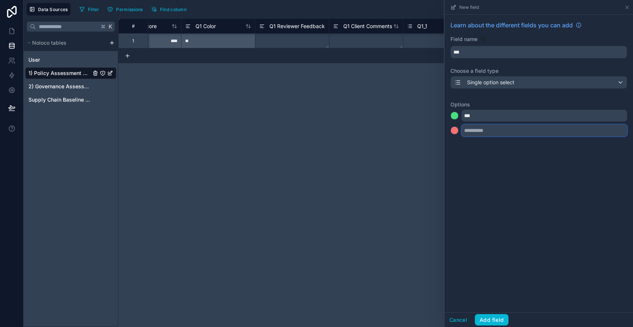
click at [475, 130] on input "text" at bounding box center [545, 131] width 166 height 12
type input "**"
click at [456, 146] on div at bounding box center [454, 145] width 7 height 7
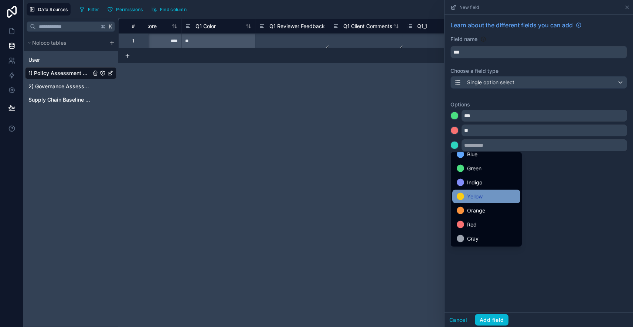
click at [476, 197] on span "Yellow" at bounding box center [475, 196] width 16 height 9
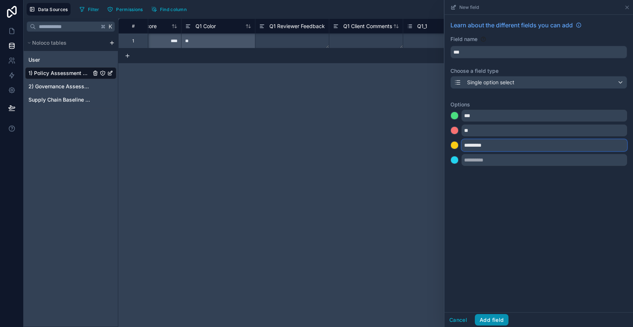
type input "*********"
click at [492, 320] on button "Add field" at bounding box center [492, 320] width 34 height 12
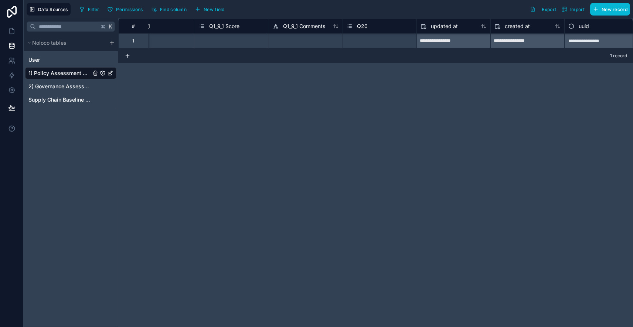
scroll to position [0, 3655]
click at [360, 27] on span "Q20" at bounding box center [356, 26] width 11 height 7
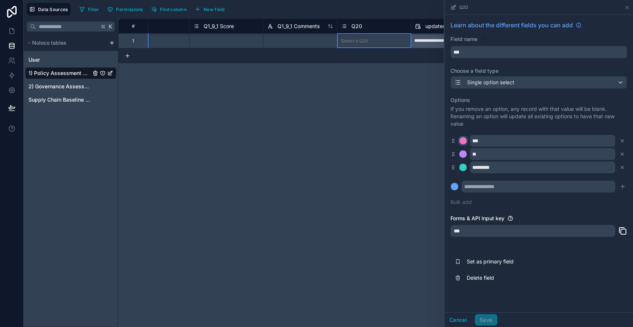
click at [463, 139] on div at bounding box center [462, 140] width 7 height 7
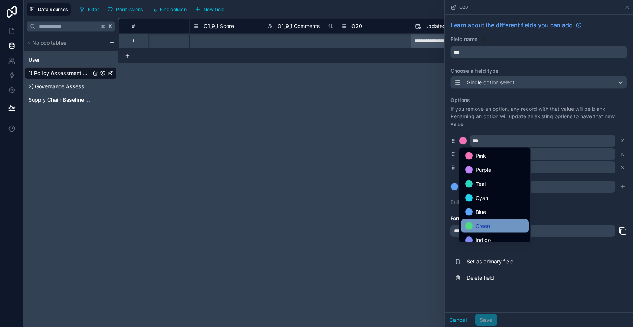
click at [483, 225] on span "Green" at bounding box center [483, 226] width 14 height 9
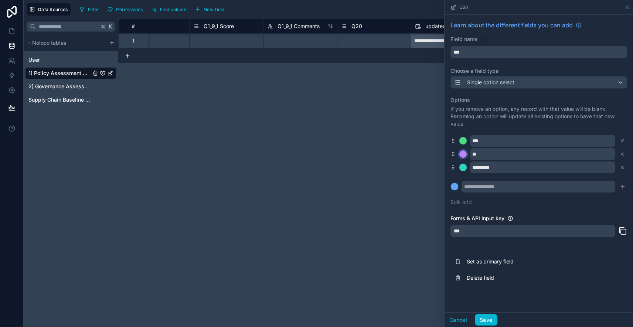
click at [464, 154] on div at bounding box center [462, 153] width 7 height 7
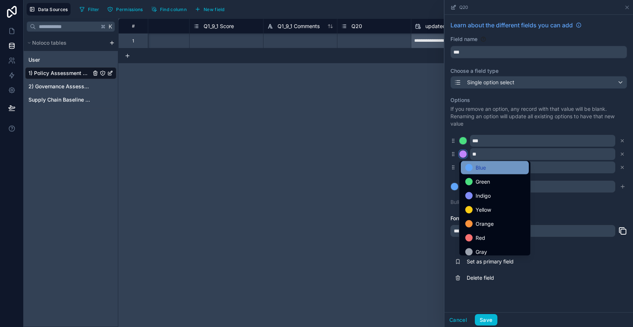
scroll to position [62, 0]
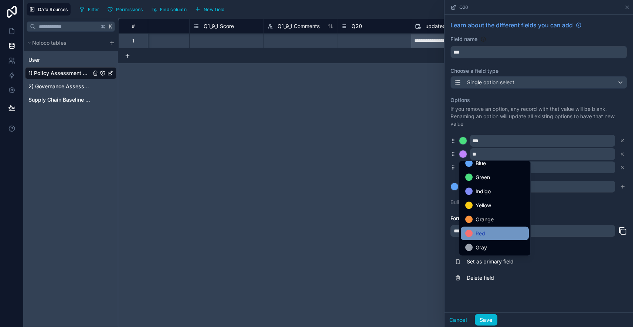
click at [478, 234] on span "Red" at bounding box center [481, 233] width 10 height 9
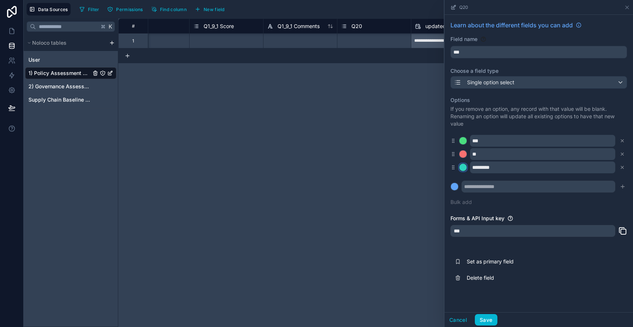
click at [465, 169] on div at bounding box center [462, 167] width 7 height 7
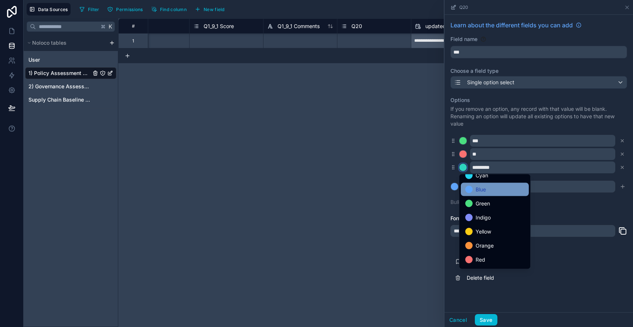
scroll to position [58, 0]
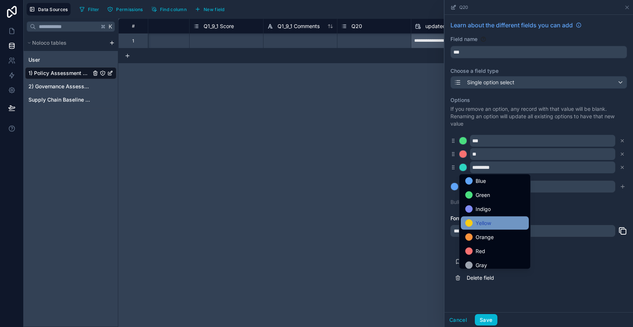
click at [486, 222] on span "Yellow" at bounding box center [484, 223] width 16 height 9
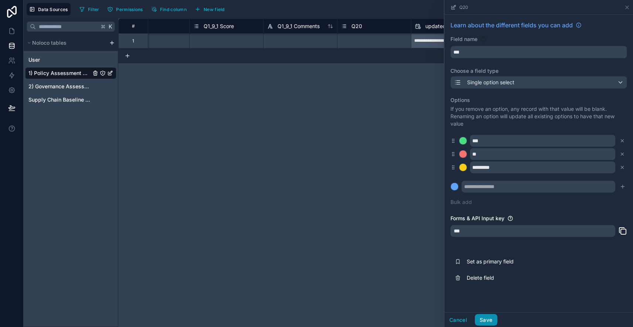
click at [487, 320] on button "Save" at bounding box center [486, 320] width 22 height 12
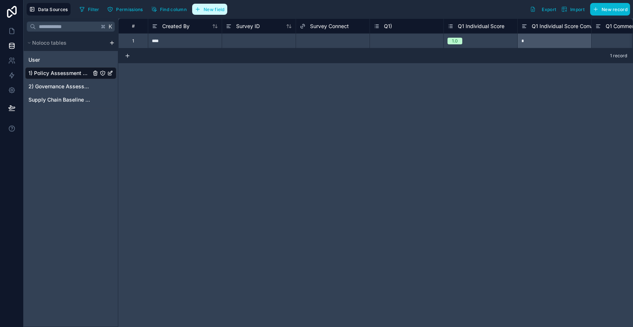
click at [205, 8] on span "New field" at bounding box center [214, 10] width 21 height 6
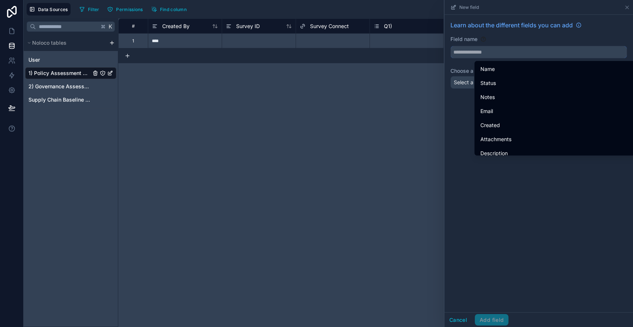
click at [485, 52] on input "text" at bounding box center [539, 52] width 176 height 12
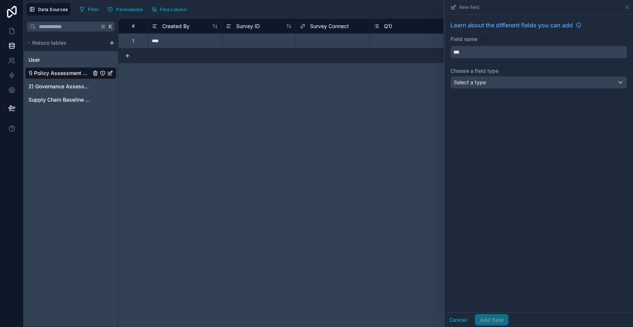
type input "***"
click at [473, 87] on div "Select a type" at bounding box center [539, 83] width 176 height 12
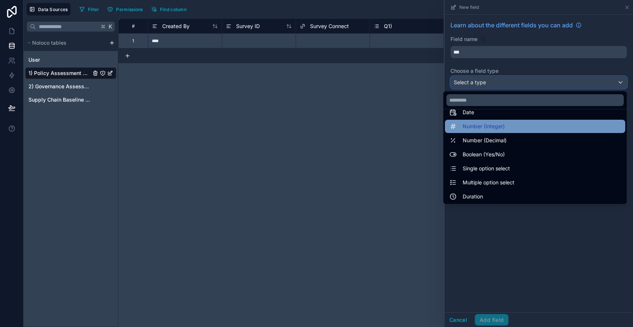
scroll to position [24, 0]
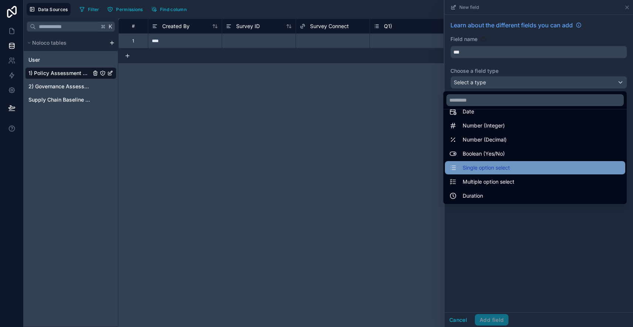
click at [481, 169] on span "Single option select" at bounding box center [486, 167] width 47 height 9
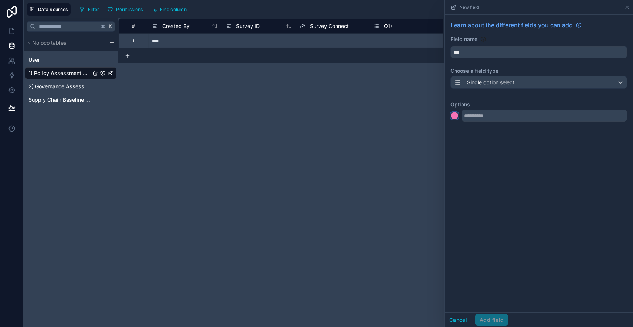
click at [457, 119] on div at bounding box center [454, 115] width 7 height 7
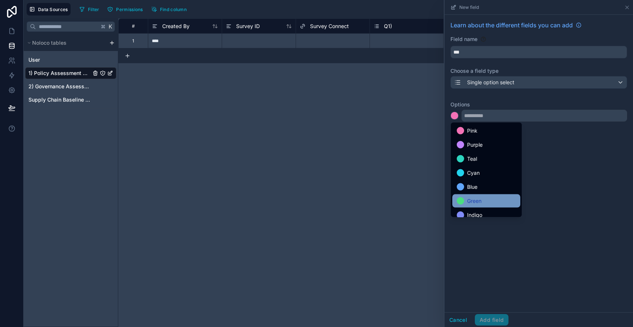
click at [482, 196] on div "Green" at bounding box center [486, 200] width 68 height 13
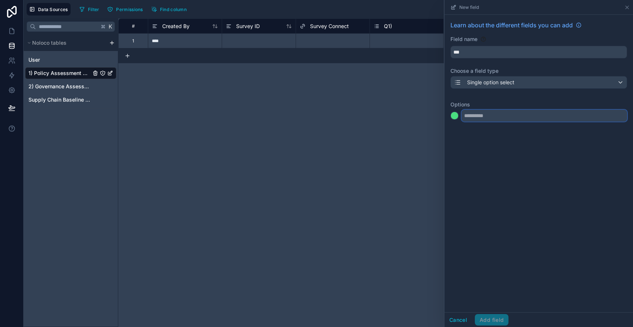
click at [479, 114] on input "text" at bounding box center [545, 116] width 166 height 12
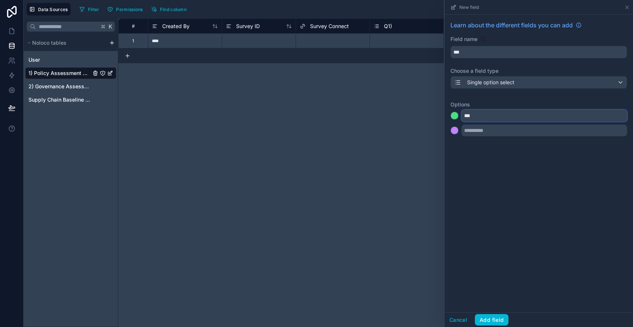
type input "***"
click at [455, 133] on div at bounding box center [454, 130] width 7 height 7
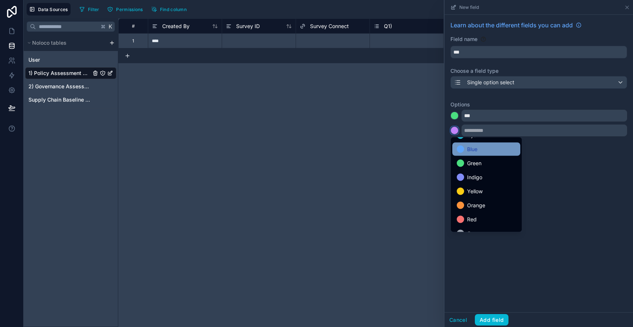
scroll to position [62, 0]
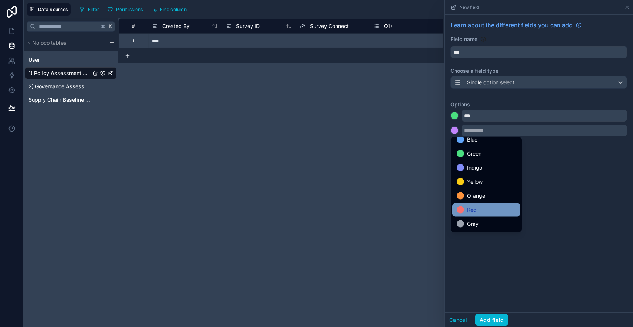
click at [479, 207] on div "Red" at bounding box center [486, 209] width 59 height 9
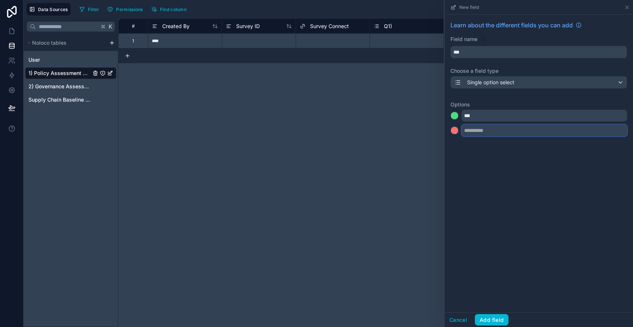
click at [471, 132] on input "text" at bounding box center [545, 131] width 166 height 12
type input "**"
click at [453, 145] on div at bounding box center [454, 145] width 7 height 7
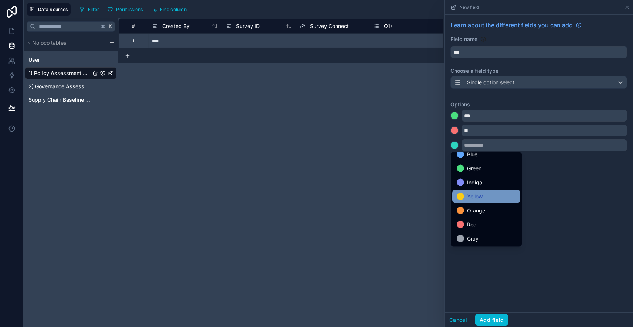
click at [480, 194] on span "Yellow" at bounding box center [475, 196] width 16 height 9
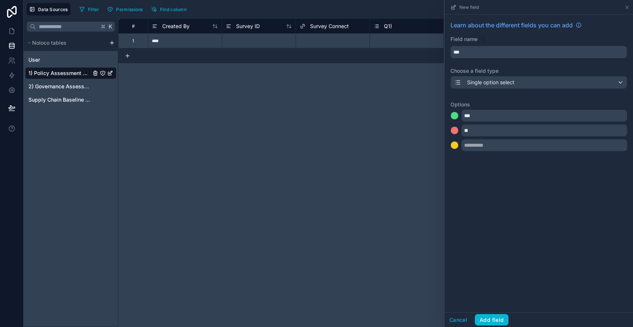
click at [475, 139] on div "*** **" at bounding box center [539, 130] width 177 height 41
click at [473, 148] on input "text" at bounding box center [545, 145] width 166 height 12
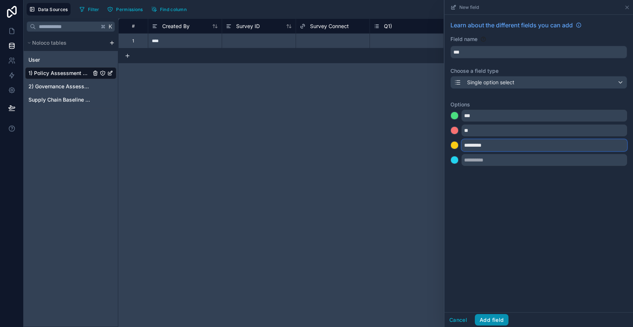
type input "*********"
click at [496, 317] on button "Add field" at bounding box center [492, 320] width 34 height 12
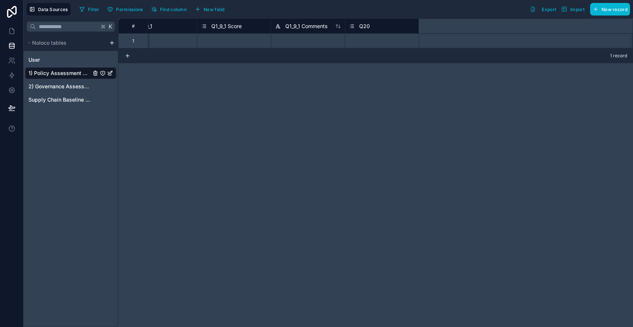
scroll to position [0, 3728]
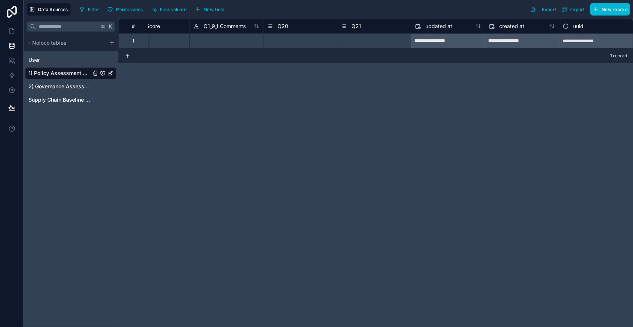
click at [375, 25] on div "Q21" at bounding box center [374, 26] width 66 height 9
click at [352, 26] on span "Q21" at bounding box center [356, 26] width 10 height 7
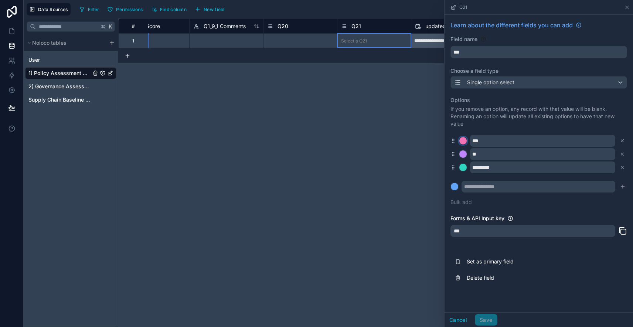
click at [463, 143] on div at bounding box center [462, 140] width 7 height 7
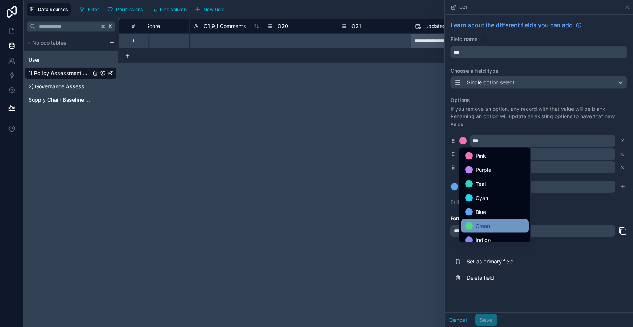
click at [485, 231] on div "Green" at bounding box center [495, 226] width 68 height 13
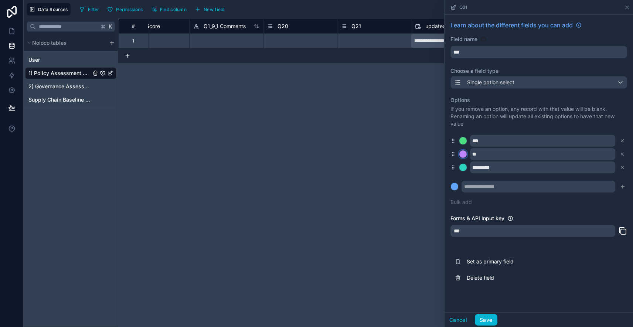
click at [464, 153] on div at bounding box center [462, 153] width 7 height 7
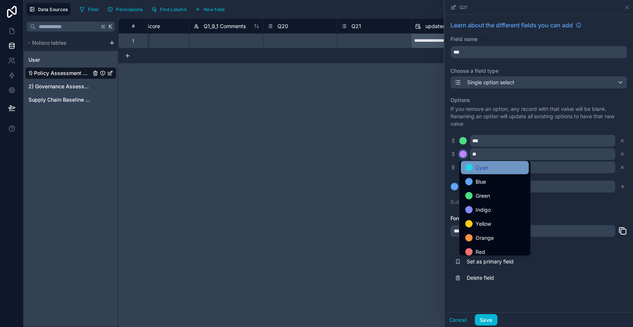
scroll to position [62, 0]
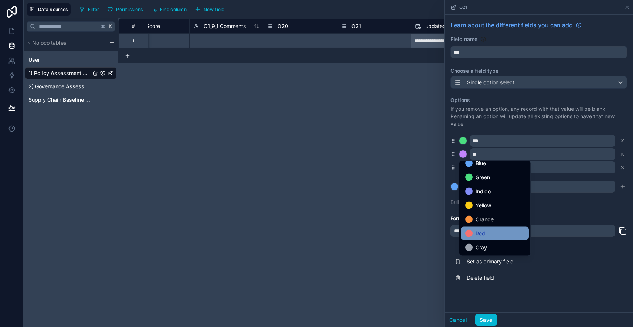
click at [491, 232] on div "Red" at bounding box center [494, 233] width 59 height 9
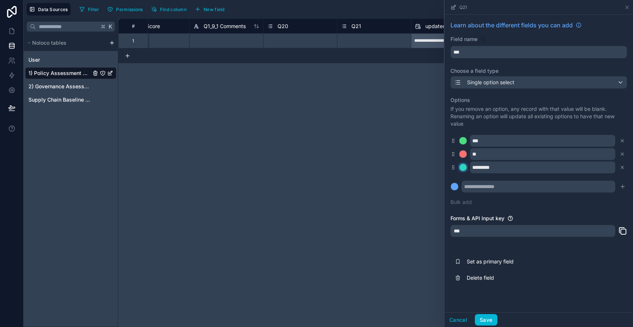
click at [465, 170] on div at bounding box center [462, 167] width 7 height 7
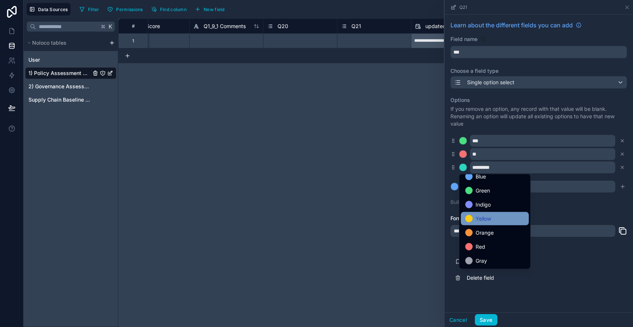
click at [488, 220] on span "Yellow" at bounding box center [484, 218] width 16 height 9
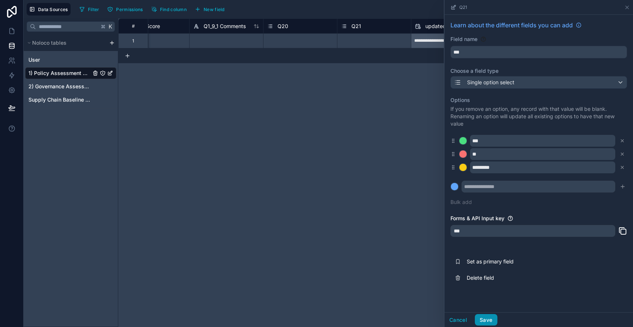
click at [487, 319] on button "Save" at bounding box center [486, 320] width 22 height 12
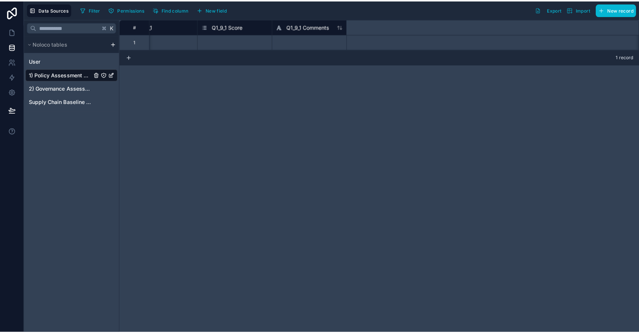
scroll to position [0, 3728]
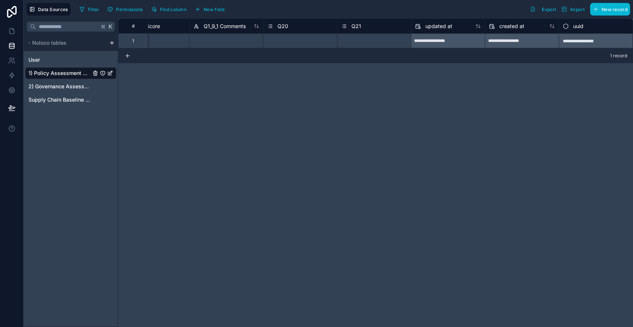
click at [357, 27] on span "Q21" at bounding box center [356, 26] width 10 height 7
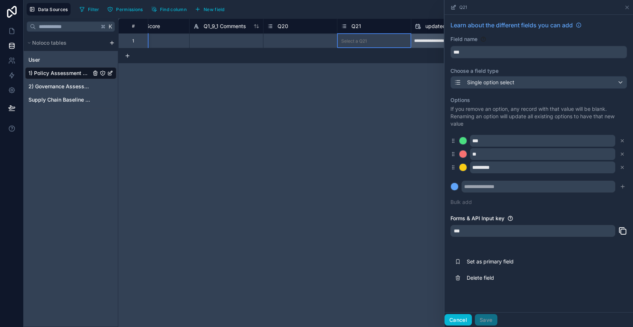
click at [463, 319] on button "Cancel" at bounding box center [458, 320] width 27 height 12
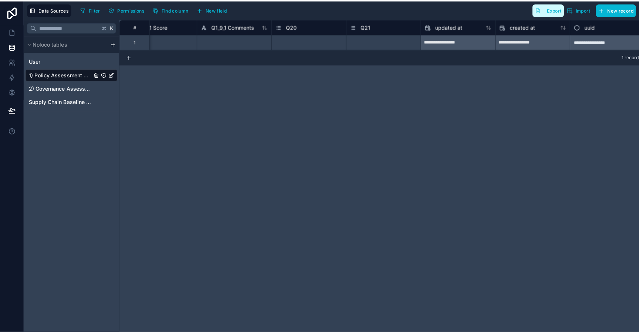
scroll to position [0, 3723]
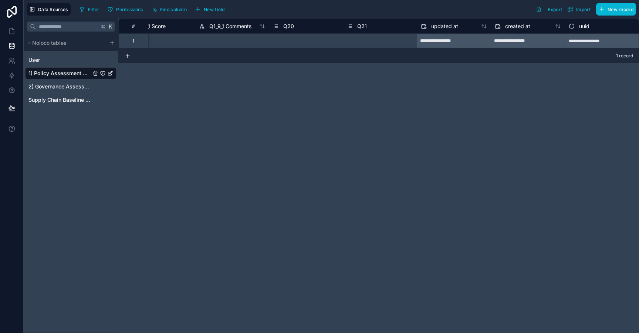
click at [364, 28] on span "Q21" at bounding box center [362, 26] width 10 height 7
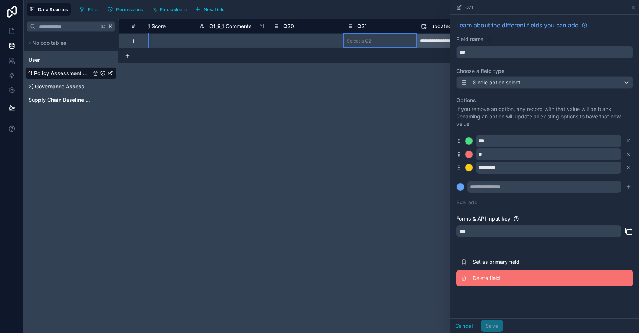
click at [489, 278] on span "Delete field" at bounding box center [525, 277] width 106 height 7
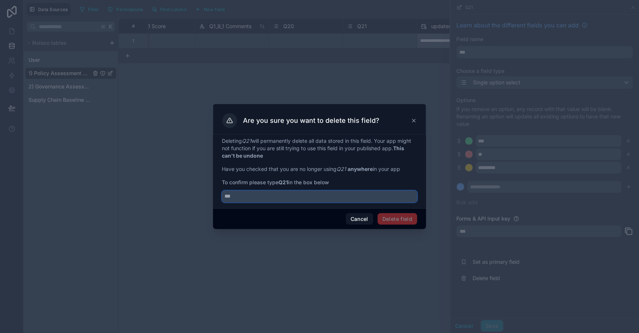
click at [309, 200] on input "text" at bounding box center [319, 196] width 195 height 12
type input "***"
click at [402, 220] on button "Delete field" at bounding box center [397, 219] width 40 height 12
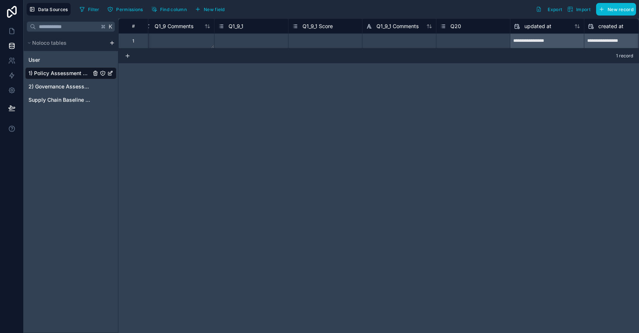
scroll to position [0, 3649]
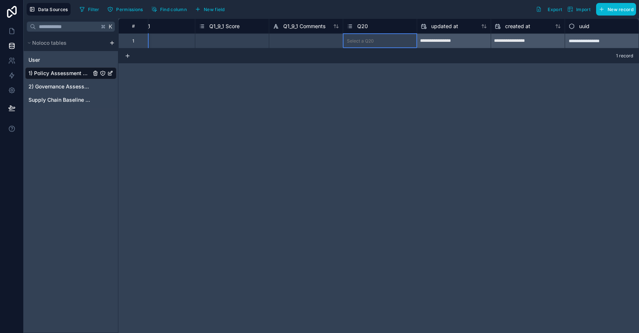
click at [362, 27] on span "Q20" at bounding box center [362, 26] width 11 height 7
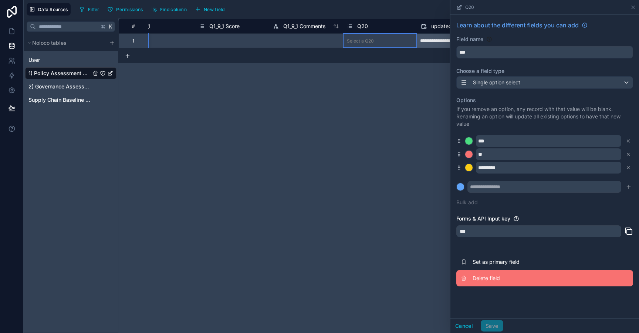
click at [486, 282] on span "Delete field" at bounding box center [525, 277] width 106 height 7
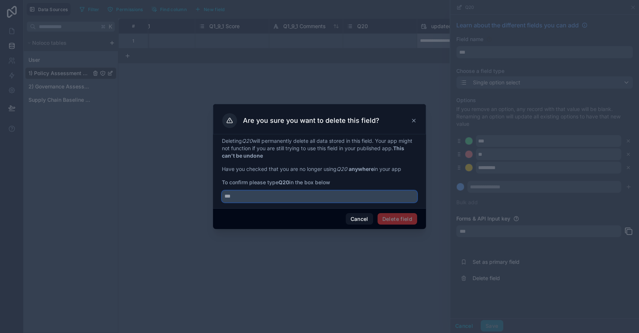
click at [359, 195] on input "text" at bounding box center [319, 196] width 195 height 12
type input "***"
click at [408, 222] on button "Delete field" at bounding box center [397, 219] width 40 height 12
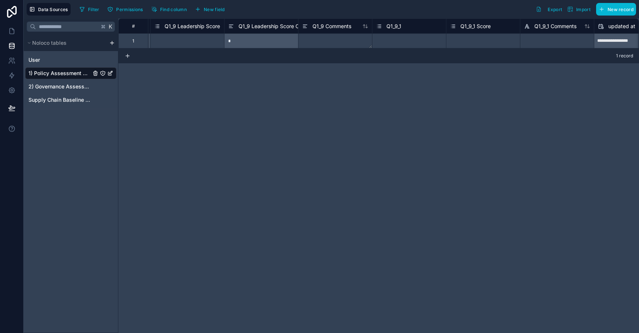
scroll to position [0, 3404]
click at [392, 28] on span "Q1_9_1" at bounding box center [388, 26] width 15 height 7
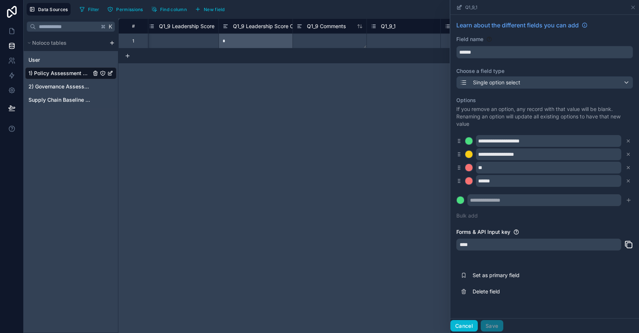
click at [465, 326] on button "Cancel" at bounding box center [463, 326] width 27 height 12
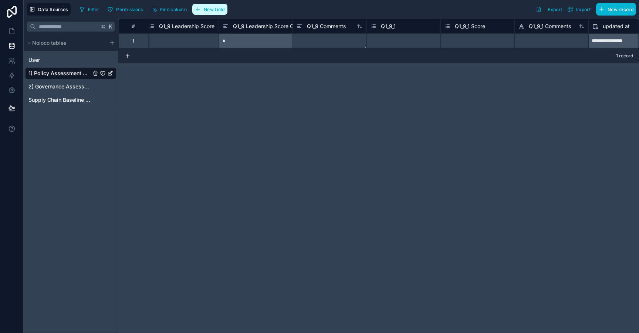
click at [210, 13] on button "New field" at bounding box center [209, 9] width 35 height 11
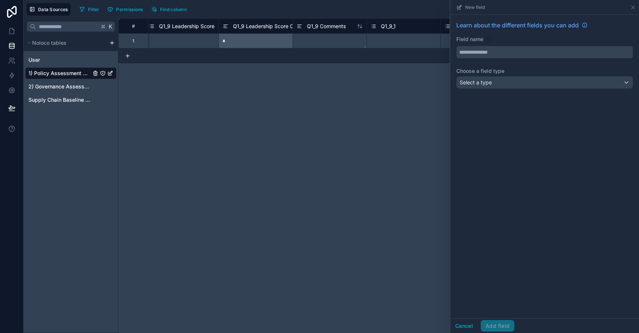
click at [486, 51] on input "text" at bounding box center [544, 52] width 176 height 12
type input "**********"
click at [494, 82] on div "Select a type" at bounding box center [544, 83] width 176 height 12
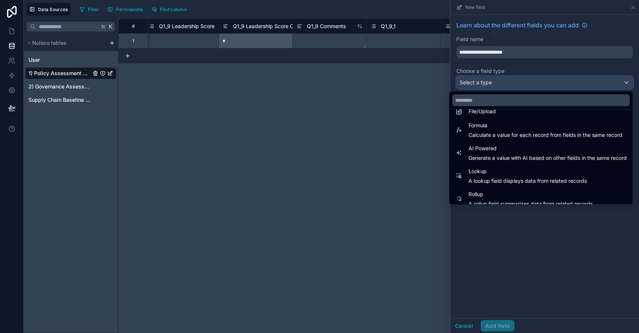
scroll to position [193, 0]
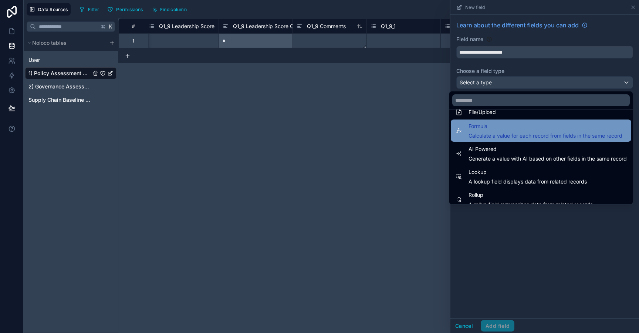
click at [497, 135] on span "Calculate a value for each record from fields in the same record" at bounding box center [545, 135] width 154 height 7
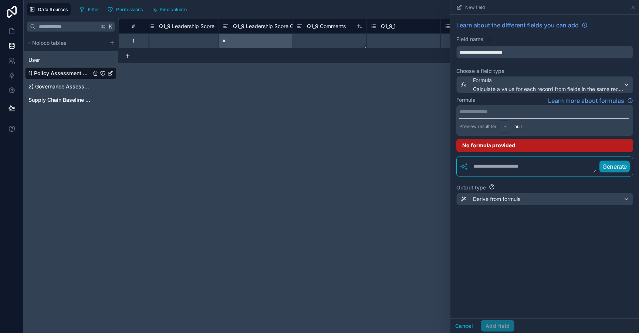
click at [490, 111] on p "**********" at bounding box center [543, 111] width 169 height 7
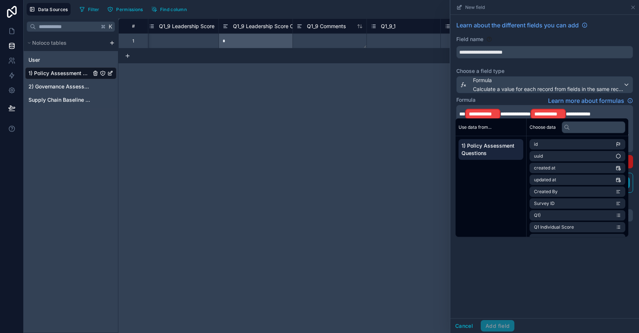
click at [501, 113] on span "**********" at bounding box center [515, 113] width 30 height 5
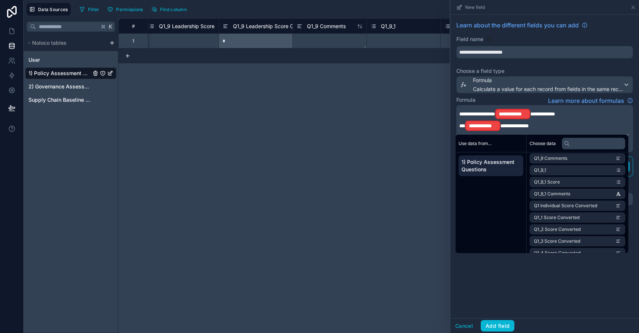
scroll to position [463, 0]
click at [570, 196] on li "Q1_9_1 Score" at bounding box center [577, 193] width 96 height 10
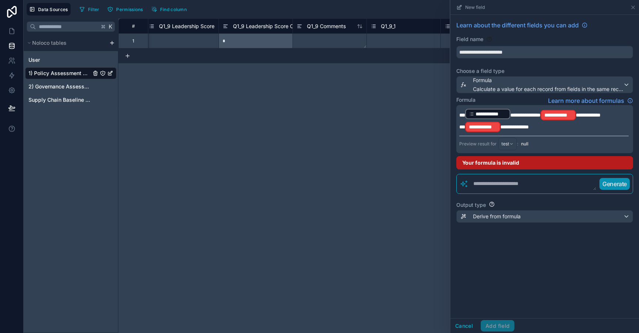
click at [577, 113] on span "**********" at bounding box center [587, 114] width 25 height 5
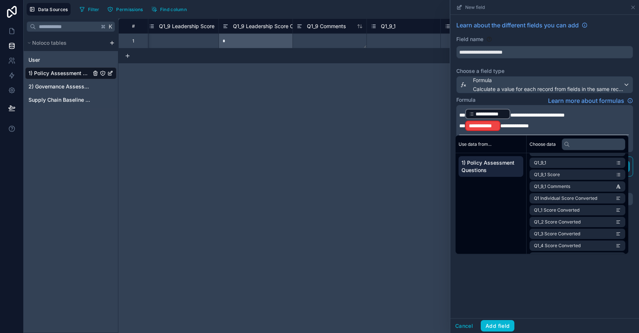
scroll to position [470, 0]
click at [569, 187] on li "Q1_9_1 Score" at bounding box center [577, 188] width 96 height 10
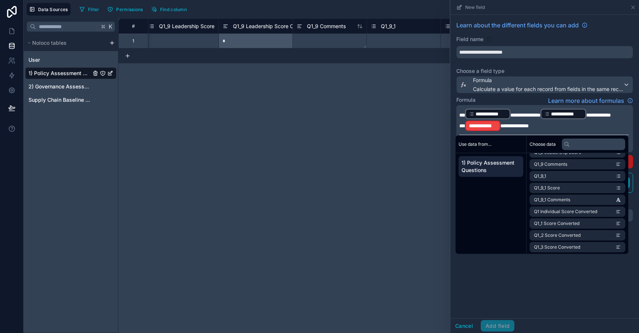
click at [501, 125] on span "**********" at bounding box center [514, 125] width 28 height 5
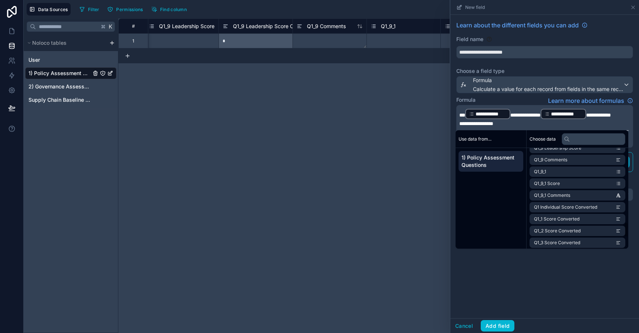
scroll to position [468, 0]
click at [548, 187] on span "Q1_9_1 Score" at bounding box center [547, 184] width 26 height 6
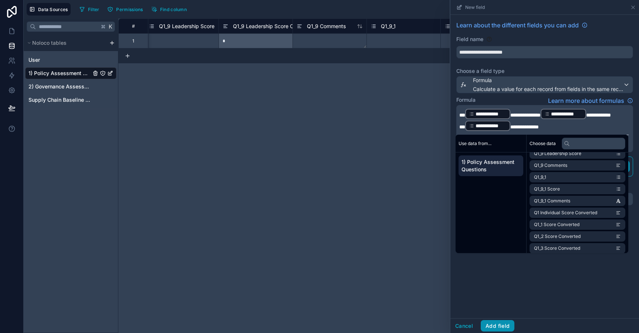
click at [495, 329] on button "Add field" at bounding box center [497, 326] width 34 height 12
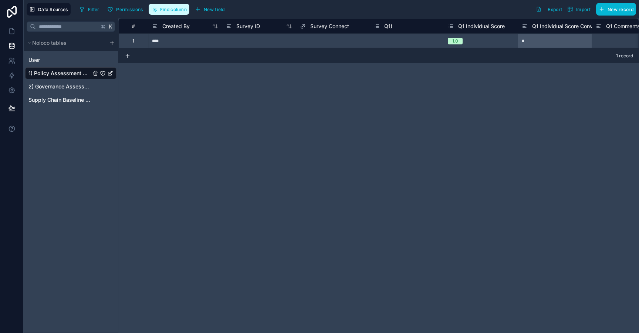
click at [178, 10] on span "Find column" at bounding box center [173, 10] width 27 height 6
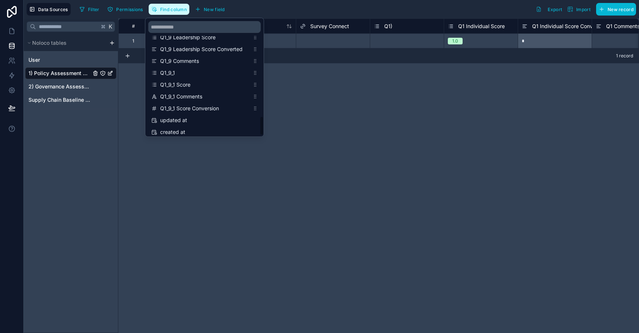
scroll to position [547, 0]
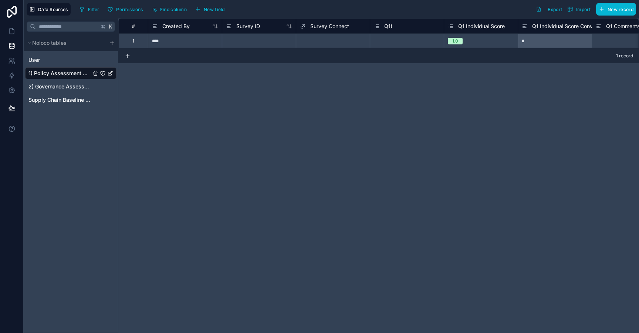
click at [349, 92] on div "# Created By Survey ID Survey Connect Q1) Q1 Individual Score Q1 Individual Sco…" at bounding box center [378, 175] width 520 height 314
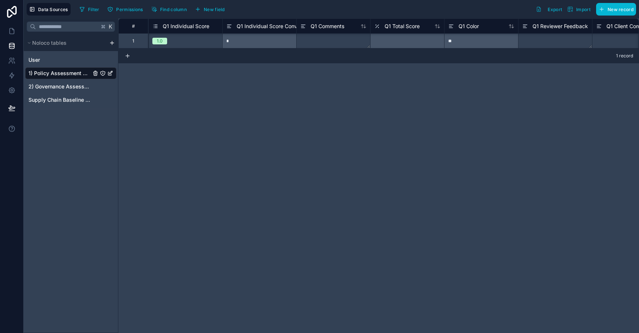
scroll to position [0, 301]
click at [413, 26] on span "Q1 Total Score" at bounding box center [396, 26] width 35 height 7
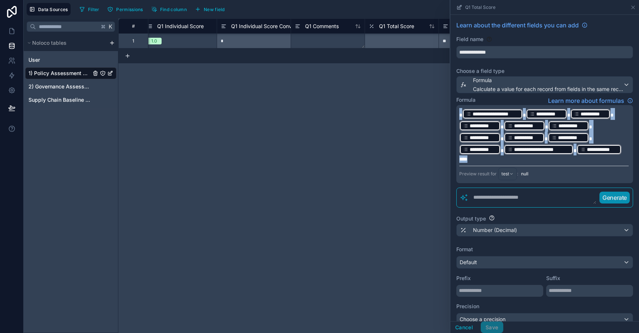
drag, startPoint x: 534, startPoint y: 162, endPoint x: 453, endPoint y: 98, distance: 103.1
click at [456, 105] on div "**********" at bounding box center [544, 144] width 177 height 78
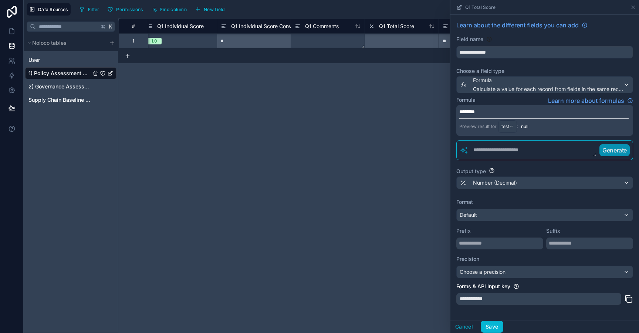
click at [493, 114] on p "********" at bounding box center [543, 111] width 169 height 7
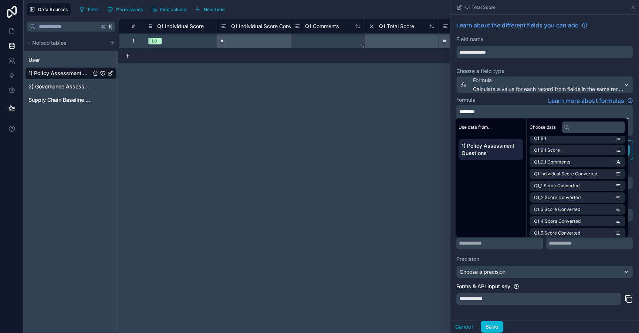
scroll to position [490, 0]
click at [570, 163] on span "Q1 Individual Score Converted" at bounding box center [565, 163] width 63 height 6
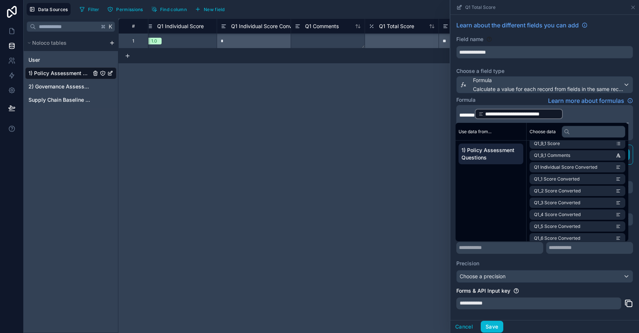
click at [579, 117] on p "**********" at bounding box center [543, 114] width 169 height 12
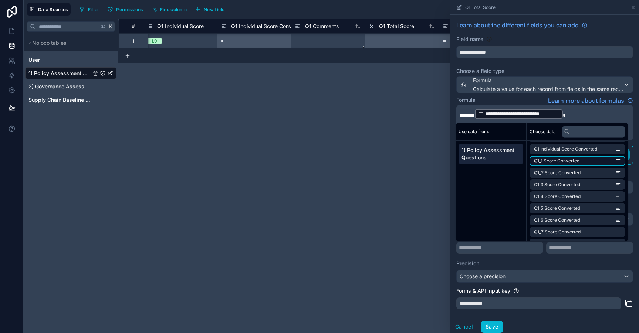
click at [564, 160] on span "Q1_1 Score Converted" at bounding box center [556, 161] width 45 height 6
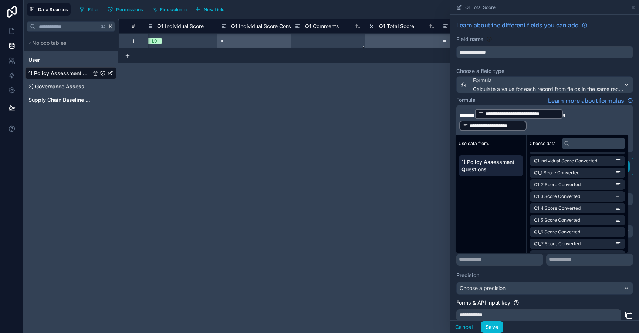
click at [571, 127] on p "**********" at bounding box center [543, 120] width 169 height 24
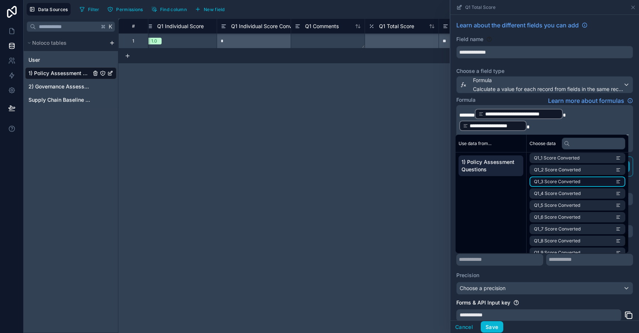
click at [570, 183] on span "Q1_3 Score Converted" at bounding box center [557, 182] width 46 height 6
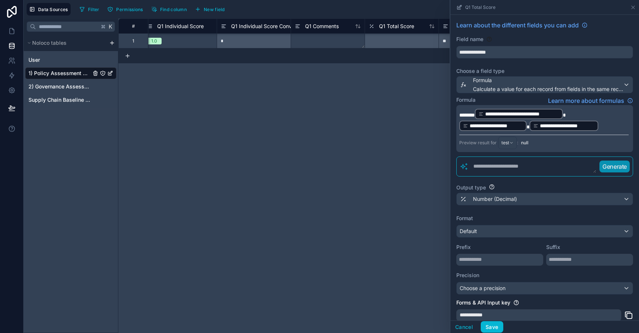
click at [613, 128] on p "**********" at bounding box center [543, 120] width 169 height 24
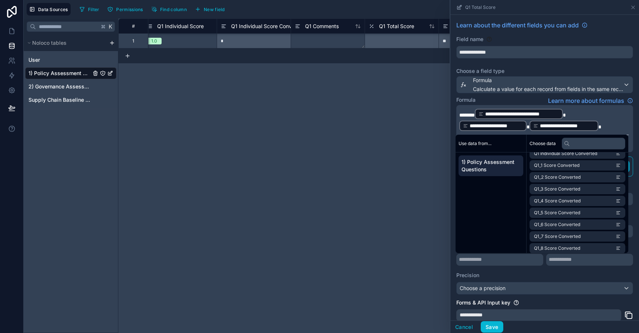
scroll to position [514, 0]
click at [577, 179] on span "Q1_2 Score Converted" at bounding box center [557, 179] width 47 height 6
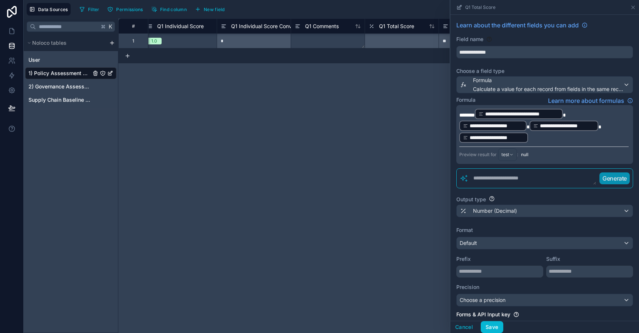
click at [608, 130] on p "**********" at bounding box center [543, 125] width 169 height 35
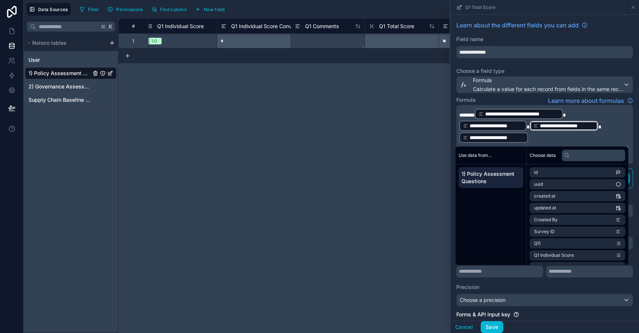
click at [584, 139] on p "**********" at bounding box center [543, 125] width 169 height 35
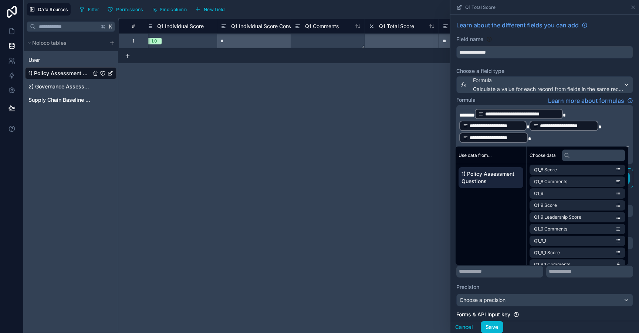
scroll to position [554, 0]
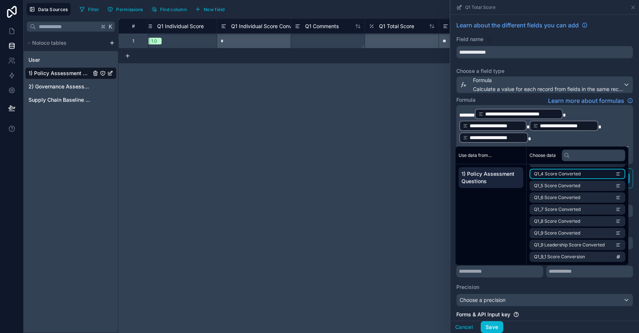
click at [573, 173] on span "Q1_4 Score Converted" at bounding box center [557, 174] width 47 height 6
click at [608, 136] on p "**********" at bounding box center [543, 125] width 169 height 35
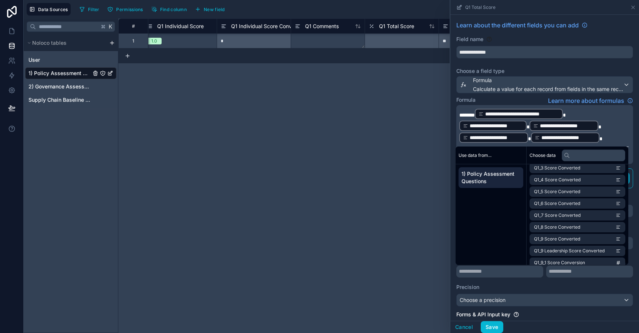
scroll to position [547, 0]
click at [570, 191] on span "Q1_5 Score Converted" at bounding box center [557, 193] width 46 height 6
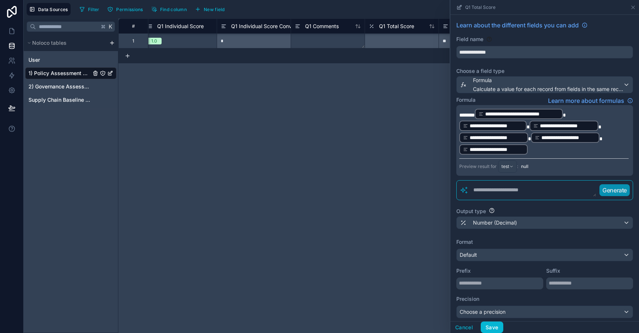
click at [555, 152] on p "**********" at bounding box center [543, 131] width 169 height 47
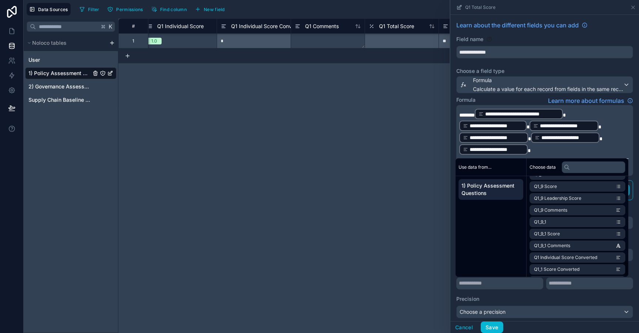
scroll to position [554, 0]
click at [571, 213] on li "Q1_6 Score Converted" at bounding box center [577, 209] width 96 height 10
click at [604, 153] on p "**********" at bounding box center [543, 131] width 169 height 47
click at [567, 222] on span "Q1_7 Score Converted" at bounding box center [557, 221] width 47 height 6
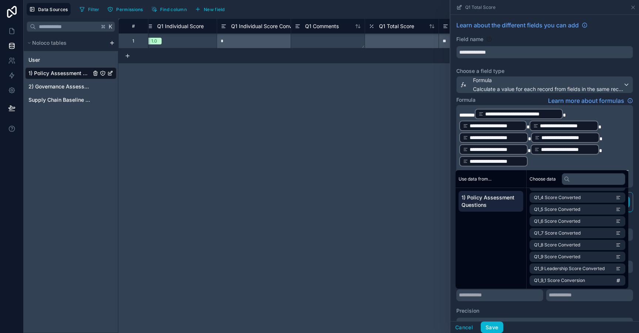
click at [584, 162] on p "**********" at bounding box center [543, 137] width 169 height 59
click at [573, 245] on span "Q1_8 Score Converted" at bounding box center [557, 245] width 46 height 6
click at [608, 162] on p "**********" at bounding box center [543, 137] width 169 height 59
click at [579, 258] on span "Q1_9 Score Converted" at bounding box center [557, 257] width 46 height 6
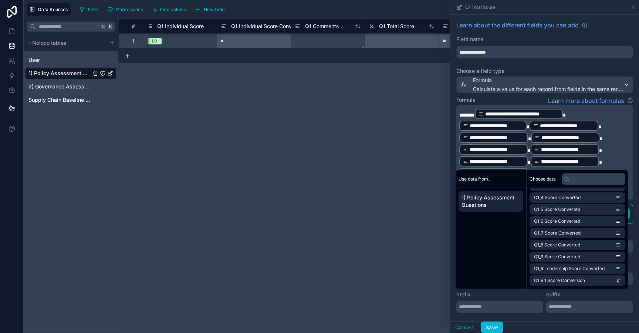
click at [609, 168] on p "**********" at bounding box center [543, 143] width 169 height 71
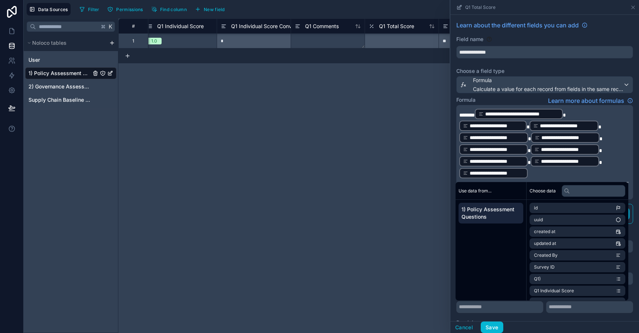
click at [586, 176] on p "**********" at bounding box center [543, 143] width 169 height 71
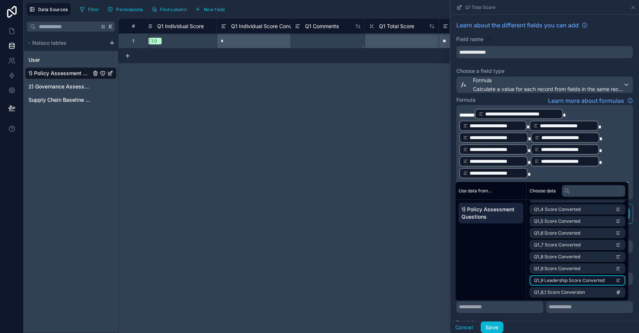
click at [584, 281] on span "Q1_9 Leadership Score Converted" at bounding box center [569, 280] width 71 height 6
click at [628, 171] on p "**********" at bounding box center [543, 143] width 169 height 71
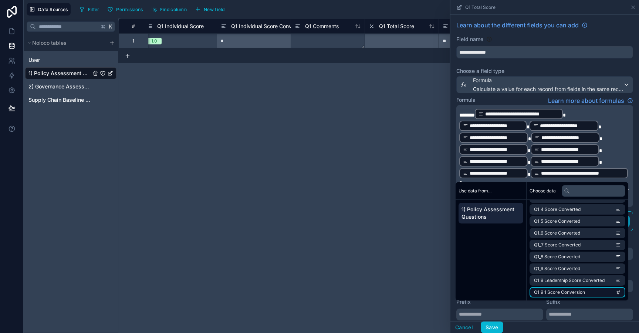
click at [580, 292] on span "Q1_9_1 Score Conversion" at bounding box center [559, 292] width 51 height 6
click at [496, 323] on button "Save" at bounding box center [491, 327] width 22 height 12
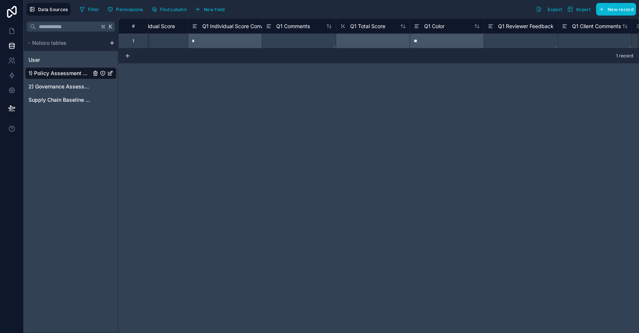
scroll to position [0, 349]
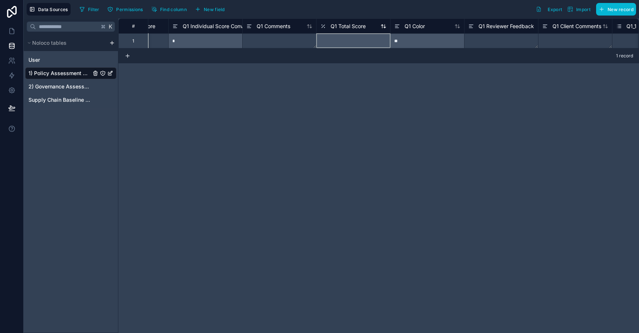
click at [351, 29] on span "Q1 Total Score" at bounding box center [347, 26] width 35 height 7
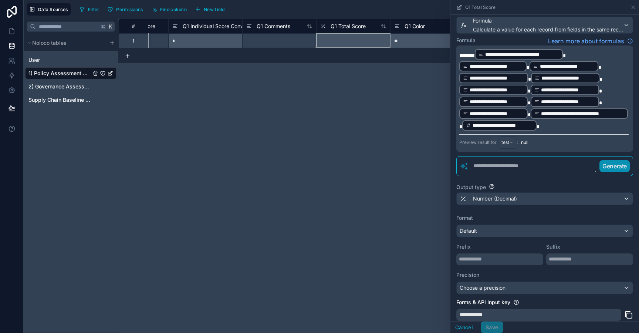
scroll to position [64, 0]
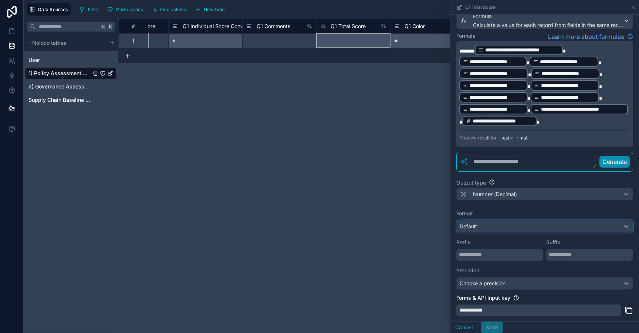
click at [503, 226] on div "Default" at bounding box center [544, 226] width 176 height 12
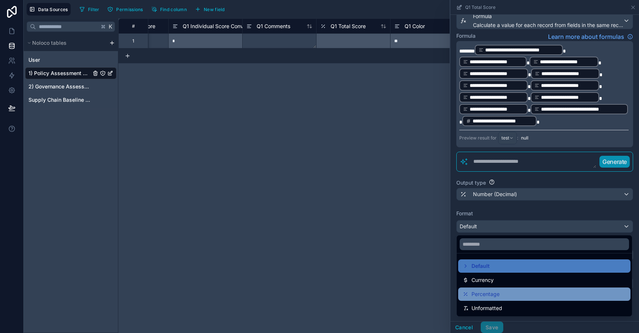
click at [495, 296] on span "Percentage" at bounding box center [485, 293] width 28 height 9
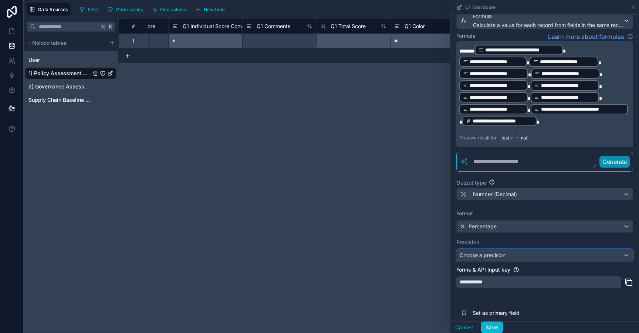
click at [489, 252] on span "Choose a precision" at bounding box center [482, 255] width 46 height 6
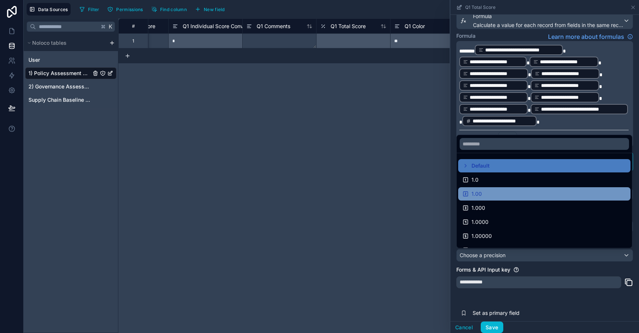
click at [485, 197] on div "1.00" at bounding box center [543, 193] width 163 height 9
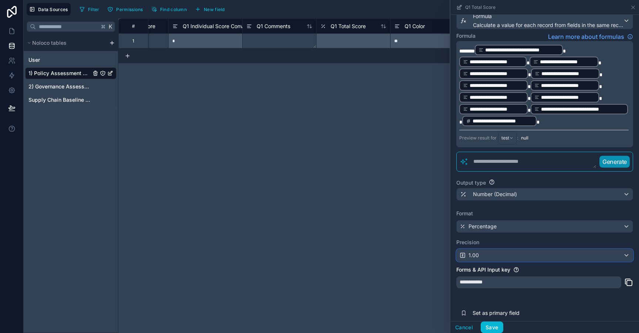
click at [487, 254] on div "1.00" at bounding box center [544, 255] width 176 height 12
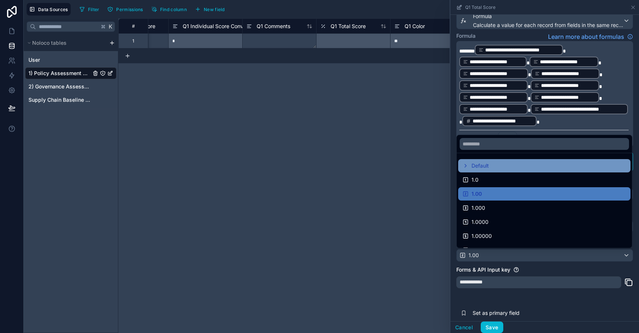
click at [487, 169] on span "Default" at bounding box center [479, 165] width 17 height 9
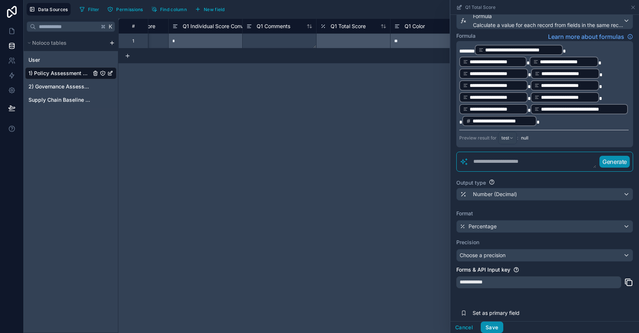
click at [490, 322] on button "Save" at bounding box center [491, 327] width 22 height 12
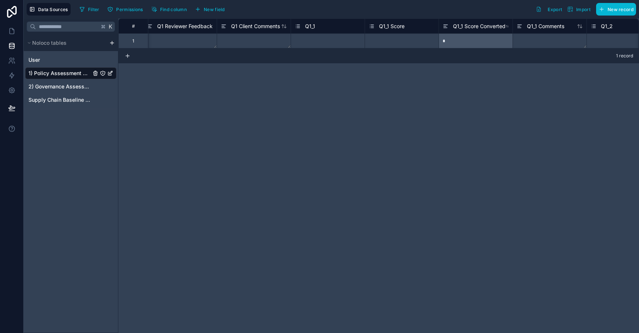
scroll to position [0, 671]
click at [351, 36] on div "Select a Q1_1" at bounding box center [327, 41] width 74 height 14
click at [377, 39] on div "Select a Q1_1 Score" at bounding box center [388, 41] width 40 height 6
click at [386, 41] on div "Select a Q1_1 Score" at bounding box center [388, 41] width 40 height 6
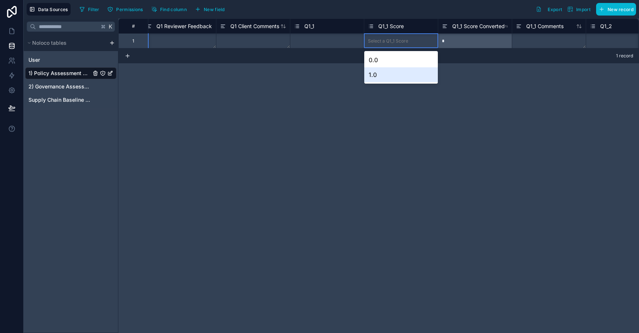
click at [391, 75] on div "1.0" at bounding box center [401, 74] width 74 height 15
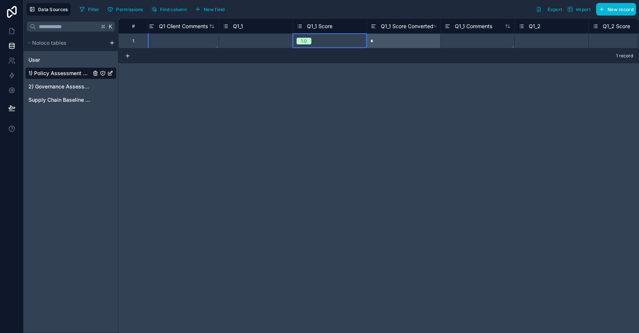
scroll to position [0, 743]
click at [546, 40] on div "Select a Q1_2" at bounding box center [532, 41] width 28 height 6
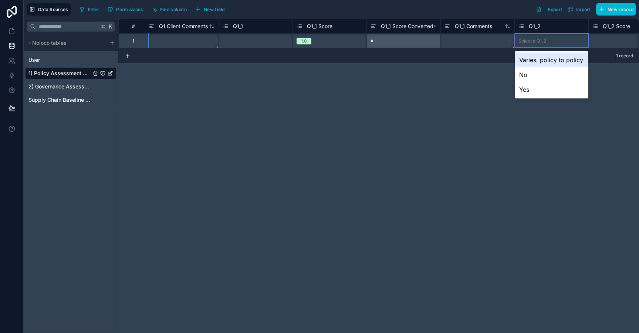
click at [546, 40] on div "Select a Q1_2" at bounding box center [532, 41] width 28 height 6
click at [542, 75] on div "No" at bounding box center [551, 74] width 74 height 15
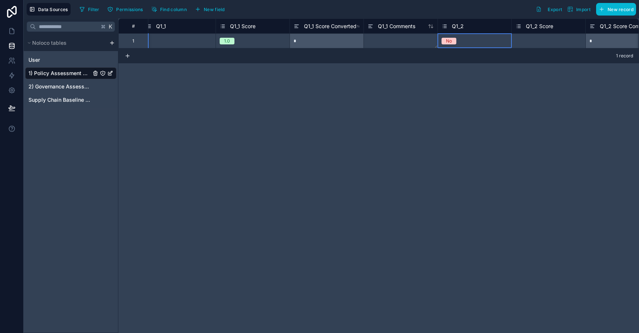
scroll to position [0, 835]
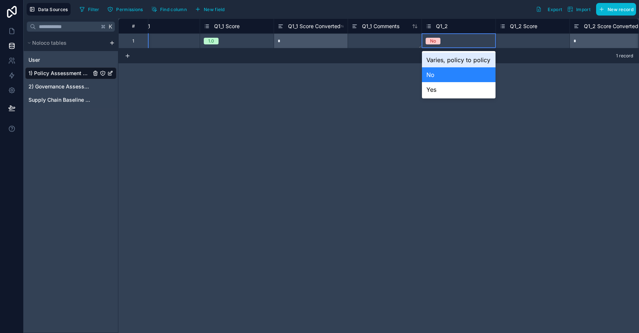
click at [476, 40] on div "No" at bounding box center [459, 41] width 74 height 8
click at [456, 125] on div "# Q1 Reviewer Feedback Q1 Client Comments Q1_1 Q1_1 Score Q1_1 Score Converted …" at bounding box center [378, 175] width 520 height 314
click at [512, 71] on div "# Q1 Reviewer Feedback Q1 Client Comments Q1_1 Q1_1 Score Q1_1 Score Converted …" at bounding box center [378, 175] width 520 height 314
click at [523, 36] on div "Select a Q1_2 Score" at bounding box center [533, 41] width 74 height 14
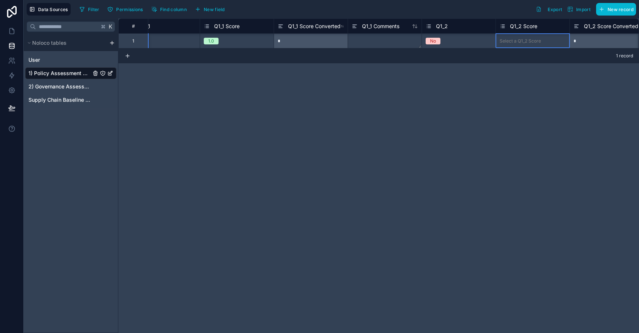
click at [525, 41] on div "Select a Q1_2 Score" at bounding box center [519, 41] width 41 height 6
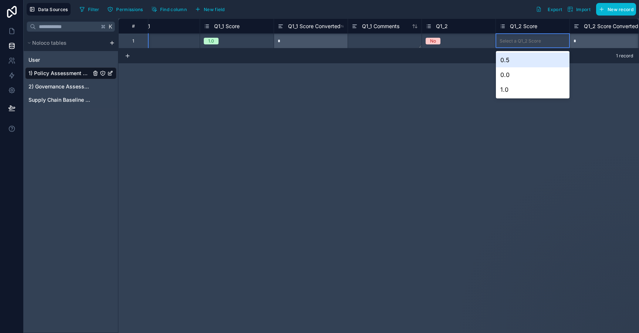
click at [463, 41] on div "No" at bounding box center [459, 41] width 74 height 8
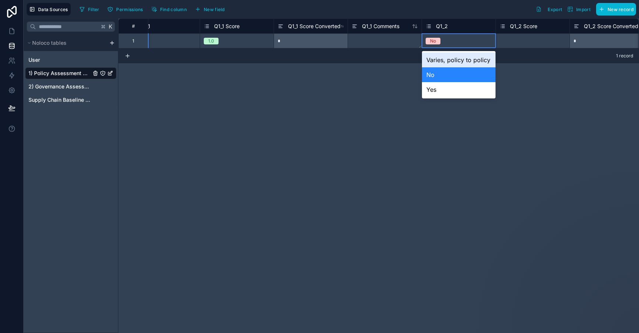
click at [463, 40] on div "No" at bounding box center [459, 41] width 74 height 8
click at [460, 62] on div "Varies, policy to policy" at bounding box center [459, 59] width 74 height 15
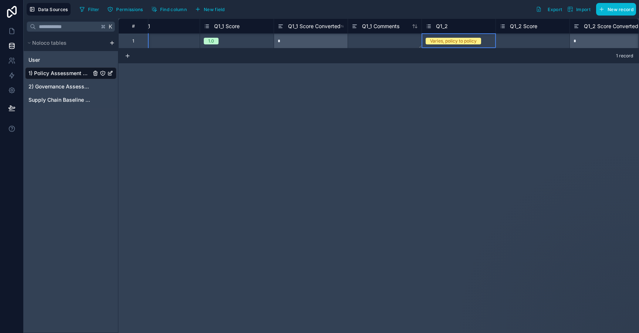
click at [534, 41] on div "Select a Q1_2 Score" at bounding box center [519, 41] width 41 height 6
click at [534, 39] on div "Select a Q1_2 Score" at bounding box center [519, 41] width 41 height 6
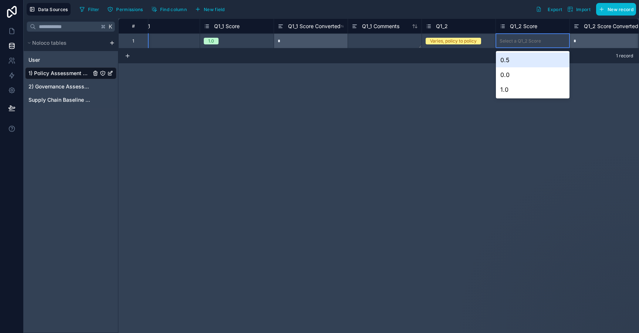
click at [531, 61] on div "0.5" at bounding box center [533, 59] width 74 height 15
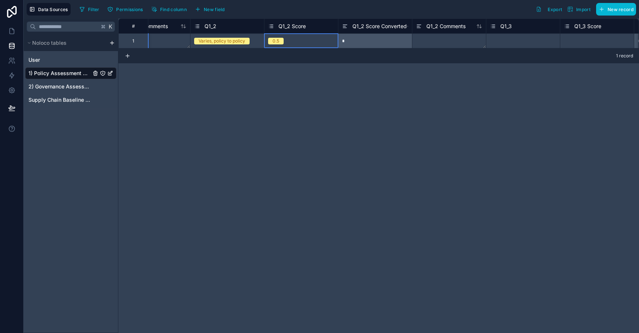
scroll to position [0, 1067]
click at [588, 38] on div "Select a Q1_3 Score" at bounding box center [584, 41] width 41 height 6
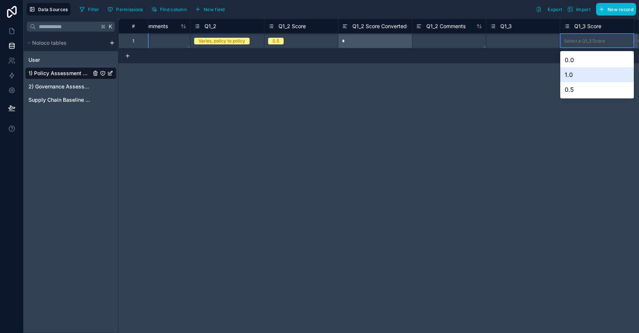
click at [587, 76] on div "1.0" at bounding box center [597, 74] width 74 height 15
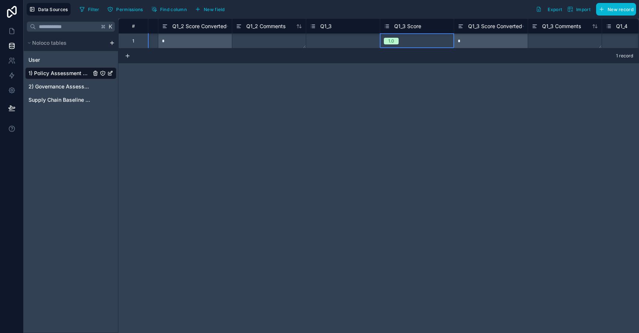
scroll to position [0, 1249]
click at [499, 71] on div "# Q1_2 Q1_2 Score Q1_2 Score Converted Q1_2 Comments Q1_3 Q1_3 Score Q1_3 Score…" at bounding box center [378, 175] width 520 height 314
click at [508, 26] on span "Q1_3 Score Converted" at bounding box center [492, 26] width 54 height 7
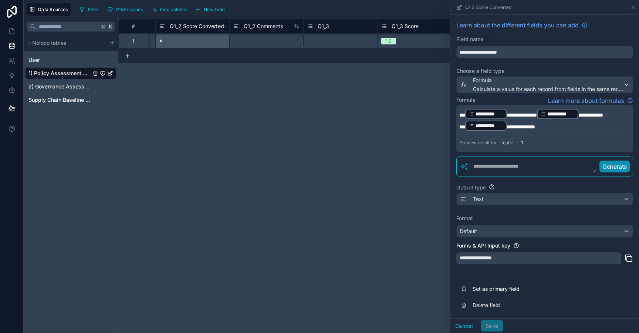
click at [391, 94] on div "# Q1_2 Q1_2 Score Q1_2 Score Converted Q1_2 Comments Q1_3 Q1_3 Score Q1_3 Score…" at bounding box center [378, 175] width 520 height 314
click at [429, 86] on div "# Q1_2 Q1_2 Score Q1_2 Score Converted Q1_2 Comments Q1_3 Q1_3 Score Q1_3 Score…" at bounding box center [378, 175] width 520 height 314
click at [465, 325] on button "Cancel" at bounding box center [463, 326] width 27 height 12
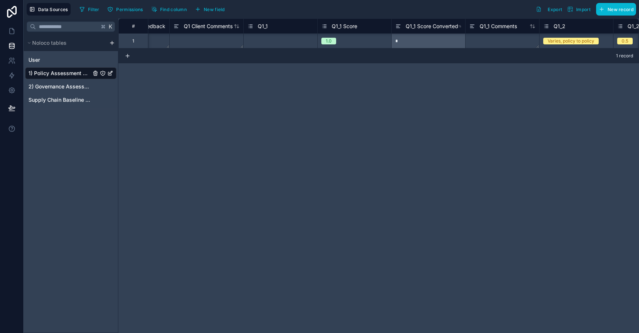
scroll to position [0, 718]
click at [427, 25] on span "Q1_1 Score Converted" at bounding box center [431, 26] width 52 height 7
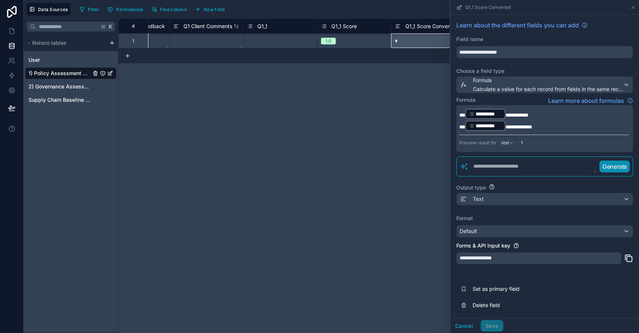
scroll to position [1, 0]
click at [468, 327] on button "Cancel" at bounding box center [463, 326] width 27 height 12
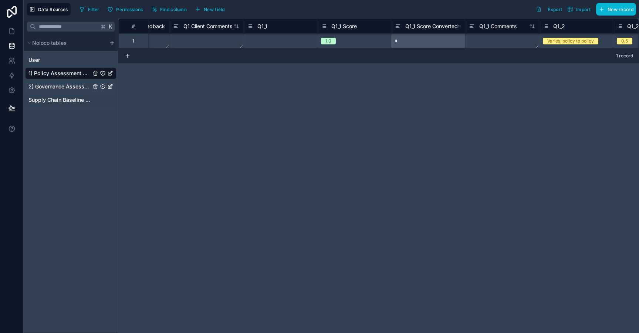
click at [82, 85] on span "2) Governance Assessment" at bounding box center [59, 86] width 62 height 7
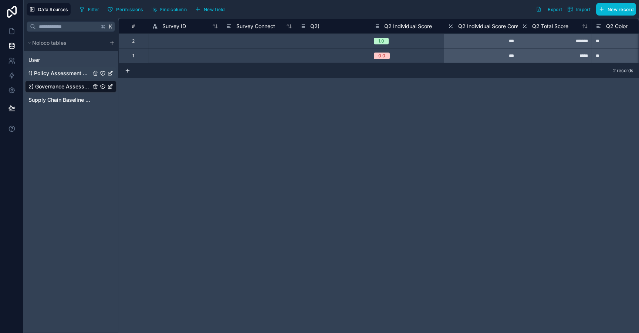
click at [74, 71] on span "1) Policy Assessment Questions" at bounding box center [59, 72] width 62 height 7
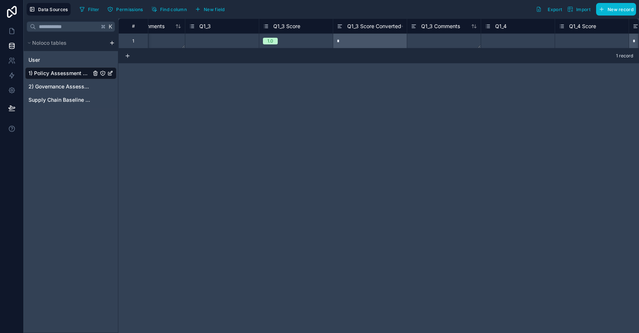
scroll to position [0, 1368]
click at [578, 42] on div "Select a Q1_4 Score" at bounding box center [578, 41] width 41 height 6
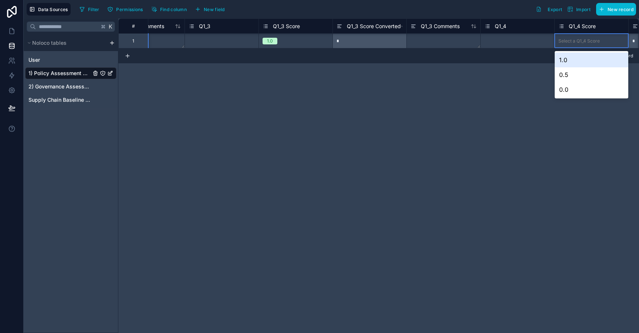
click at [578, 42] on div "Select a Q1_4 Score" at bounding box center [578, 41] width 41 height 6
click at [574, 77] on div "0.5" at bounding box center [591, 74] width 74 height 15
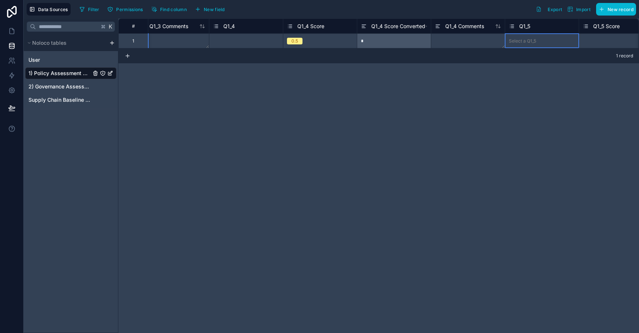
click at [560, 42] on div "Select a Q1_5" at bounding box center [542, 40] width 74 height 7
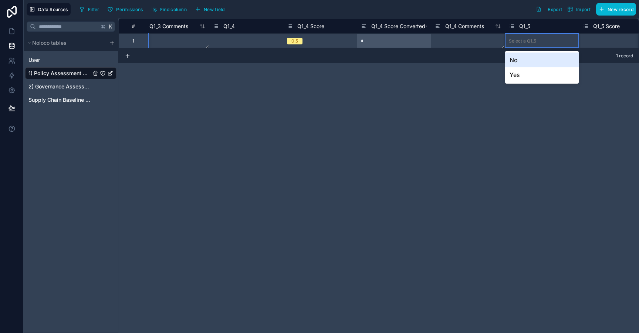
click at [558, 41] on div "Select a Q1_5" at bounding box center [542, 40] width 74 height 7
click at [601, 43] on div "# Q1_3 Score Q1_3 Score Converted Q1_3 Comments Q1_4 Q1_4 Score Q1_4 Score Conv…" at bounding box center [378, 33] width 520 height 30
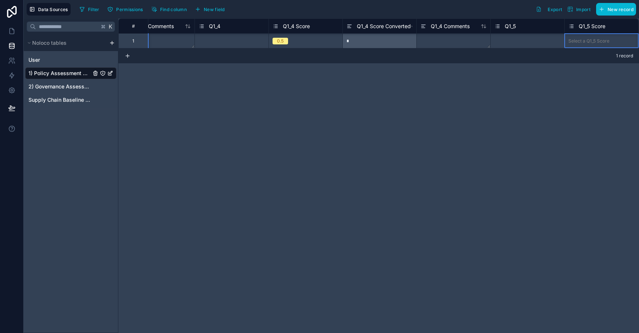
scroll to position [0, 2166]
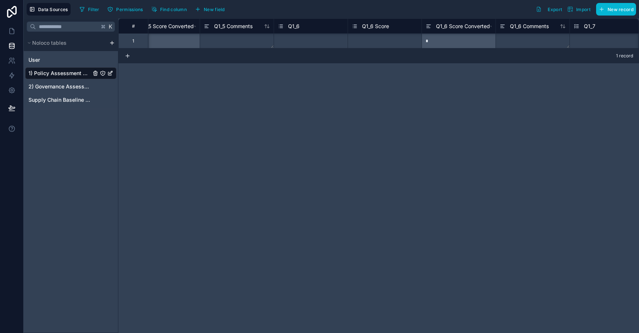
click at [367, 37] on div "Select a Q1_6 Score" at bounding box center [385, 41] width 74 height 14
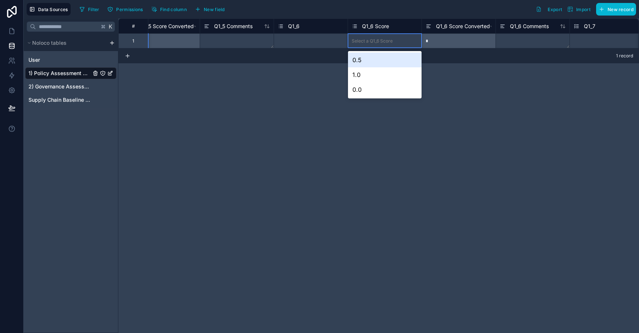
click at [367, 37] on div "Select a Q1_6 Score" at bounding box center [385, 41] width 74 height 14
click at [368, 78] on div "1.0" at bounding box center [385, 74] width 74 height 15
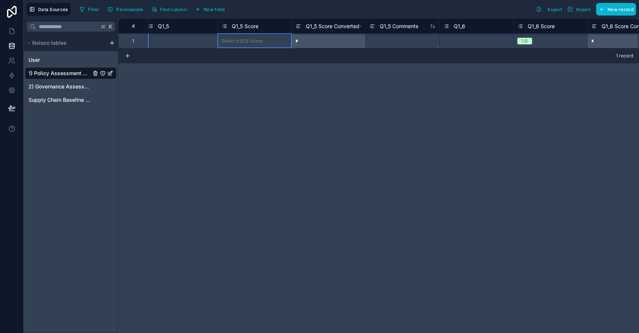
scroll to position [0, 2000]
click at [277, 42] on div "Select a Q1_5 Score" at bounding box center [255, 40] width 74 height 7
click at [272, 42] on div "Select a Q1_5 Score" at bounding box center [255, 40] width 74 height 7
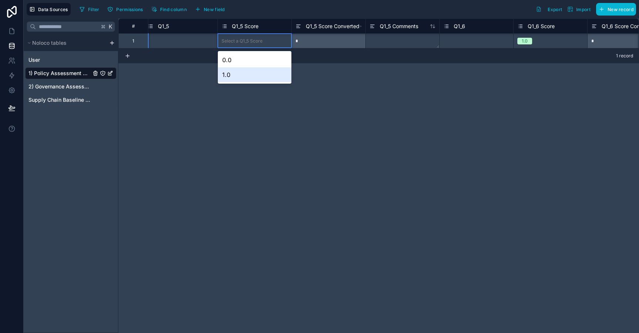
click at [262, 76] on div "1.0" at bounding box center [255, 74] width 74 height 15
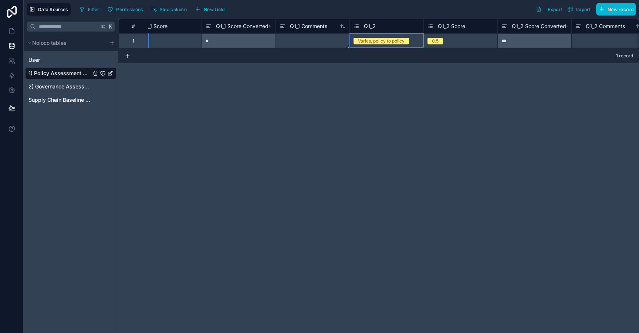
scroll to position [0, 907]
click at [397, 41] on div "Varies, policy to policy" at bounding box center [381, 41] width 47 height 7
click at [395, 40] on div "Varies, policy to policy" at bounding box center [381, 41] width 47 height 7
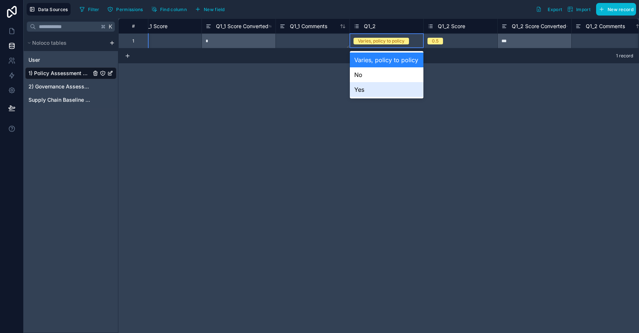
click at [384, 90] on div "Yes" at bounding box center [387, 89] width 74 height 15
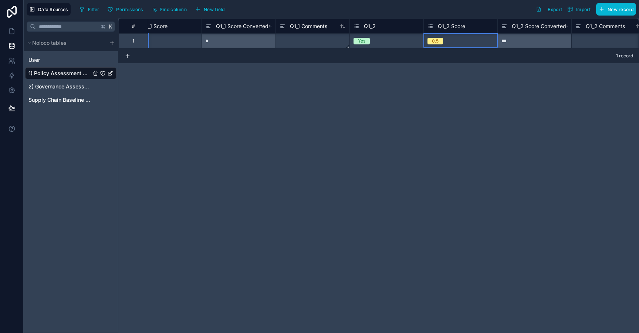
click at [462, 41] on div "0.5" at bounding box center [461, 41] width 74 height 8
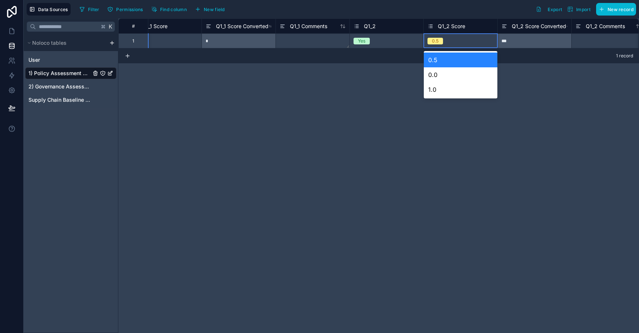
click at [462, 41] on div "0.5" at bounding box center [461, 41] width 74 height 8
click at [456, 95] on div "1.0" at bounding box center [461, 89] width 74 height 15
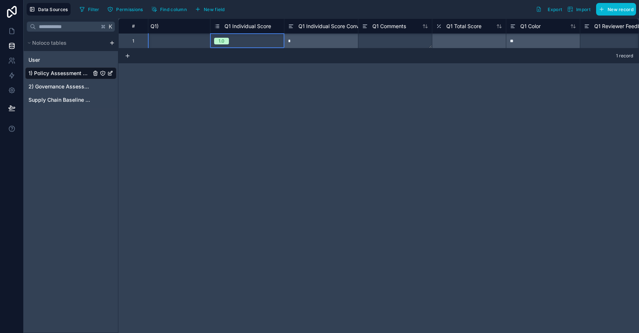
scroll to position [0, 234]
click at [270, 38] on div "1.0" at bounding box center [247, 41] width 74 height 8
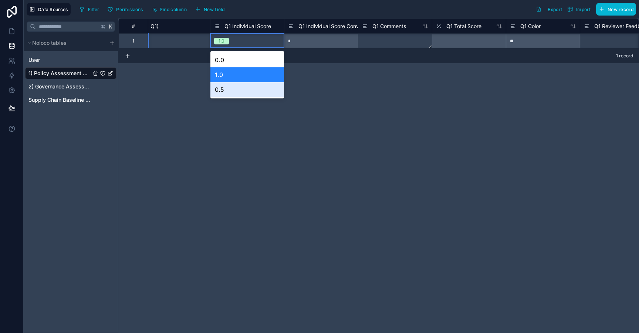
click at [249, 86] on div "0.5" at bounding box center [247, 89] width 74 height 15
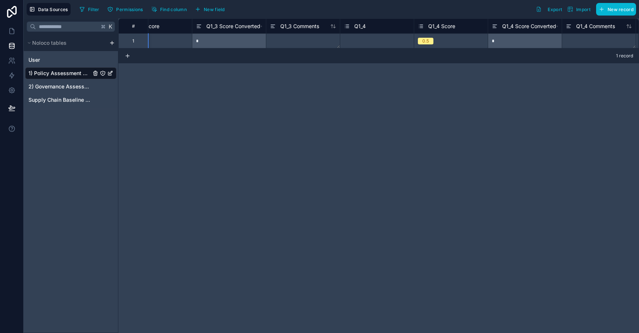
scroll to position [0, 1520]
click at [432, 35] on div "0.5" at bounding box center [439, 41] width 74 height 14
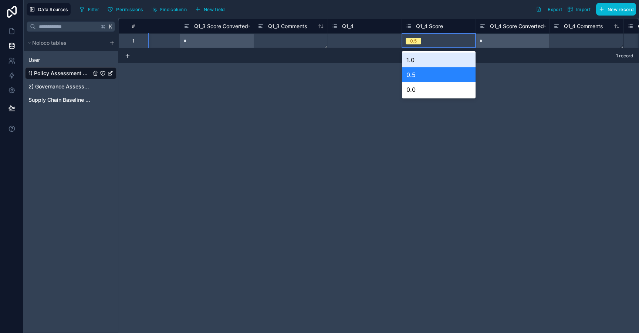
click at [432, 35] on div "0.5" at bounding box center [439, 41] width 74 height 14
click at [432, 60] on div "1.0" at bounding box center [439, 59] width 74 height 15
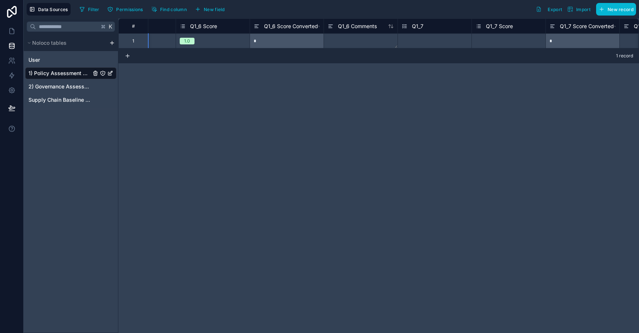
scroll to position [0, 2338]
click at [501, 40] on div "Select a Q1_7 Score" at bounding box center [495, 41] width 41 height 6
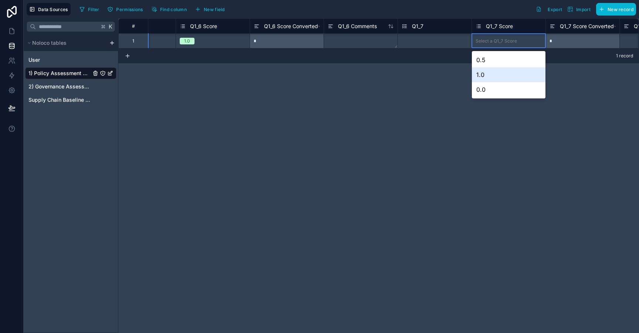
click at [495, 75] on div "1.0" at bounding box center [509, 74] width 74 height 15
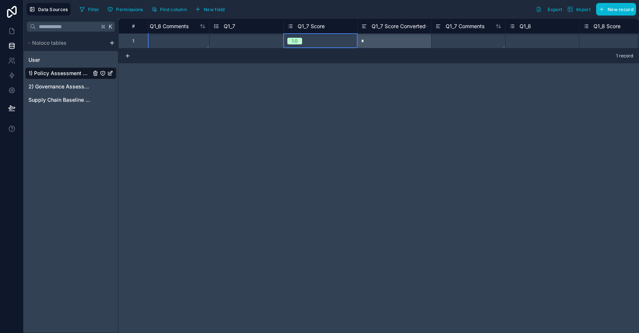
scroll to position [0, 2541]
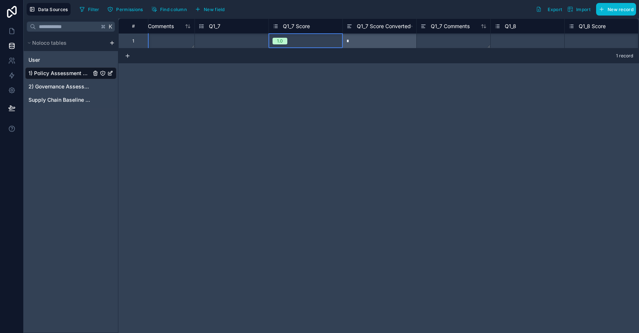
click at [601, 35] on div "Select a Q1_8 Score" at bounding box center [601, 41] width 74 height 14
click at [599, 38] on div "Select a Q1_8 Score" at bounding box center [588, 41] width 41 height 6
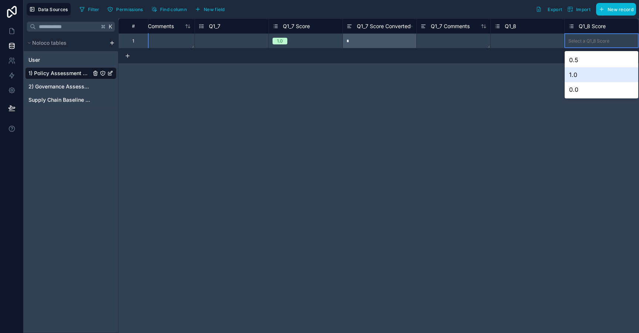
click at [591, 77] on div "1.0" at bounding box center [601, 74] width 74 height 15
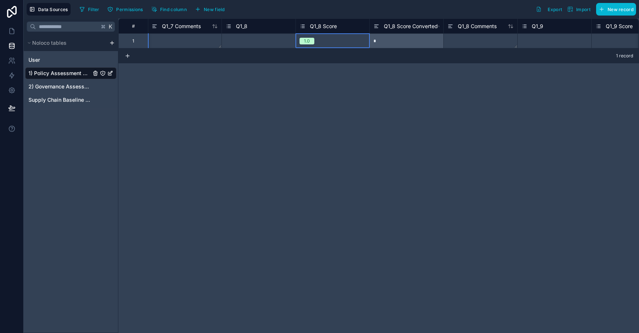
click at [604, 40] on div "Select a Q1_9 Score" at bounding box center [615, 41] width 41 height 6
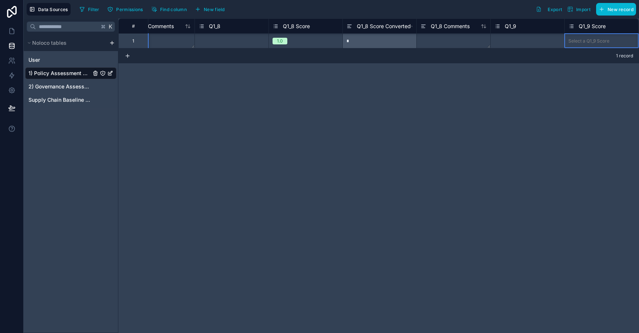
click at [604, 40] on div "Select a Q1_9 Score" at bounding box center [588, 41] width 41 height 6
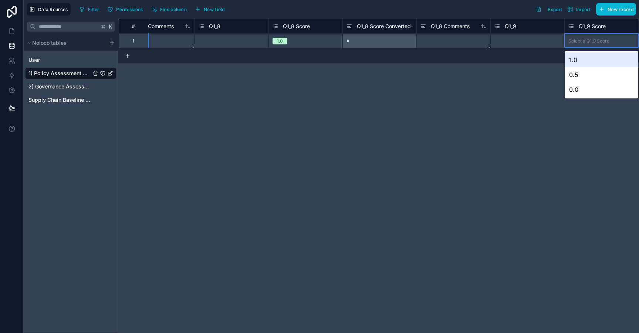
click at [591, 61] on div "1.0" at bounding box center [601, 59] width 74 height 15
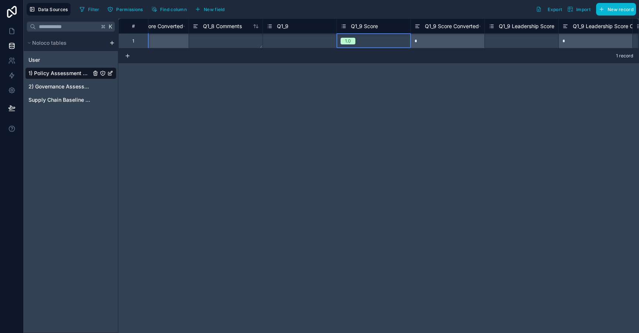
scroll to position [0, 3065]
click at [526, 39] on div "Select a Q1_9 Leadership Score" at bounding box center [519, 41] width 65 height 6
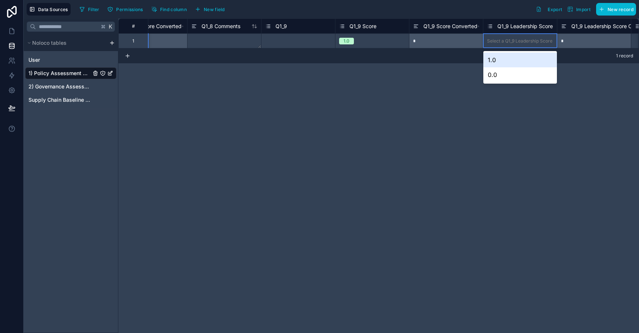
click at [516, 64] on div "1.0" at bounding box center [520, 59] width 74 height 15
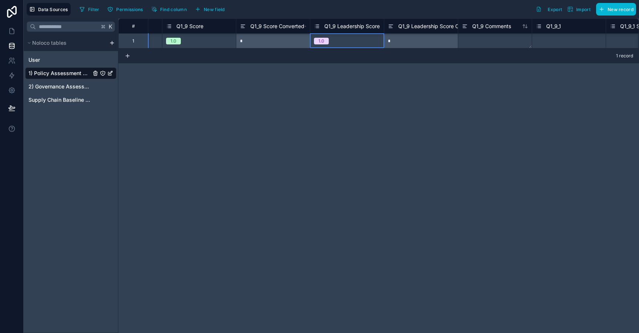
click at [569, 38] on div "Select a Q1_9_1" at bounding box center [569, 40] width 74 height 7
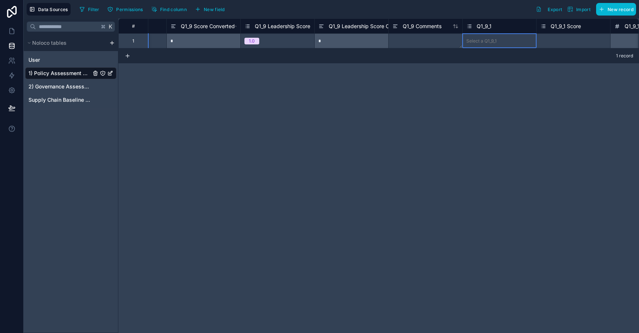
scroll to position [0, 3308]
click at [560, 42] on div "Select a Q1_9_1 Score" at bounding box center [562, 41] width 44 height 6
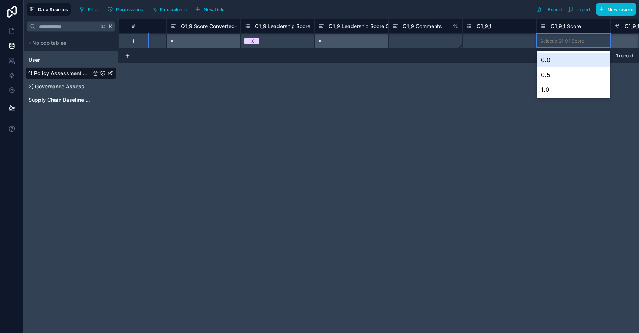
click at [560, 42] on div "Select a Q1_9_1 Score" at bounding box center [562, 41] width 44 height 6
click at [557, 92] on div "1.0" at bounding box center [573, 89] width 74 height 15
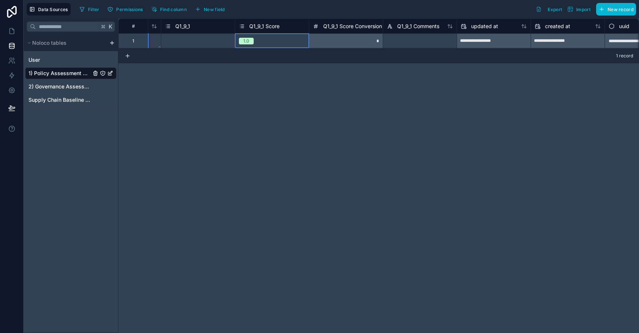
scroll to position [0, 3649]
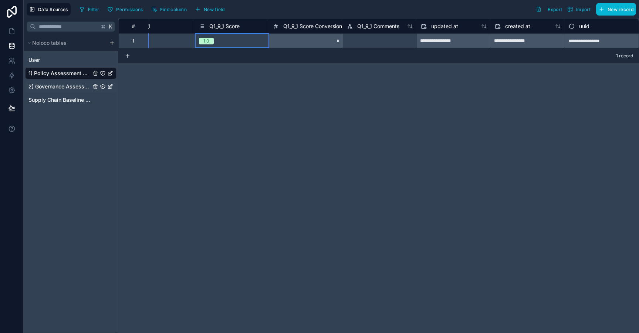
click at [79, 86] on span "2) Governance Assessment" at bounding box center [59, 86] width 62 height 7
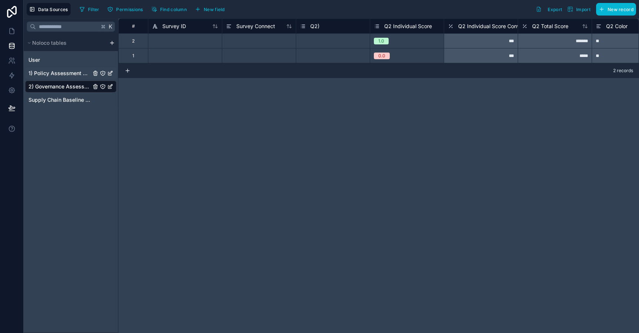
click at [76, 75] on span "1) Policy Assessment Questions" at bounding box center [59, 72] width 62 height 7
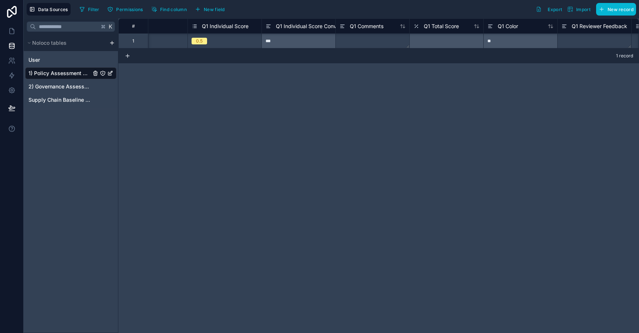
scroll to position [0, 256]
click at [438, 42] on div at bounding box center [446, 40] width 74 height 15
click at [445, 29] on span "Q1 Total Score" at bounding box center [441, 26] width 35 height 7
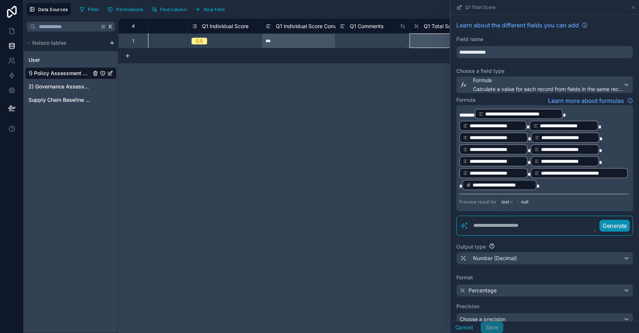
click at [544, 184] on p "**********" at bounding box center [543, 149] width 169 height 83
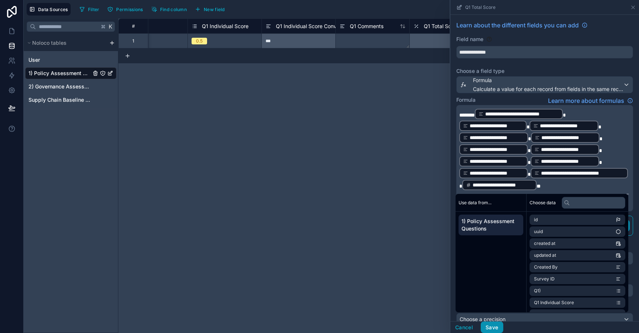
click at [497, 330] on button "Save" at bounding box center [491, 327] width 22 height 12
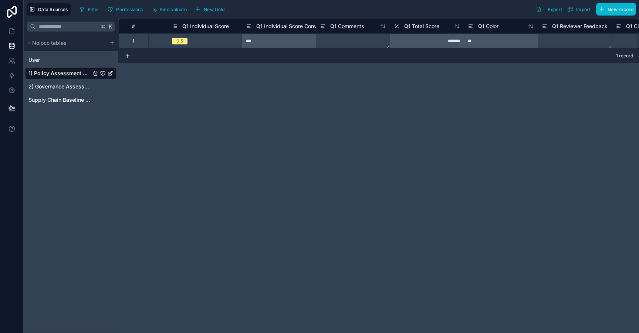
scroll to position [0, 275]
click at [435, 27] on span "Q1 Total Score" at bounding box center [422, 26] width 35 height 7
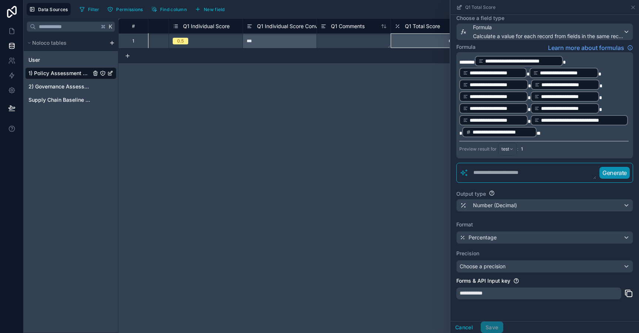
scroll to position [54, 0]
click at [208, 109] on div "# Survey Connect Q1) Q1 Individual Score Q1 Individual Score Converted Q1 Comme…" at bounding box center [378, 175] width 520 height 314
click at [412, 87] on div "# Survey Connect Q1) Q1 Individual Score Q1 Individual Score Converted Q1 Comme…" at bounding box center [378, 175] width 520 height 314
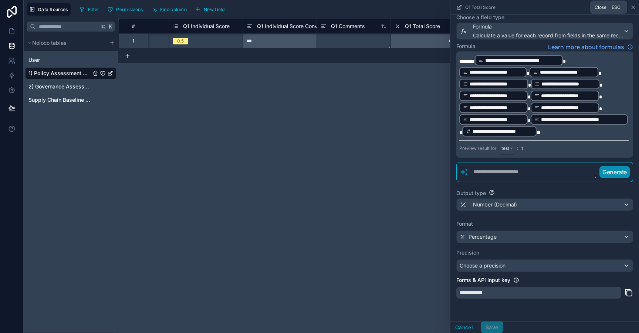
click at [633, 9] on icon at bounding box center [633, 7] width 6 height 6
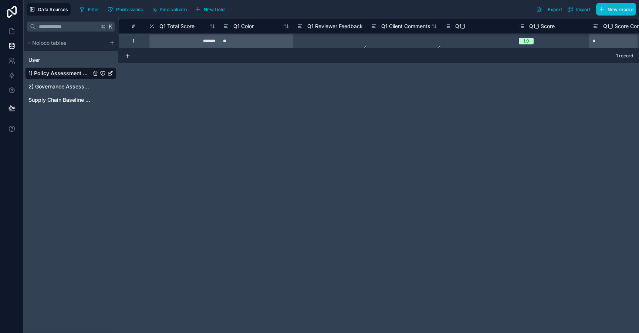
scroll to position [0, 524]
click at [538, 40] on div "1.0" at bounding box center [548, 41] width 74 height 8
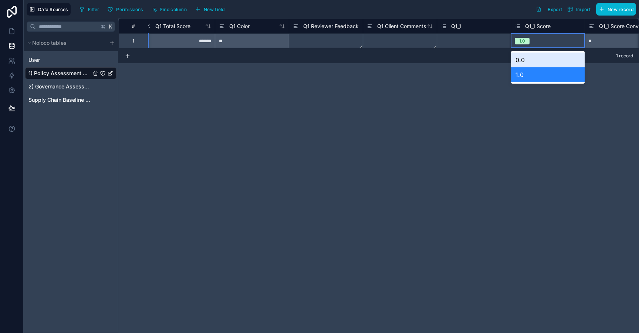
click at [534, 63] on div "0.0" at bounding box center [548, 59] width 74 height 15
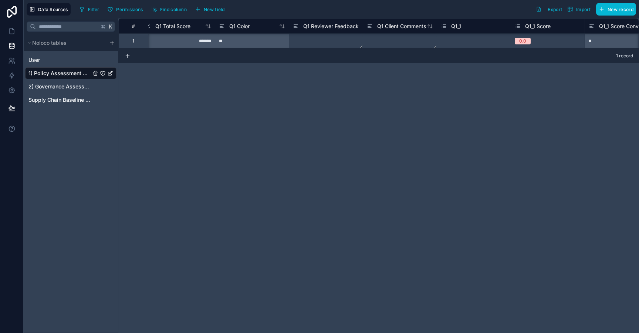
click at [530, 81] on div "# Q1 Individual Score Converted Q1 Comments Q1 Total Score Q1 Color Q1 Reviewer…" at bounding box center [378, 175] width 520 height 314
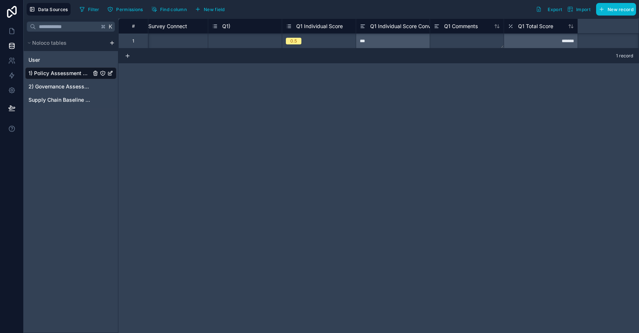
scroll to position [0, 0]
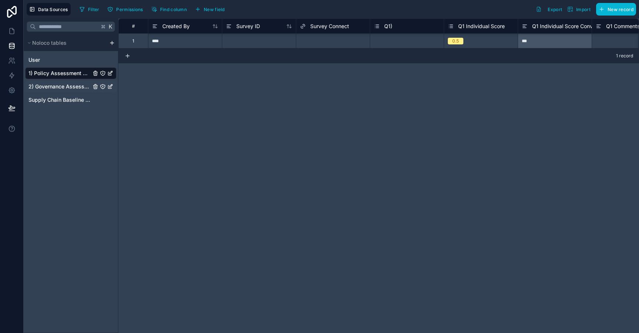
click at [69, 86] on span "2) Governance Assessment" at bounding box center [59, 86] width 62 height 7
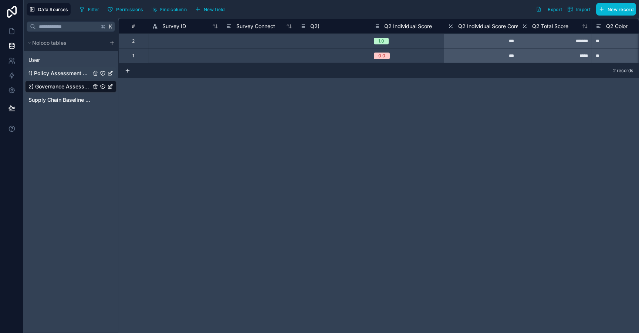
click at [71, 74] on span "1) Policy Assessment Questions" at bounding box center [59, 72] width 62 height 7
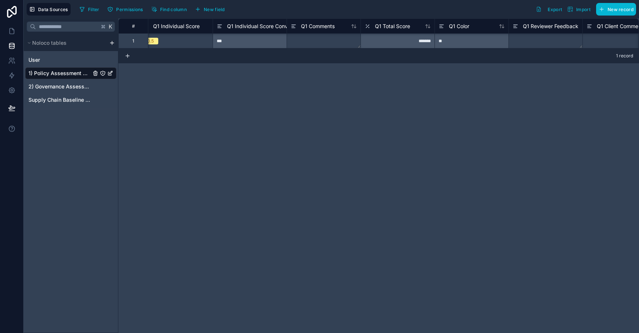
scroll to position [0, 327]
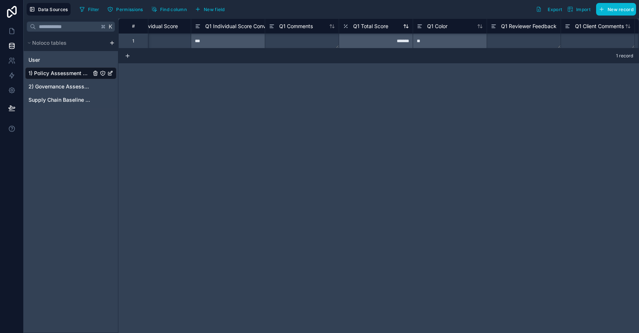
click at [368, 27] on span "Q1 Total Score" at bounding box center [370, 26] width 35 height 7
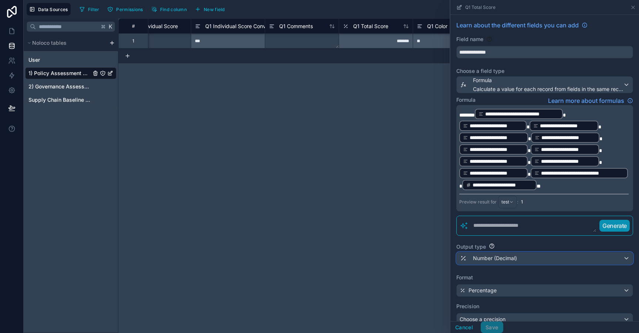
click at [500, 257] on span "Number (Decimal)" at bounding box center [495, 257] width 44 height 7
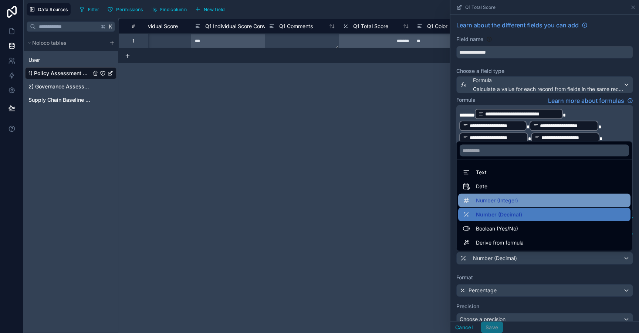
click at [495, 204] on div "Number (Integer)" at bounding box center [544, 200] width 172 height 13
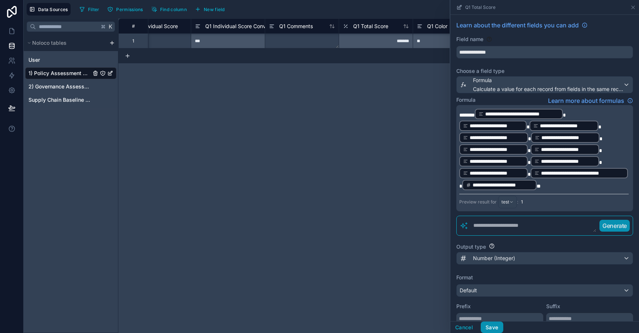
click at [489, 325] on button "Save" at bounding box center [491, 327] width 22 height 12
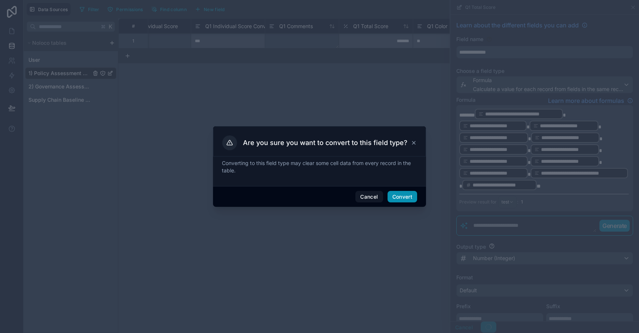
click at [397, 196] on button "Convert" at bounding box center [402, 197] width 30 height 12
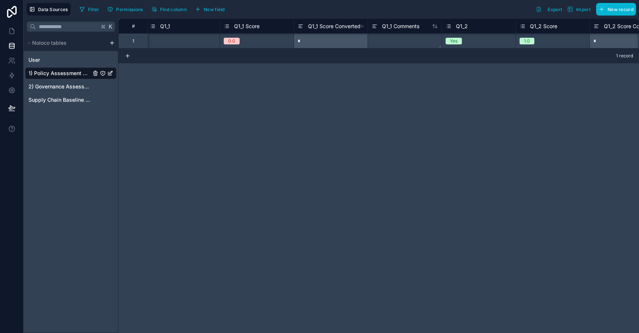
scroll to position [0, 839]
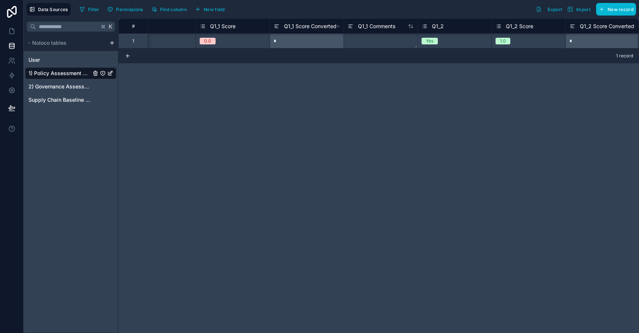
click at [463, 26] on div "Q1_2" at bounding box center [454, 26] width 66 height 9
click at [524, 26] on span "Q1_2 Score" at bounding box center [519, 26] width 27 height 7
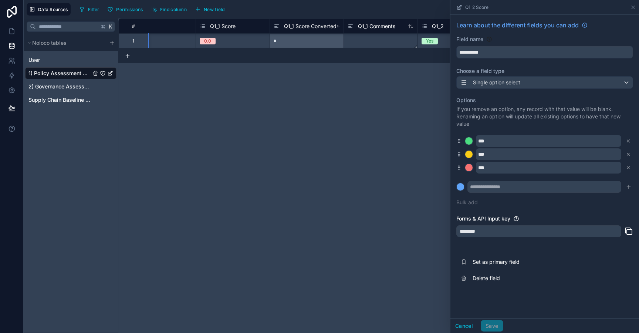
click at [413, 110] on div "# Q1 Reviewer Feedback Q1 Client Comments Q1_1 Q1_1 Score Q1_1 Score Converted …" at bounding box center [378, 175] width 520 height 314
click at [467, 326] on button "Cancel" at bounding box center [463, 326] width 27 height 12
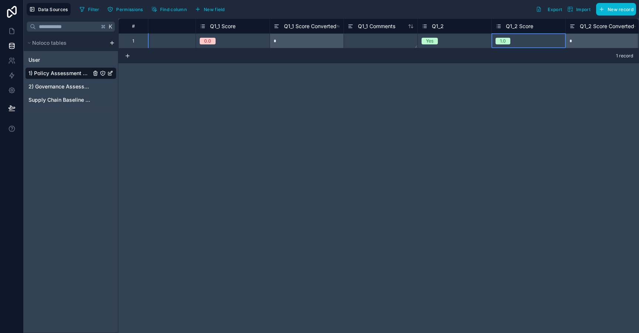
click at [522, 41] on div "1.0" at bounding box center [529, 41] width 74 height 8
click at [525, 43] on div "# Q1 Reviewer Feedback Q1 Client Comments Q1_1 Q1_1 Score Q1_1 Score Converted …" at bounding box center [378, 33] width 520 height 30
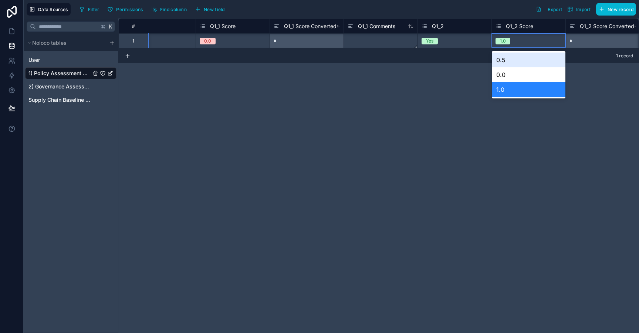
click at [518, 39] on div "1.0" at bounding box center [529, 41] width 74 height 8
click at [517, 72] on div "0.0" at bounding box center [529, 74] width 74 height 15
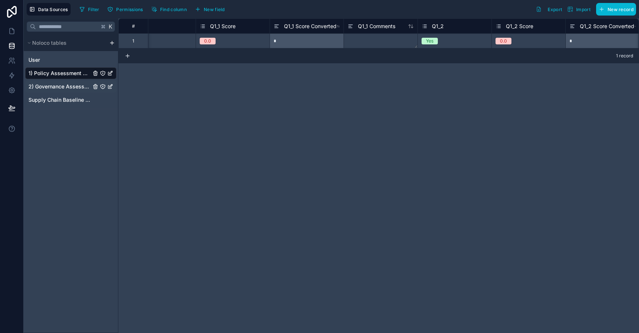
click at [79, 86] on span "2) Governance Assessment" at bounding box center [59, 86] width 62 height 7
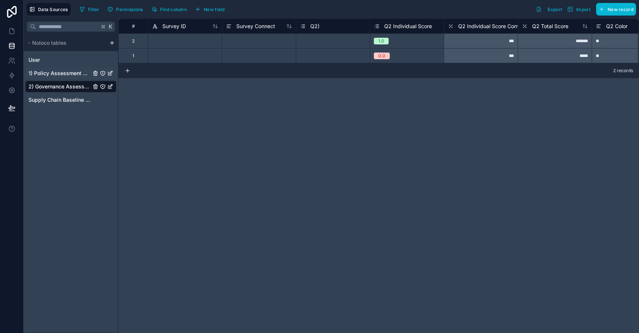
click at [78, 72] on span "1) Policy Assessment Questions" at bounding box center [59, 72] width 62 height 7
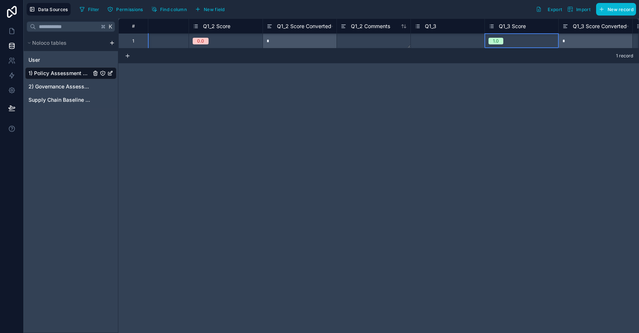
scroll to position [0, 1142]
click at [516, 37] on div "1.0" at bounding box center [522, 41] width 74 height 8
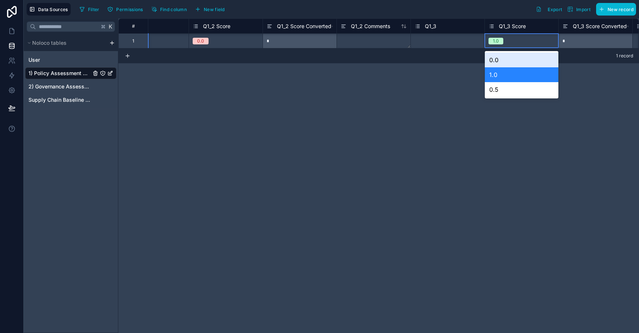
click at [504, 65] on div "0.0" at bounding box center [522, 59] width 74 height 15
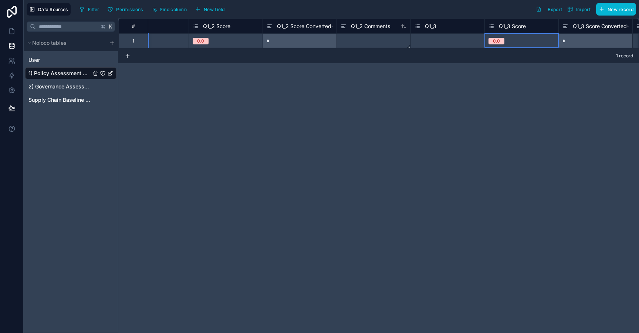
click at [490, 80] on div "# Q1_1 Comments Q1_2 Q1_2 Score Q1_2 Score Converted Q1_2 Comments Q1_3 Q1_3 Sc…" at bounding box center [378, 175] width 520 height 314
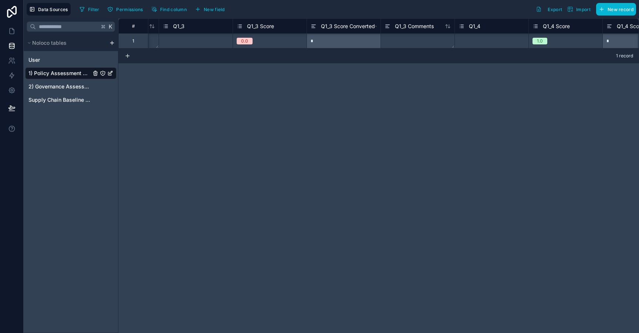
click at [570, 38] on div "1.0" at bounding box center [566, 41] width 74 height 8
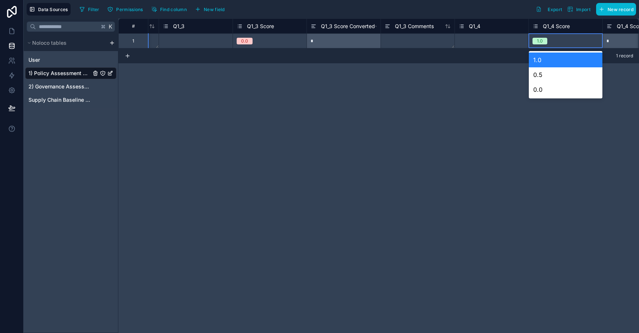
click at [570, 38] on div "1.0" at bounding box center [566, 41] width 74 height 8
click at [552, 91] on div "0.0" at bounding box center [566, 89] width 74 height 15
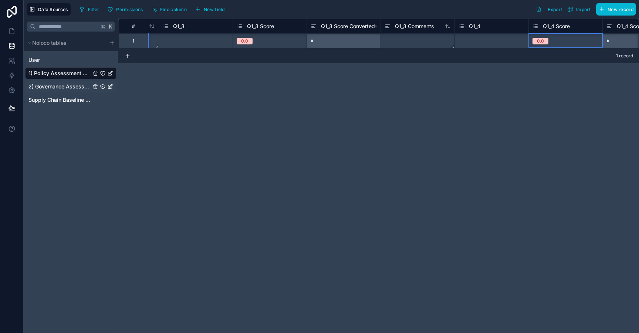
click at [72, 91] on div "2) Governance Assessment" at bounding box center [70, 87] width 91 height 12
click at [72, 90] on span "2) Governance Assessment" at bounding box center [59, 86] width 62 height 7
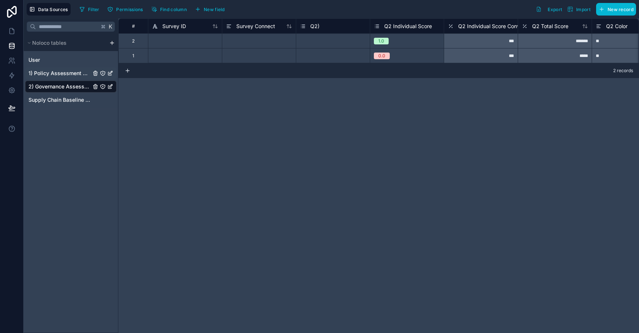
click at [72, 77] on span "1) Policy Assessment Questions" at bounding box center [59, 72] width 62 height 7
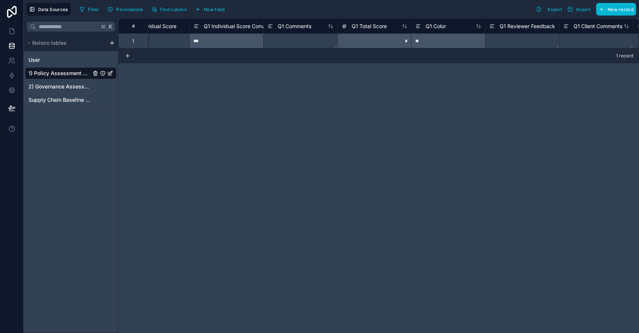
scroll to position [0, 335]
click at [372, 27] on span "Q1 Total Score" at bounding box center [361, 26] width 35 height 7
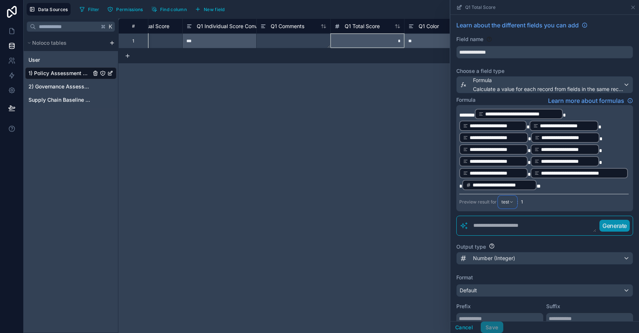
click at [507, 202] on span "test" at bounding box center [505, 202] width 8 height 6
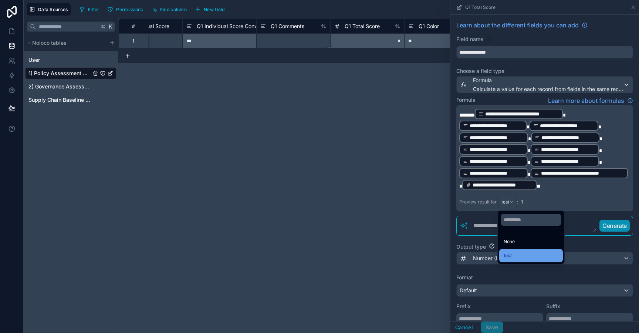
click at [514, 254] on div "test" at bounding box center [530, 255] width 55 height 9
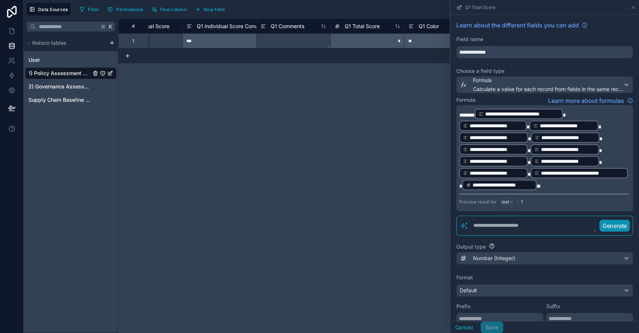
click at [485, 201] on div "Preview result for test :" at bounding box center [488, 202] width 59 height 13
click at [495, 256] on span "Number (Integer)" at bounding box center [494, 257] width 42 height 7
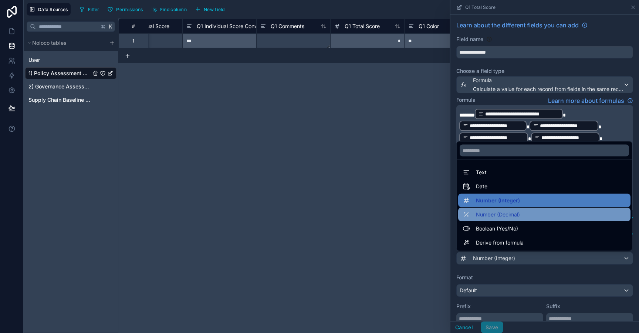
click at [491, 217] on span "Number (Decimal)" at bounding box center [498, 214] width 44 height 9
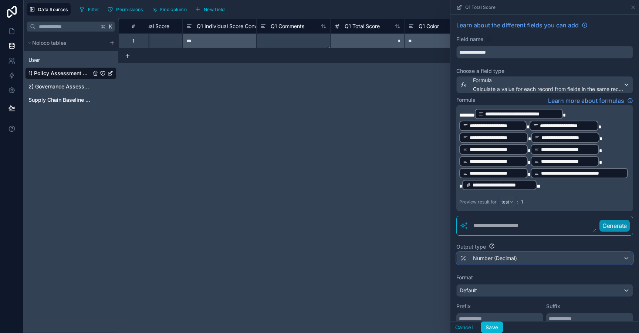
click at [485, 256] on span "Number (Decimal)" at bounding box center [495, 257] width 44 height 7
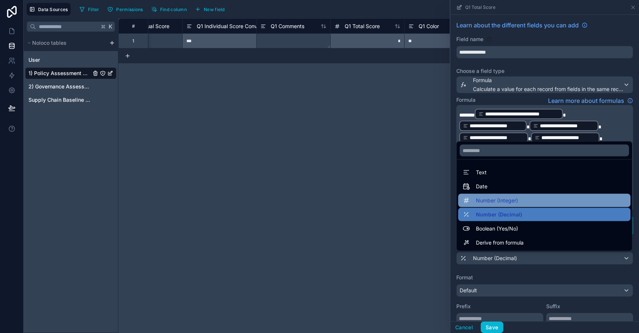
click at [488, 198] on span "Number (Integer)" at bounding box center [497, 200] width 42 height 9
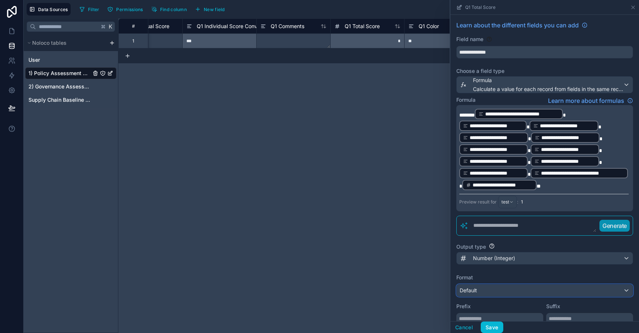
click at [484, 291] on div "Default" at bounding box center [544, 290] width 176 height 12
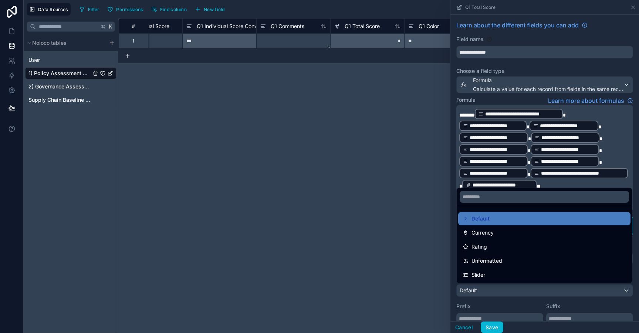
click at [446, 253] on div "# Q1) Q1 Individual Score Q1 Individual Score Converted Q1 Comments Q1 Total Sc…" at bounding box center [378, 175] width 520 height 314
click at [484, 306] on div at bounding box center [544, 166] width 188 height 333
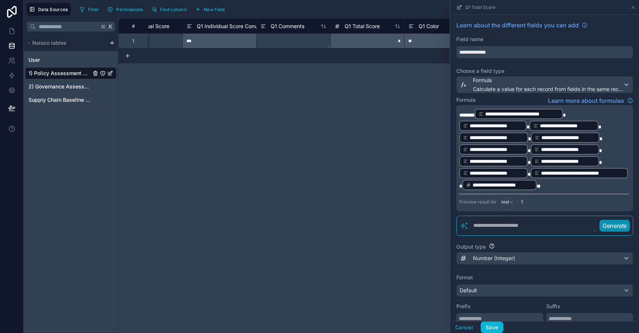
click at [486, 266] on div "Output type Number (Integer)" at bounding box center [544, 254] width 177 height 28
click at [486, 257] on span "Number (Integer)" at bounding box center [494, 257] width 42 height 7
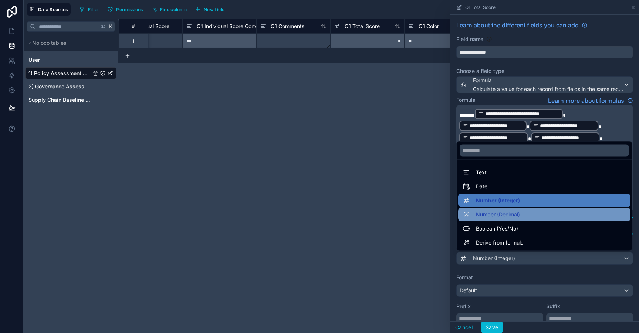
click at [489, 217] on span "Number (Decimal)" at bounding box center [498, 214] width 44 height 9
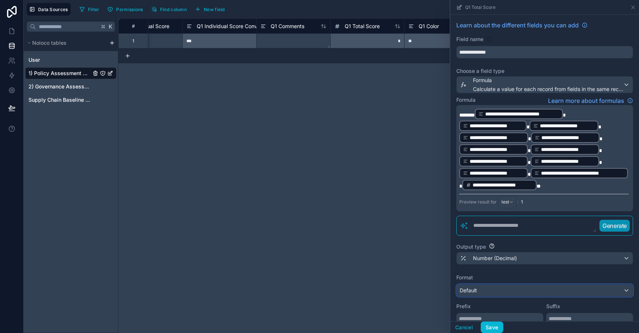
click at [486, 292] on div "Default" at bounding box center [544, 290] width 176 height 12
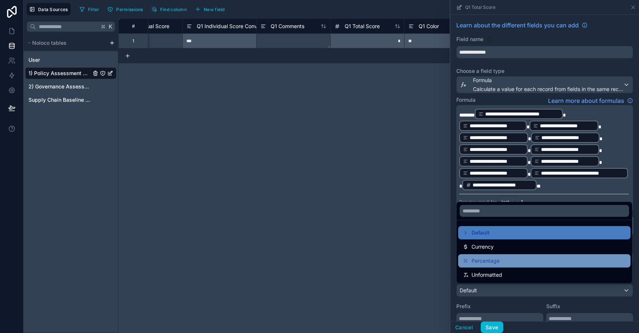
click at [483, 260] on span "Percentage" at bounding box center [485, 260] width 28 height 9
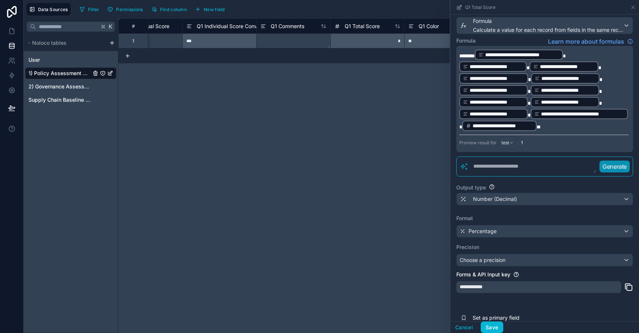
scroll to position [86, 0]
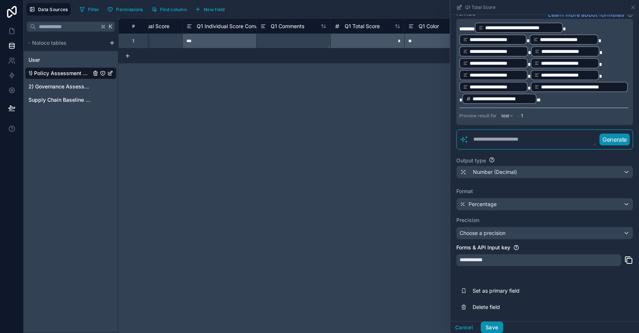
click at [492, 326] on button "Save" at bounding box center [491, 327] width 22 height 12
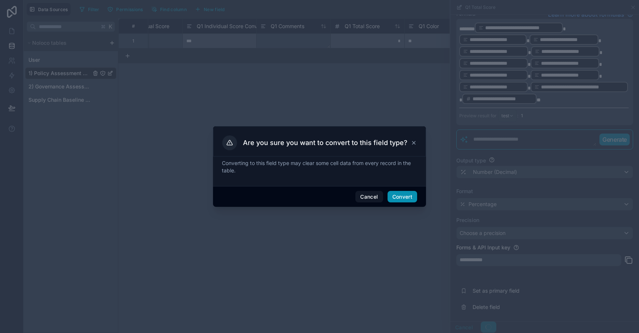
click at [411, 201] on button "Convert" at bounding box center [402, 197] width 30 height 12
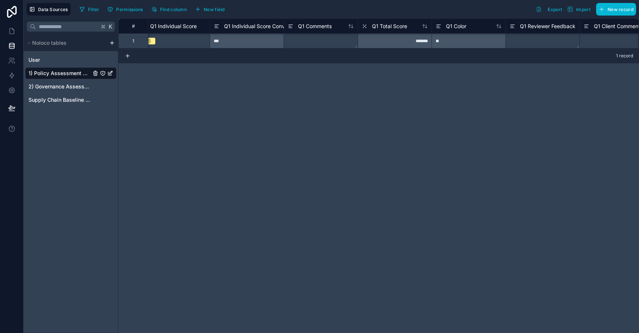
scroll to position [0, 310]
click at [395, 29] on span "Q1 Total Score" at bounding box center [387, 26] width 35 height 7
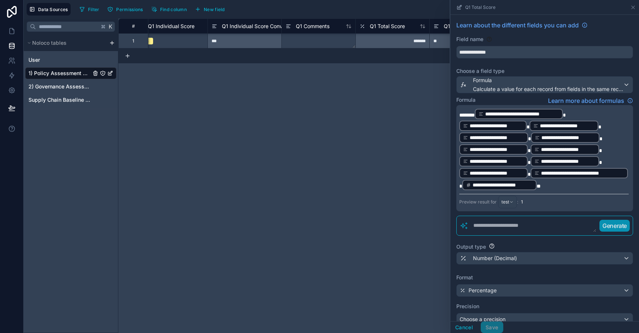
click at [548, 187] on p "**********" at bounding box center [543, 149] width 169 height 83
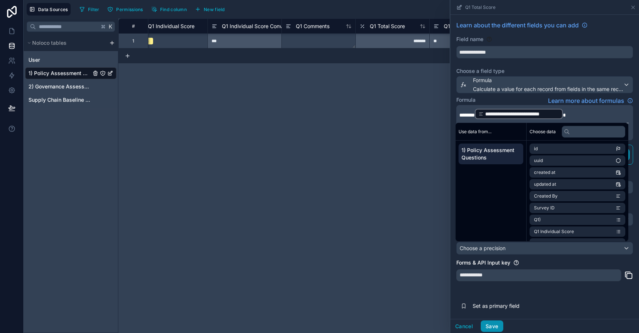
click at [492, 326] on button "Save" at bounding box center [491, 326] width 22 height 12
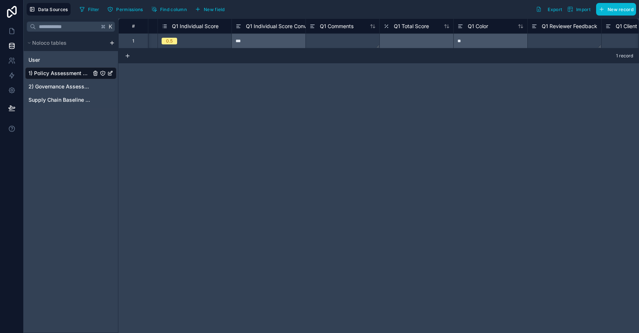
scroll to position [0, 287]
click at [416, 27] on span "Q1 Total Score" at bounding box center [410, 26] width 35 height 7
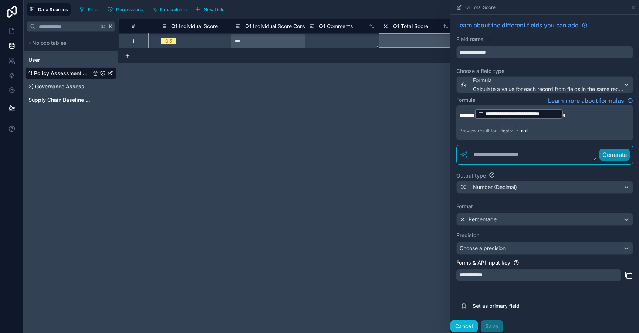
click at [461, 326] on button "Cancel" at bounding box center [463, 326] width 27 height 12
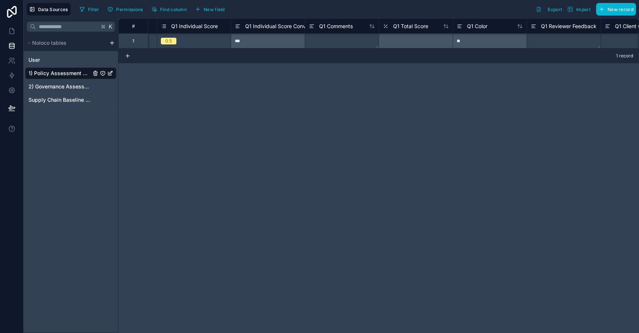
click at [262, 26] on span "Q1 Individual Score Converted" at bounding box center [282, 26] width 74 height 7
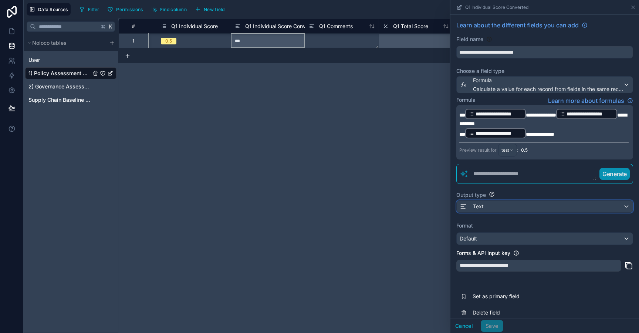
click at [490, 211] on div "Text" at bounding box center [544, 206] width 176 height 12
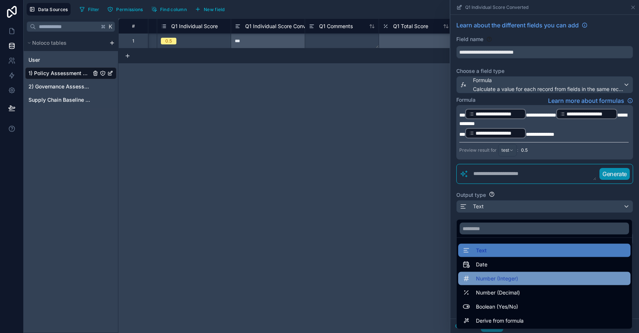
click at [496, 280] on span "Number (Integer)" at bounding box center [497, 278] width 42 height 9
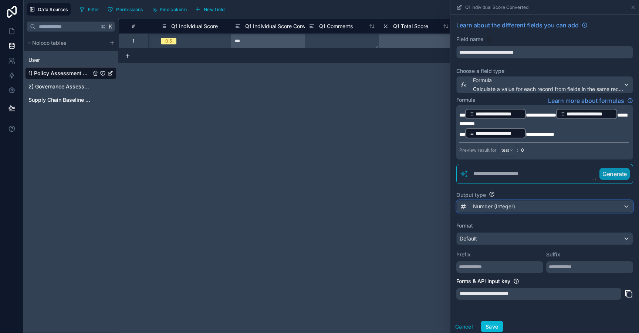
click at [483, 209] on span "Number (Integer)" at bounding box center [494, 206] width 42 height 7
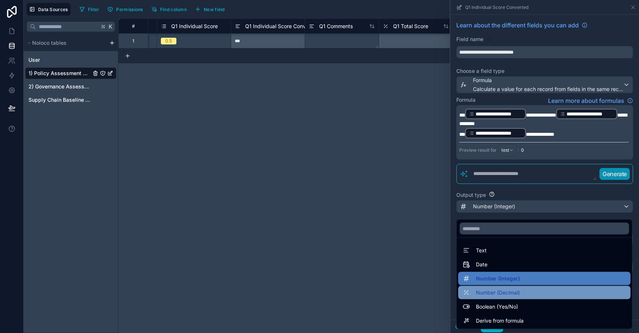
click at [497, 297] on div "Number (Decimal)" at bounding box center [544, 292] width 172 height 13
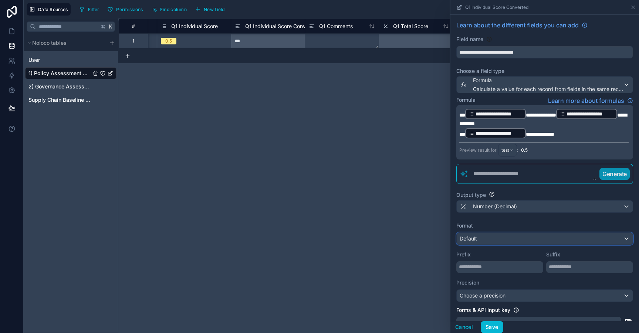
click at [484, 243] on div "Default" at bounding box center [544, 238] width 176 height 12
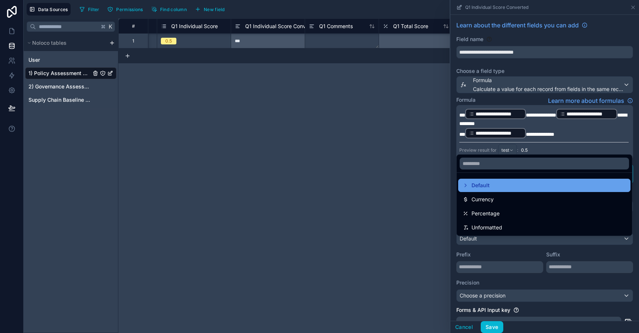
click at [480, 187] on span "Default" at bounding box center [480, 185] width 18 height 9
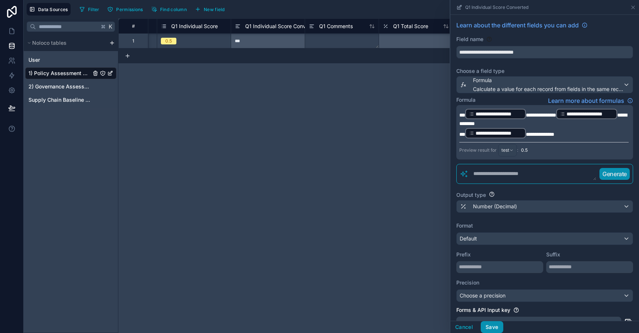
click at [492, 326] on button "Save" at bounding box center [491, 327] width 22 height 12
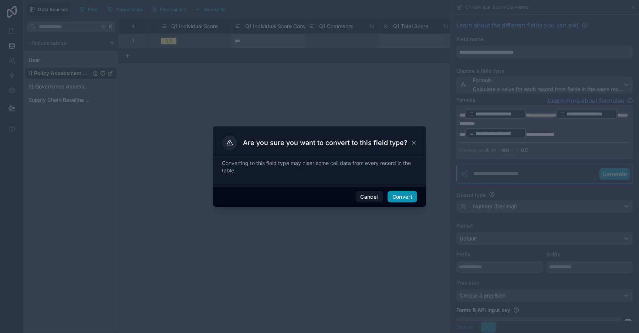
click at [402, 201] on button "Convert" at bounding box center [402, 197] width 30 height 12
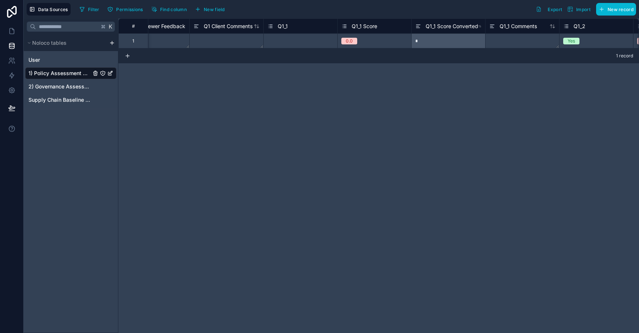
scroll to position [0, 700]
click at [443, 30] on div "Q1_1 Score Converted" at bounding box center [444, 26] width 63 height 9
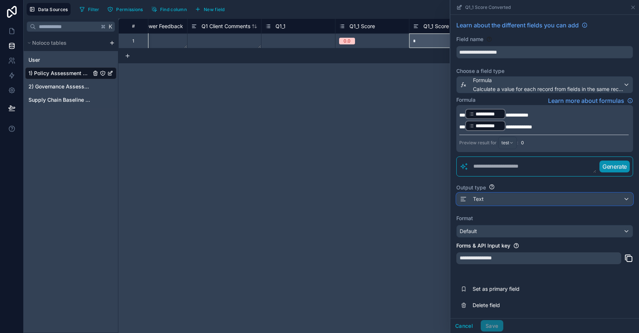
click at [492, 203] on div "Text" at bounding box center [544, 199] width 176 height 12
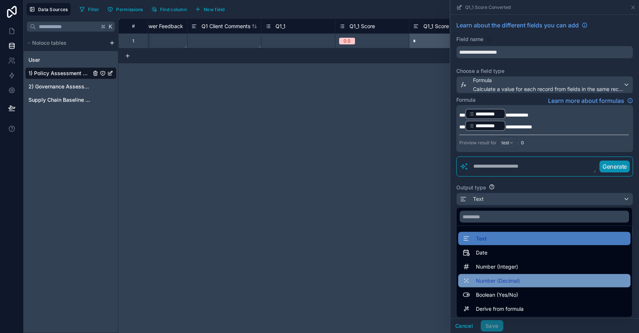
click at [499, 279] on span "Number (Decimal)" at bounding box center [498, 280] width 44 height 9
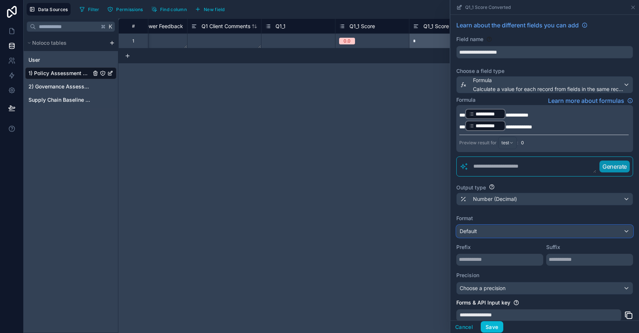
click at [485, 231] on div "Default" at bounding box center [544, 231] width 176 height 12
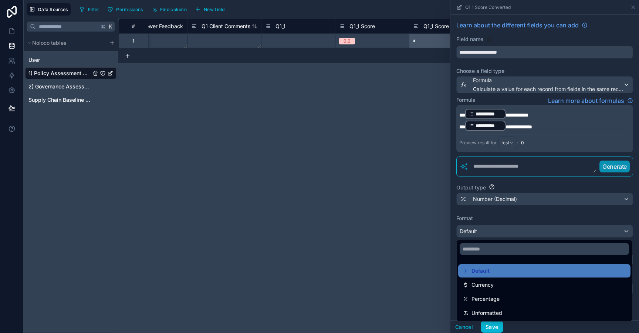
click at [442, 243] on div "# Q1 Color Q1 Reviewer Feedback Q1 Client Comments Q1_1 Q1_1 Score Q1_1 Score C…" at bounding box center [378, 175] width 520 height 314
click at [485, 218] on div at bounding box center [544, 166] width 188 height 333
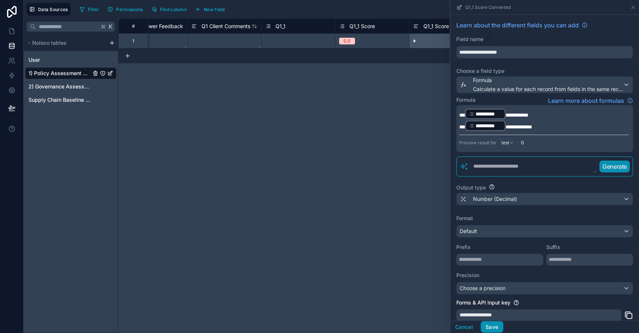
click at [495, 325] on button "Save" at bounding box center [491, 327] width 22 height 12
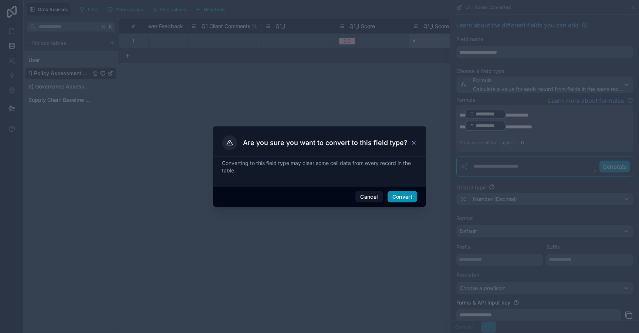
click at [408, 197] on button "Convert" at bounding box center [402, 197] width 30 height 12
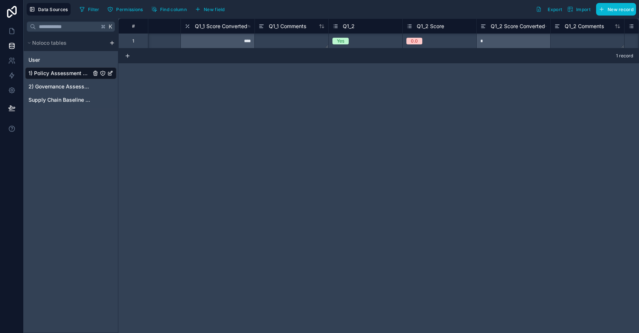
scroll to position [0, 944]
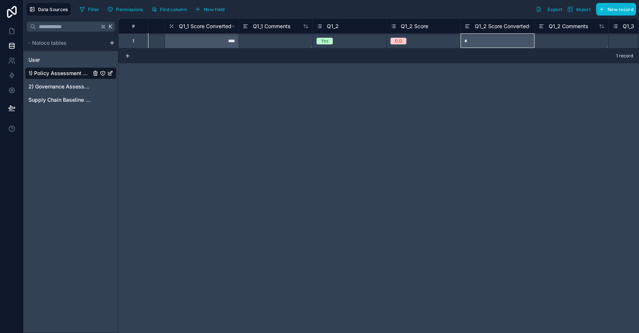
click at [497, 27] on span "Q1_2 Score Converted" at bounding box center [502, 26] width 54 height 7
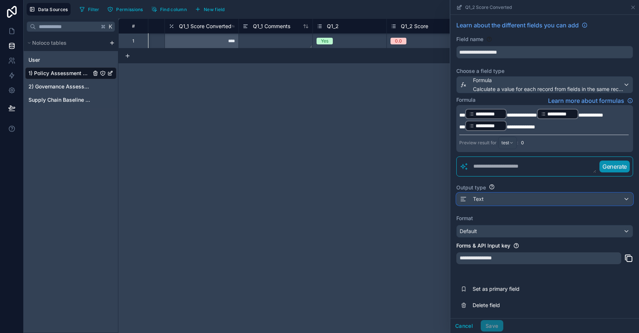
click at [503, 198] on div "Text" at bounding box center [544, 199] width 176 height 12
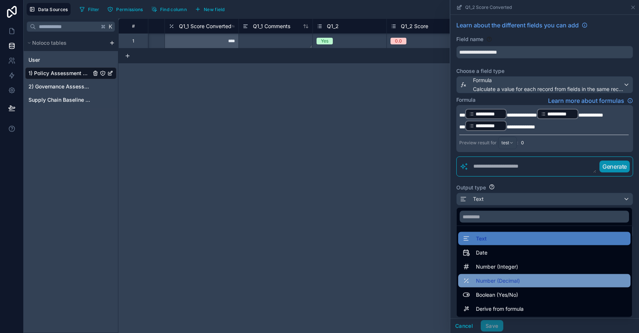
click at [508, 286] on div "Number (Decimal)" at bounding box center [544, 280] width 172 height 13
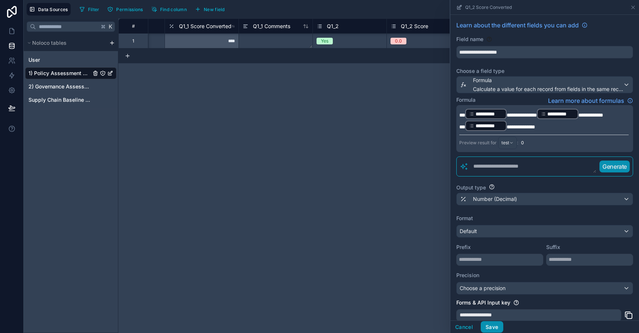
click at [494, 326] on button "Save" at bounding box center [491, 327] width 22 height 12
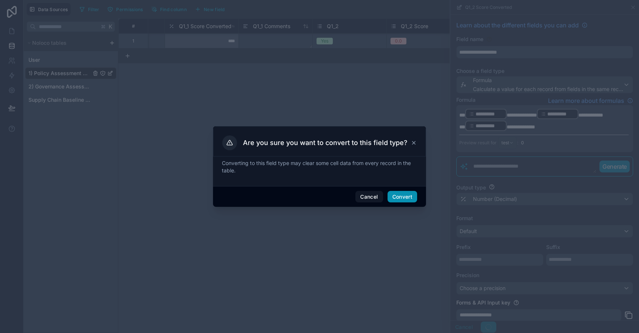
click at [417, 196] on button "Convert" at bounding box center [402, 197] width 30 height 12
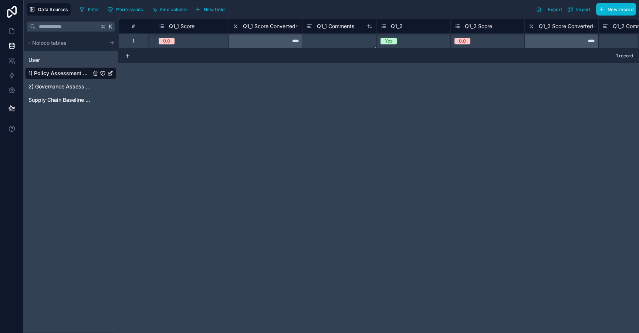
scroll to position [0, 893]
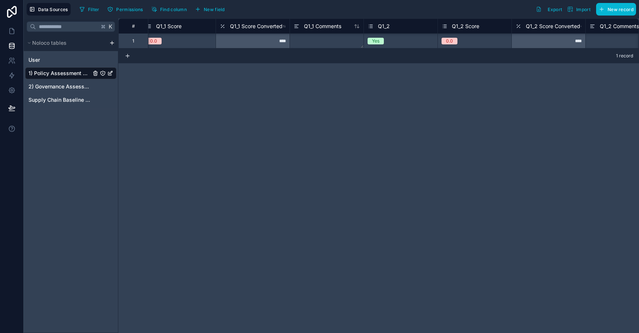
click at [473, 26] on span "Q1_2 Score" at bounding box center [465, 26] width 27 height 7
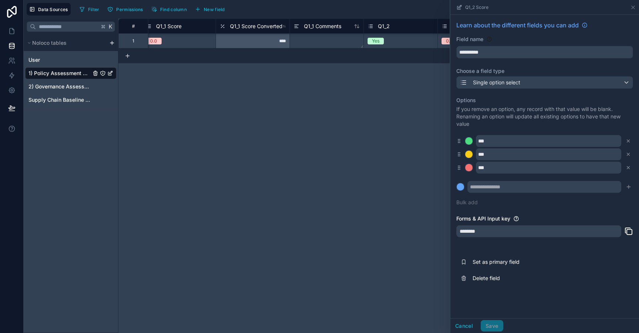
click at [425, 145] on div "# Q1 Client Comments Q1_1 Q1_1 Score Q1_1 Score Converted Q1_1 Comments Q1_2 Q1…" at bounding box center [378, 175] width 520 height 314
click at [472, 327] on button "Cancel" at bounding box center [463, 326] width 27 height 12
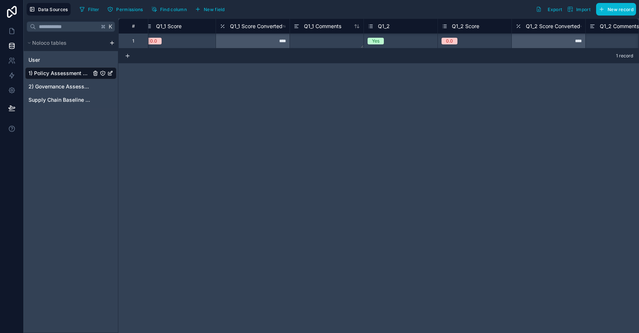
click at [459, 29] on span "Q1_2 Score" at bounding box center [465, 26] width 27 height 7
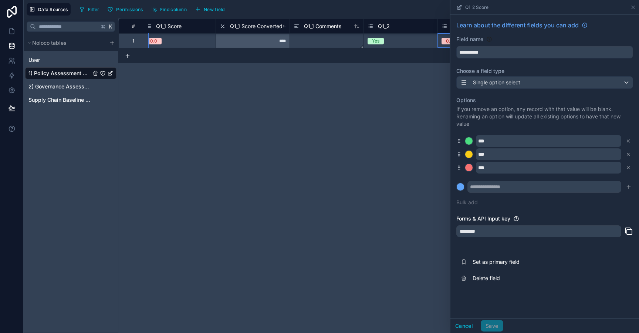
click at [406, 106] on div "# Q1 Client Comments Q1_1 Q1_1 Score Q1_1 Score Converted Q1_1 Comments Q1_2 Q1…" at bounding box center [378, 175] width 520 height 314
click at [466, 330] on button "Cancel" at bounding box center [463, 326] width 27 height 12
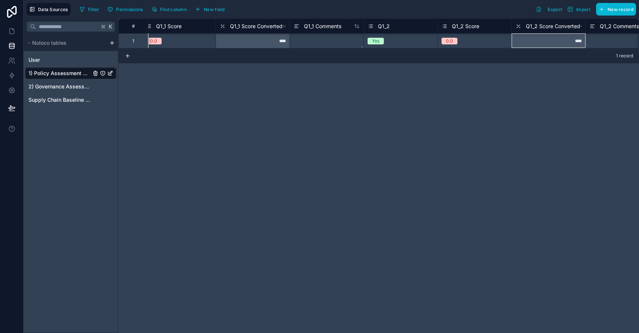
click at [542, 24] on span "Q1_2 Score Converted" at bounding box center [553, 26] width 54 height 7
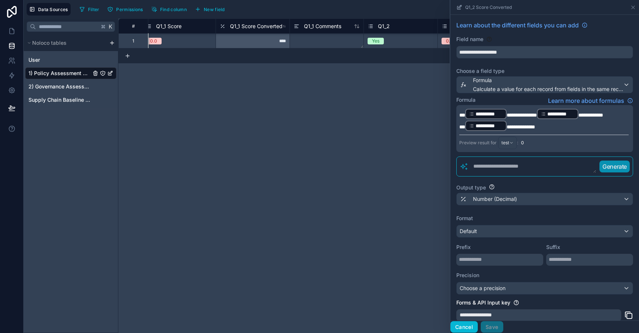
click at [470, 323] on button "Cancel" at bounding box center [463, 327] width 27 height 12
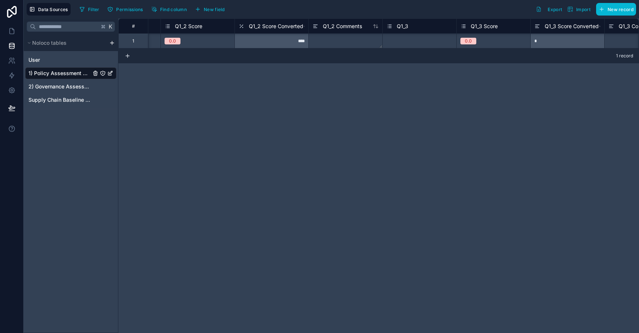
scroll to position [0, 1175]
click at [556, 26] on span "Q1_3 Score Converted" at bounding box center [567, 26] width 54 height 7
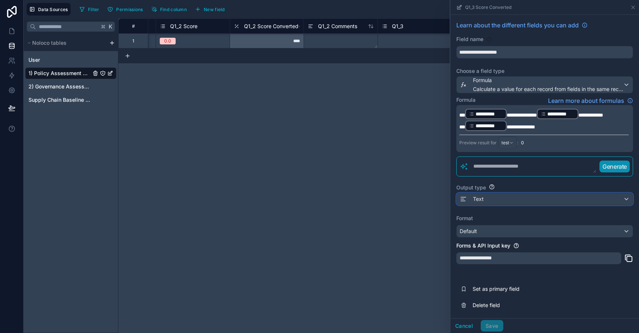
click at [497, 203] on div "Text" at bounding box center [544, 199] width 176 height 12
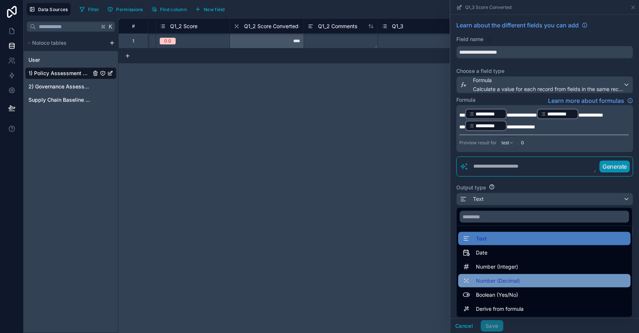
click at [504, 283] on span "Number (Decimal)" at bounding box center [498, 280] width 44 height 9
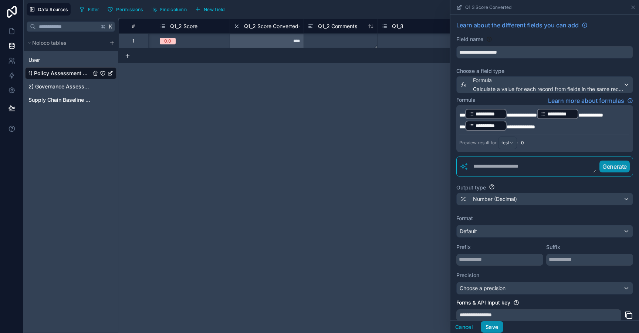
click at [491, 326] on button "Save" at bounding box center [491, 327] width 22 height 12
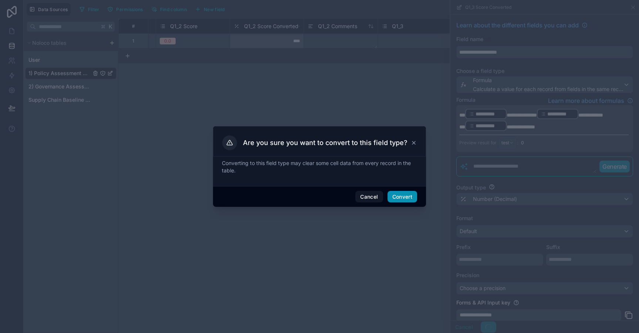
click at [408, 199] on button "Convert" at bounding box center [402, 197] width 30 height 12
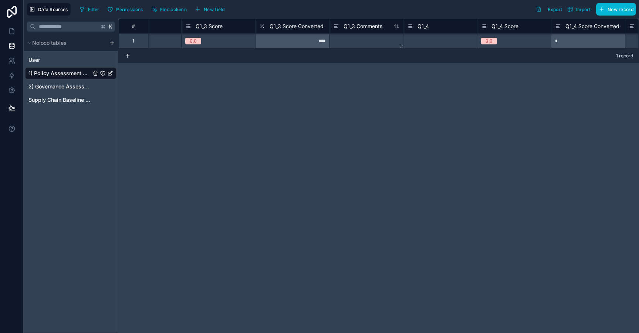
scroll to position [0, 1465]
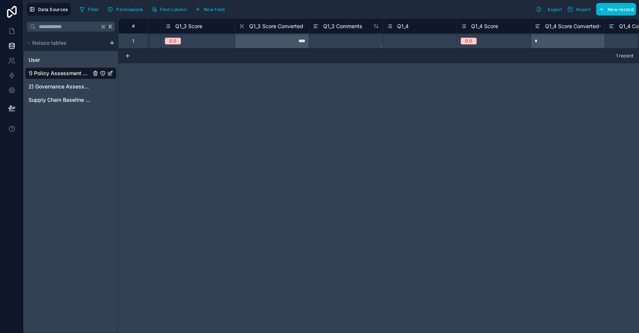
click at [587, 28] on span "Q1_4 Score Converted" at bounding box center [572, 26] width 54 height 7
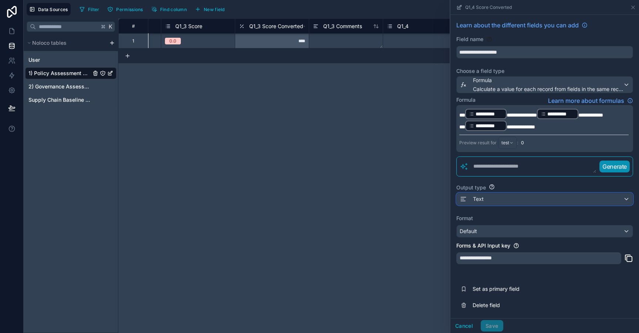
click at [502, 199] on div "Text" at bounding box center [544, 199] width 176 height 12
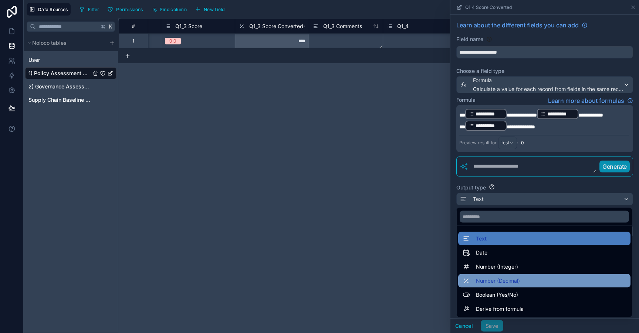
click at [501, 282] on span "Number (Decimal)" at bounding box center [498, 280] width 44 height 9
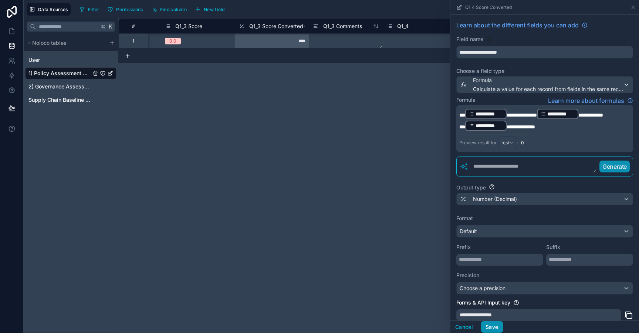
click at [495, 327] on button "Save" at bounding box center [491, 327] width 22 height 12
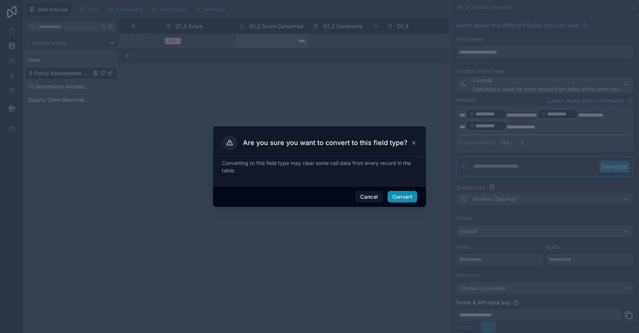
click at [416, 201] on button "Convert" at bounding box center [402, 197] width 30 height 12
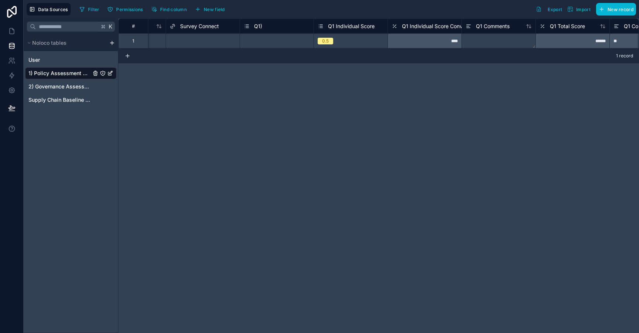
scroll to position [0, 129]
click at [428, 27] on span "Q1 Individual Score Converted" at bounding box center [439, 26] width 74 height 7
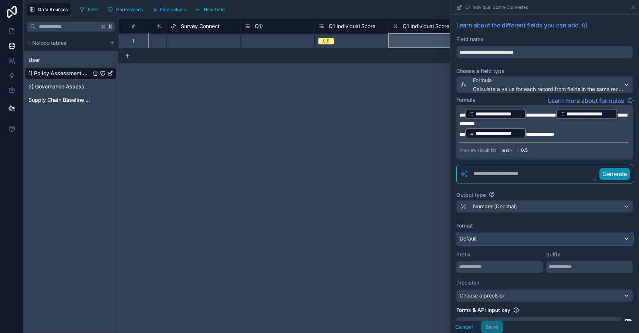
click at [483, 242] on div "Default" at bounding box center [544, 238] width 176 height 12
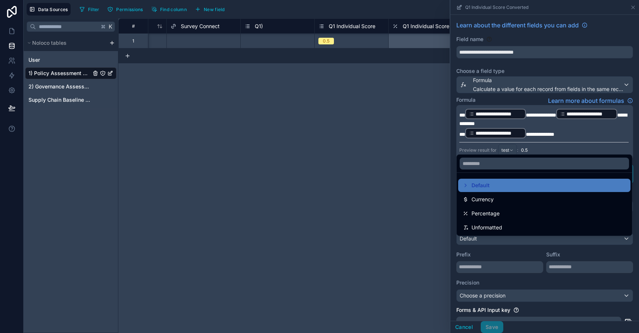
click at [490, 263] on div at bounding box center [544, 166] width 188 height 333
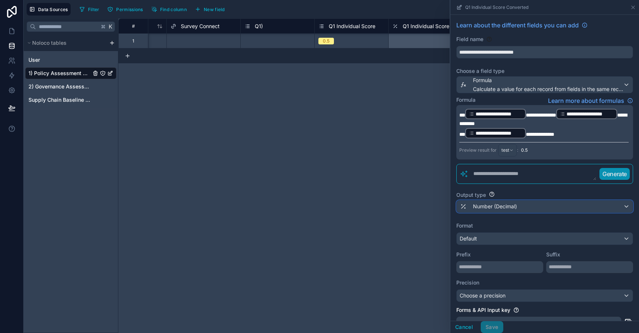
click at [491, 206] on div "Number (Decimal)" at bounding box center [487, 206] width 57 height 9
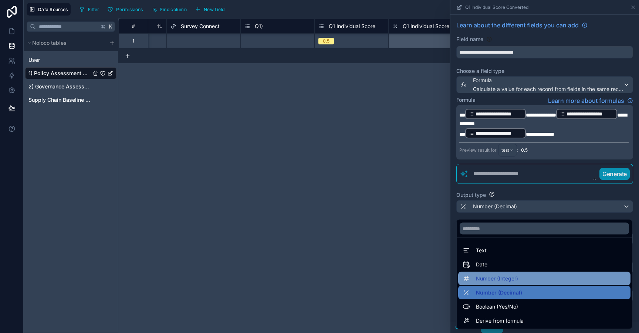
click at [490, 281] on span "Number (Integer)" at bounding box center [497, 278] width 42 height 9
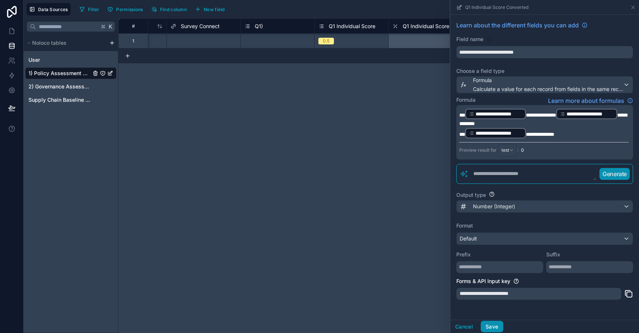
click at [487, 330] on button "Save" at bounding box center [491, 326] width 22 height 12
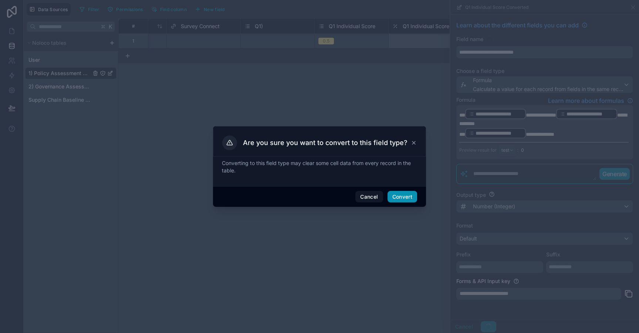
click at [400, 196] on button "Convert" at bounding box center [402, 197] width 30 height 12
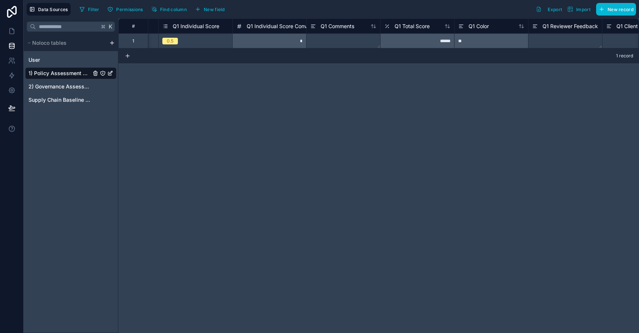
scroll to position [0, 275]
click at [292, 30] on span "Q1 Individual Score Converted" at bounding box center [294, 26] width 74 height 7
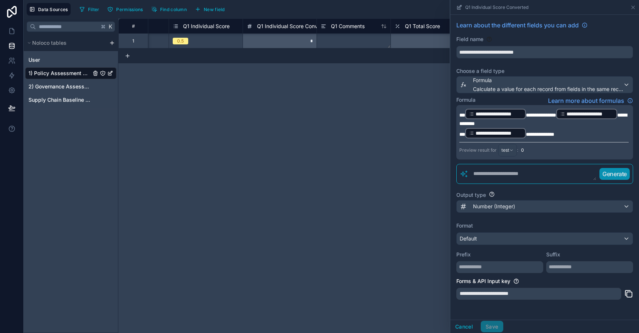
click at [487, 204] on div "Output type Number (Integer)" at bounding box center [544, 202] width 177 height 28
click at [486, 210] on span "Number (Integer)" at bounding box center [494, 206] width 42 height 7
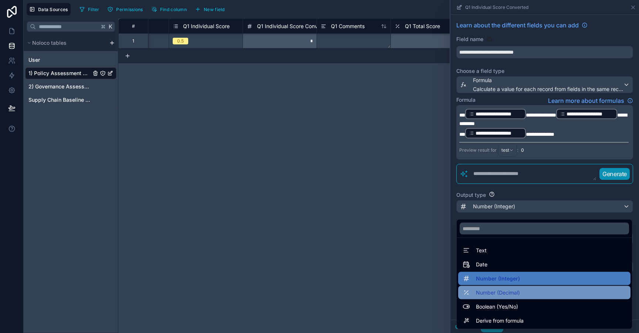
click at [495, 290] on span "Number (Decimal)" at bounding box center [498, 292] width 44 height 9
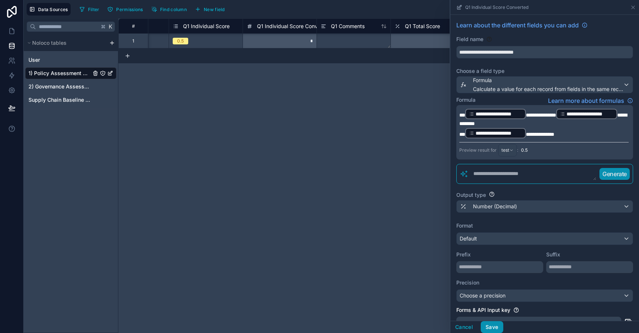
click at [491, 327] on button "Save" at bounding box center [491, 327] width 22 height 12
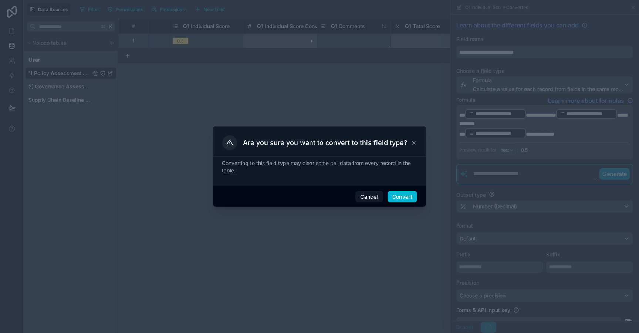
click at [407, 204] on div "Cancel Convert" at bounding box center [319, 196] width 213 height 21
click at [405, 196] on button "Convert" at bounding box center [402, 197] width 30 height 12
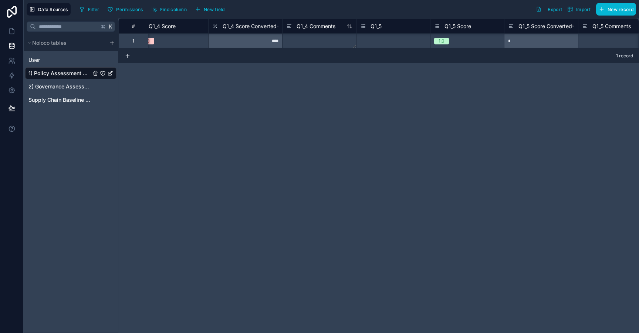
scroll to position [0, 1796]
click at [518, 28] on span "Q1_5 Score Converted" at bounding box center [537, 26] width 54 height 7
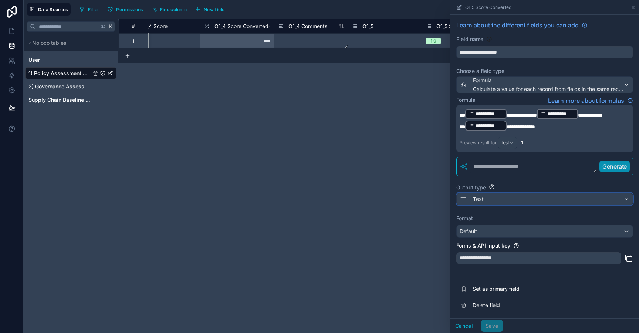
click at [500, 198] on div "Text" at bounding box center [544, 199] width 176 height 12
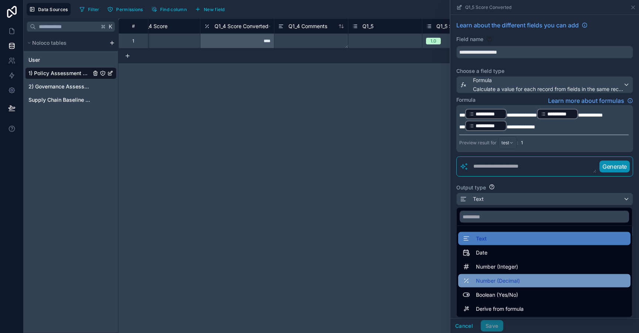
click at [501, 282] on span "Number (Decimal)" at bounding box center [498, 280] width 44 height 9
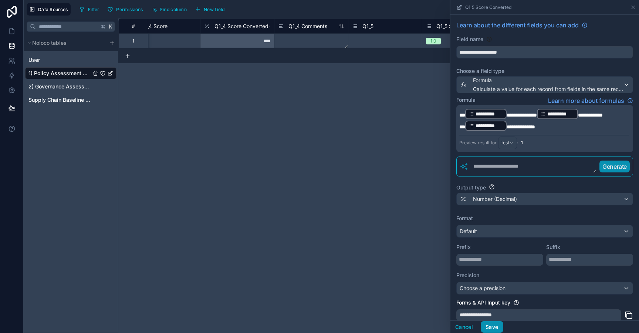
click at [495, 325] on button "Save" at bounding box center [491, 327] width 22 height 12
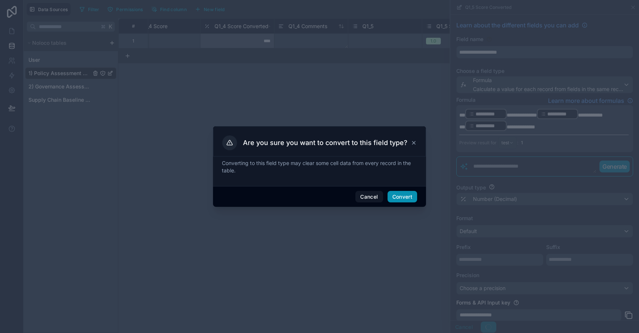
click at [405, 195] on button "Convert" at bounding box center [402, 197] width 30 height 12
